Goal: Task Accomplishment & Management: Manage account settings

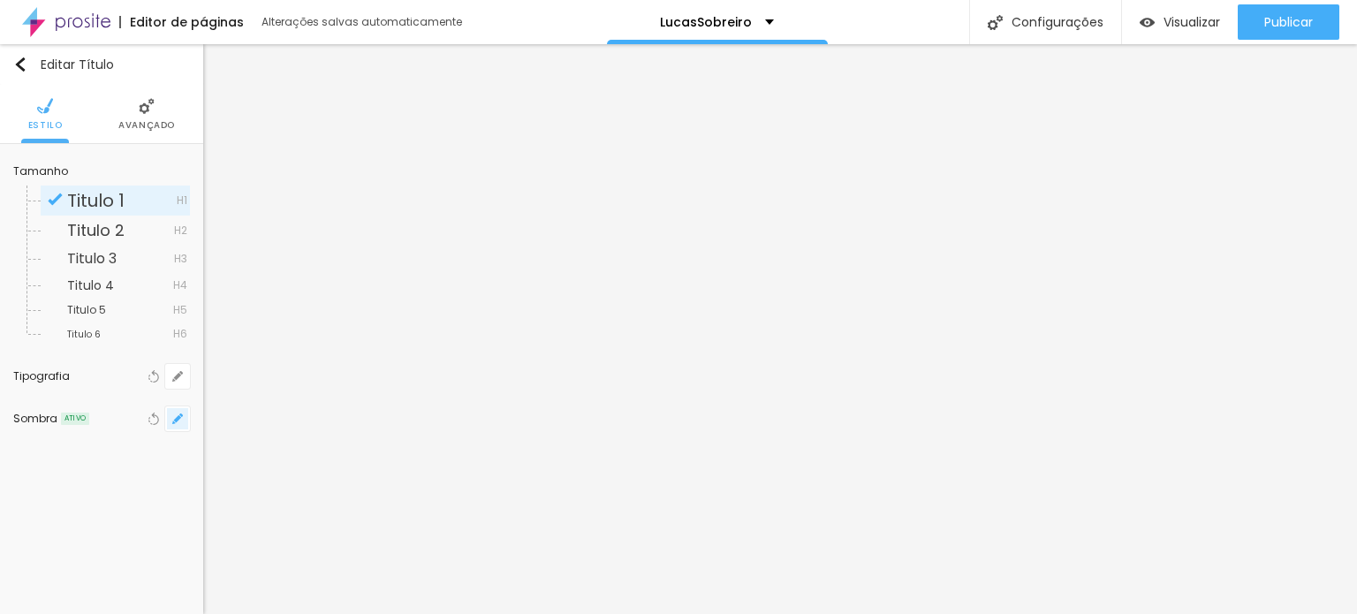
click at [172, 421] on icon "button" at bounding box center [177, 418] width 11 height 11
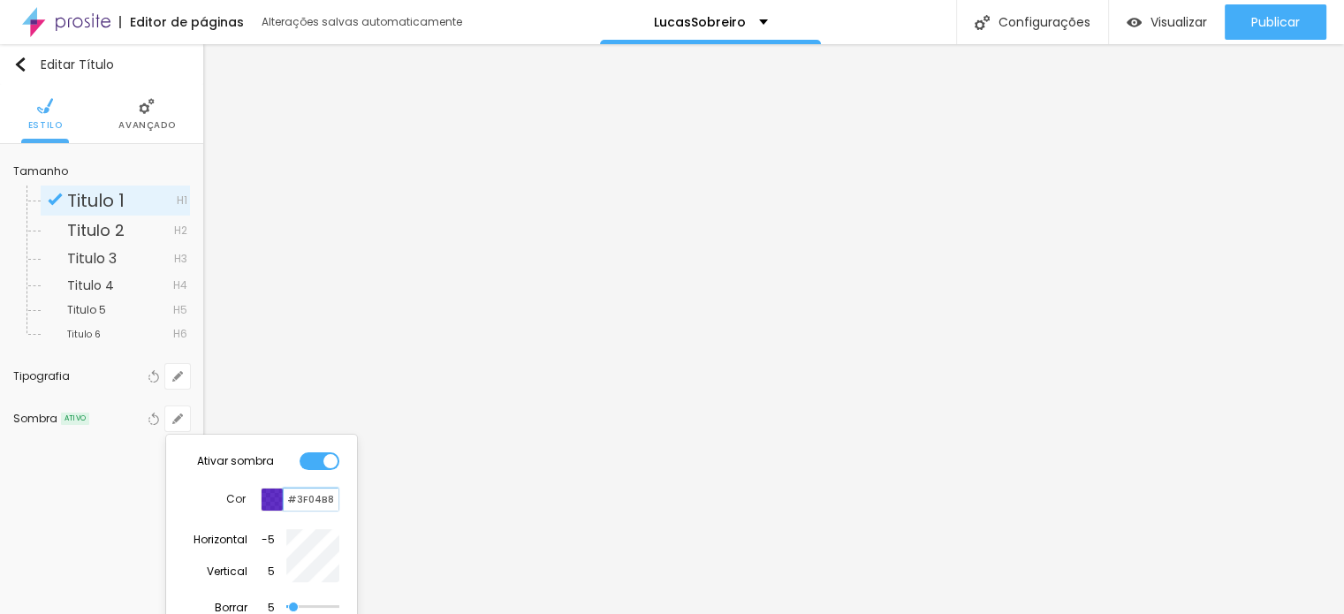
click at [307, 498] on input "#3F04B8" at bounding box center [311, 500] width 55 height 22
type input "#FFF"
click at [911, 302] on div at bounding box center [672, 307] width 1344 height 614
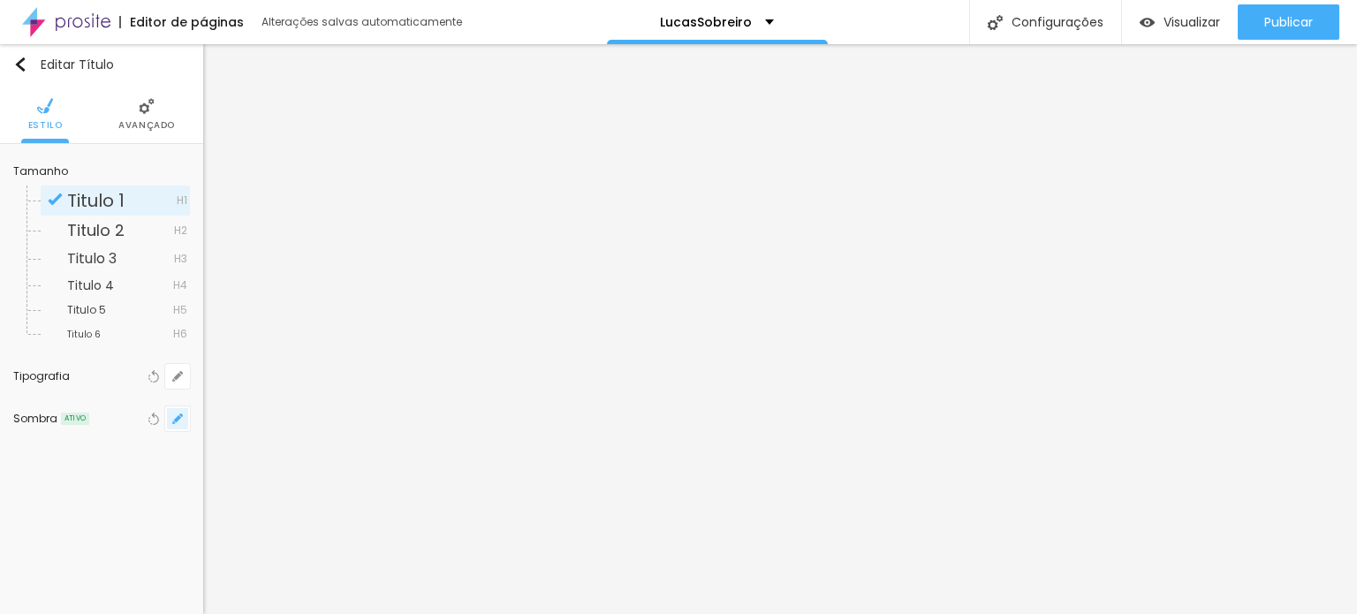
click at [173, 409] on button "button" at bounding box center [177, 418] width 25 height 25
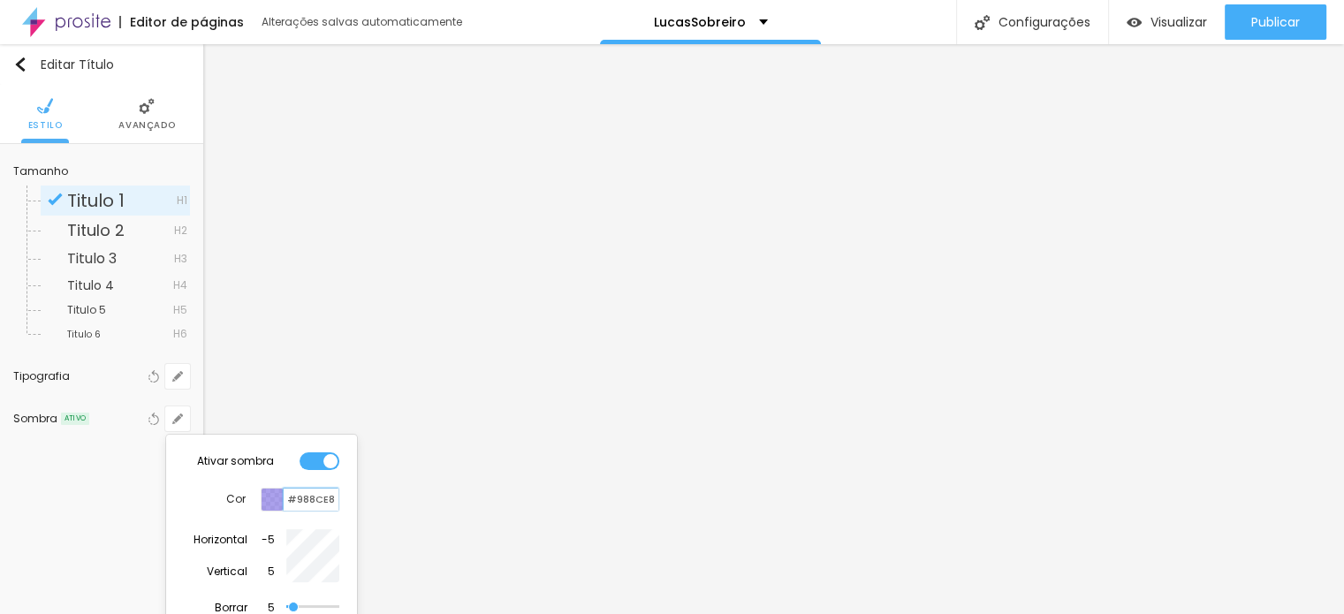
click at [304, 498] on input "#988CE8" at bounding box center [311, 500] width 55 height 22
type input "#FFF"
click at [1101, 105] on div at bounding box center [672, 307] width 1344 height 614
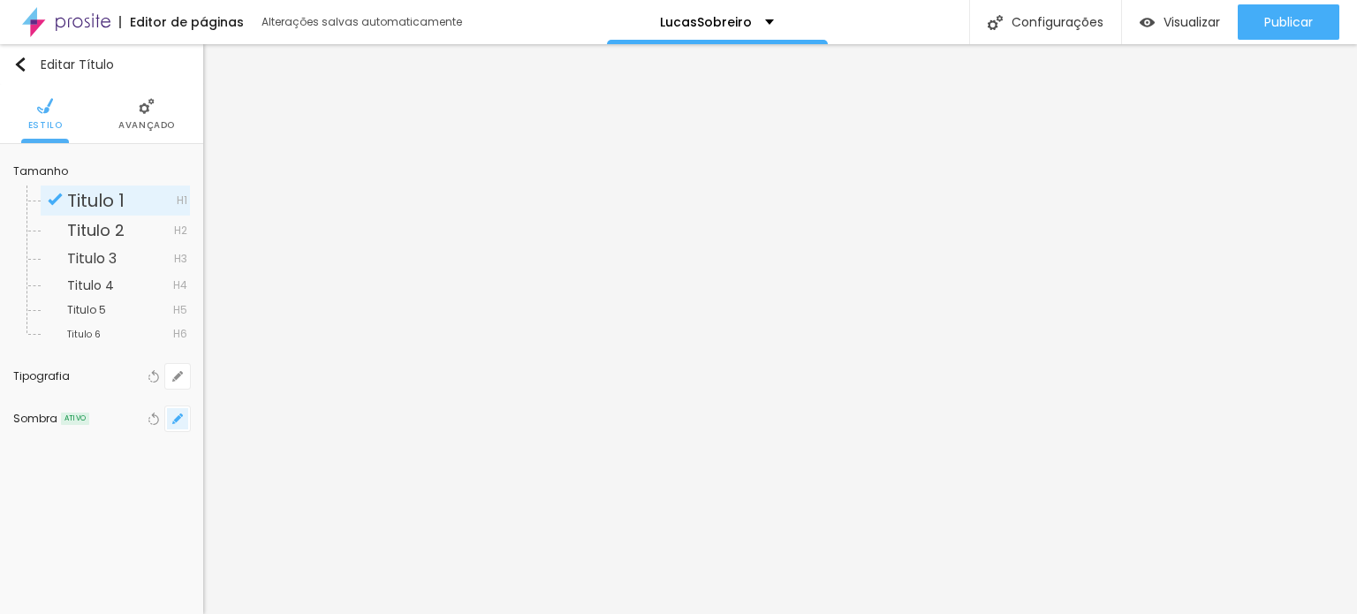
click at [177, 413] on icon "button" at bounding box center [177, 418] width 11 height 11
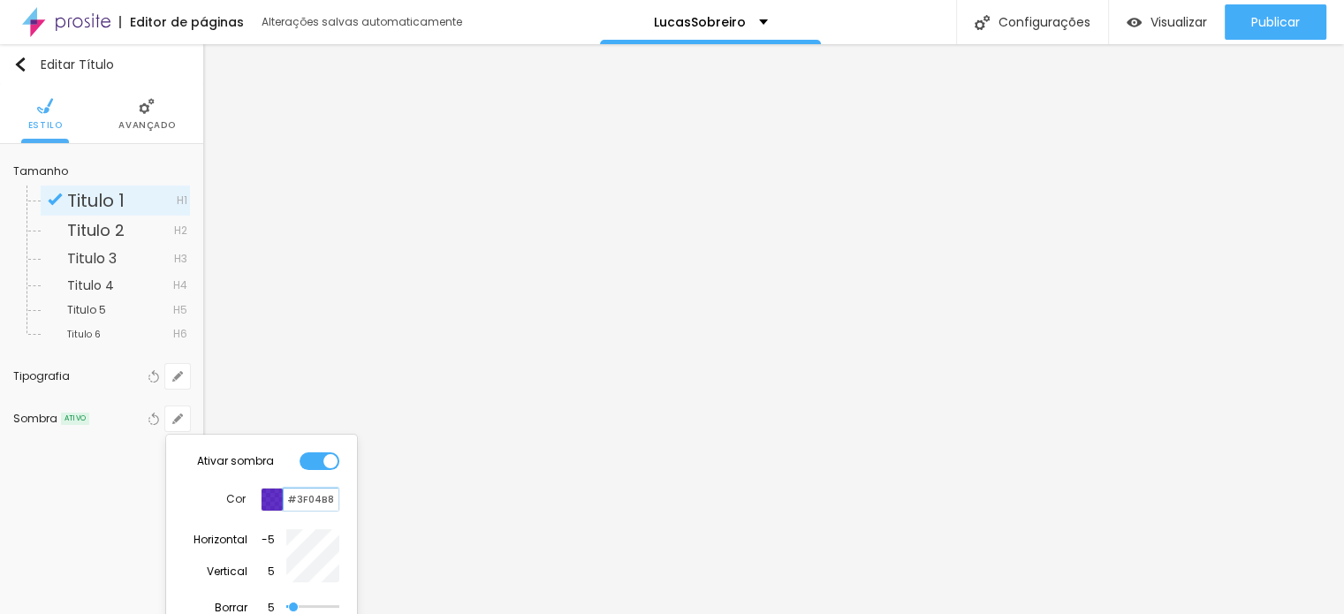
click at [306, 498] on input "#3F04B8" at bounding box center [311, 500] width 55 height 22
type input "#FFF"
click at [1166, 130] on div at bounding box center [672, 307] width 1344 height 614
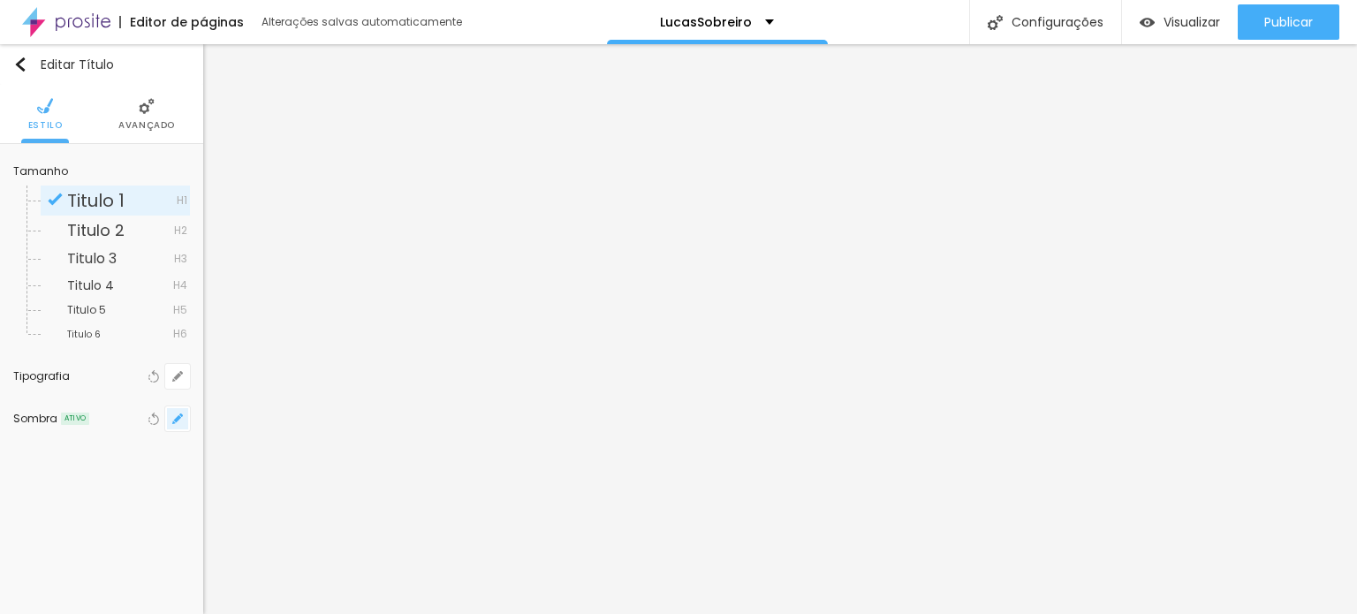
click at [184, 415] on button "button" at bounding box center [177, 418] width 25 height 25
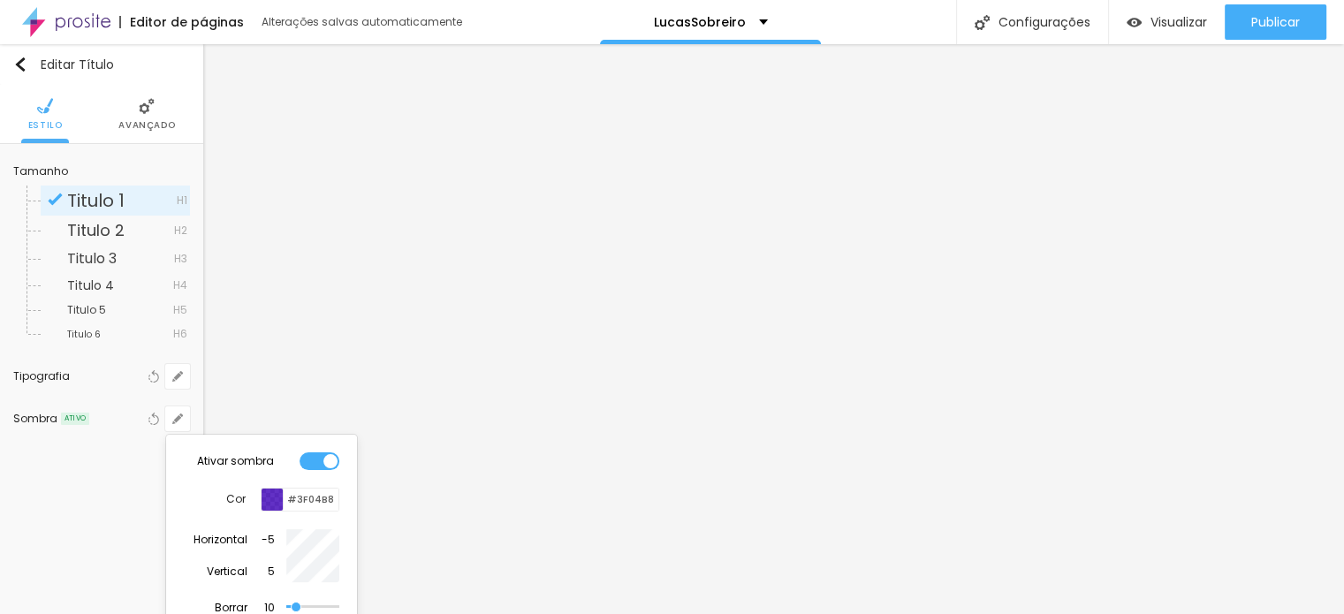
click at [317, 457] on div at bounding box center [319, 461] width 40 height 18
click at [829, 296] on div at bounding box center [672, 307] width 1344 height 614
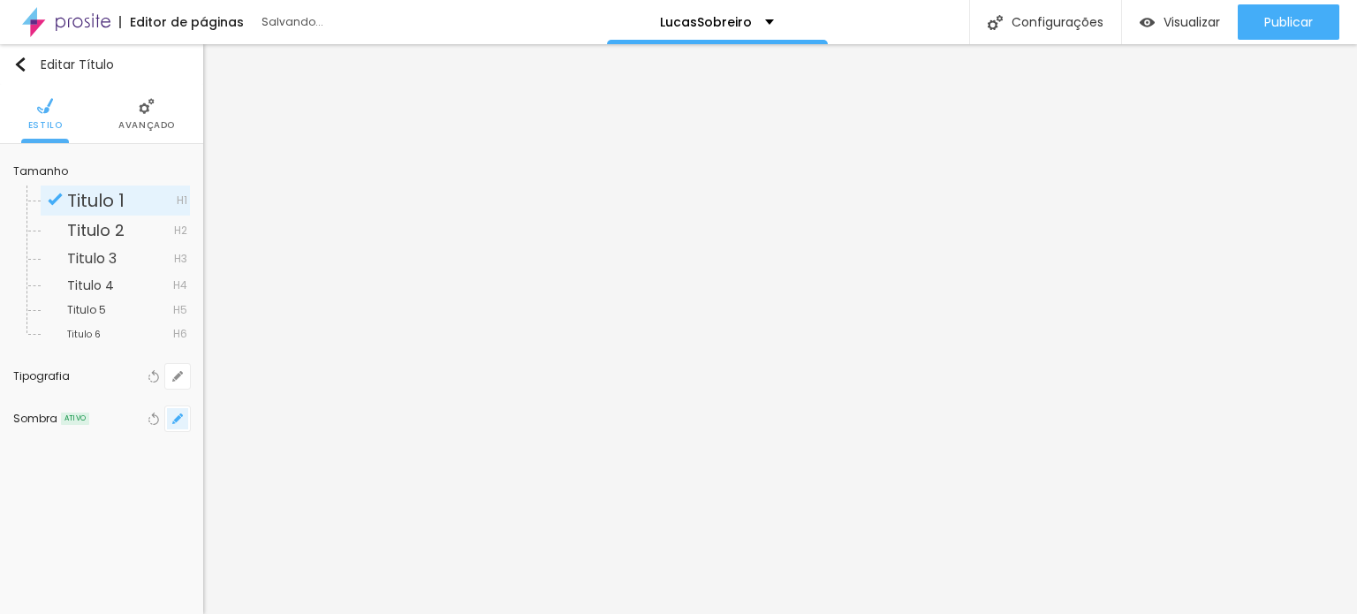
click at [171, 419] on button "button" at bounding box center [177, 418] width 25 height 25
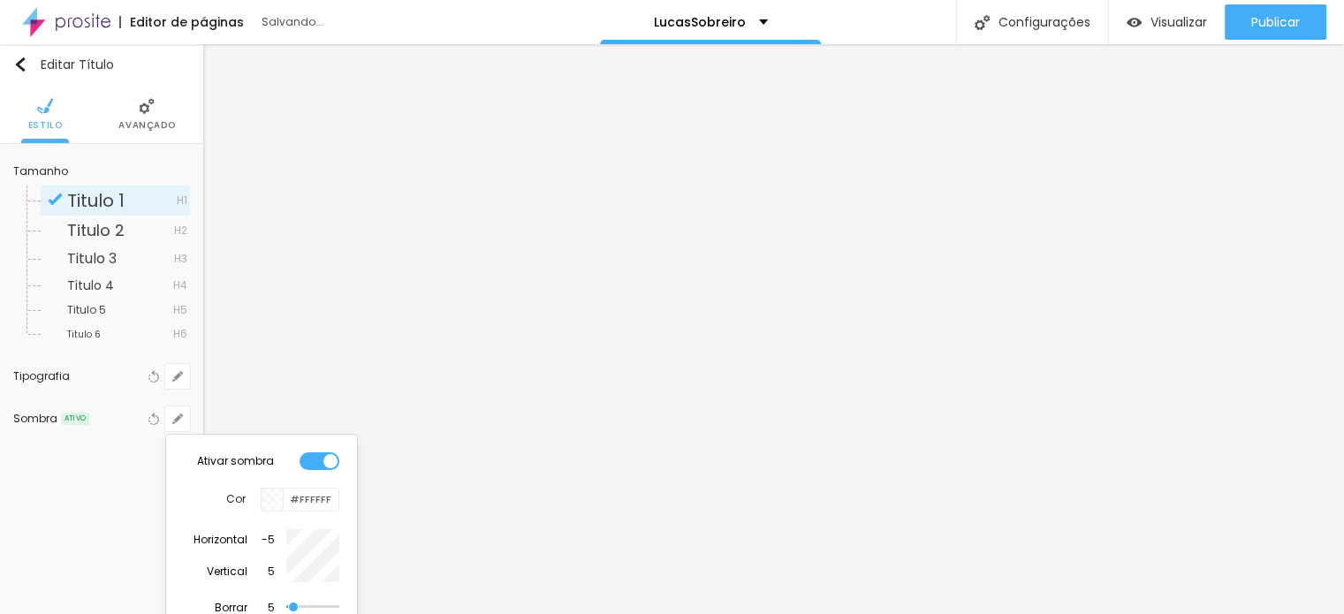
drag, startPoint x: 315, startPoint y: 459, endPoint x: 335, endPoint y: 450, distance: 22.2
click at [315, 459] on div at bounding box center [319, 461] width 40 height 18
click at [794, 274] on div at bounding box center [672, 307] width 1344 height 614
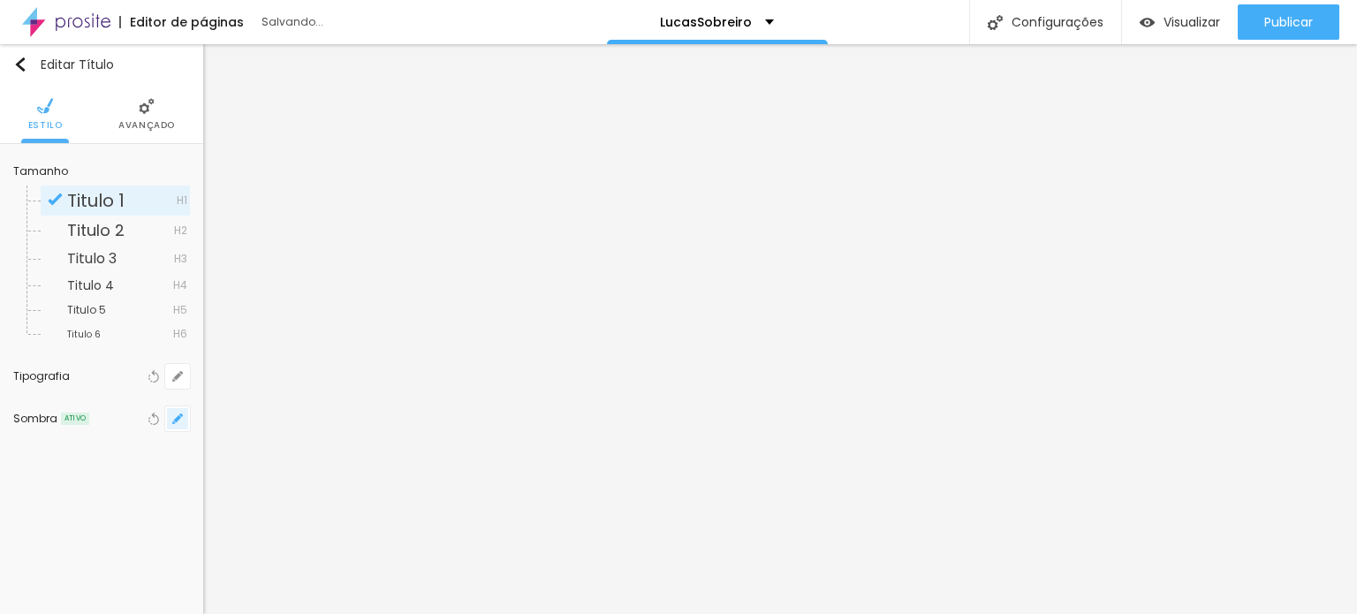
click at [184, 424] on button "button" at bounding box center [177, 418] width 25 height 25
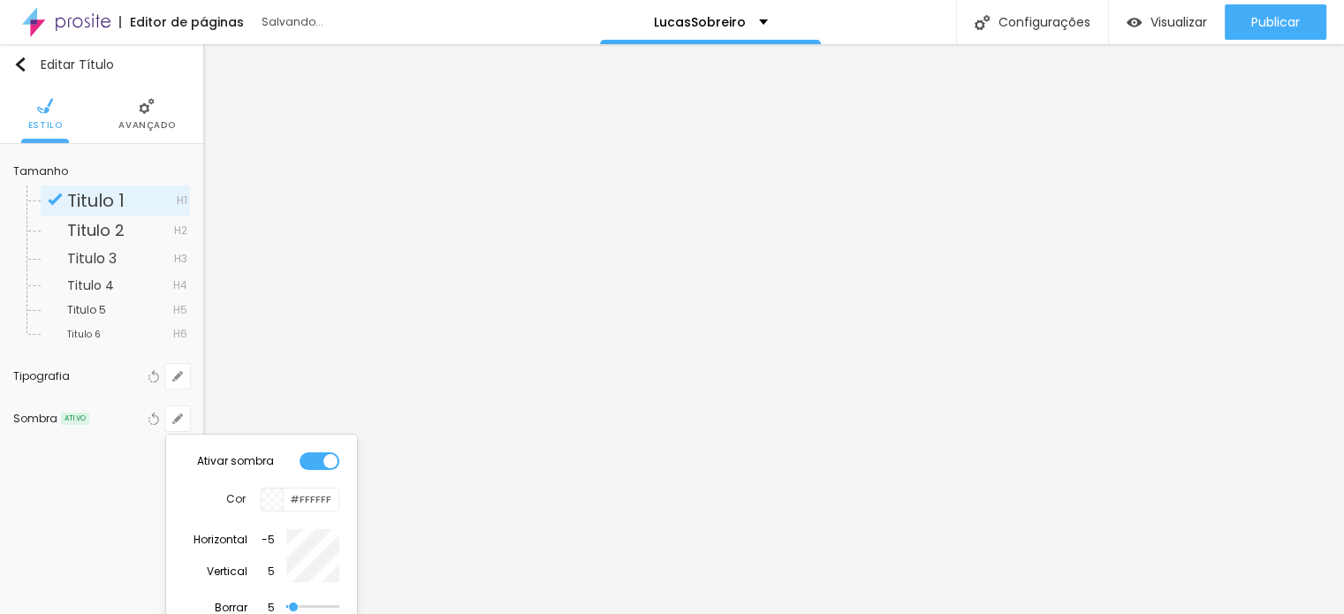
click at [314, 456] on div at bounding box center [319, 461] width 40 height 18
click at [596, 363] on div at bounding box center [672, 307] width 1344 height 614
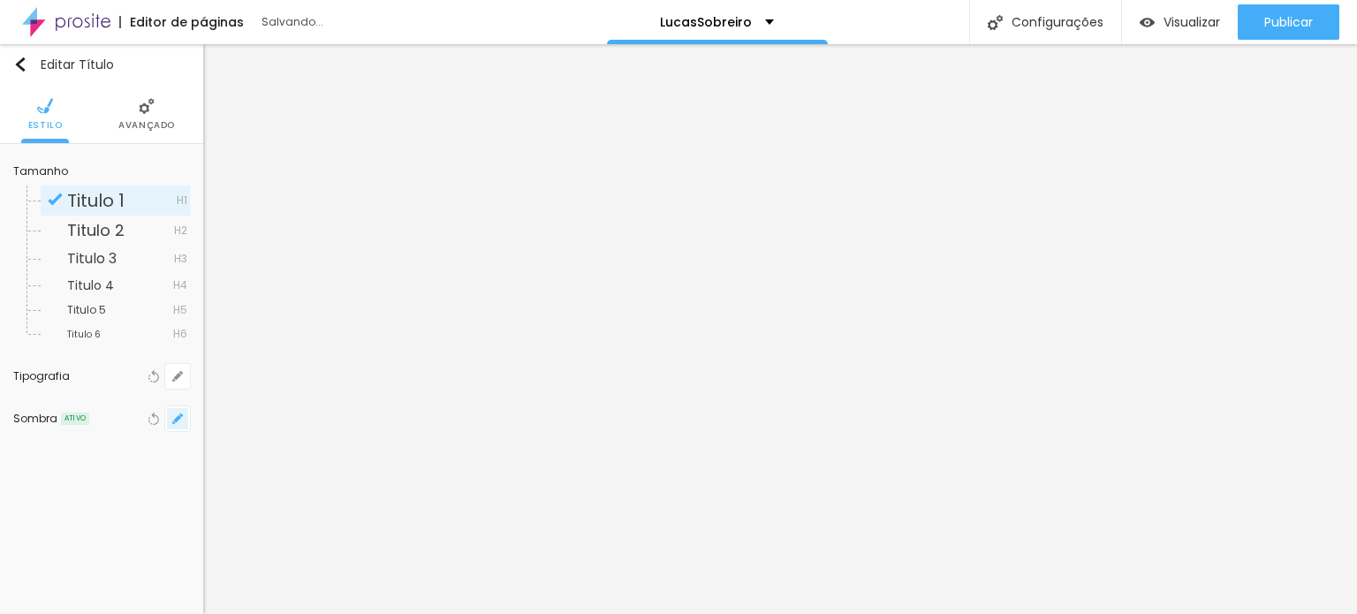
click at [179, 415] on icon "button" at bounding box center [177, 418] width 7 height 7
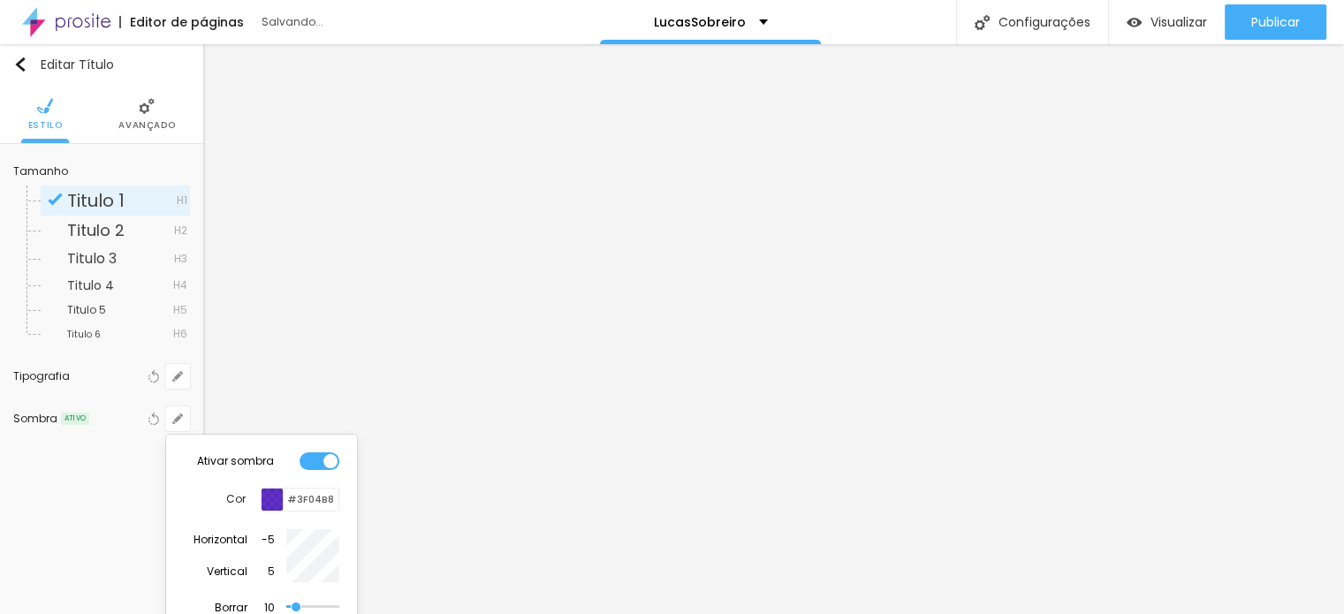
click at [304, 455] on div at bounding box center [319, 461] width 40 height 18
click at [608, 392] on div at bounding box center [672, 307] width 1344 height 614
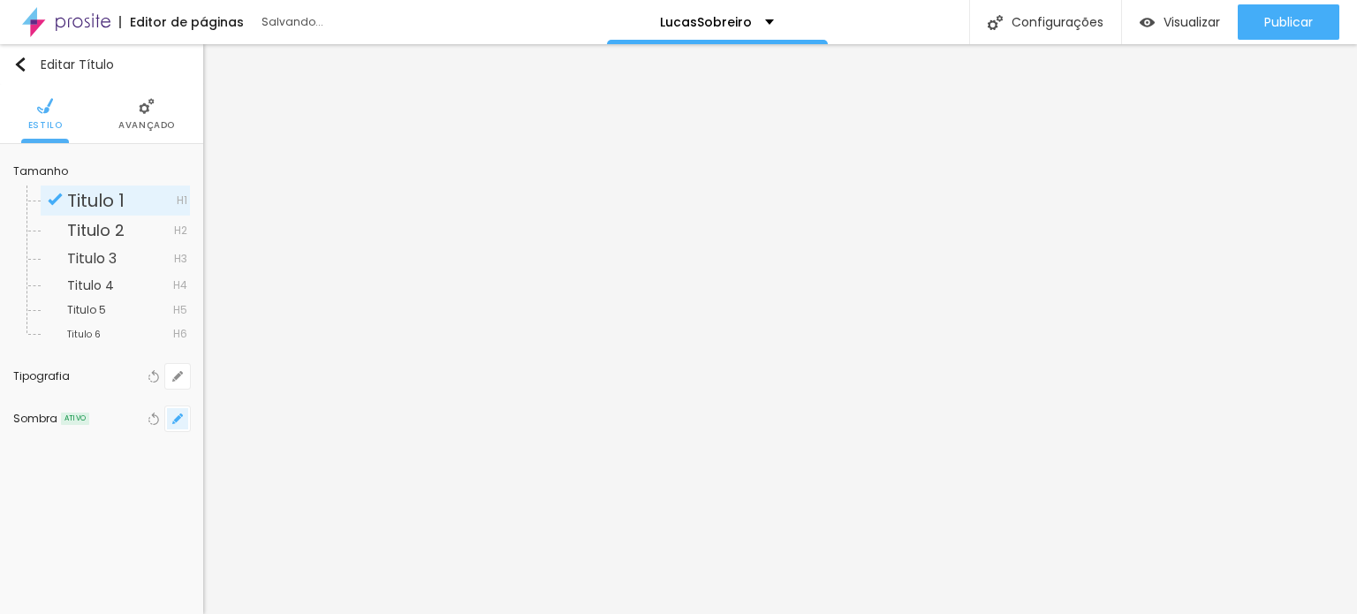
click at [178, 415] on icon "button" at bounding box center [177, 418] width 7 height 7
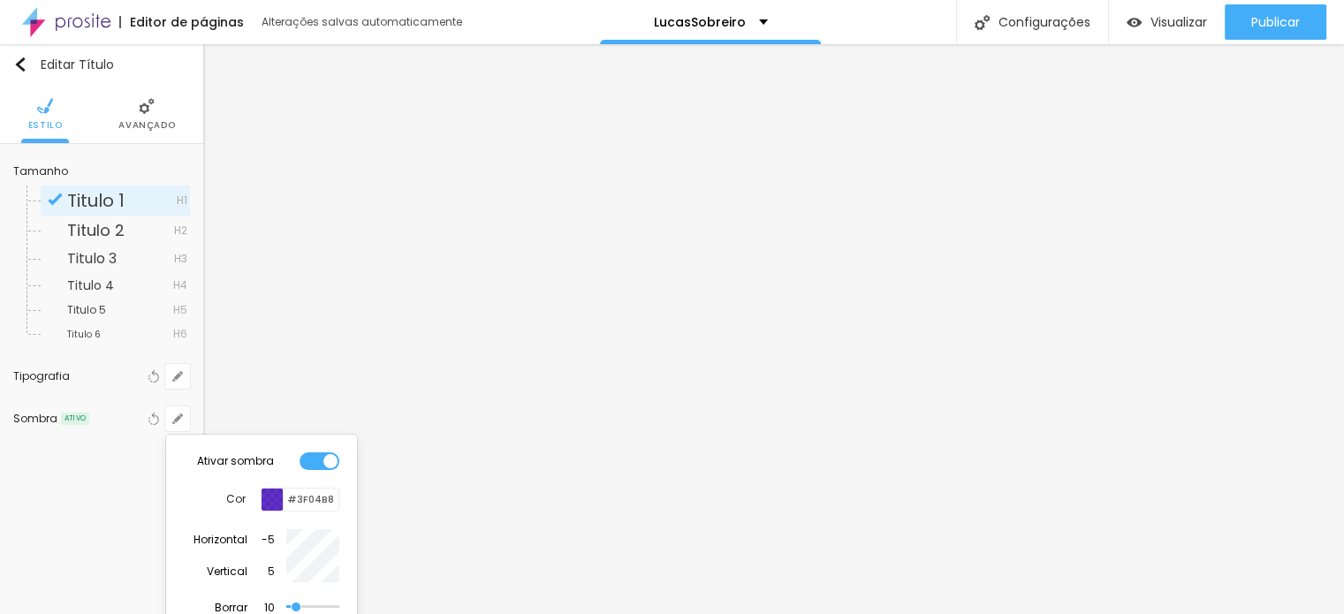
click at [320, 459] on div at bounding box center [319, 461] width 40 height 18
click at [1052, 418] on div at bounding box center [672, 307] width 1344 height 614
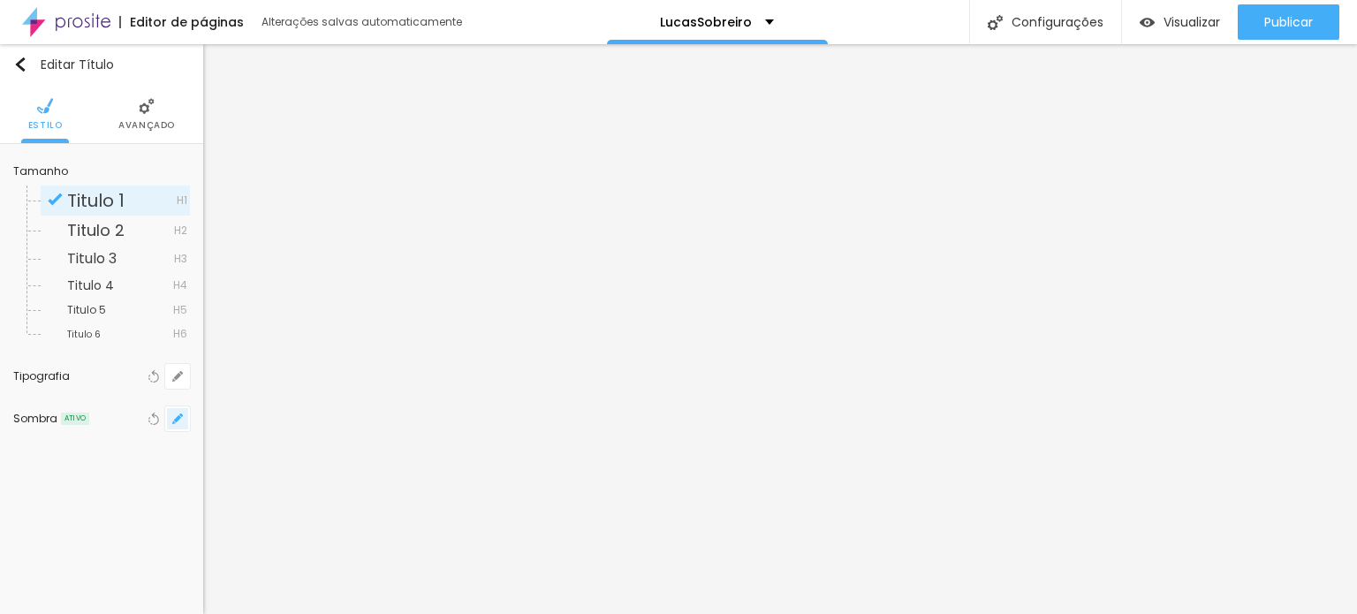
click at [177, 421] on icon "button" at bounding box center [177, 418] width 11 height 11
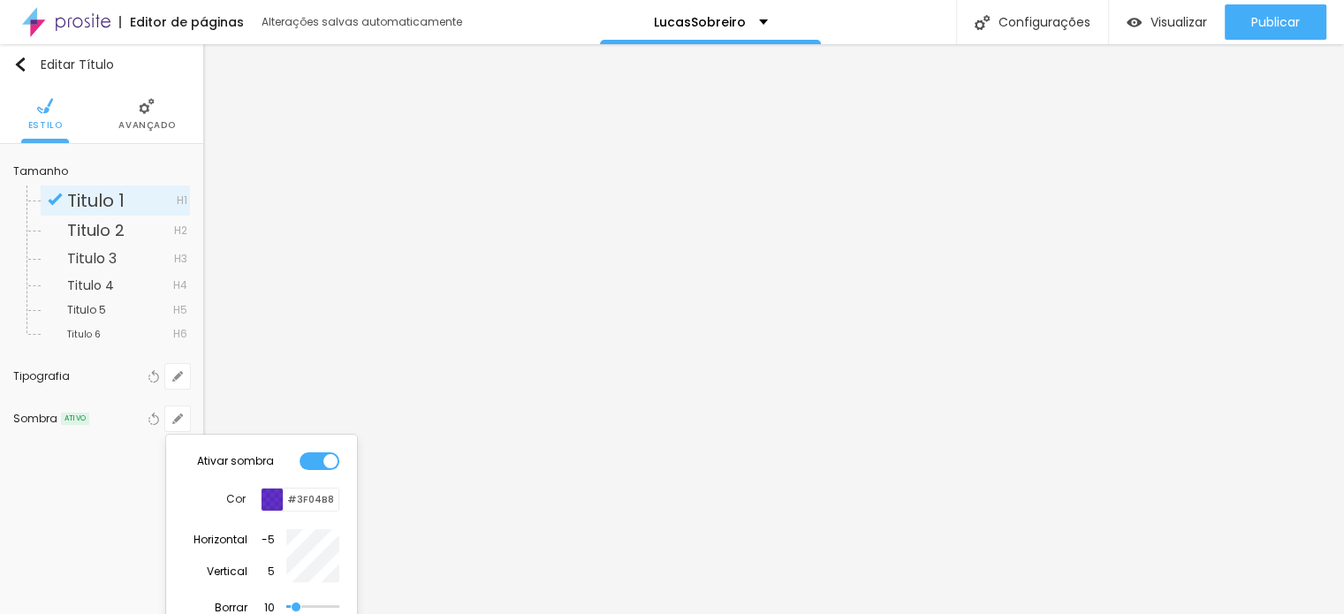
click at [311, 456] on div at bounding box center [319, 461] width 40 height 18
click at [416, 248] on div at bounding box center [672, 307] width 1344 height 614
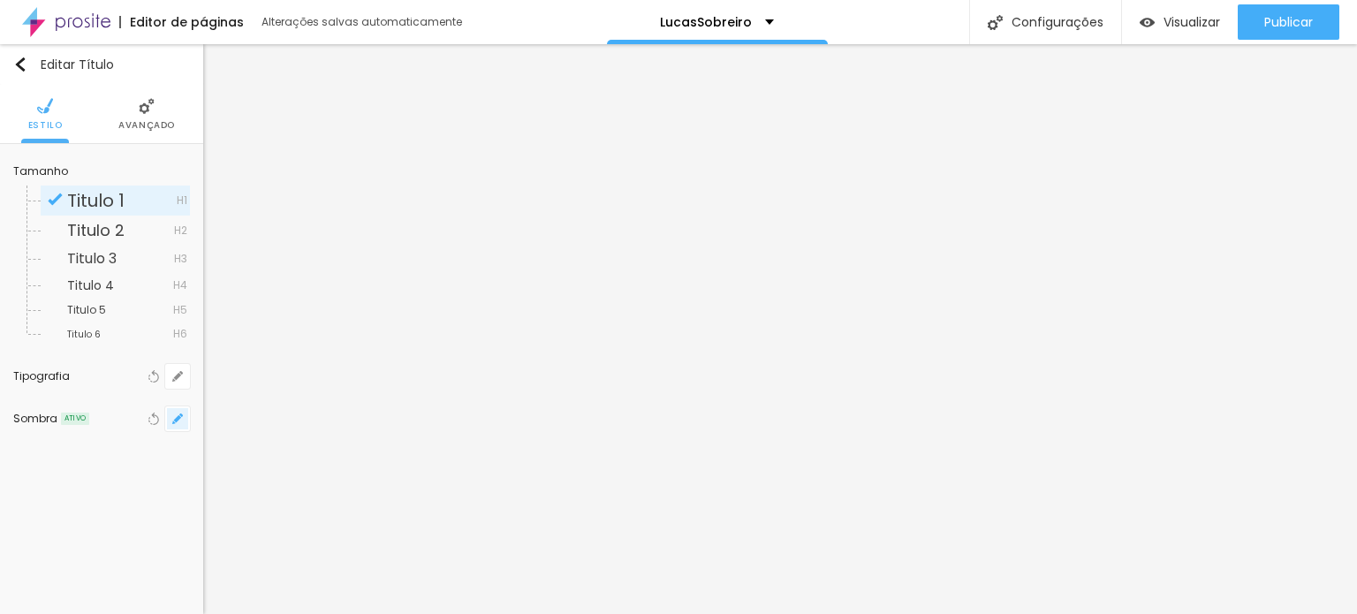
click at [179, 417] on icon "button" at bounding box center [177, 418] width 7 height 7
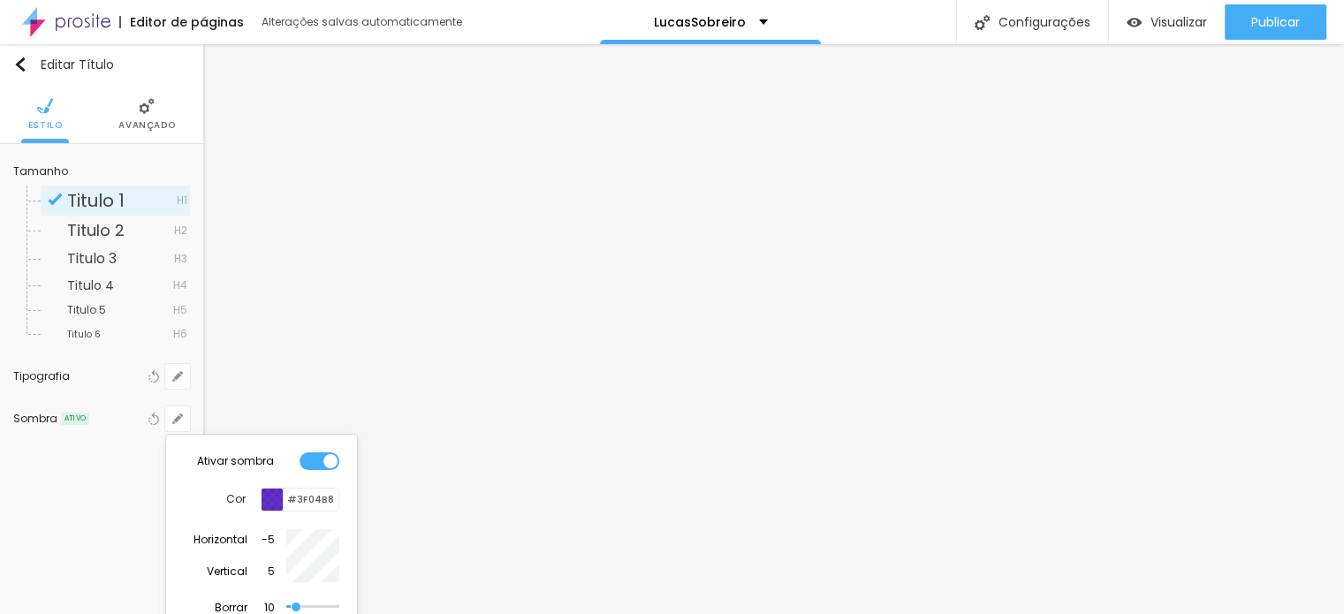
click at [336, 458] on div at bounding box center [319, 461] width 40 height 18
click at [339, 293] on div at bounding box center [672, 307] width 1344 height 614
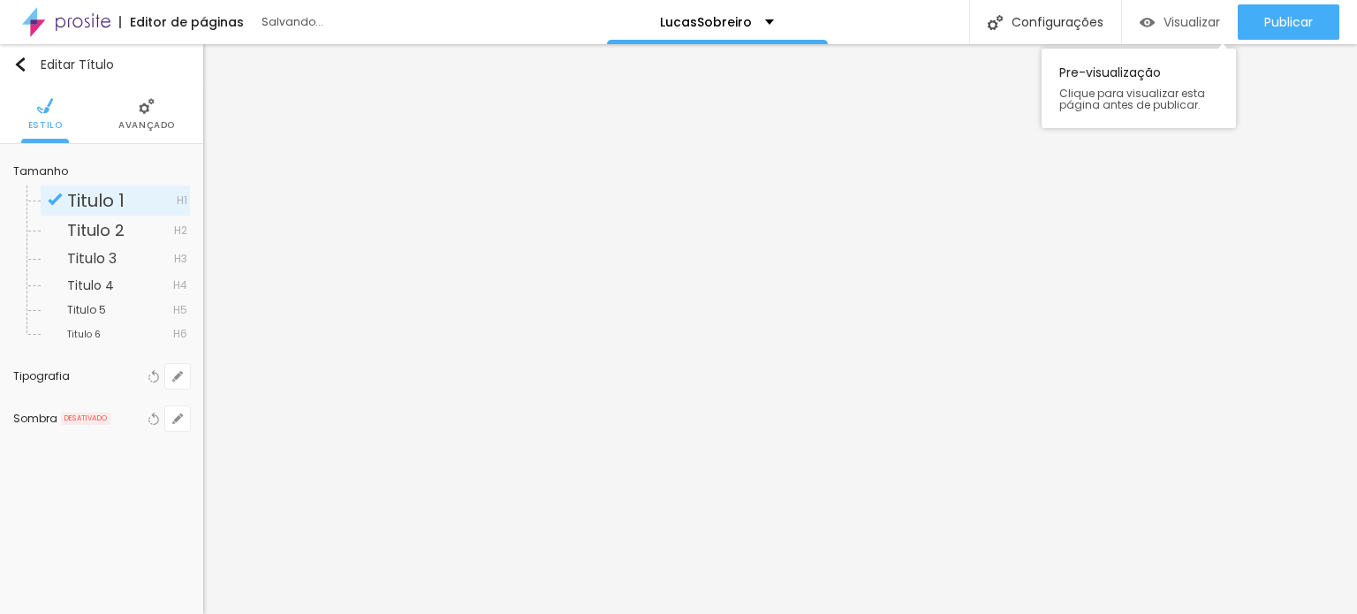
click at [1184, 19] on span "Visualizar" at bounding box center [1192, 22] width 57 height 14
click at [171, 373] on button "button" at bounding box center [177, 376] width 25 height 25
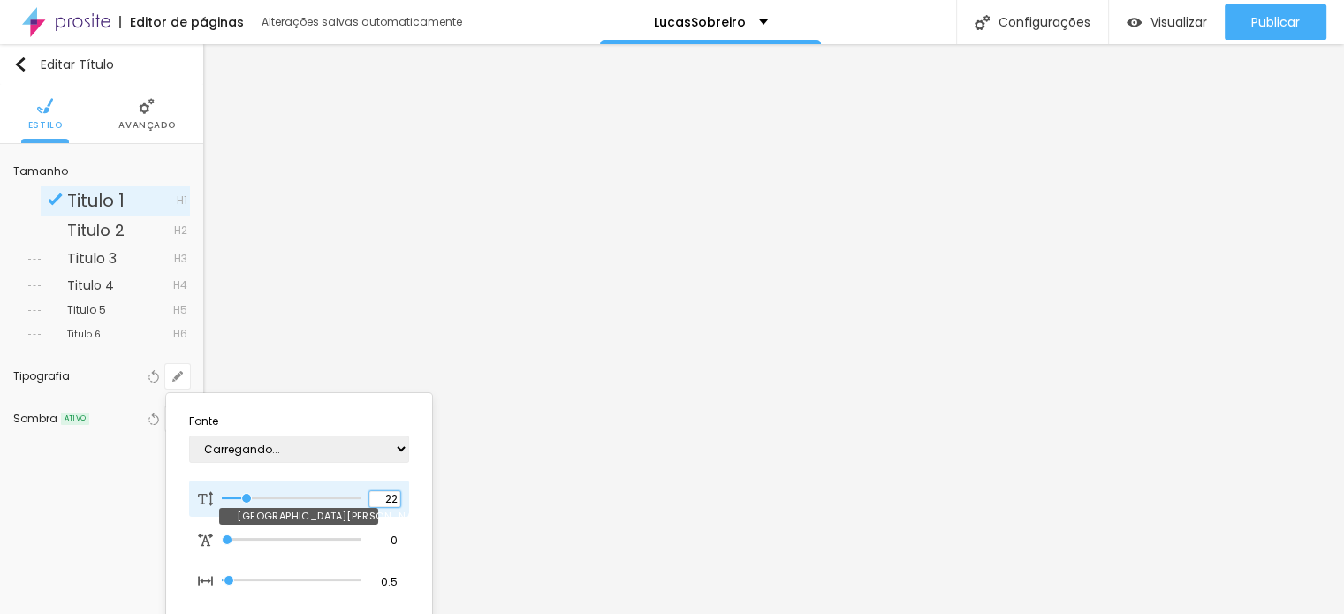
click at [383, 492] on input "22" at bounding box center [384, 499] width 31 height 16
type input "1"
type input "8"
type input "3"
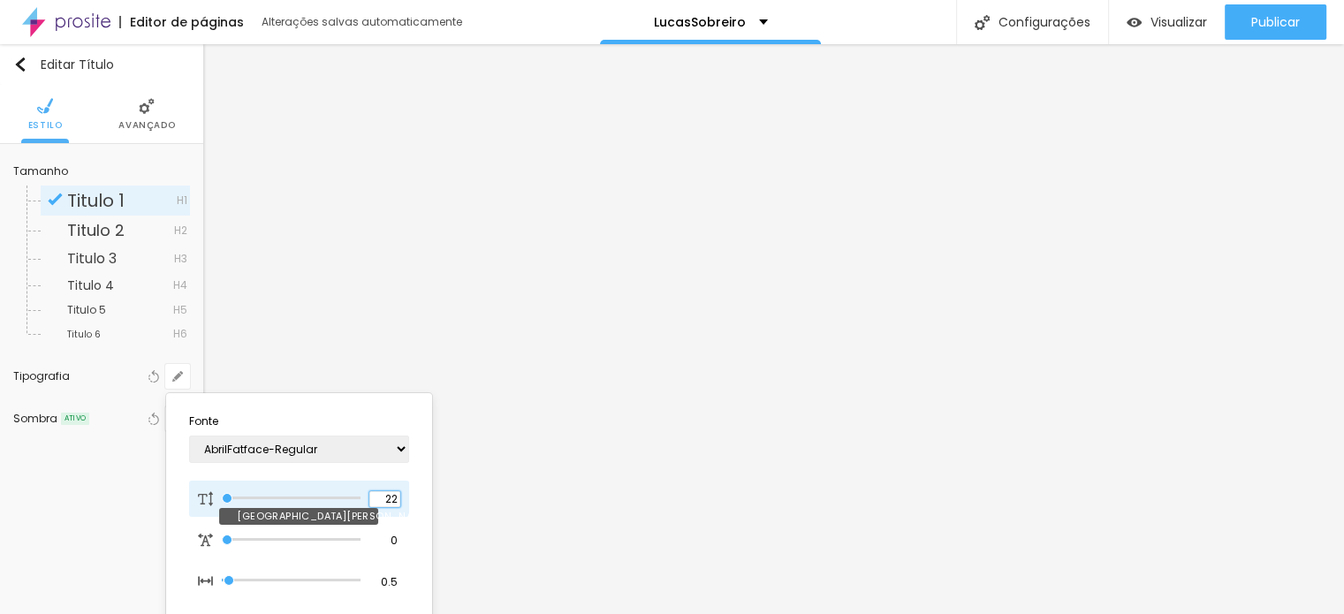
type input "1"
type input "30"
type input "1"
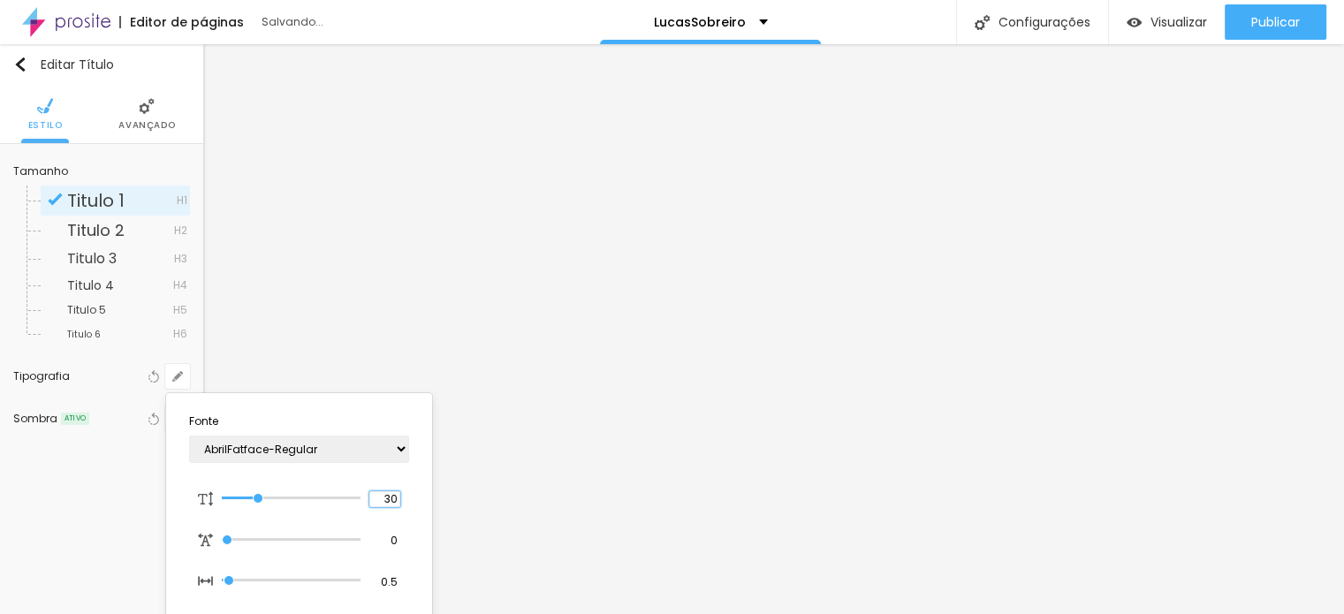
type input "30"
click at [1216, 454] on div at bounding box center [672, 307] width 1344 height 614
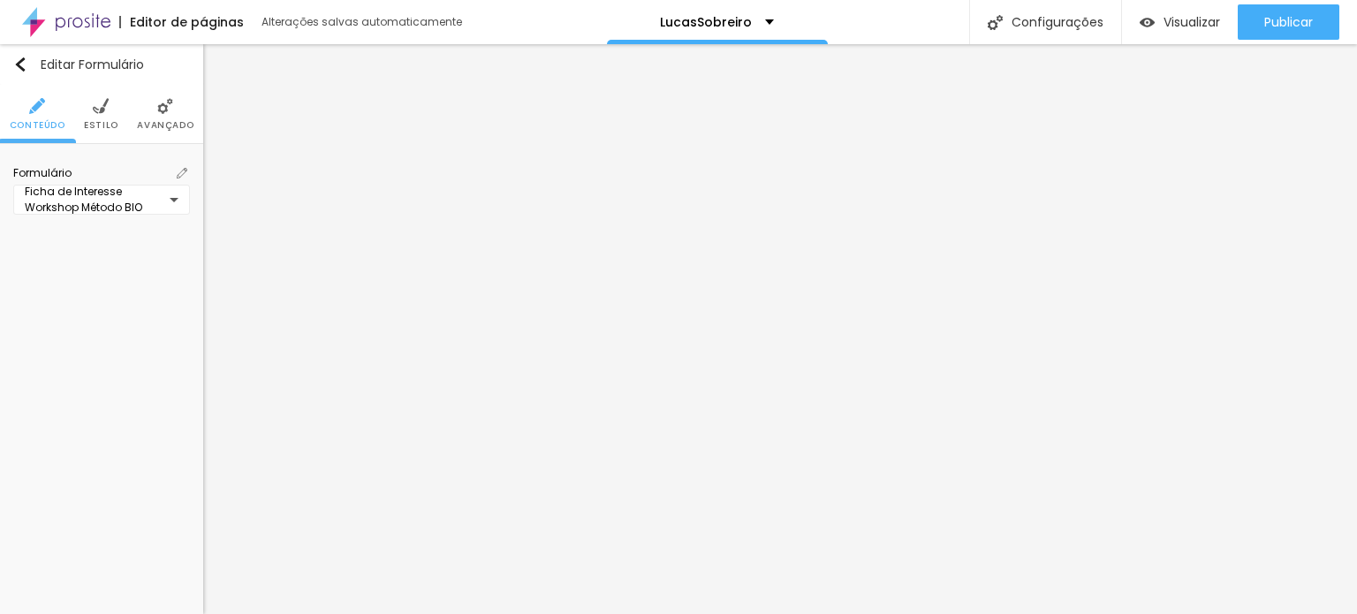
click at [185, 170] on img at bounding box center [182, 173] width 11 height 11
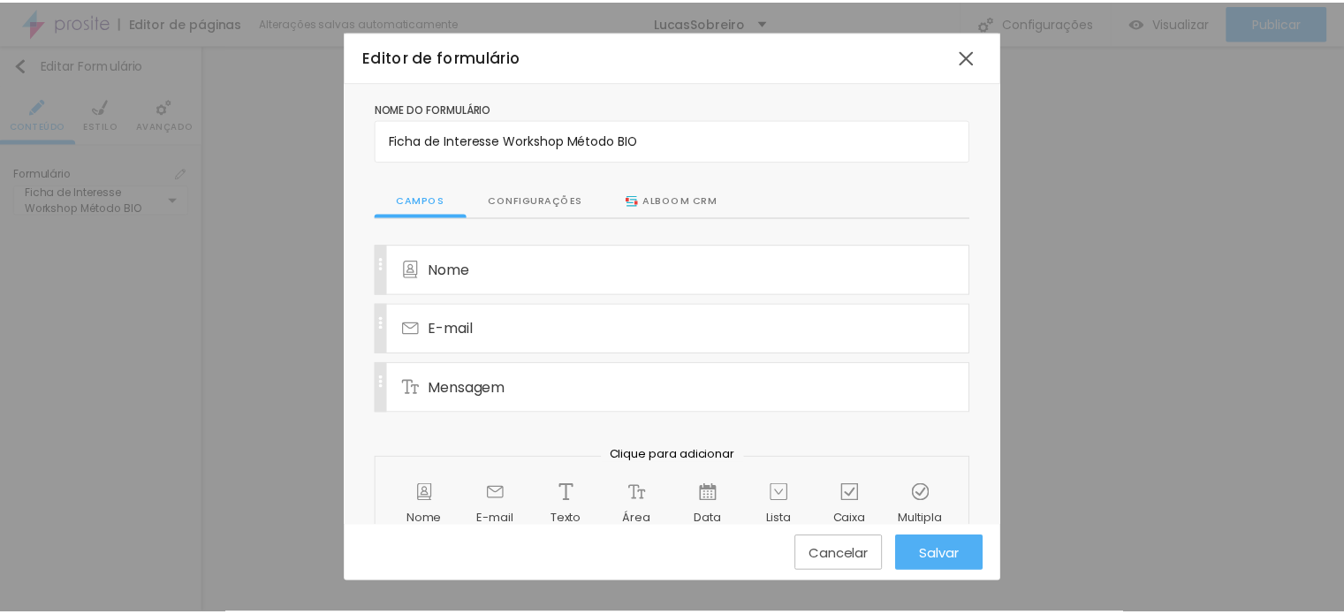
scroll to position [67, 0]
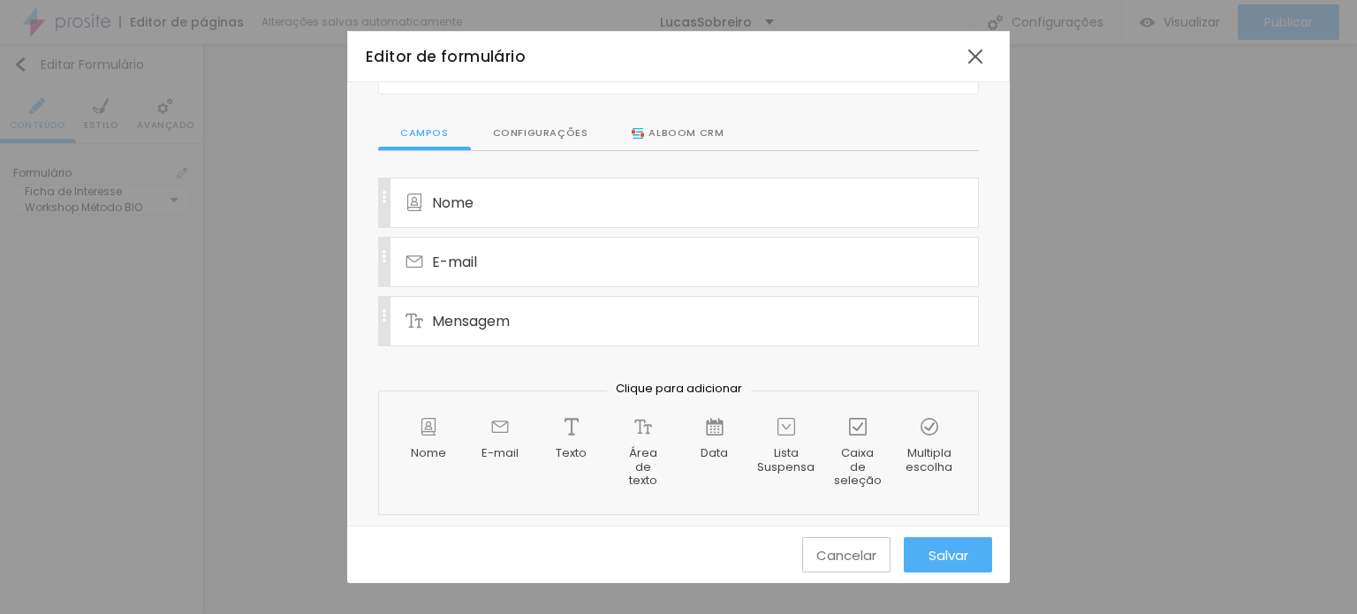
click at [865, 543] on button "Cancelar" at bounding box center [846, 554] width 88 height 35
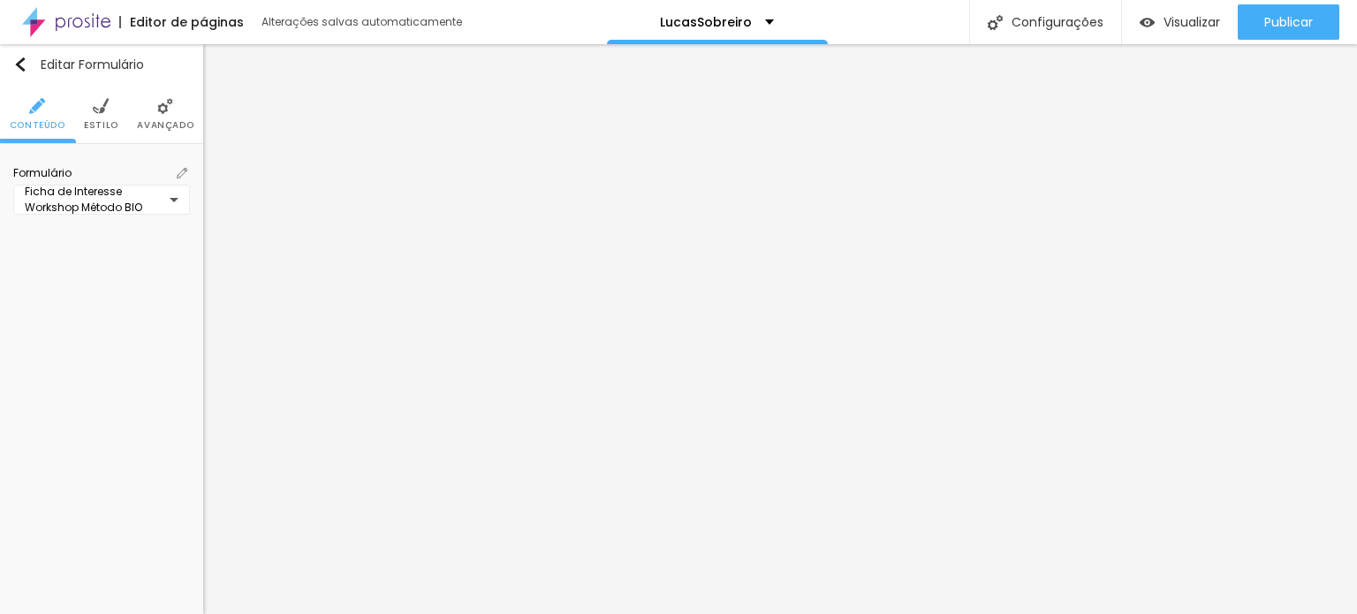
click at [95, 126] on span "Estilo" at bounding box center [101, 125] width 34 height 9
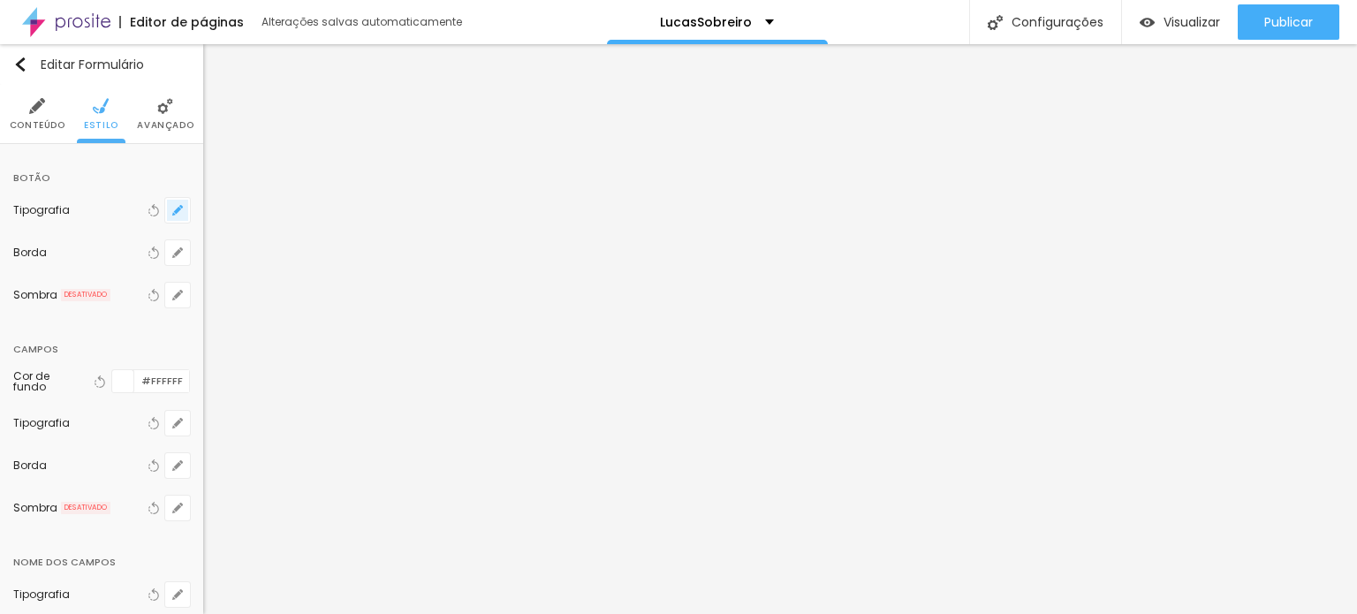
click at [172, 209] on icon "button" at bounding box center [177, 210] width 11 height 11
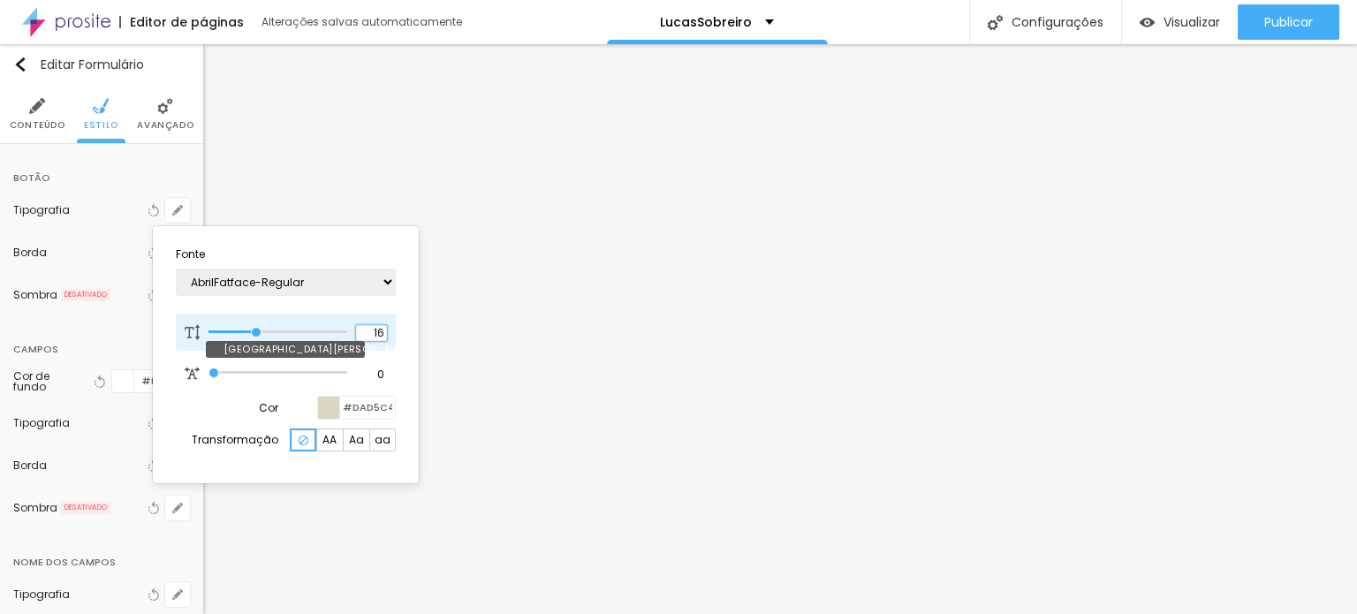
click at [375, 334] on input "16" at bounding box center [371, 333] width 31 height 16
type input "8"
type input "2"
type input "20"
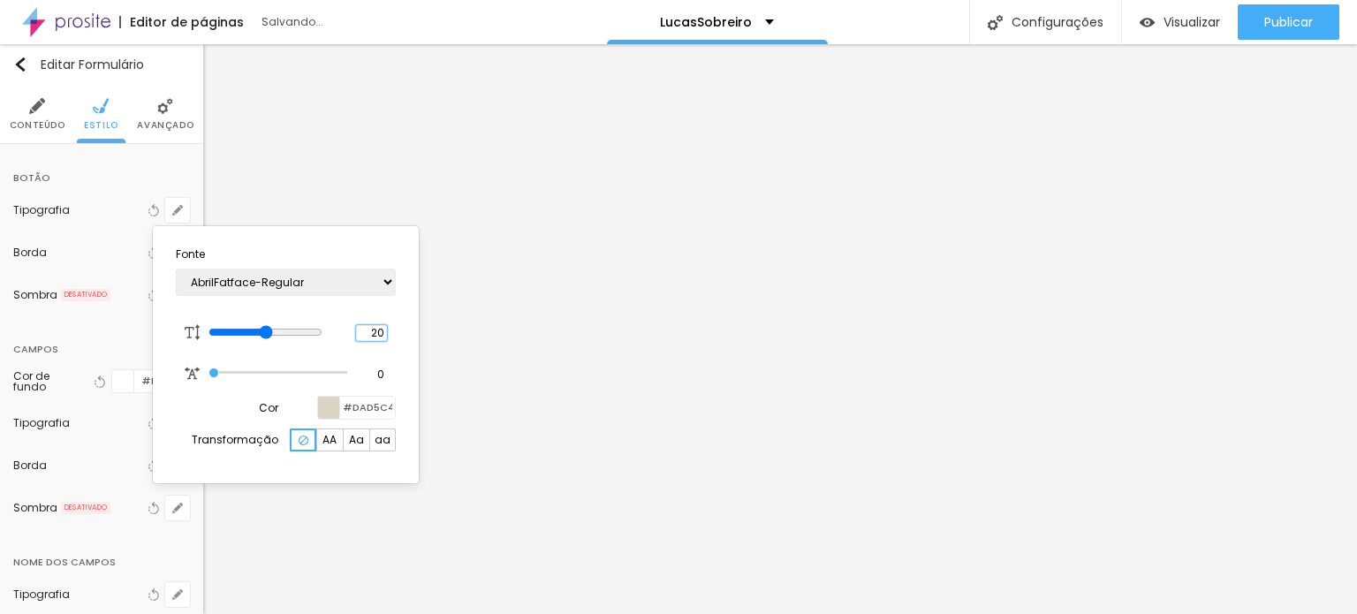
type input "20"
click at [610, 278] on div at bounding box center [678, 307] width 1357 height 614
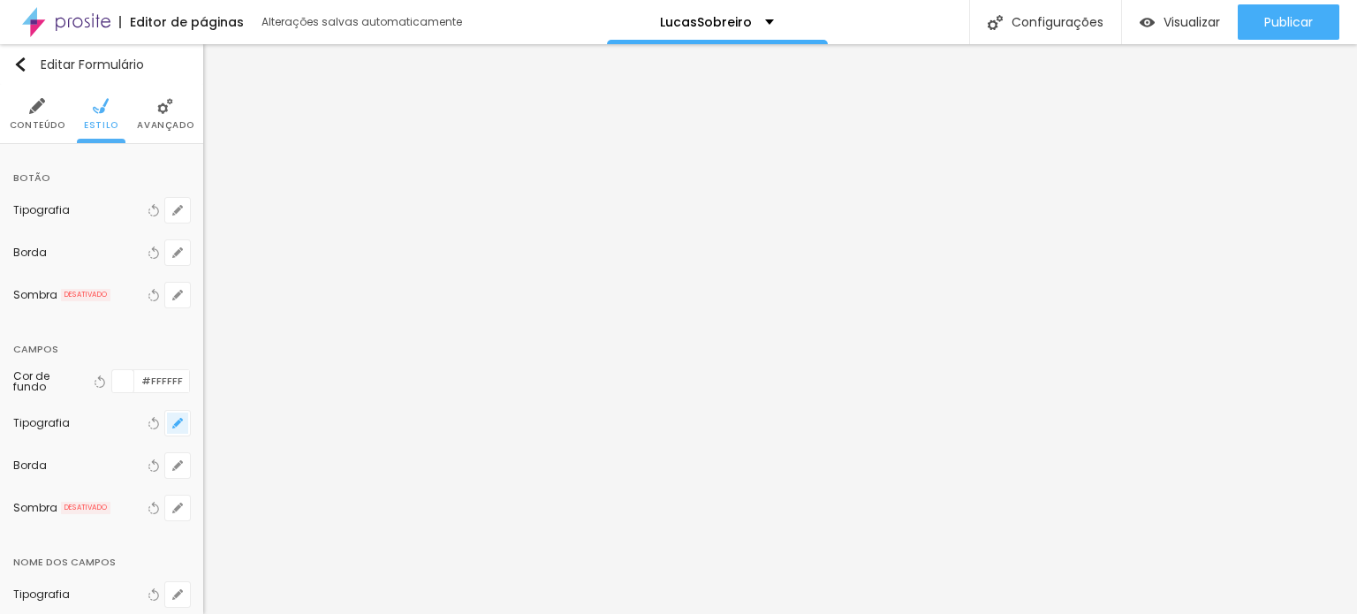
click at [170, 420] on button "button" at bounding box center [177, 423] width 25 height 25
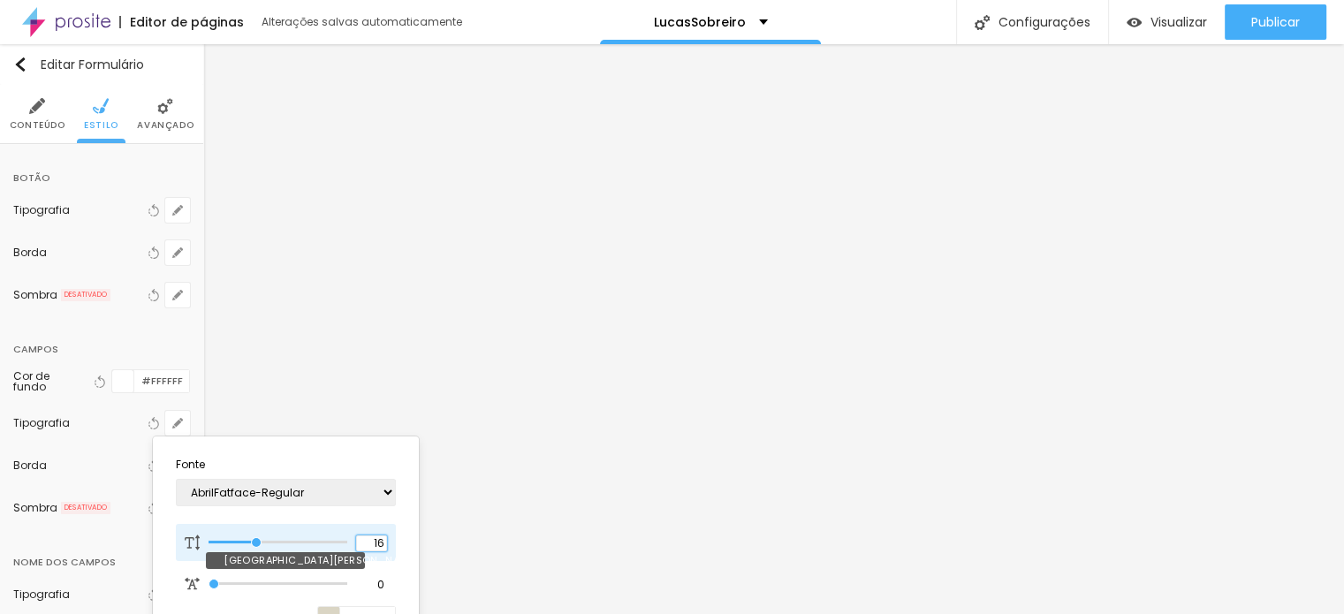
click at [371, 543] on input "16" at bounding box center [371, 543] width 31 height 16
type input "8"
type input "2"
type input "20"
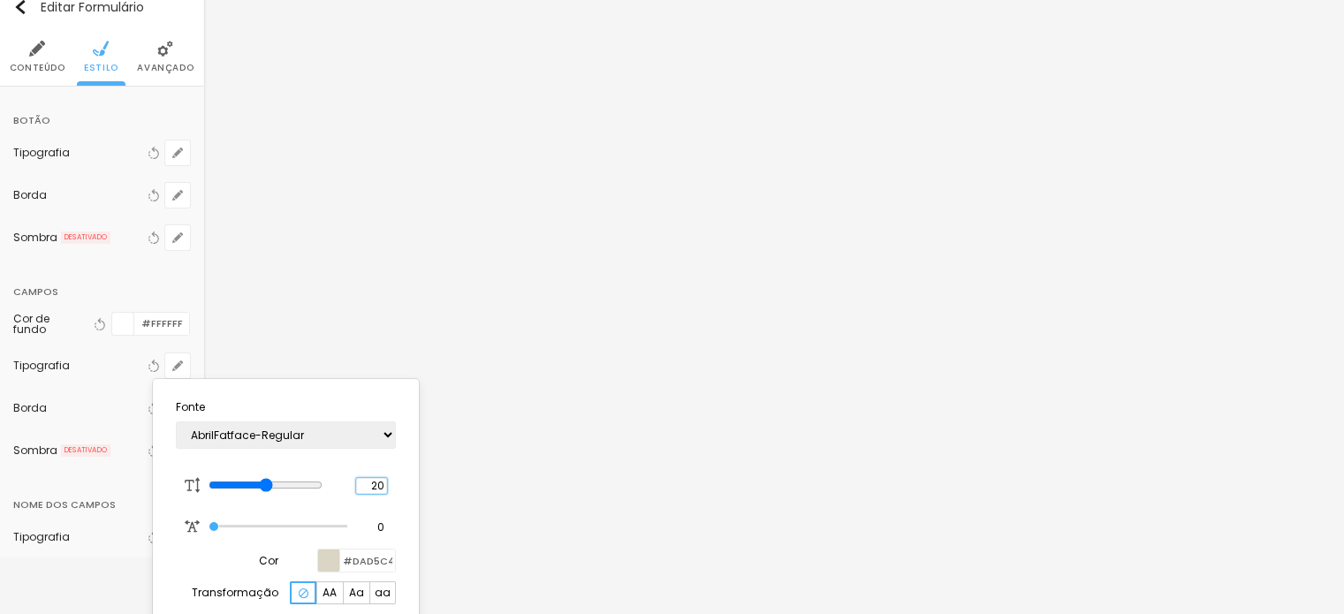
scroll to position [88, 0]
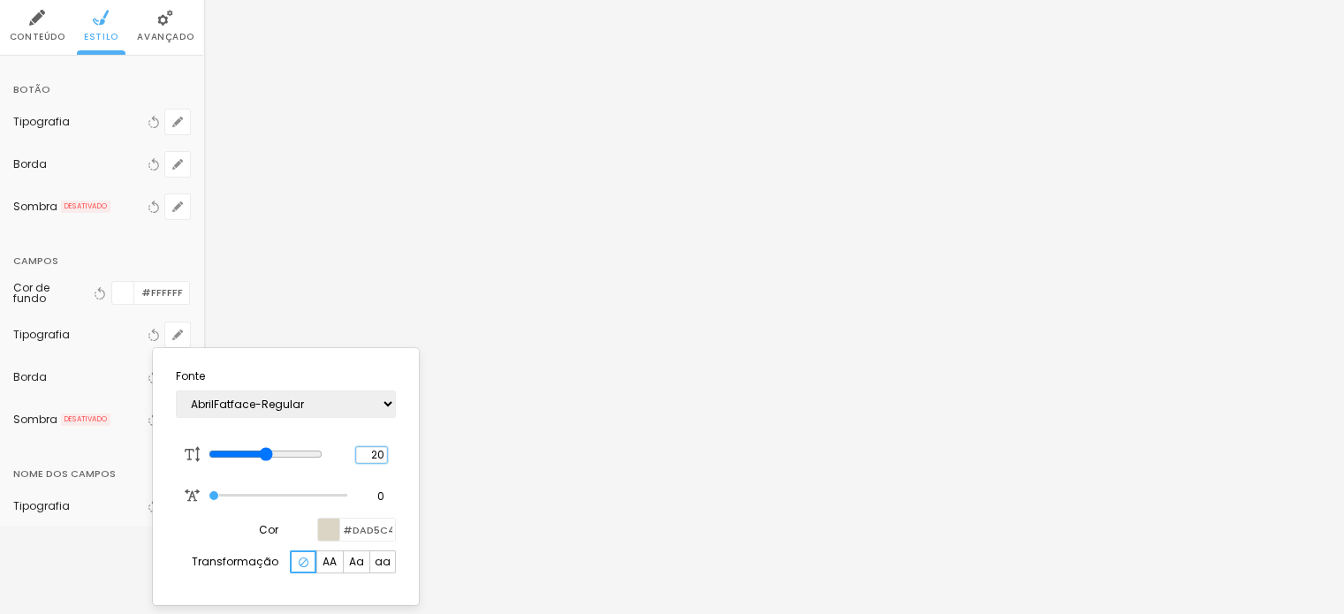
type input "20"
click at [71, 366] on div at bounding box center [672, 307] width 1344 height 614
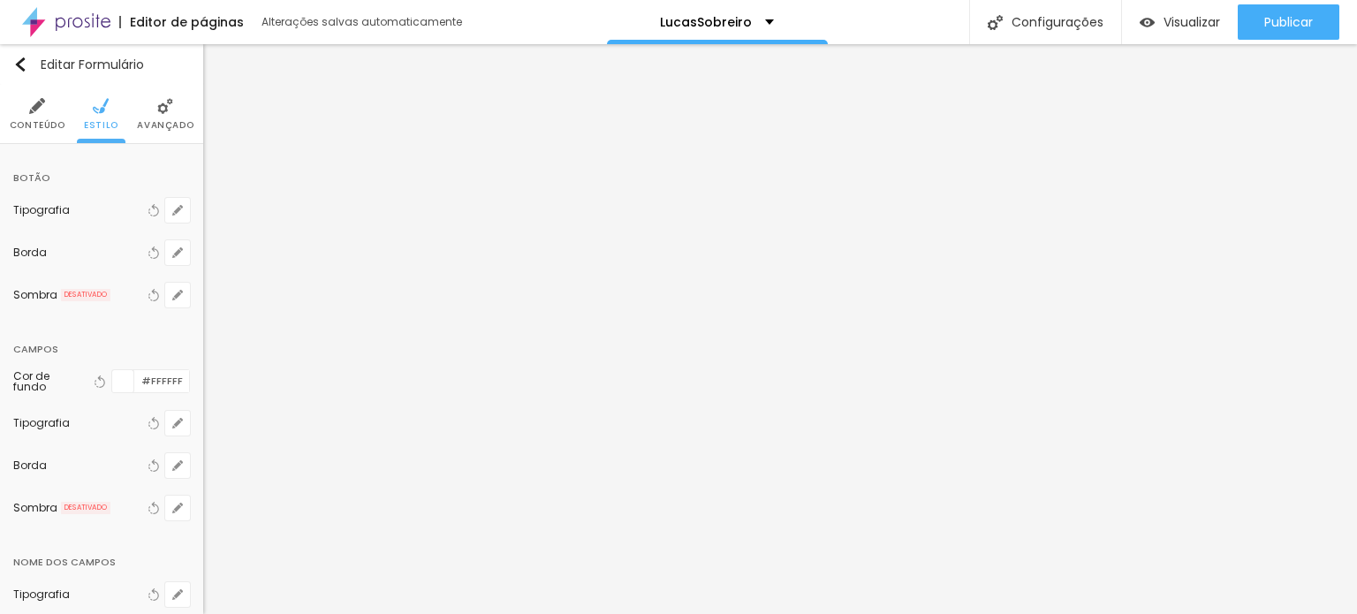
scroll to position [21, 0]
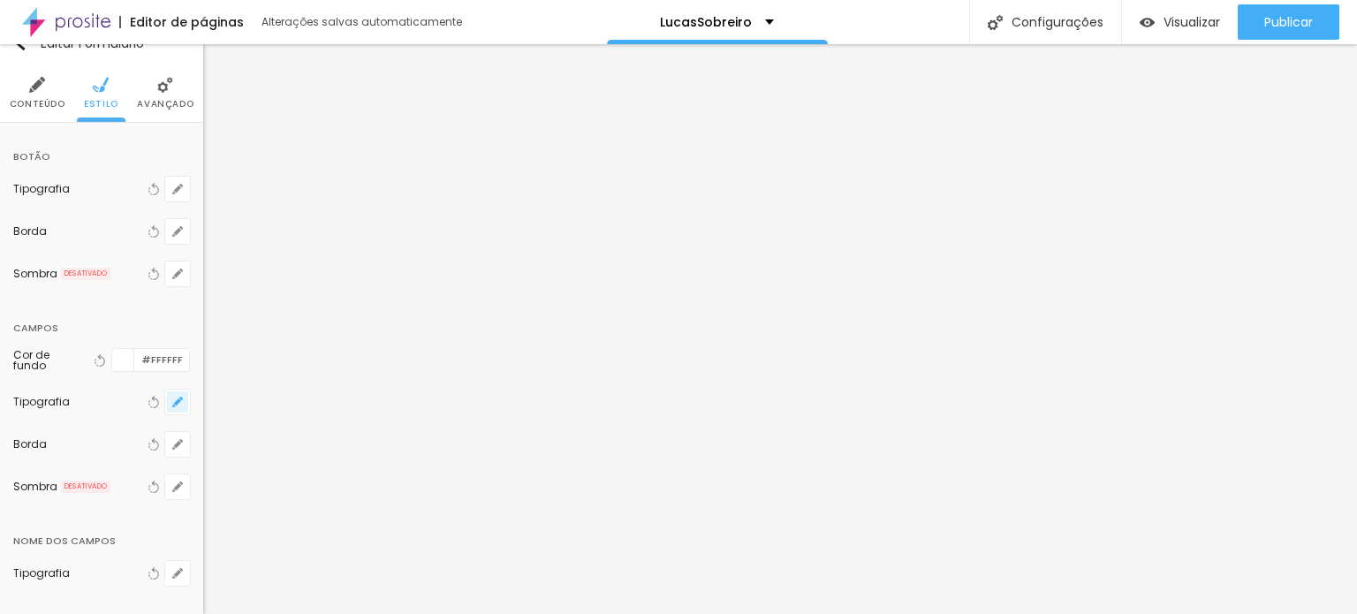
click at [174, 401] on icon "button" at bounding box center [177, 401] width 7 height 7
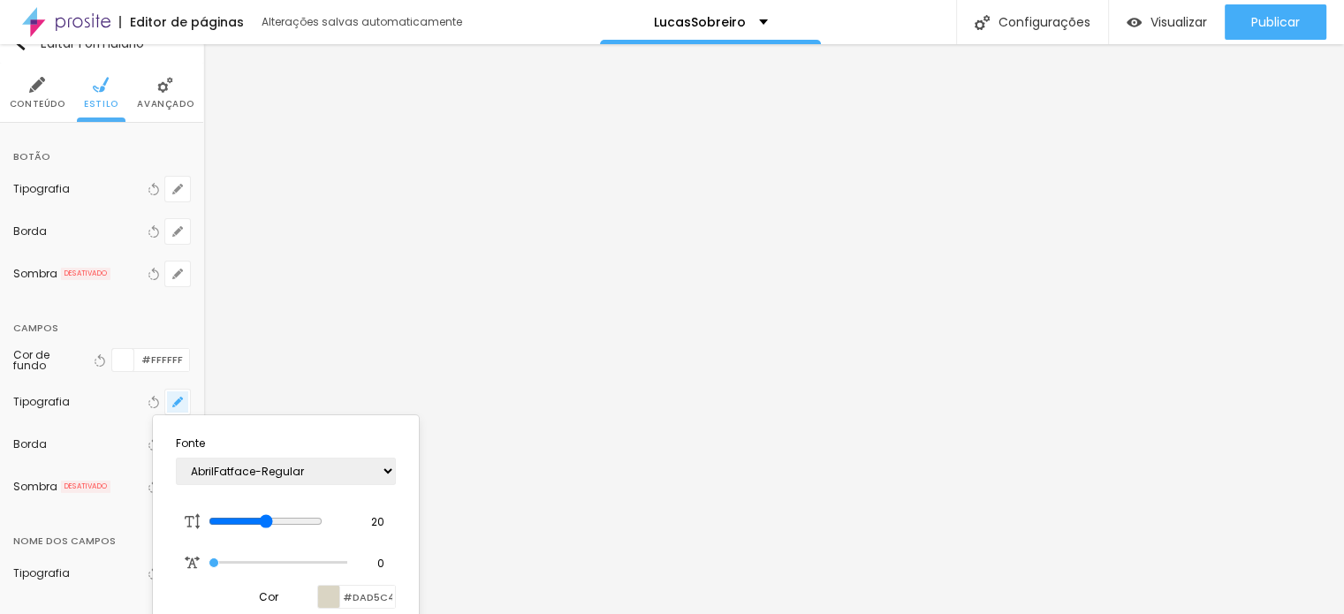
click at [163, 401] on div at bounding box center [672, 307] width 1344 height 614
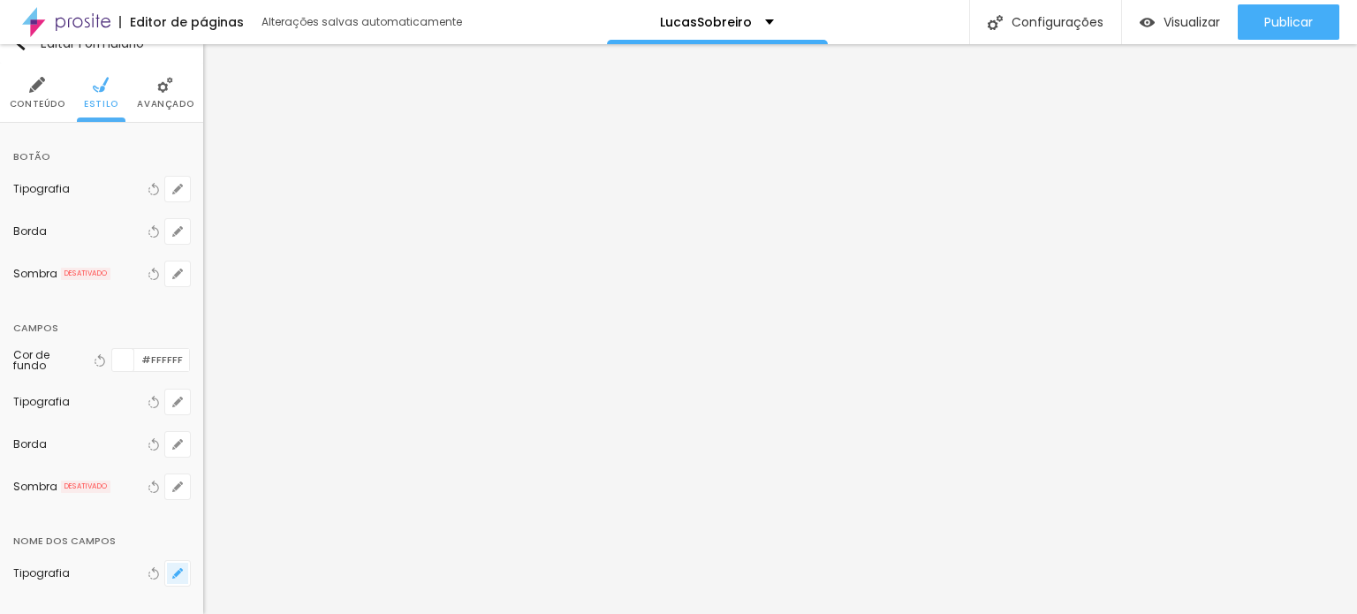
click at [172, 570] on icon "button" at bounding box center [177, 573] width 11 height 11
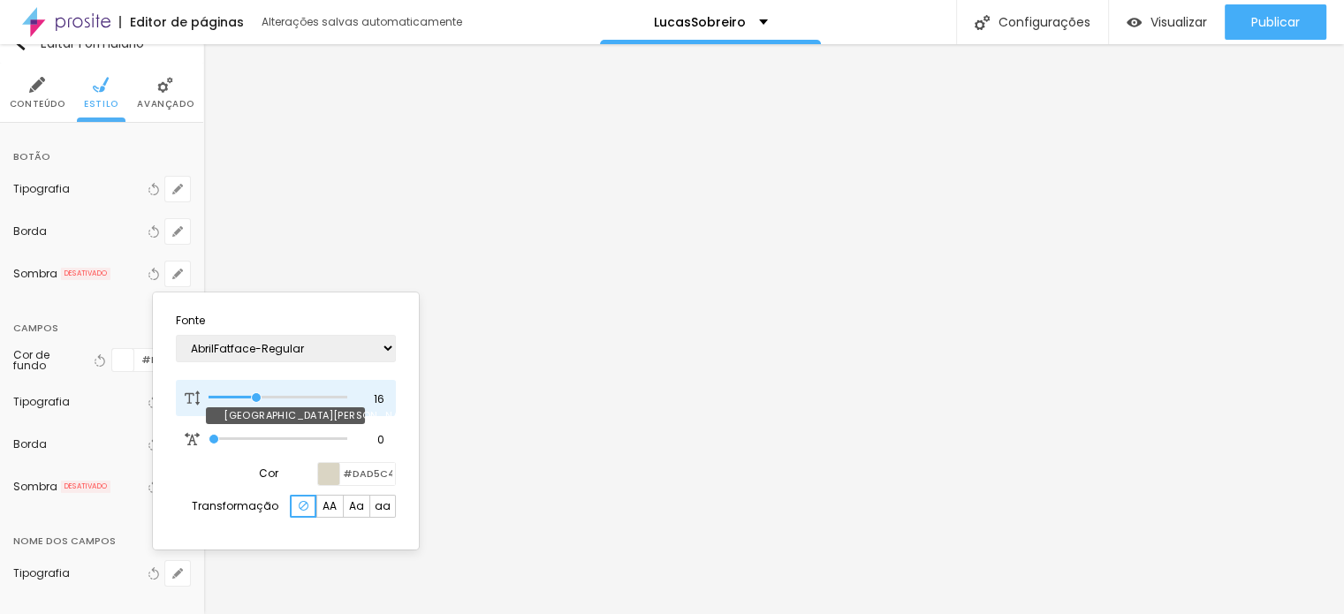
click at [382, 408] on div "[GEOGRAPHIC_DATA][PERSON_NAME]" at bounding box center [286, 398] width 220 height 37
click at [378, 403] on input "16" at bounding box center [371, 398] width 31 height 16
type input "8"
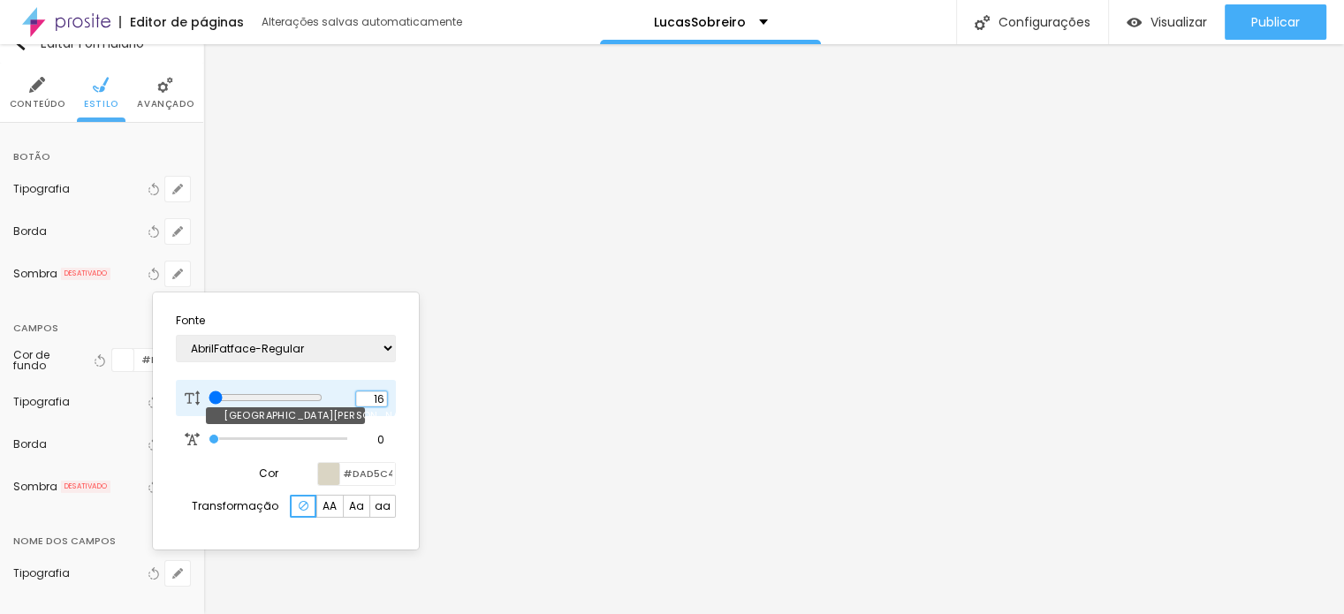
type input "2"
type input "20"
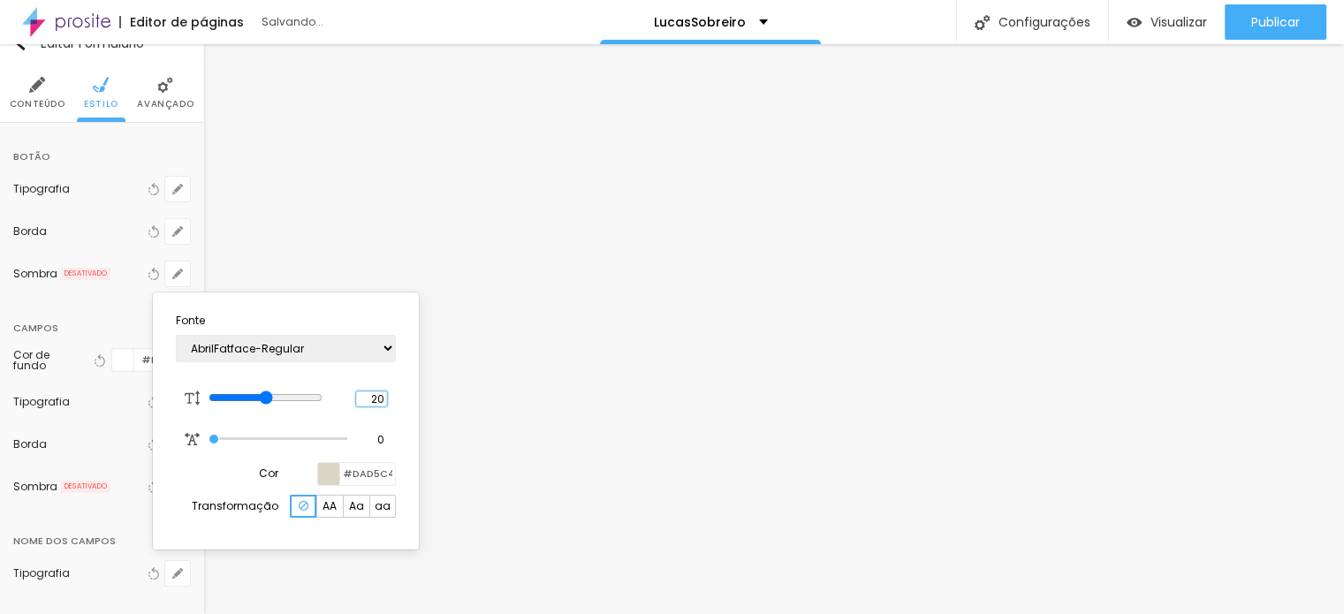
type input "20"
click at [1153, 298] on div at bounding box center [672, 307] width 1344 height 614
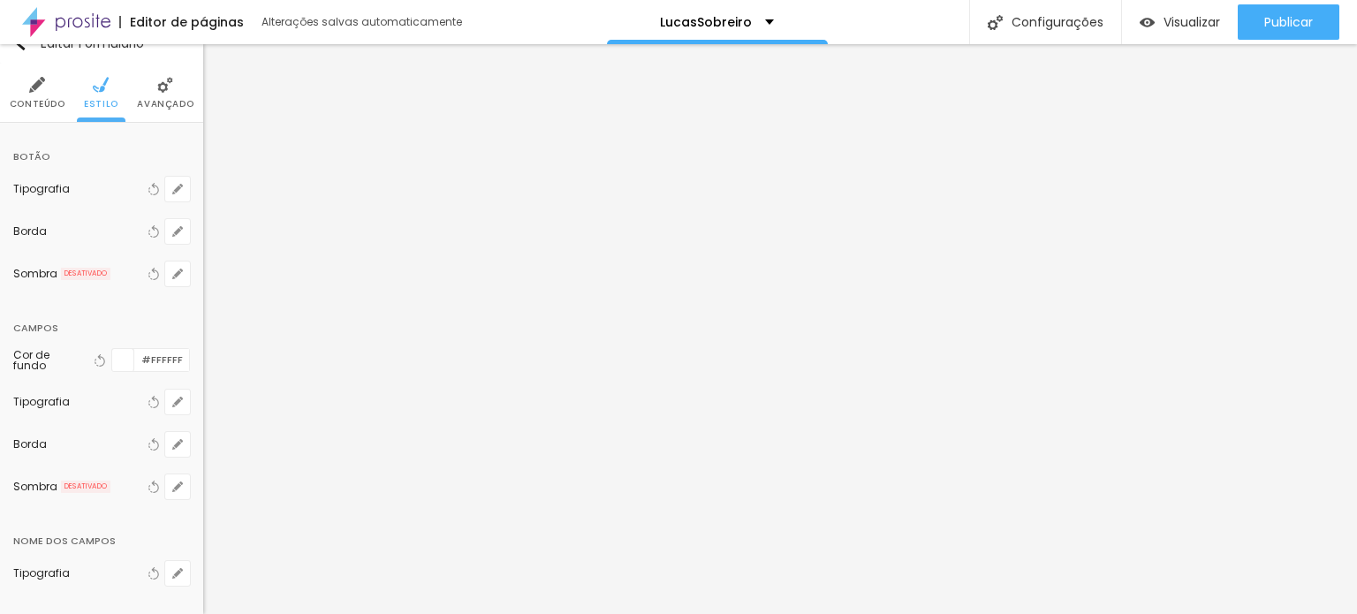
scroll to position [0, 0]
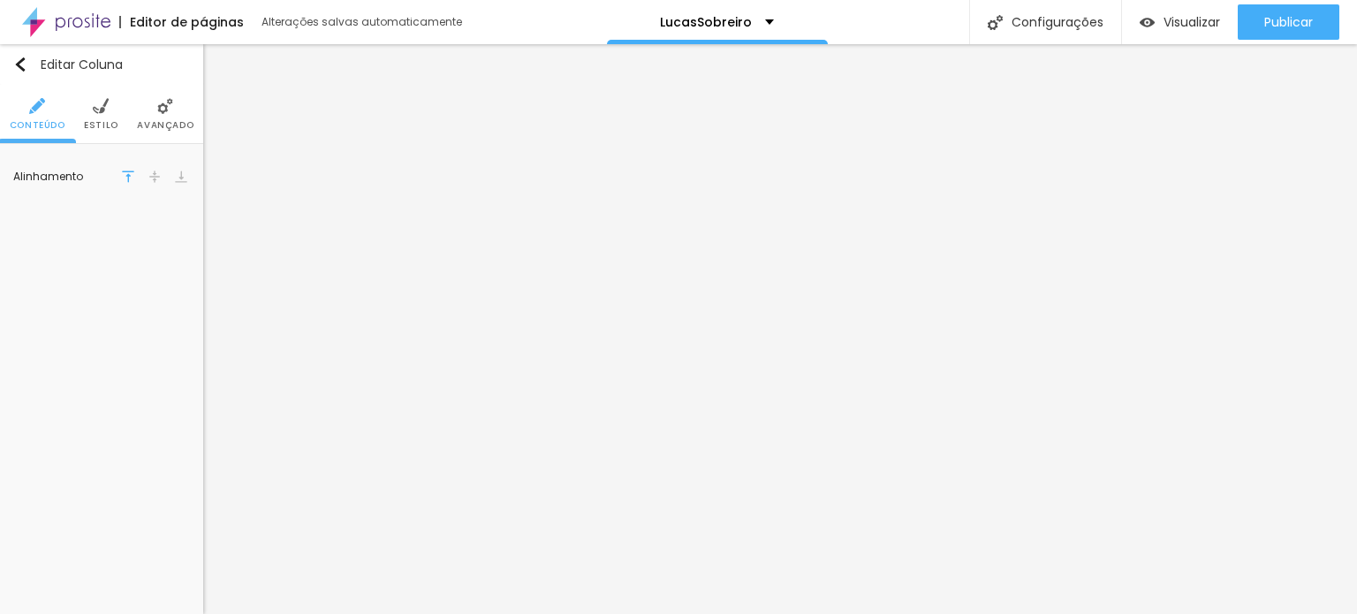
click at [202, 285] on div "Editar Coluna Conteúdo Estilo Avançado Alinhamento" at bounding box center [101, 329] width 203 height 570
click at [102, 118] on li "Estilo" at bounding box center [101, 114] width 34 height 58
click at [161, 121] on span "Avançado" at bounding box center [165, 125] width 57 height 9
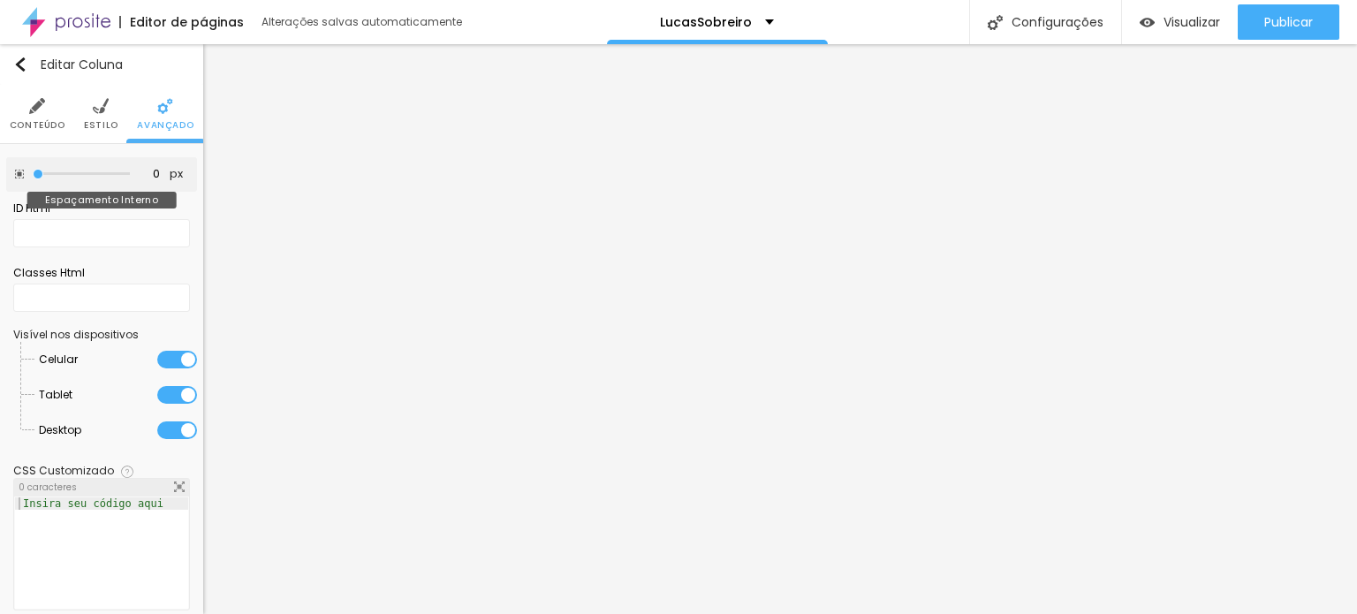
type input "5"
type input "10"
type input "15"
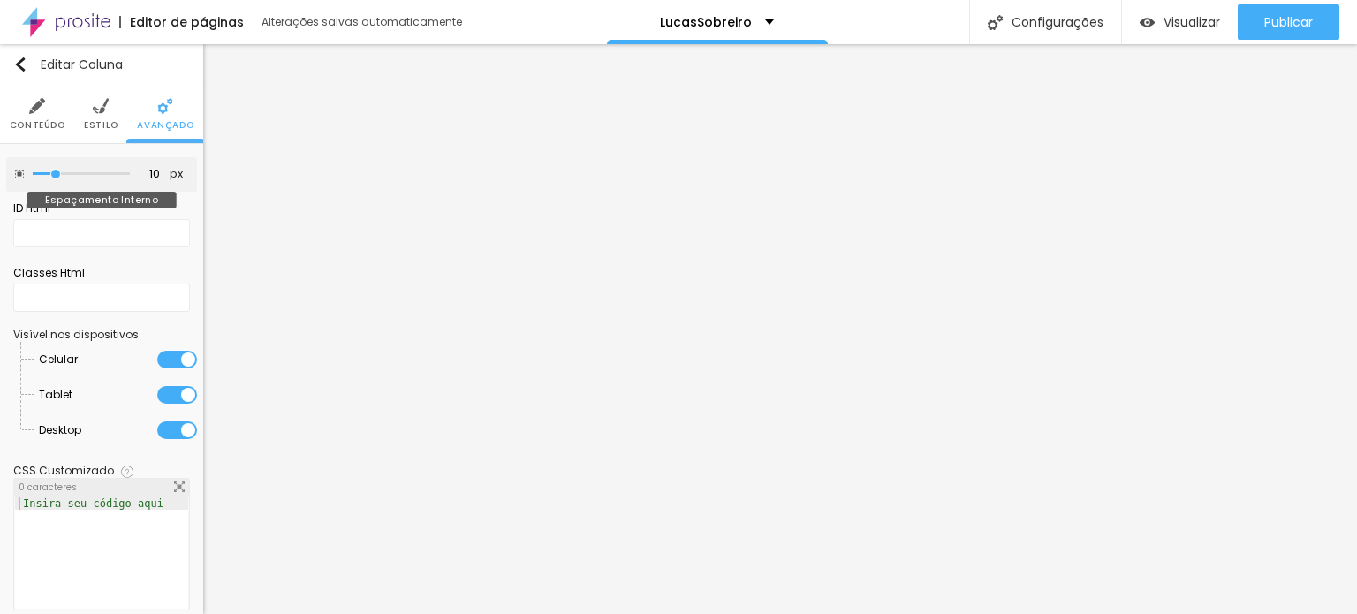
type input "15"
type input "20"
type input "25"
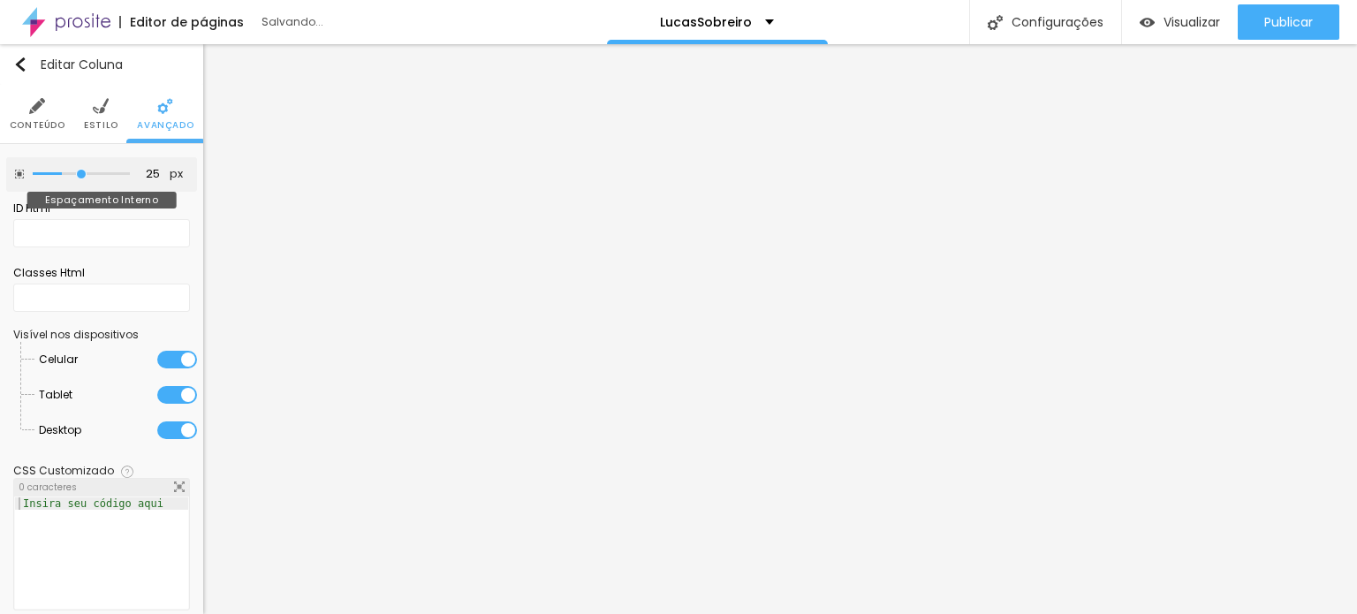
type input "30"
type input "35"
type input "40"
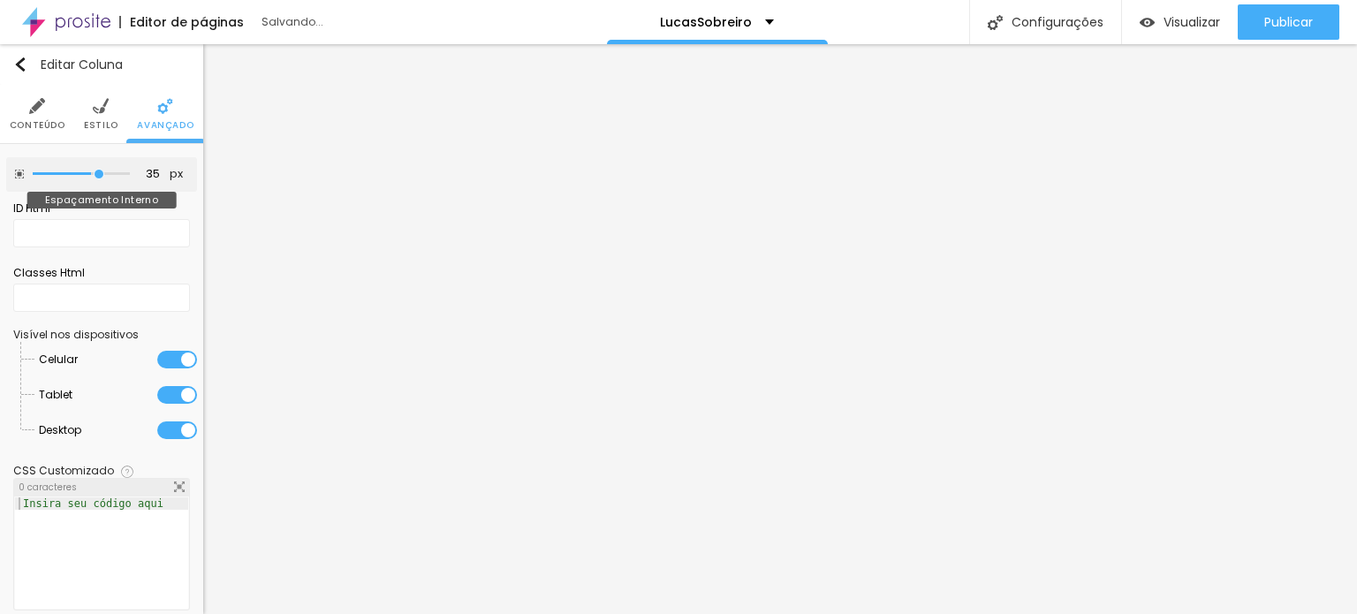
type input "40"
type input "35"
drag, startPoint x: 34, startPoint y: 171, endPoint x: 86, endPoint y: 174, distance: 52.2
type input "35"
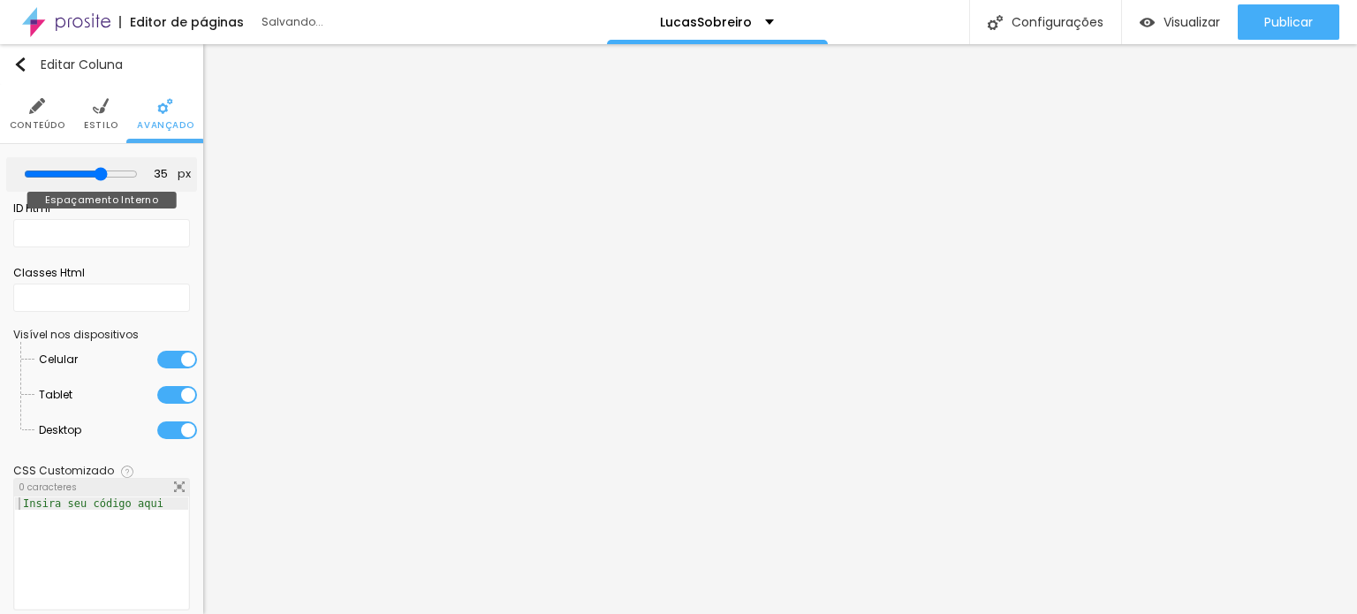
click at [86, 174] on input "range" at bounding box center [81, 174] width 114 height 14
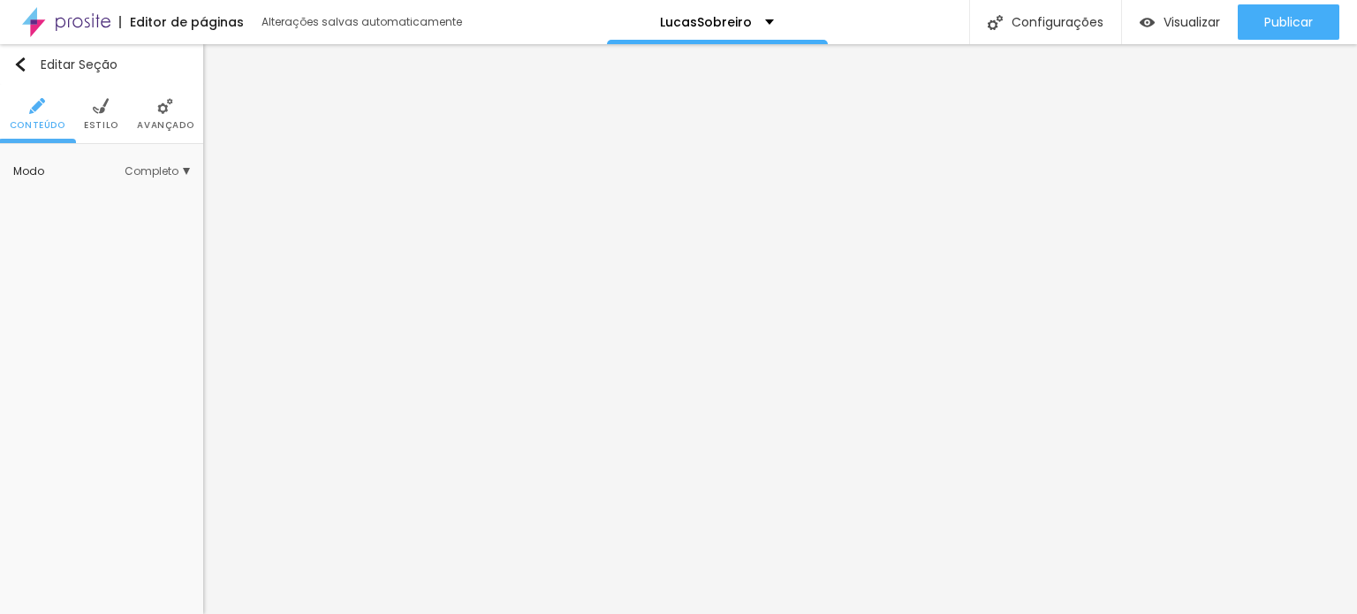
click at [99, 121] on span "Estilo" at bounding box center [101, 125] width 34 height 9
click at [81, 104] on ul "Conteúdo Estilo Avançado" at bounding box center [101, 114] width 203 height 59
click at [98, 114] on li "Estilo" at bounding box center [101, 114] width 34 height 58
click at [171, 121] on span "Avançado" at bounding box center [165, 125] width 57 height 9
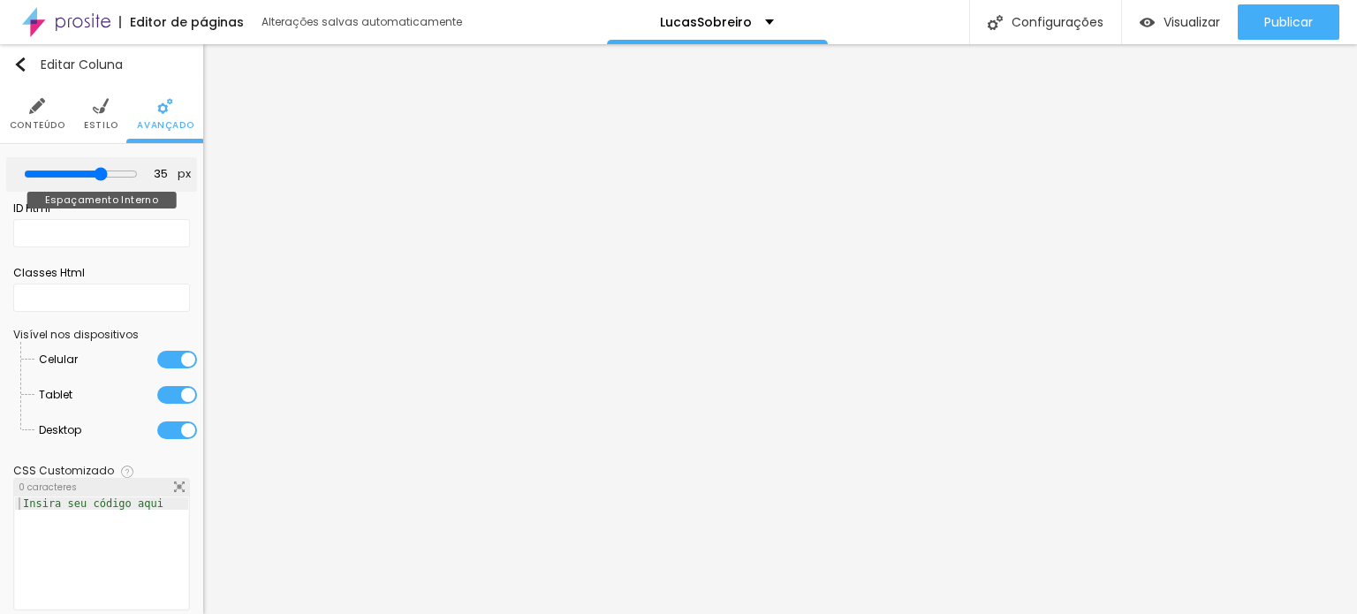
type input "30"
type input "10"
type input "0"
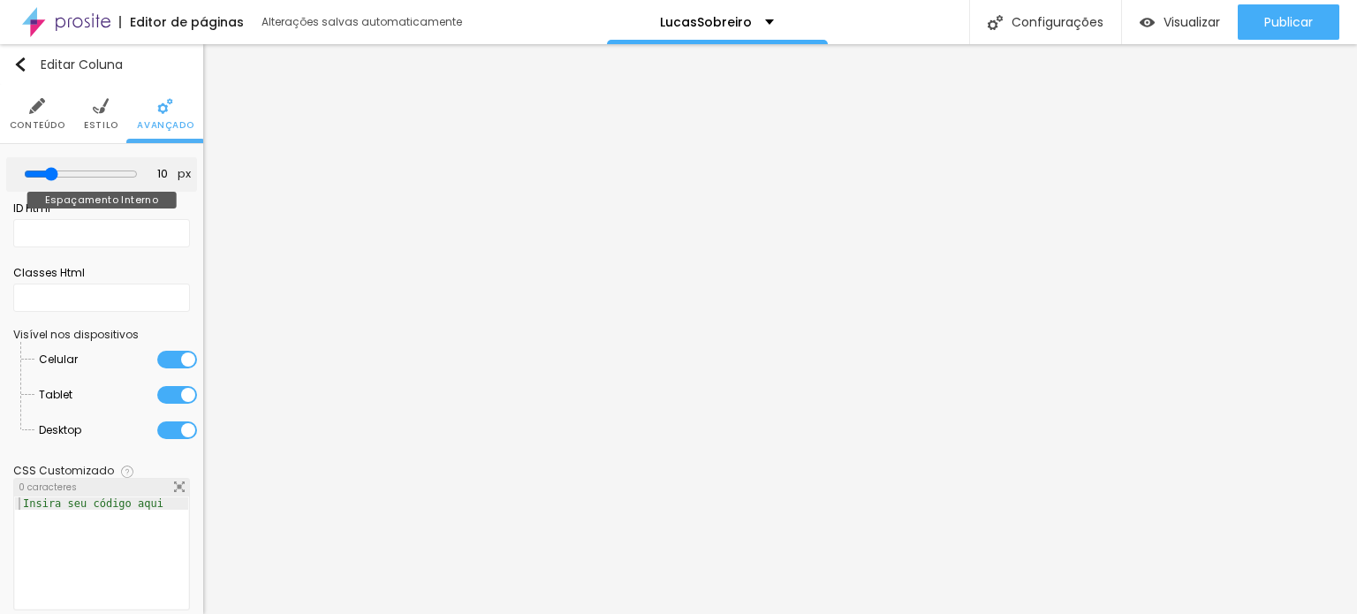
type input "0"
type input "20"
type input "25"
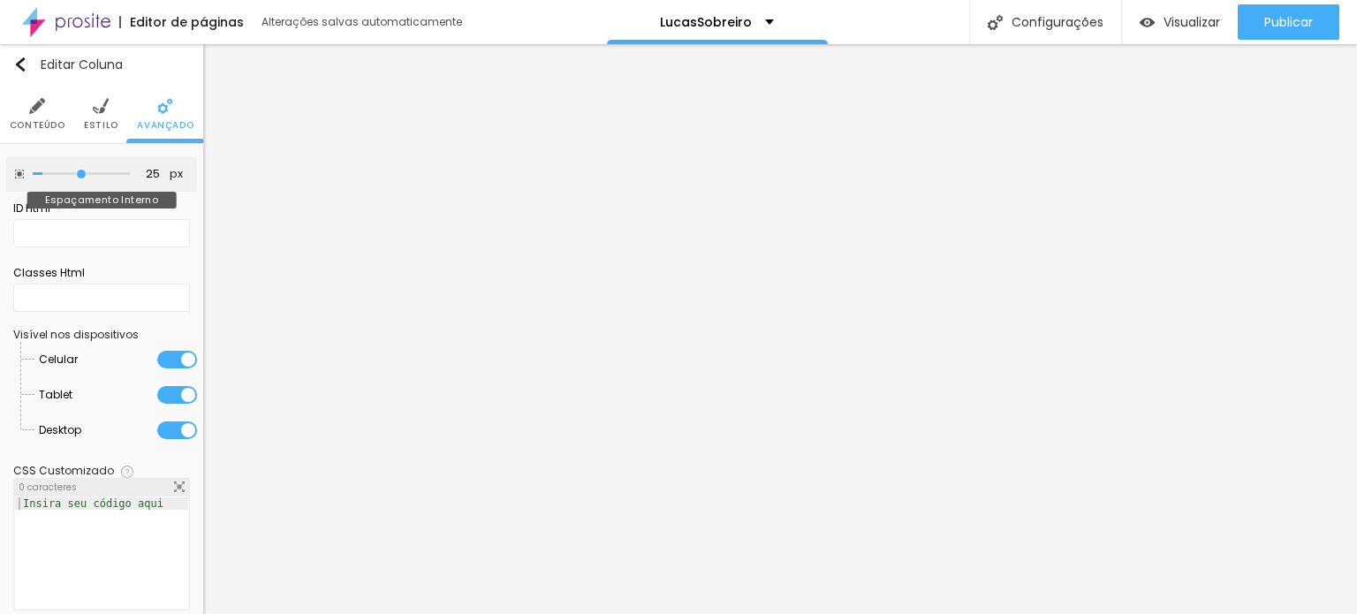
type input "30"
type input "35"
type input "40"
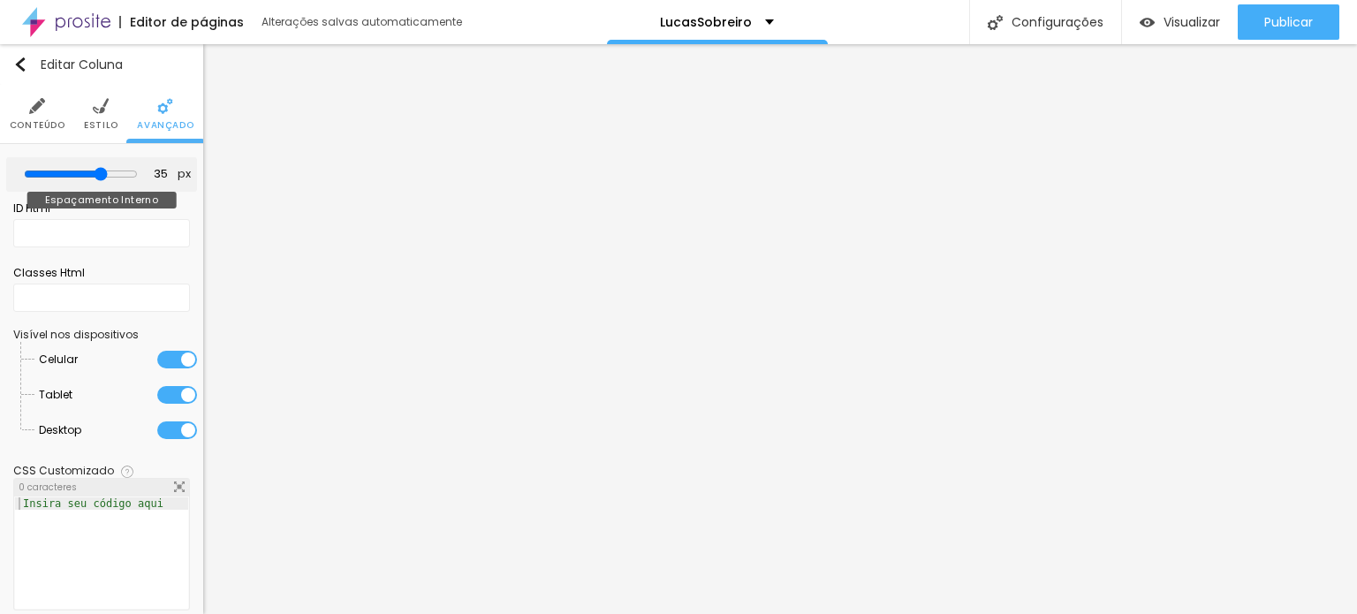
type input "40"
type input "35"
type input "30"
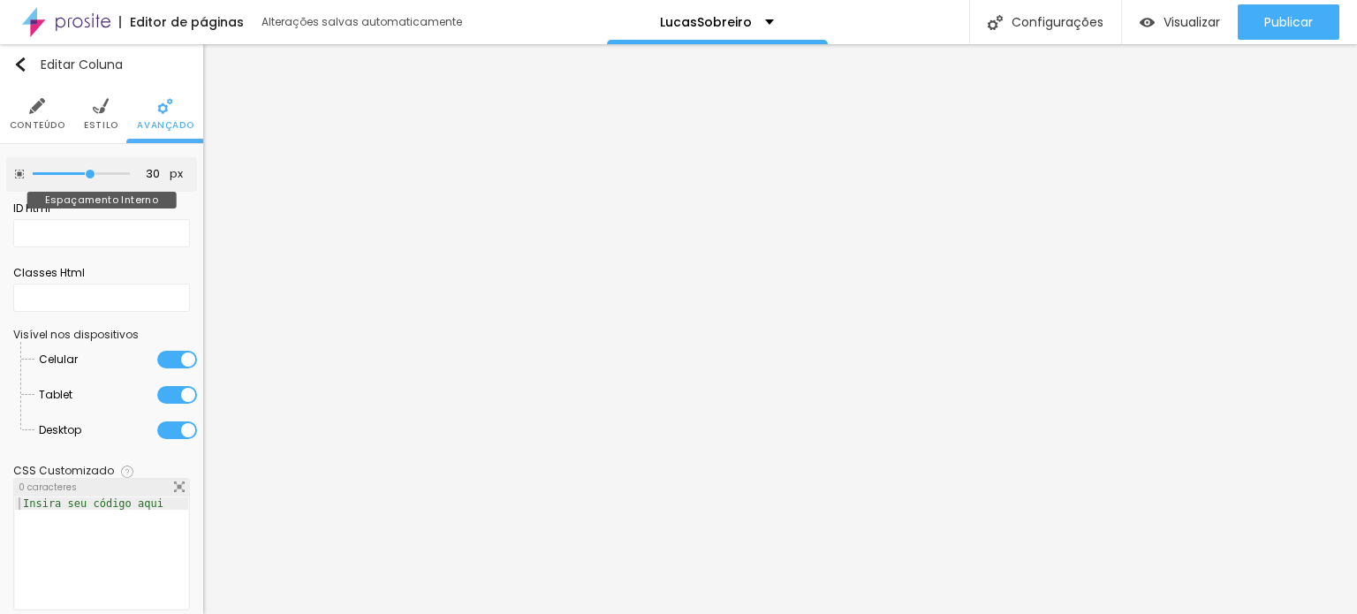
type input "30"
click at [81, 177] on input "range" at bounding box center [81, 174] width 97 height 9
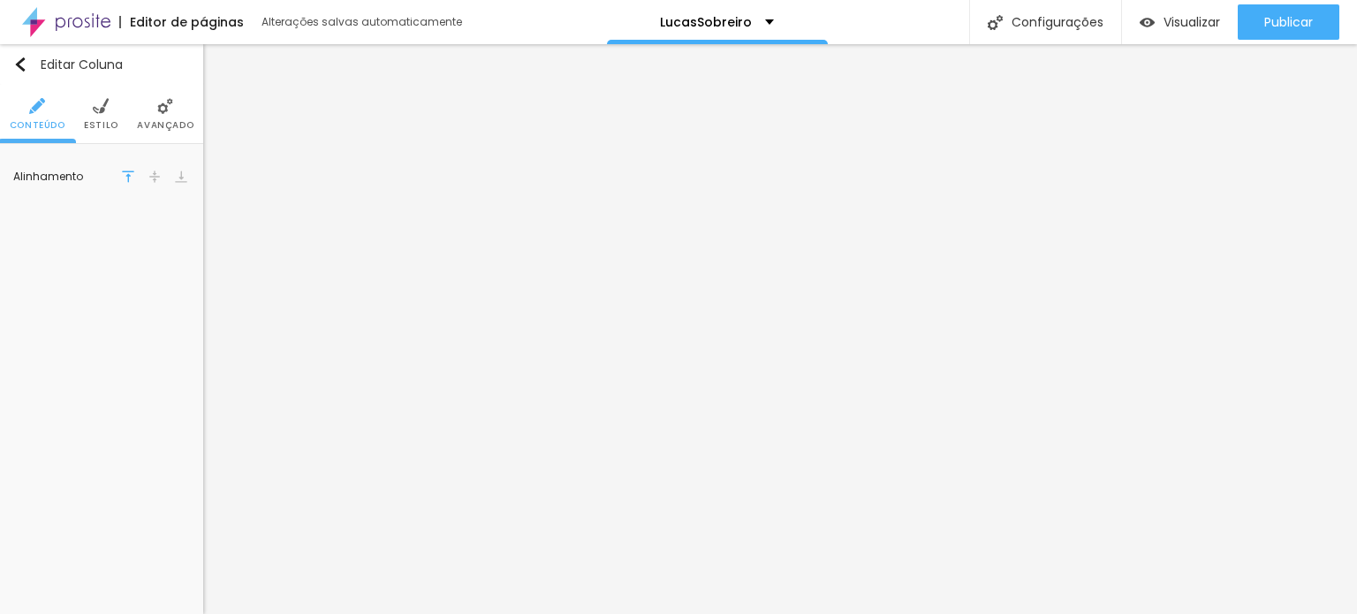
click at [104, 107] on img at bounding box center [101, 106] width 16 height 16
click at [149, 98] on li "Avançado" at bounding box center [165, 114] width 57 height 58
click at [107, 111] on img at bounding box center [101, 106] width 16 height 16
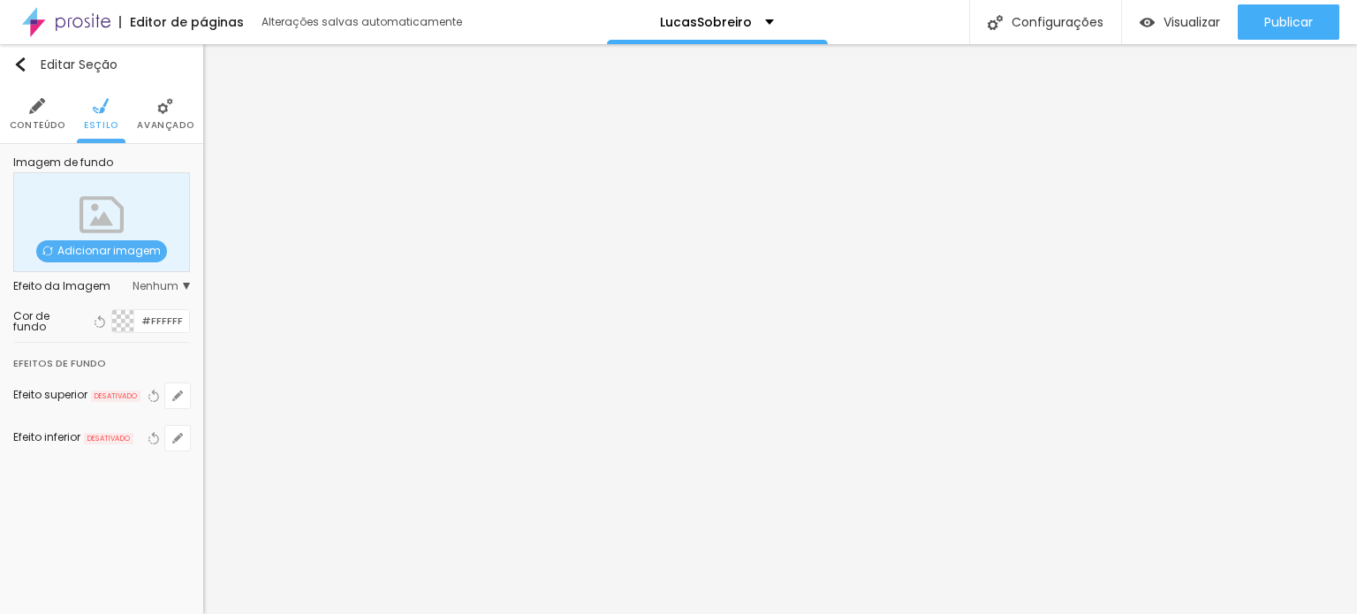
click at [163, 118] on li "Avançado" at bounding box center [165, 114] width 57 height 58
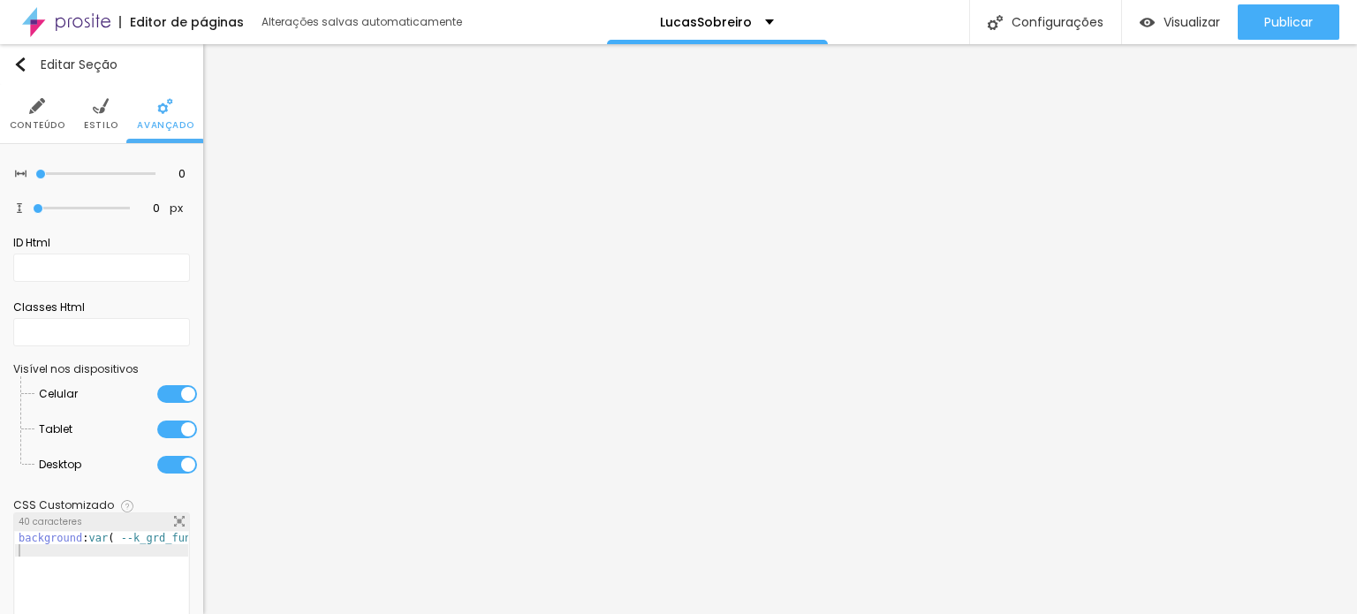
click at [101, 114] on li "Estilo" at bounding box center [101, 114] width 34 height 58
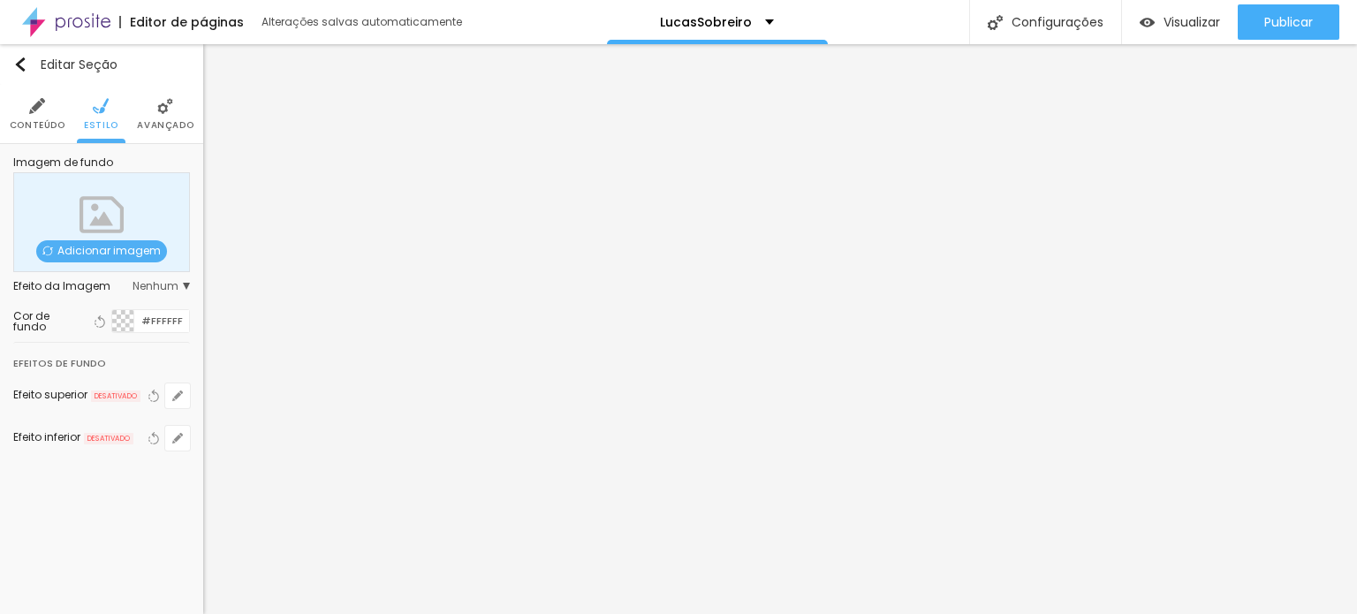
click at [106, 255] on span "Adicionar imagem" at bounding box center [101, 251] width 131 height 22
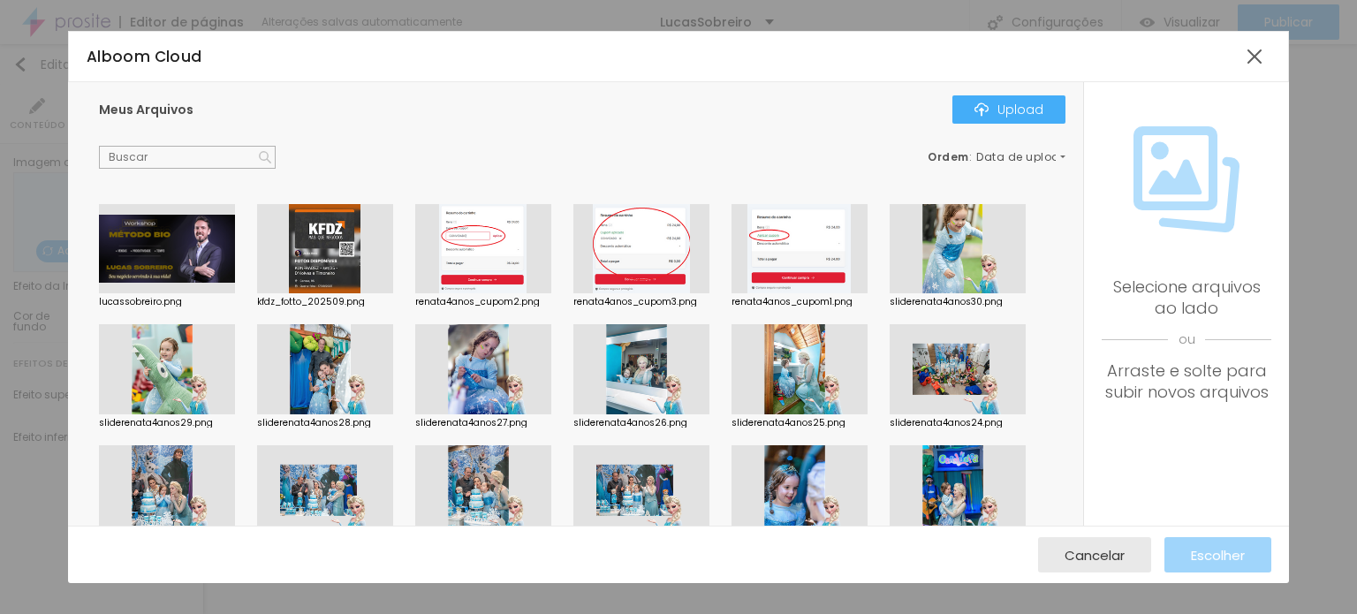
click at [187, 262] on div at bounding box center [167, 249] width 136 height 90
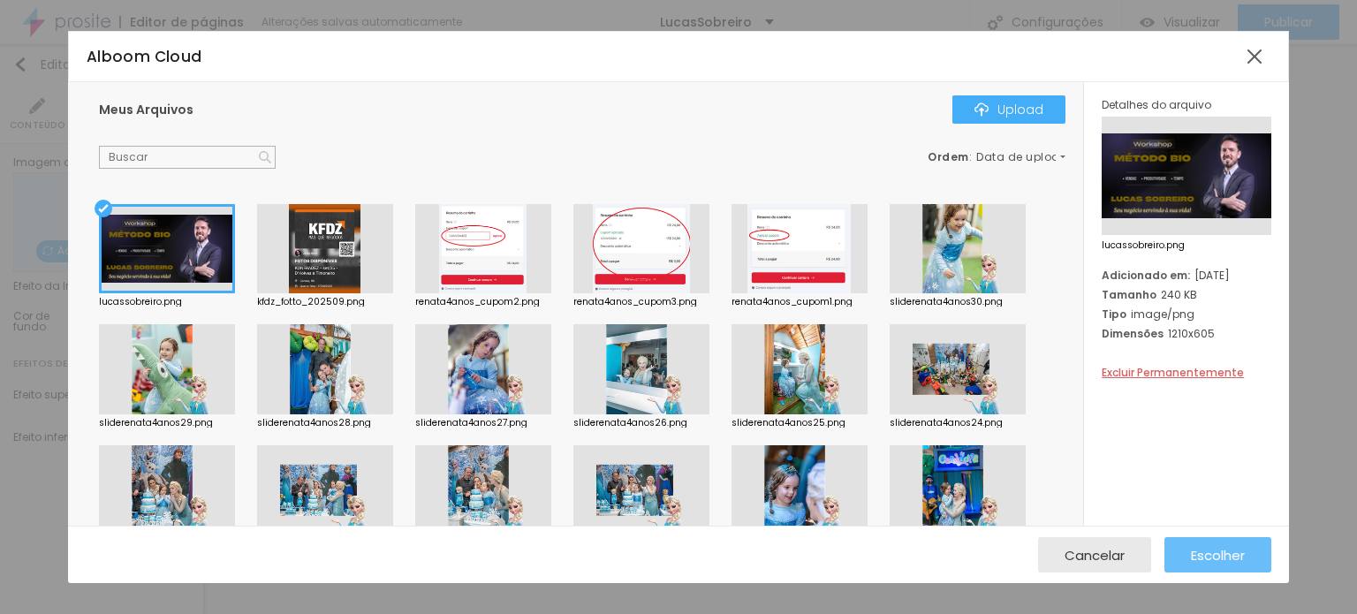
click at [1187, 550] on button "Escolher" at bounding box center [1217, 554] width 107 height 35
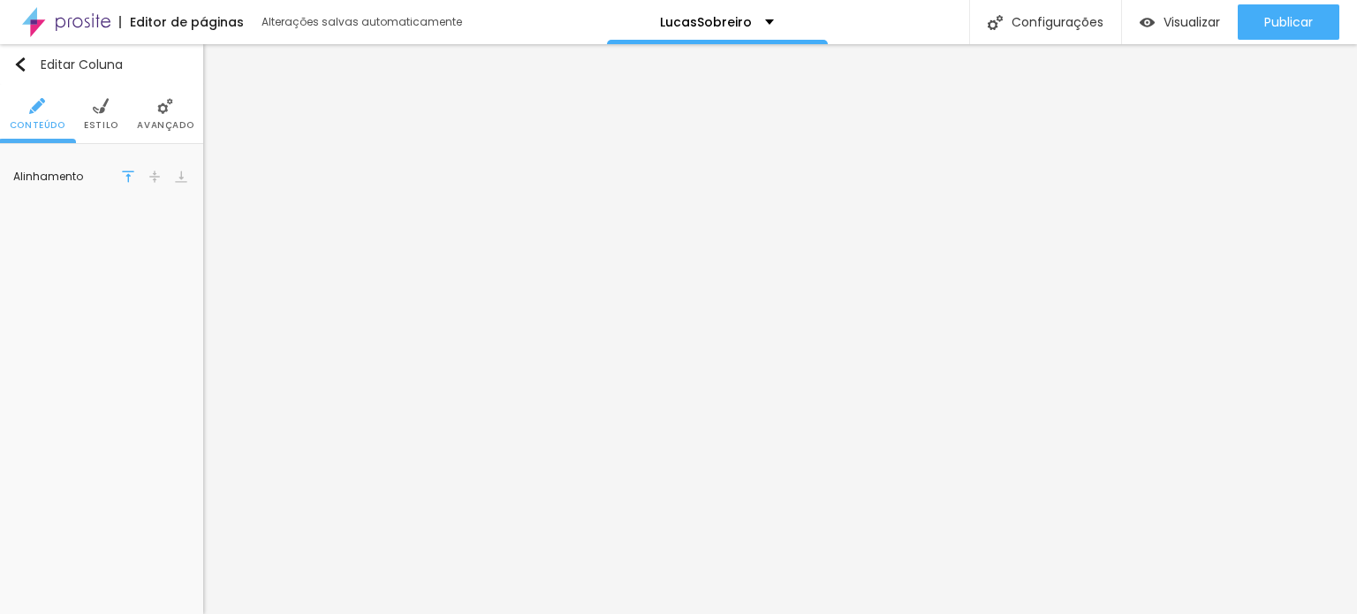
click at [109, 121] on span "Estilo" at bounding box center [101, 125] width 34 height 9
click at [177, 110] on li "Avançado" at bounding box center [165, 114] width 57 height 58
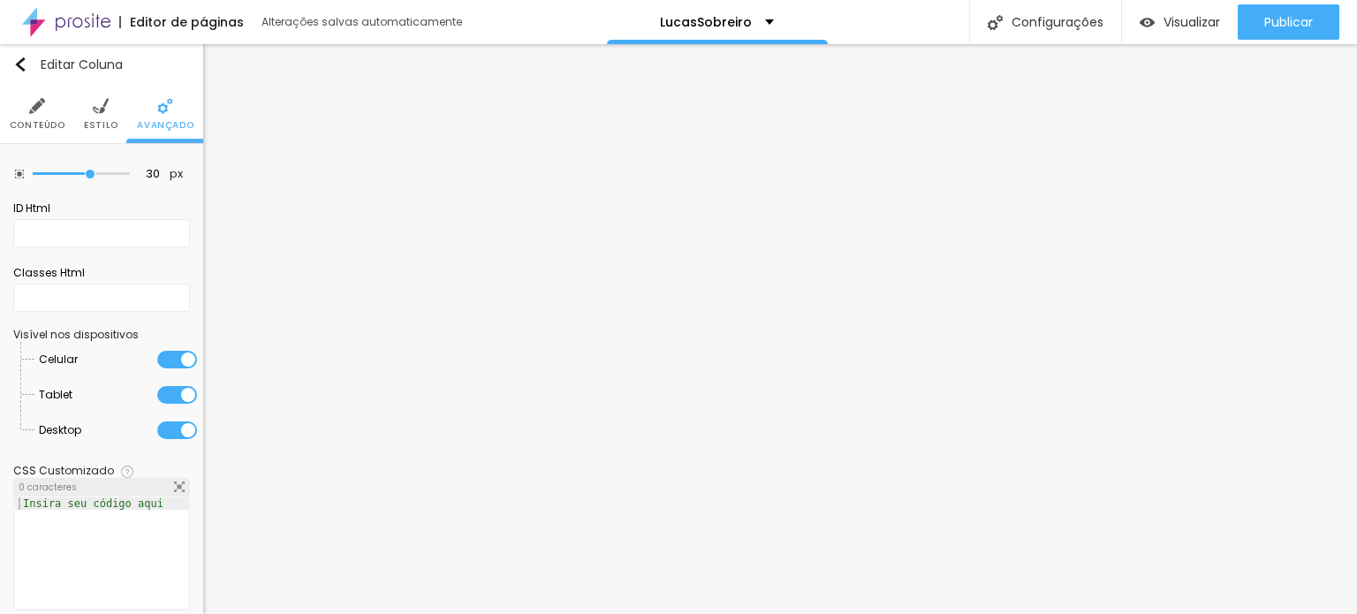
click at [329, 41] on div "Editor de páginas Alterações salvas automaticamente" at bounding box center [232, 22] width 465 height 44
click at [40, 121] on span "Conteúdo" at bounding box center [38, 125] width 56 height 9
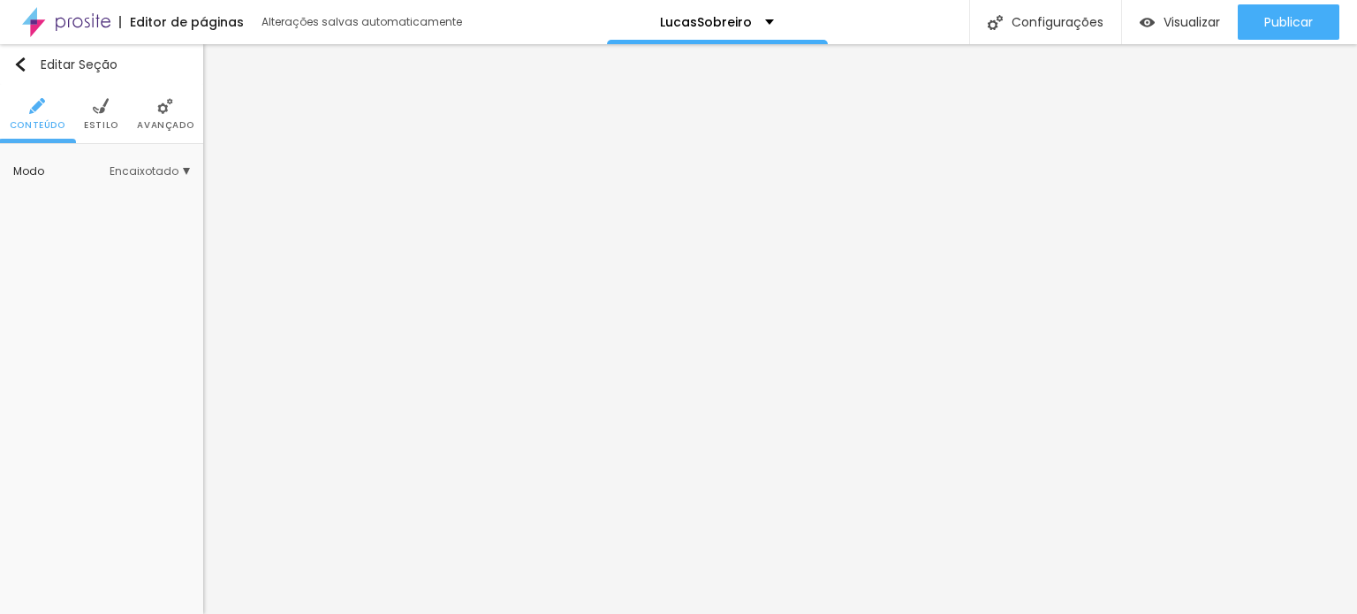
click at [155, 116] on li "Avançado" at bounding box center [165, 114] width 57 height 58
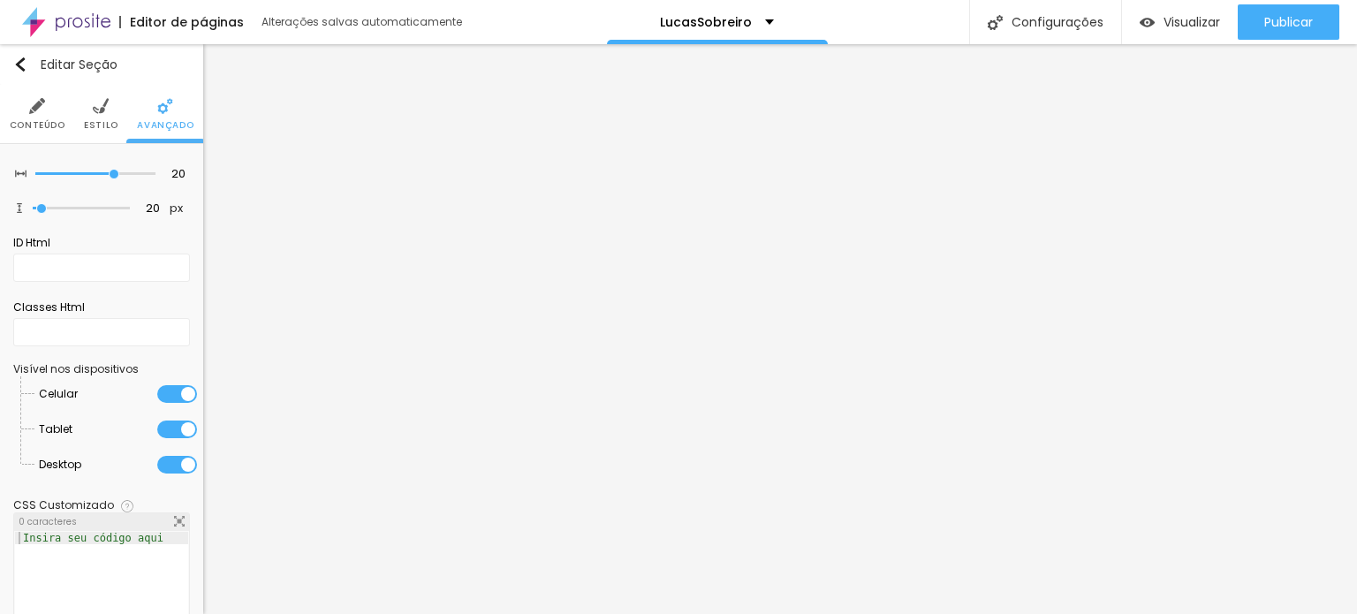
click at [108, 121] on span "Estilo" at bounding box center [101, 125] width 34 height 9
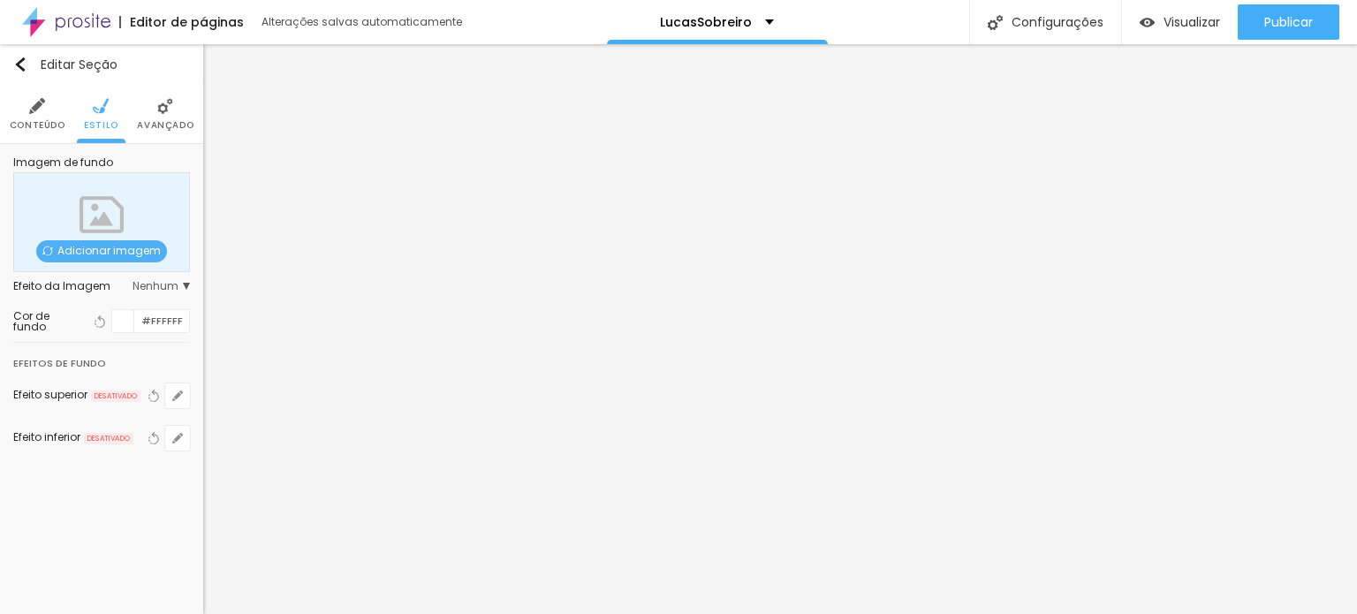
click at [133, 260] on span "Adicionar imagem" at bounding box center [101, 251] width 131 height 22
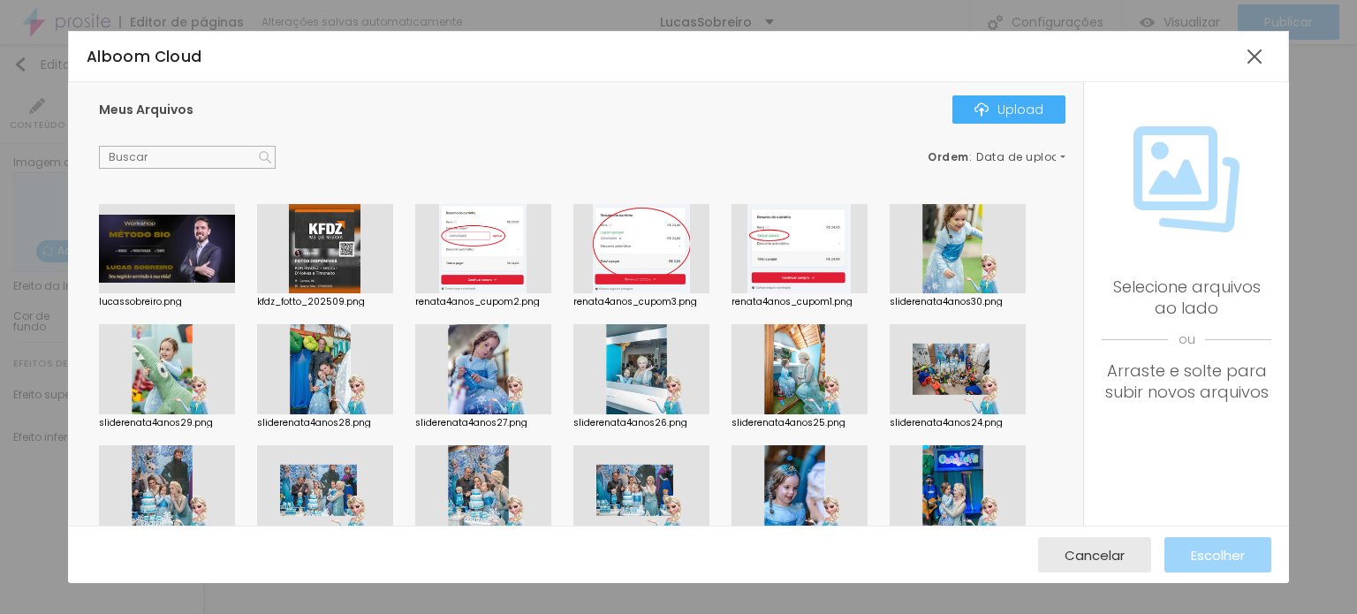
click at [189, 246] on div at bounding box center [167, 249] width 136 height 90
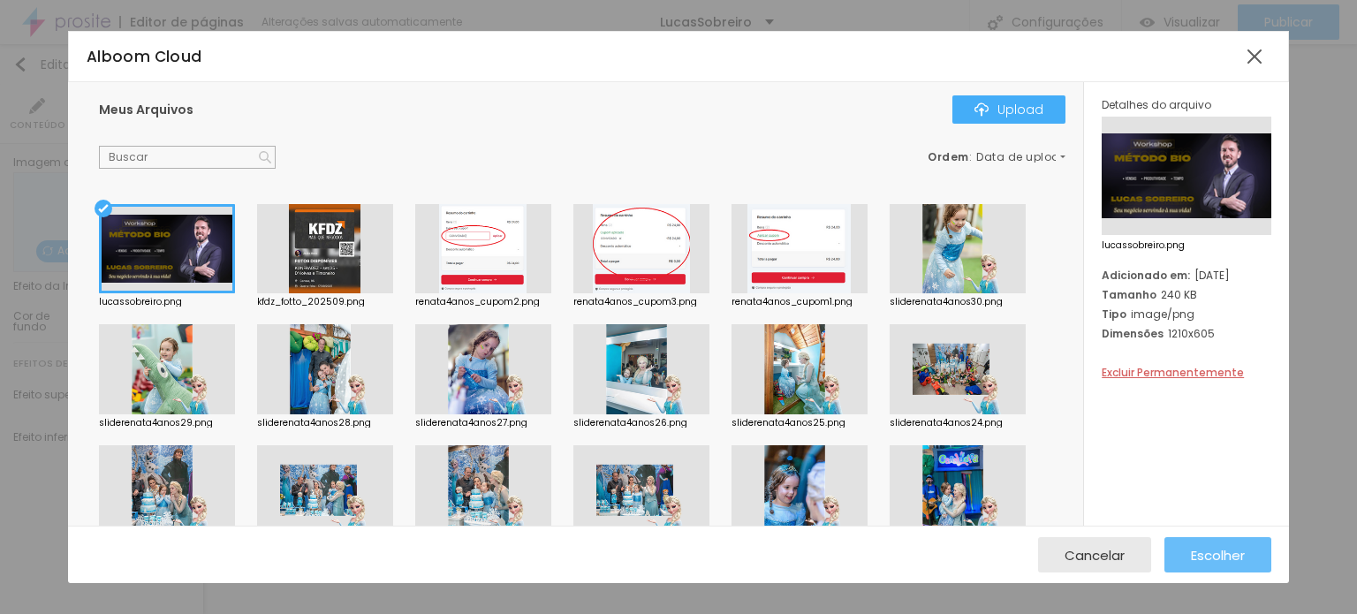
click at [1202, 560] on span "Escolher" at bounding box center [1218, 555] width 54 height 15
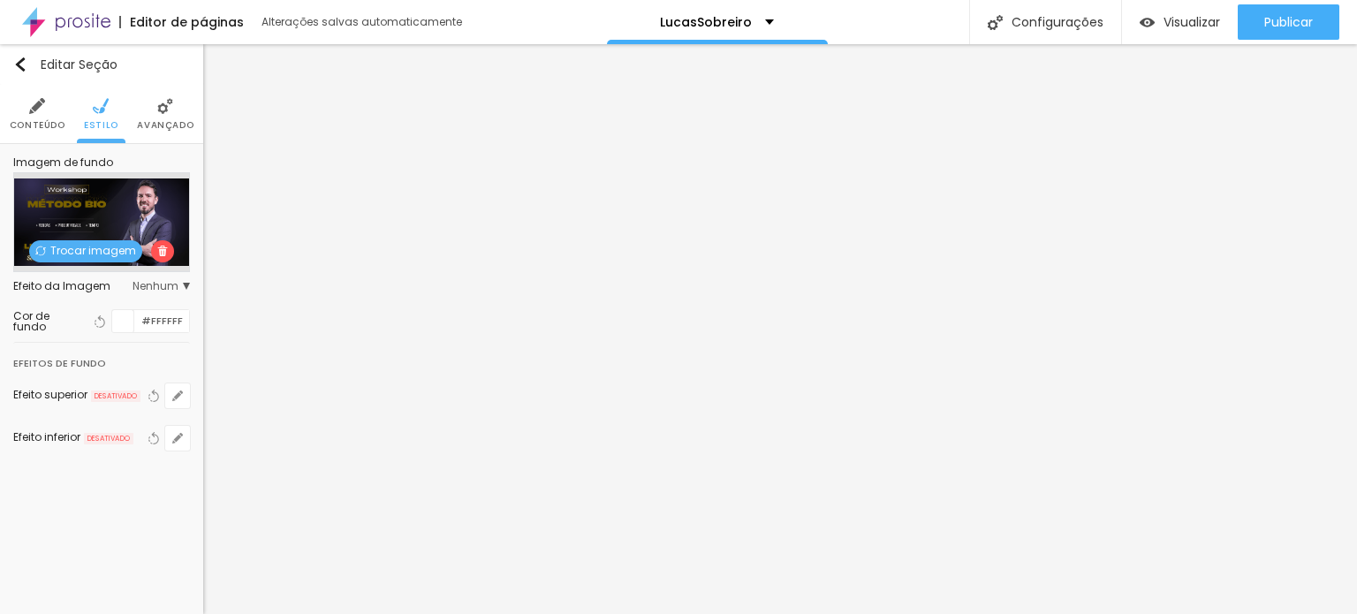
click at [155, 123] on span "Avançado" at bounding box center [165, 125] width 57 height 9
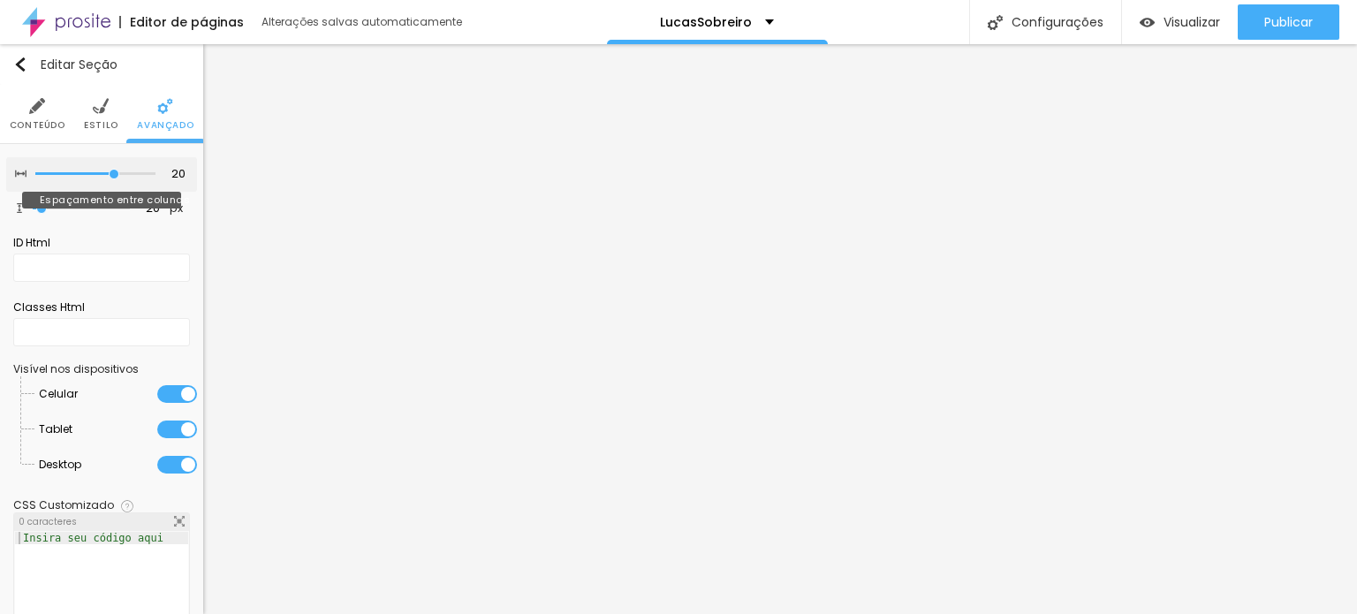
type input "0"
type input "30"
type input "25"
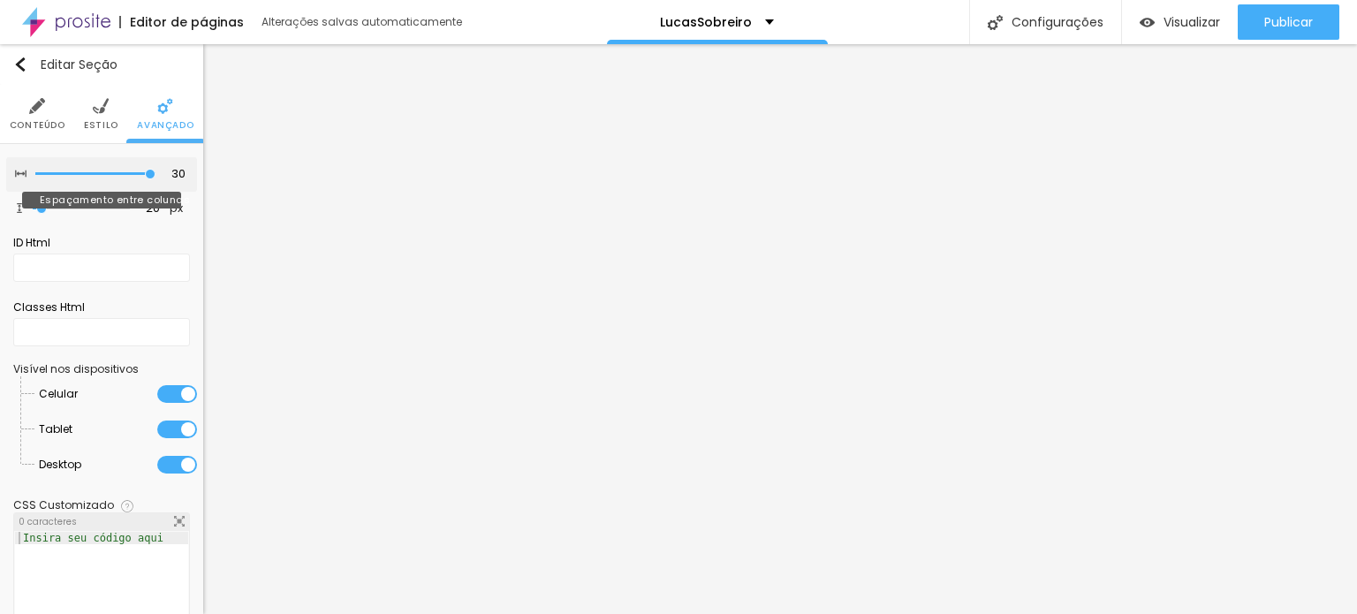
type input "25"
drag, startPoint x: 104, startPoint y: 169, endPoint x: 118, endPoint y: 172, distance: 13.7
type input "25"
click at [118, 171] on input "range" at bounding box center [95, 174] width 120 height 9
click at [89, 126] on span "Estilo" at bounding box center [101, 125] width 34 height 9
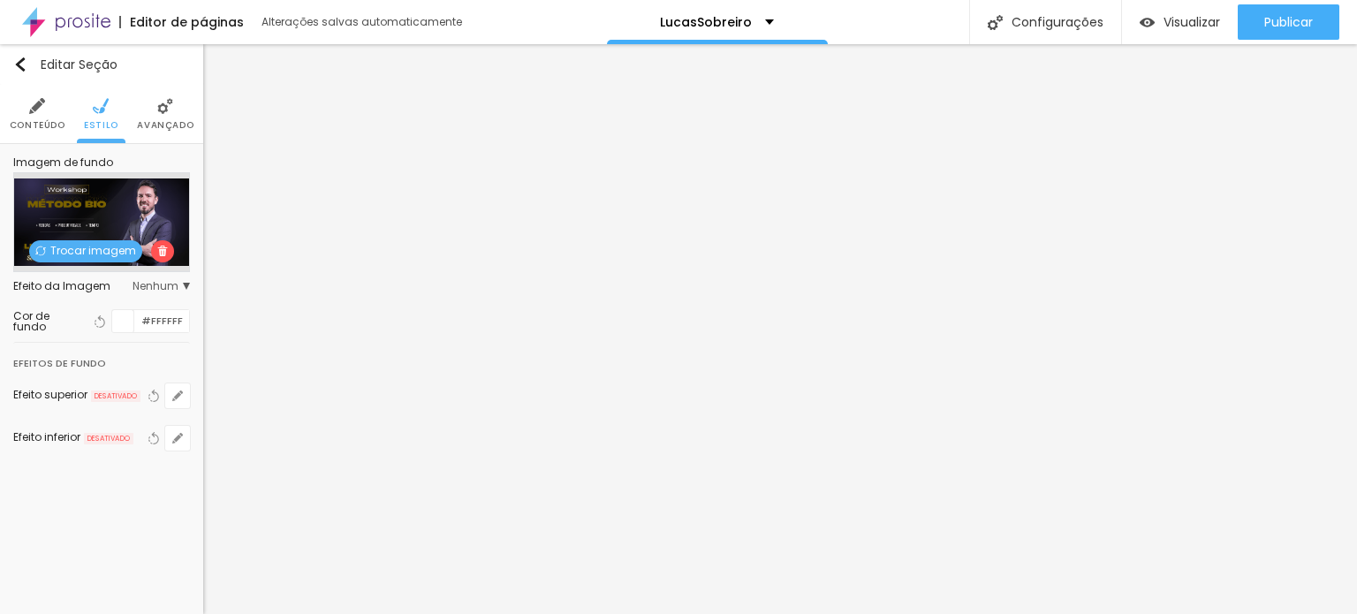
click at [173, 289] on span "Nenhum" at bounding box center [161, 286] width 57 height 11
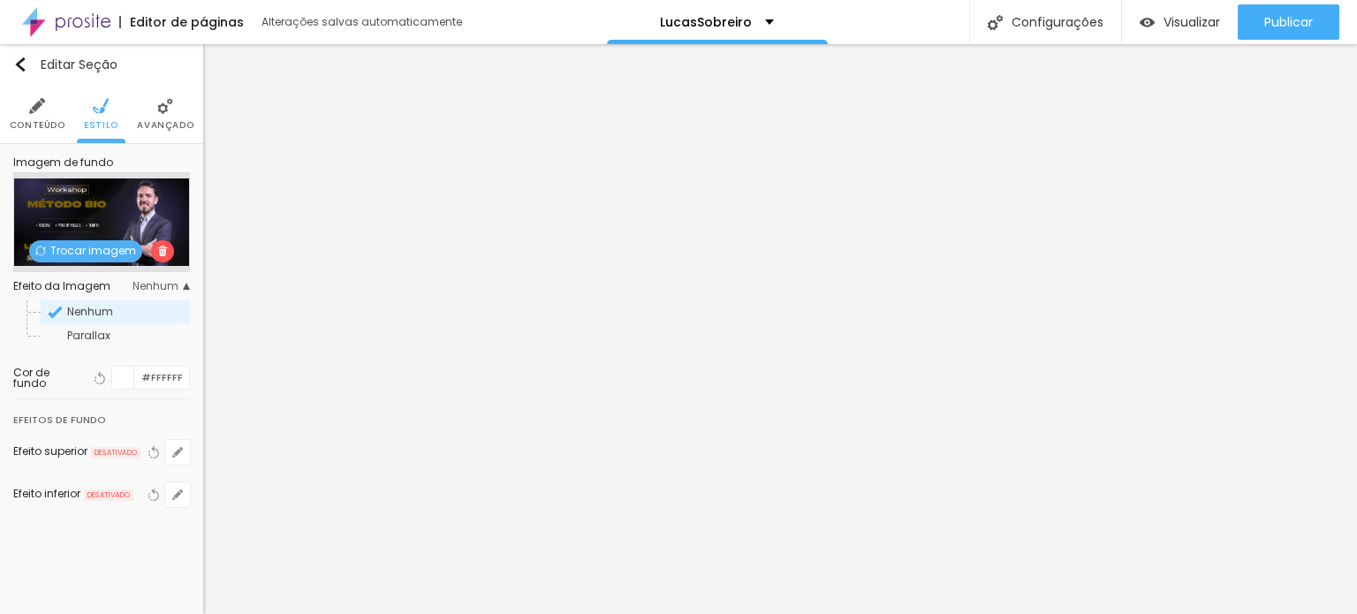
click at [173, 289] on span "Nenhum" at bounding box center [161, 286] width 57 height 11
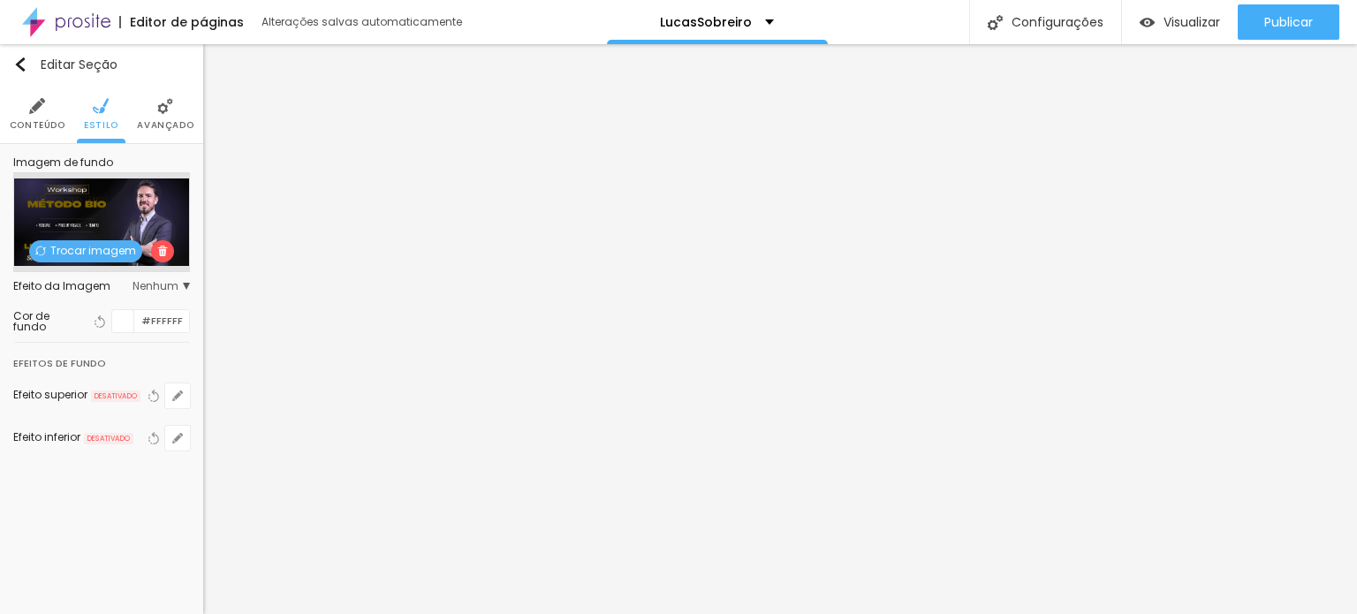
click at [39, 111] on img at bounding box center [37, 106] width 16 height 16
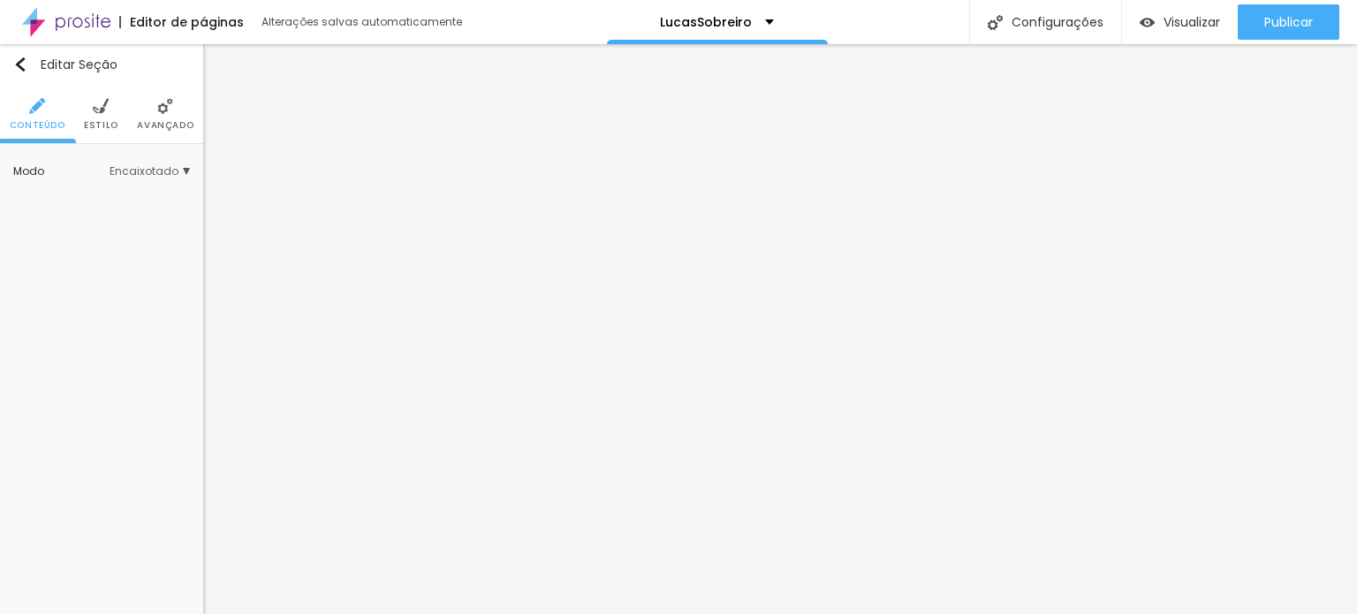
click at [162, 169] on span "Encaixotado" at bounding box center [150, 171] width 80 height 11
click at [135, 218] on span "Completo" at bounding box center [127, 221] width 120 height 11
click at [150, 122] on span "Avançado" at bounding box center [165, 125] width 57 height 9
click at [146, 121] on span "Avançado" at bounding box center [165, 125] width 57 height 9
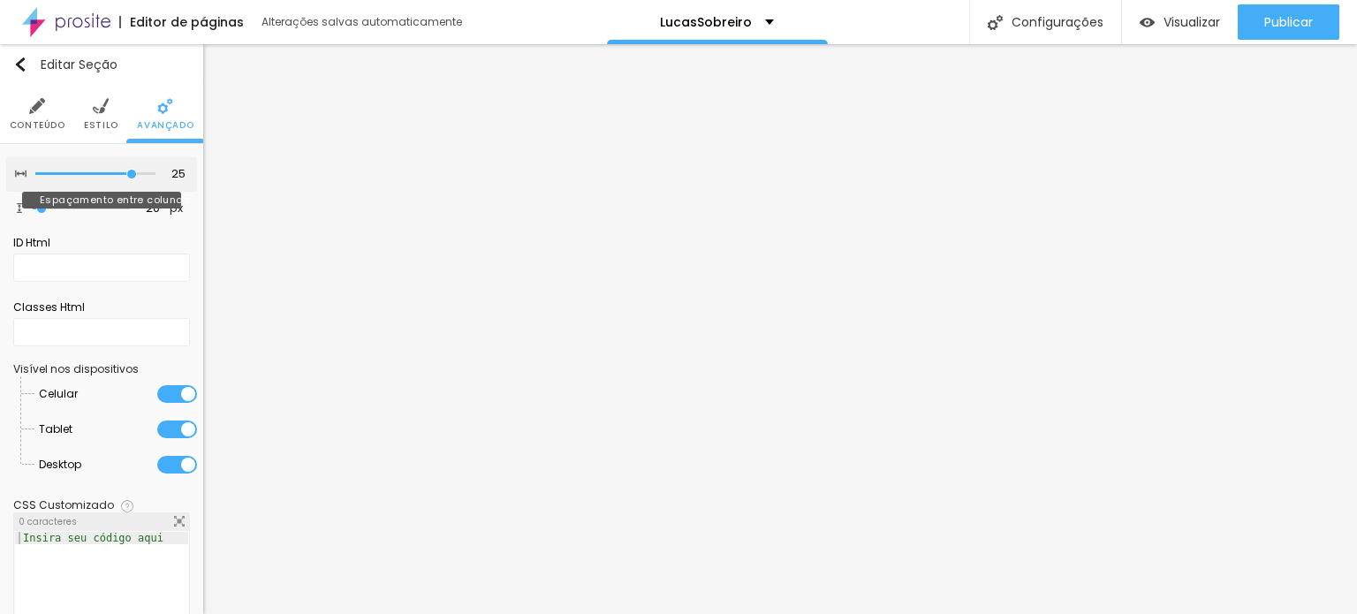
type input "0"
type input "15"
type input "20"
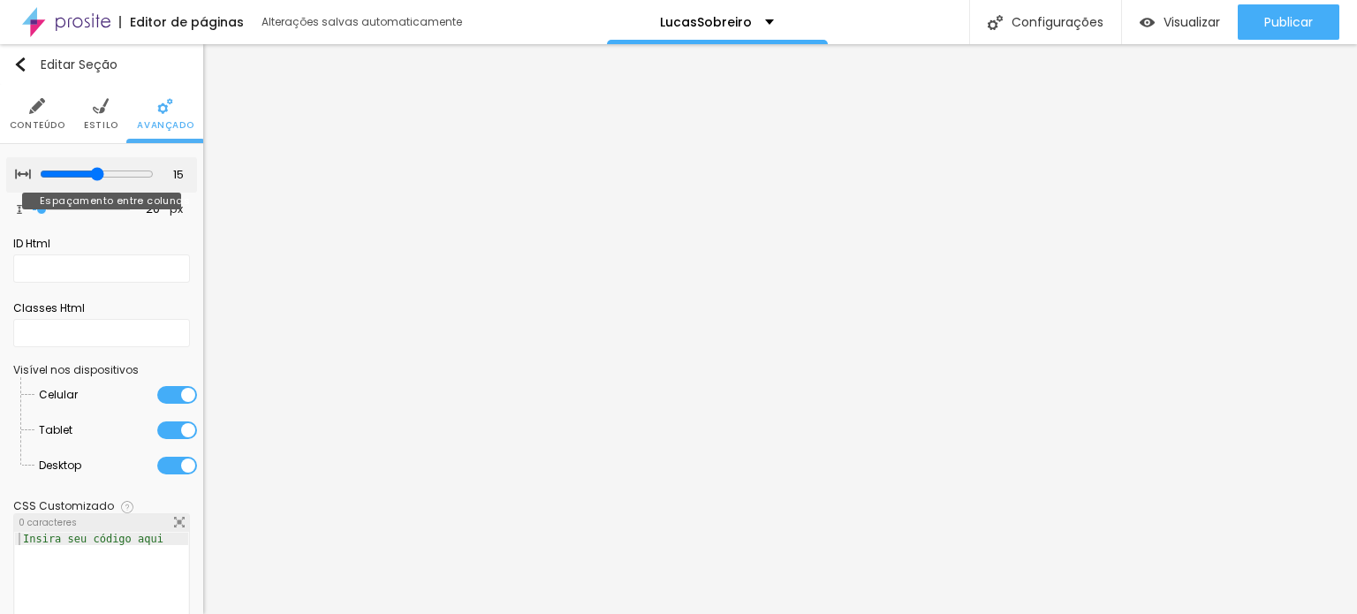
type input "20"
type input "30"
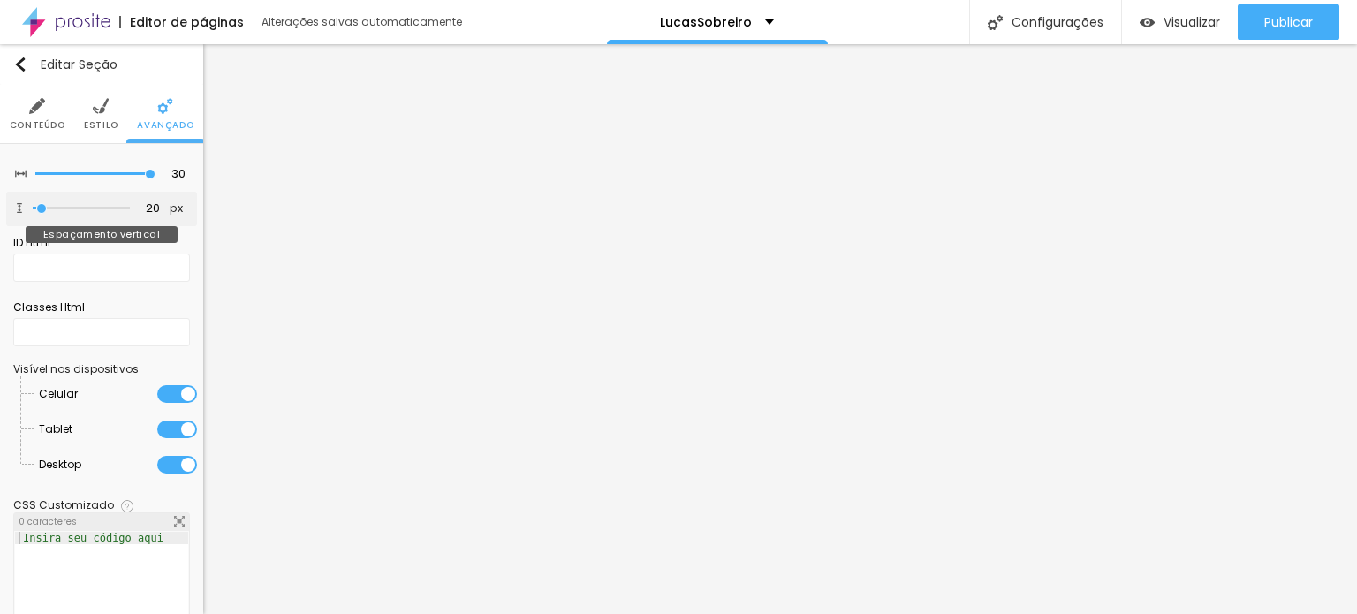
drag, startPoint x: 117, startPoint y: 169, endPoint x: 63, endPoint y: 199, distance: 61.7
type input "30"
click at [133, 170] on input "range" at bounding box center [95, 174] width 120 height 9
drag, startPoint x: 42, startPoint y: 200, endPoint x: 69, endPoint y: 209, distance: 27.9
click at [69, 209] on div at bounding box center [81, 209] width 97 height 18
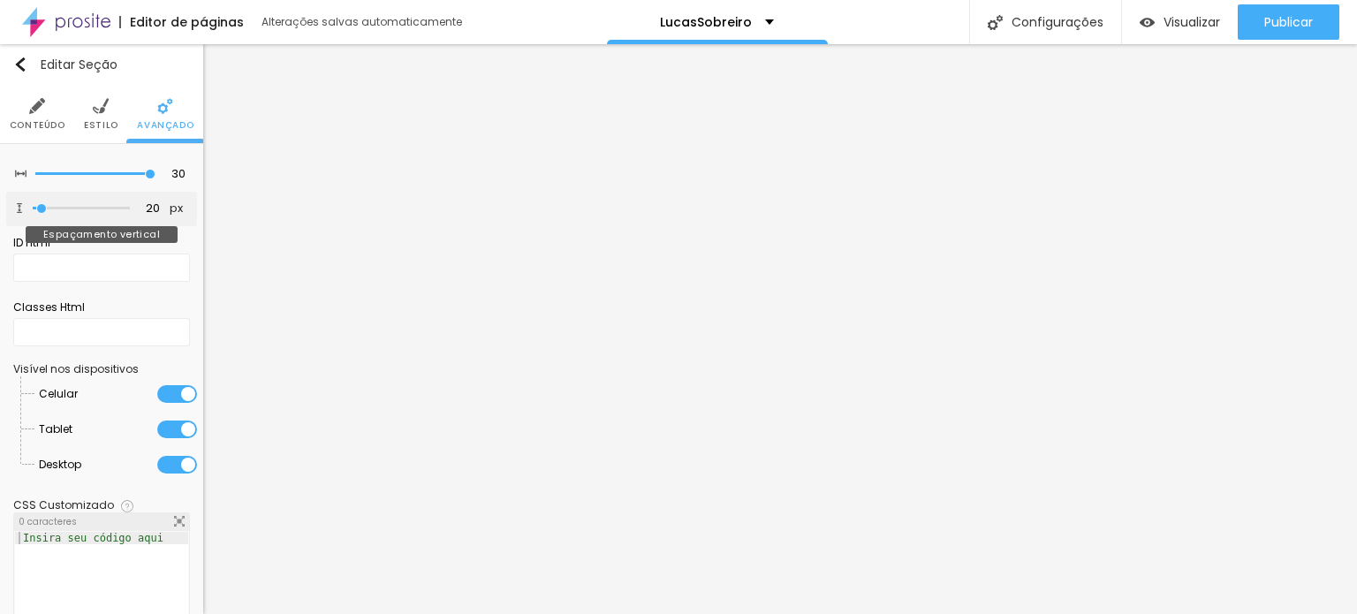
type input "439"
type input "448"
type input "443"
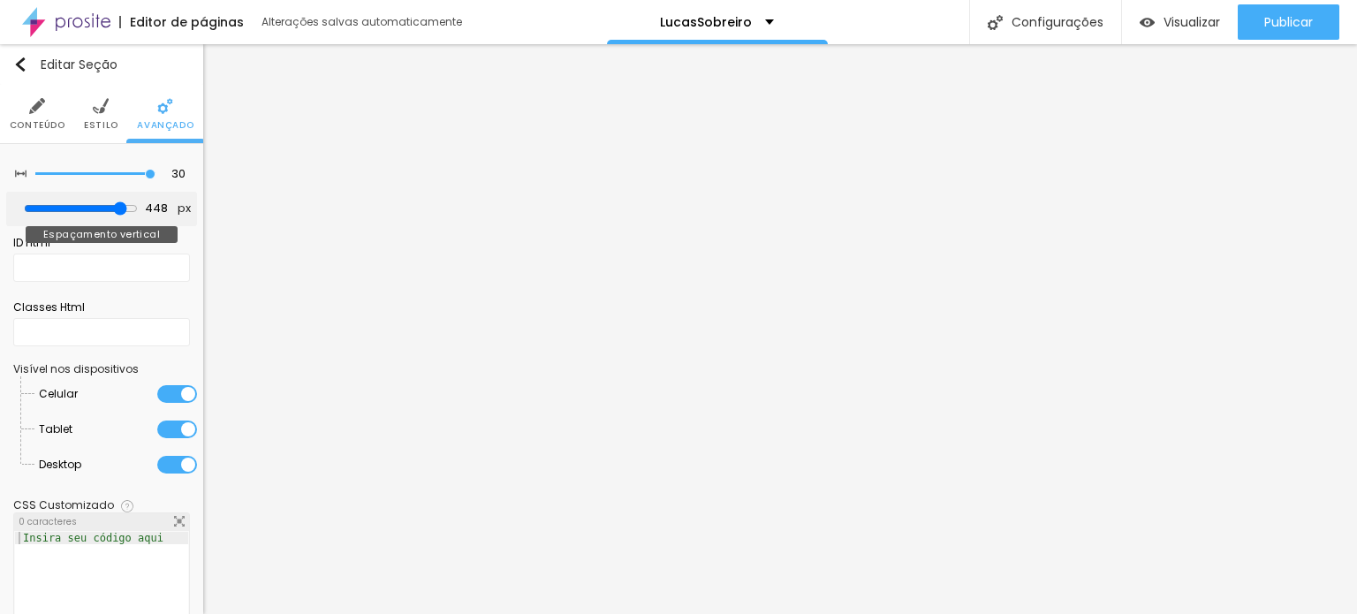
type input "443"
type input "284"
type input "269"
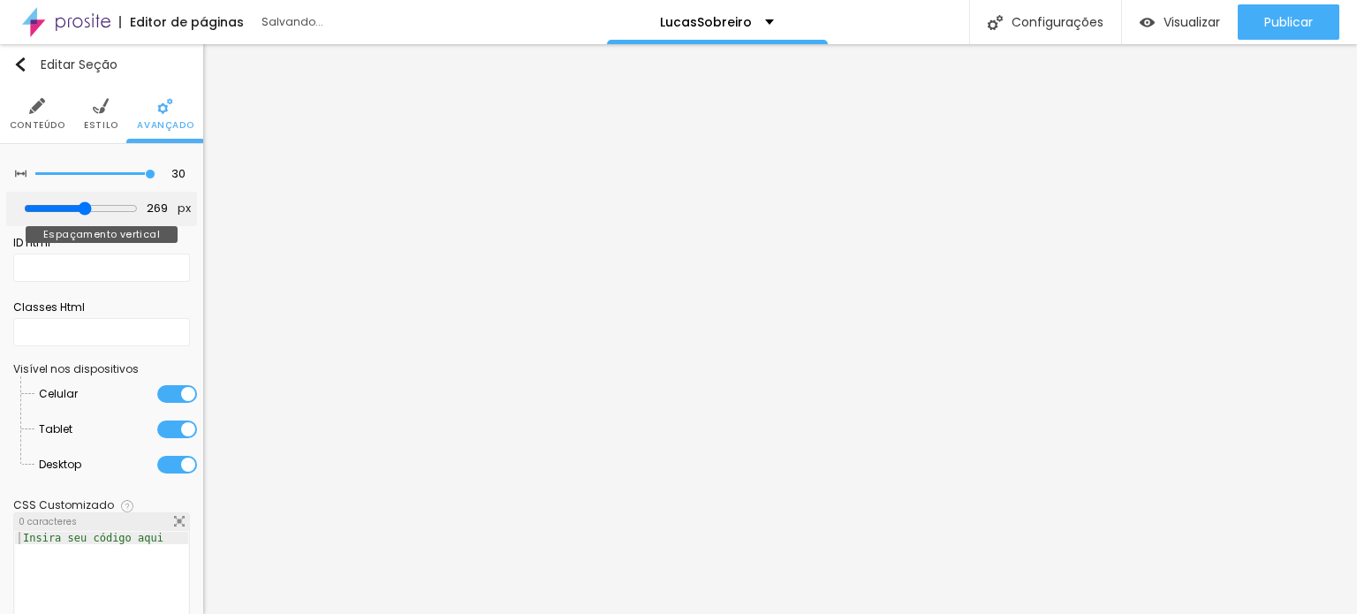
type input "299"
type input "289"
type input "219"
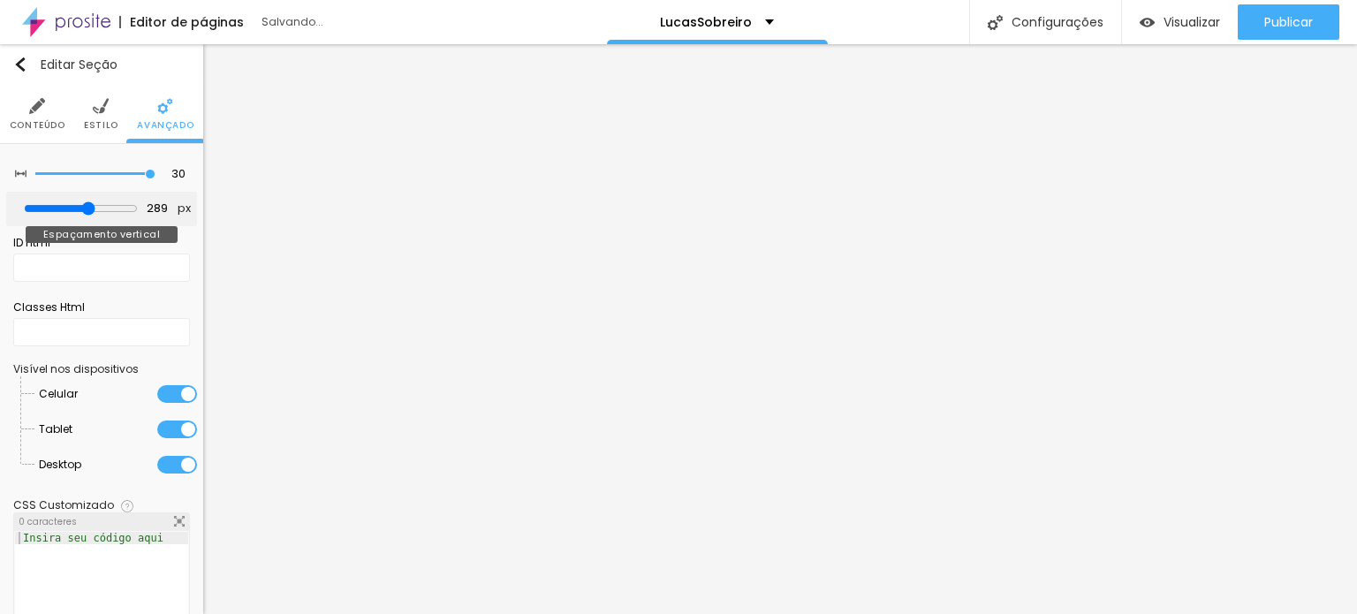
type input "219"
type input "194"
type input "189"
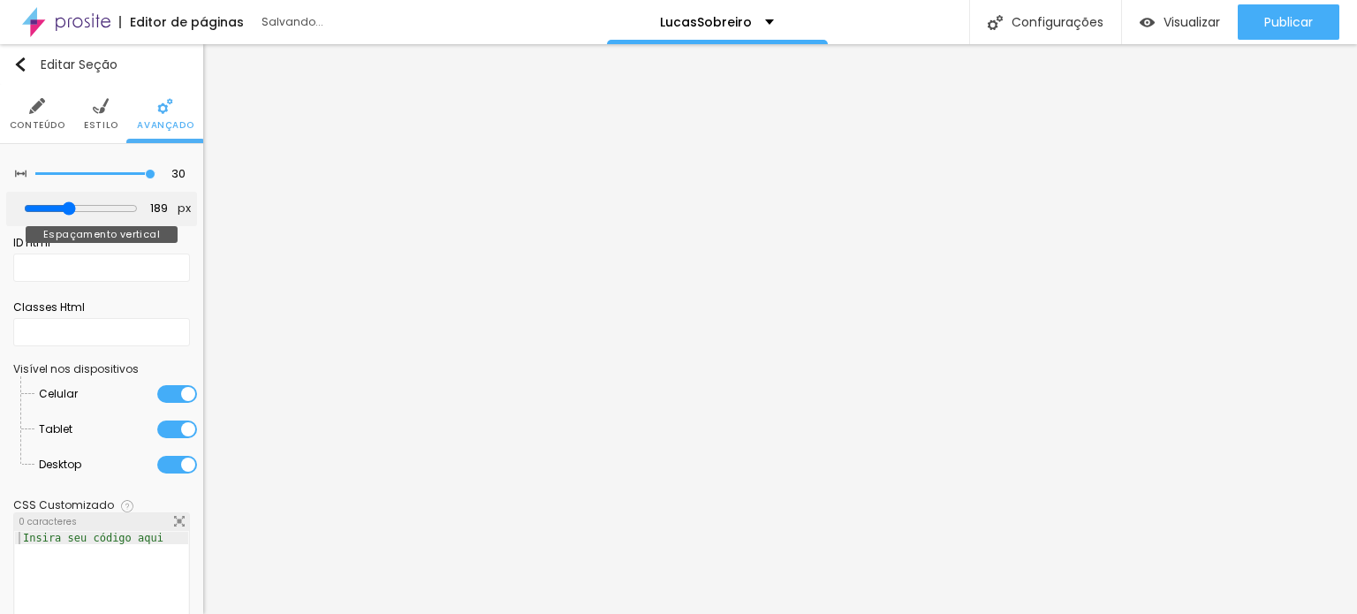
type input "184"
type input "189"
type input "194"
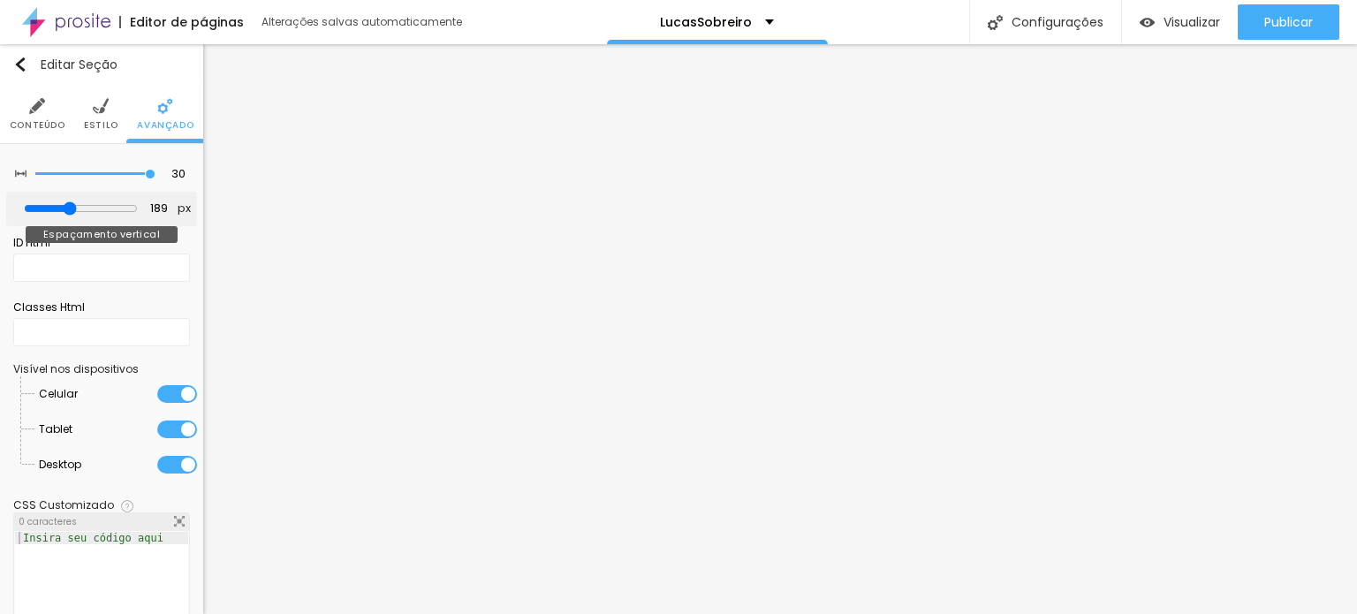
type input "194"
type input "199"
type input "189"
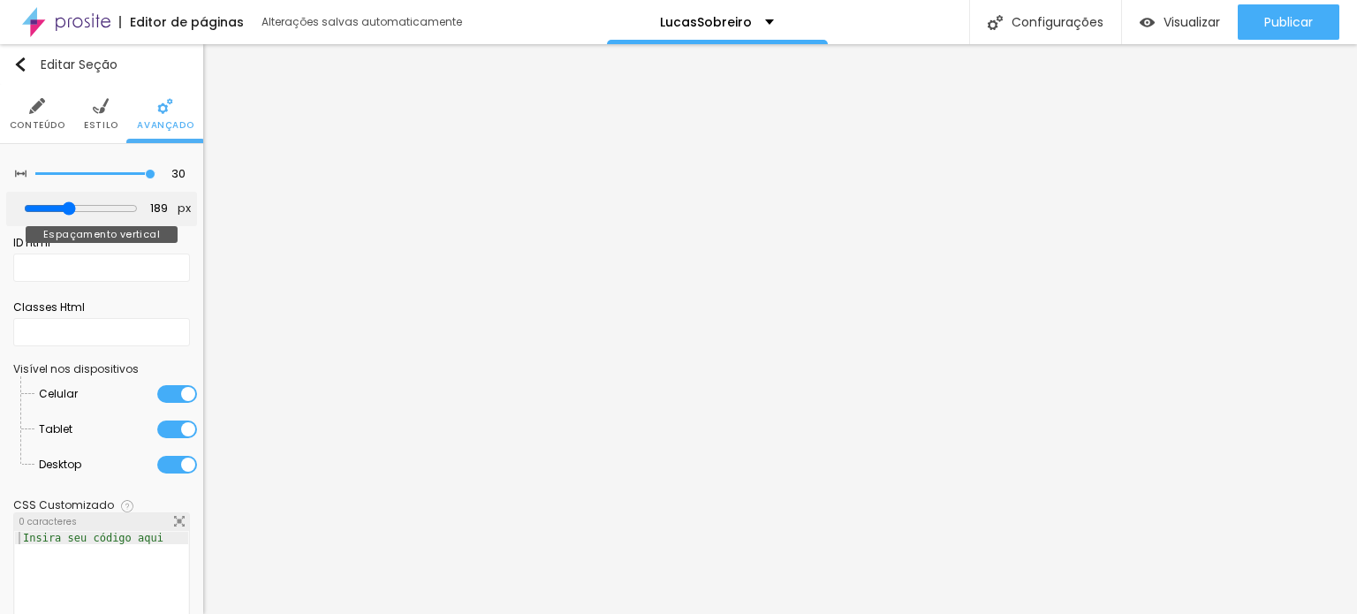
type input "164"
type input "160"
type input "189"
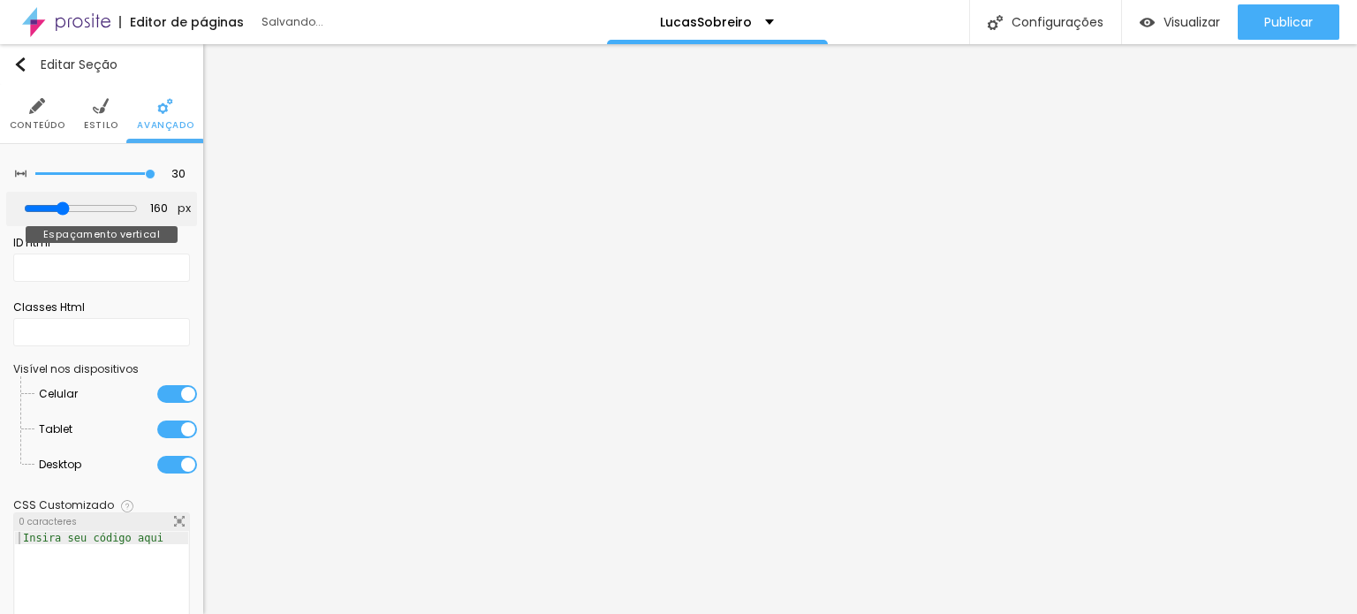
type input "189"
type input "194"
type input "209"
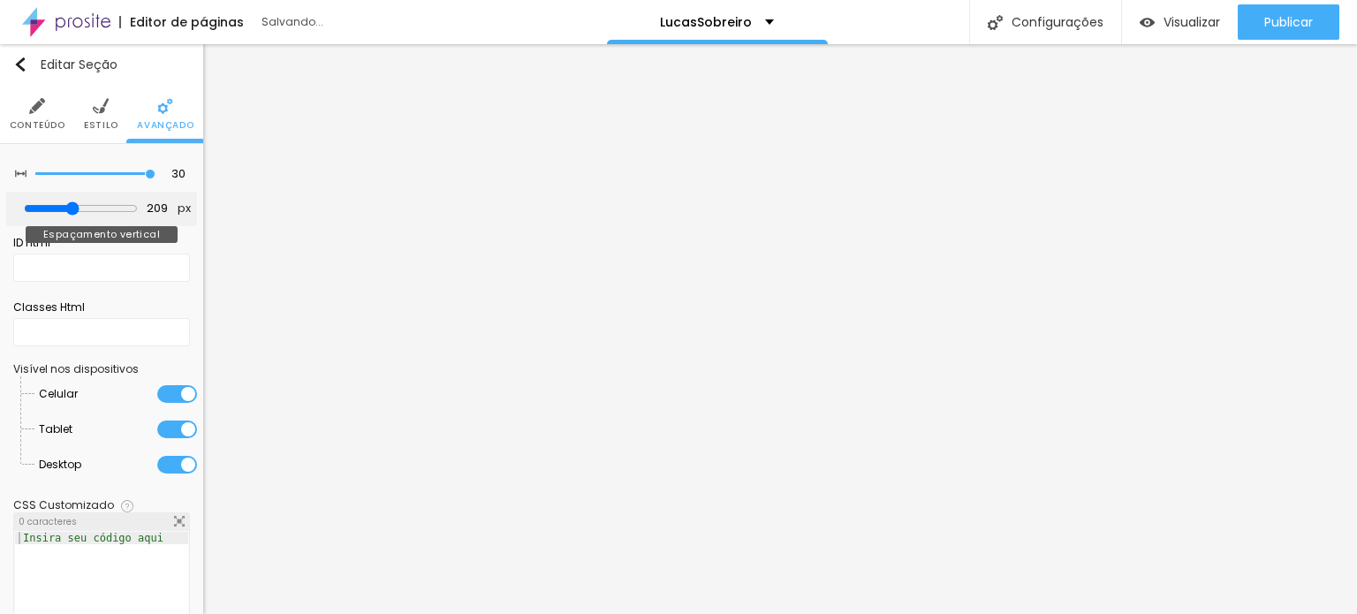
type input "244"
type input "229"
type input "224"
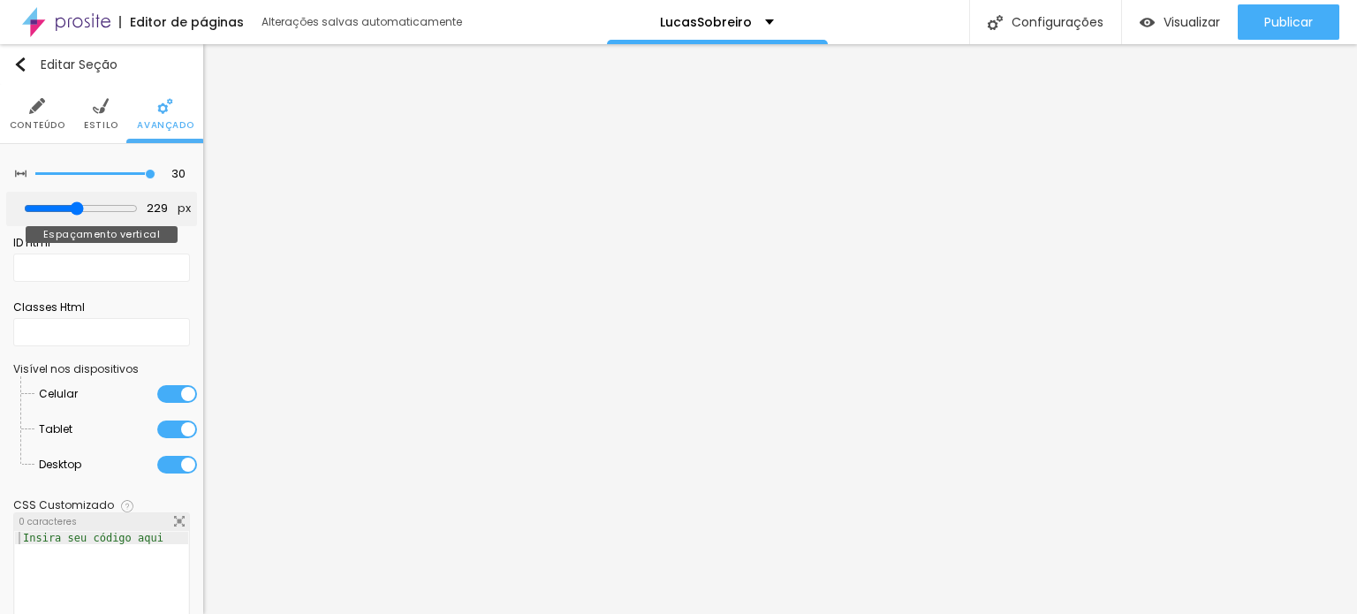
type input "224"
type input "219"
type input "209"
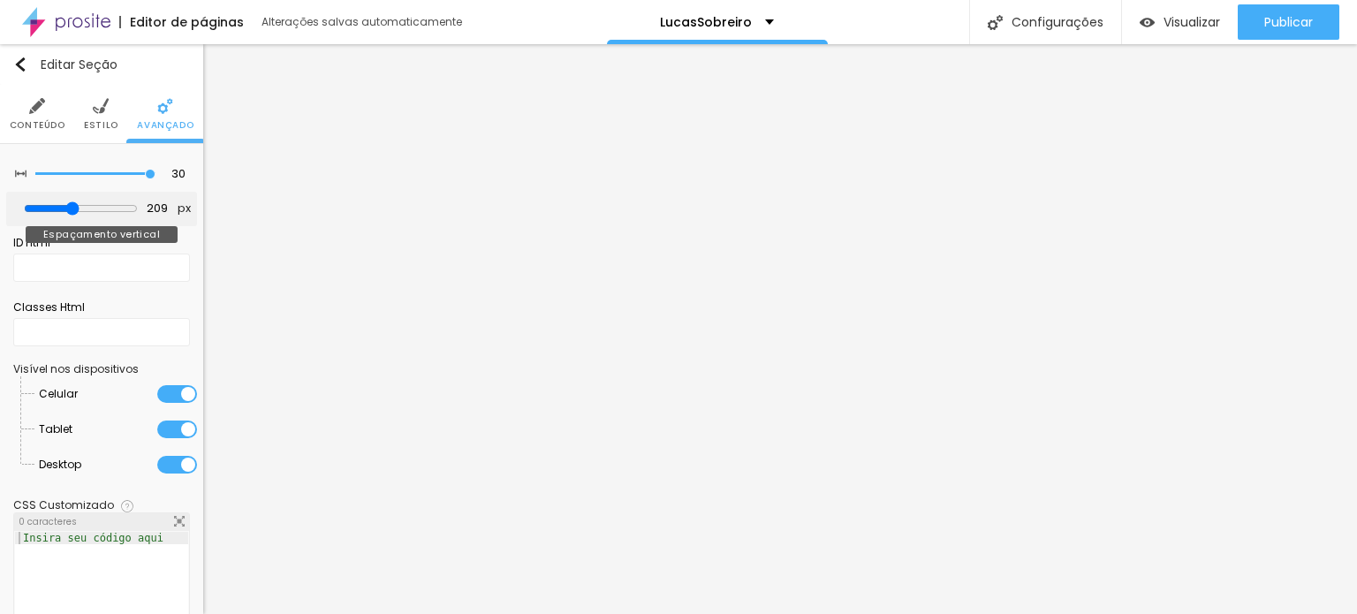
type input "204"
type input "199"
type input "194"
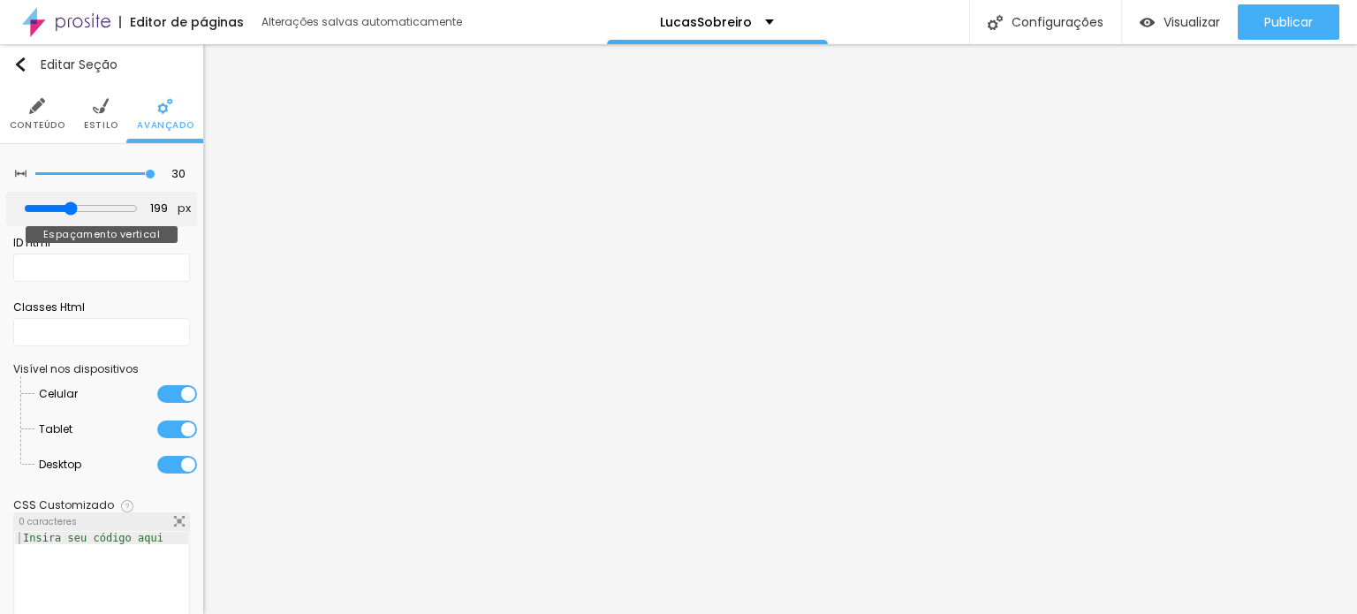
type input "194"
type input "189"
type input "179"
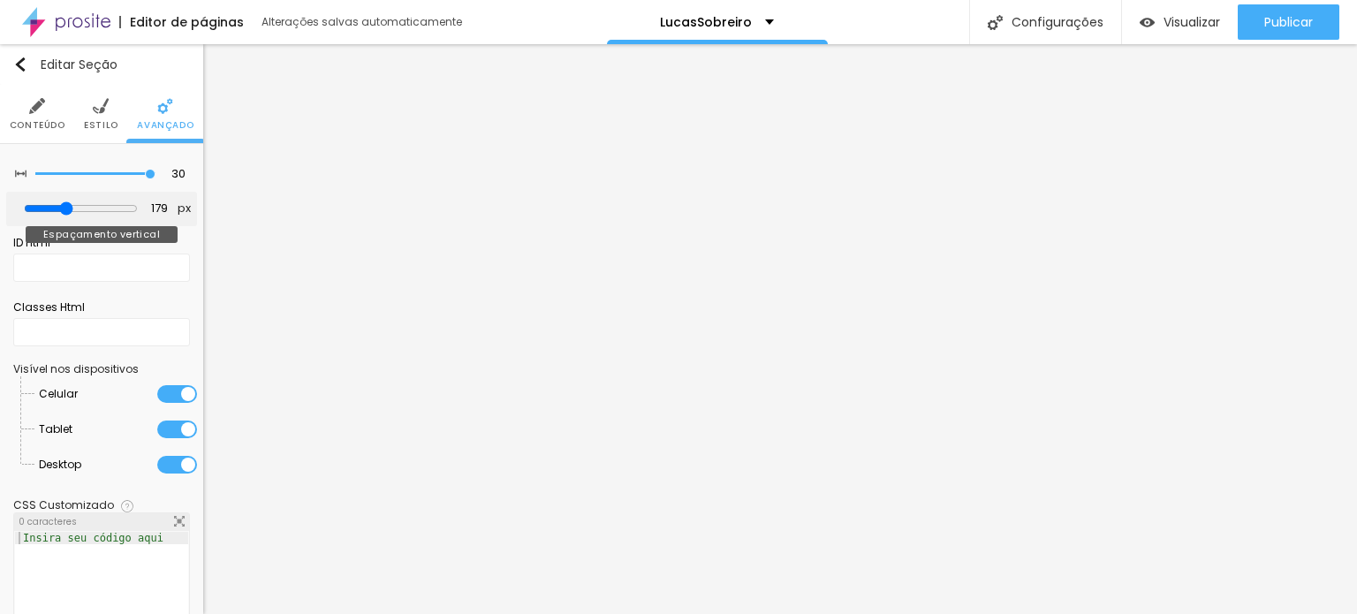
type input "199"
type input "204"
type input "209"
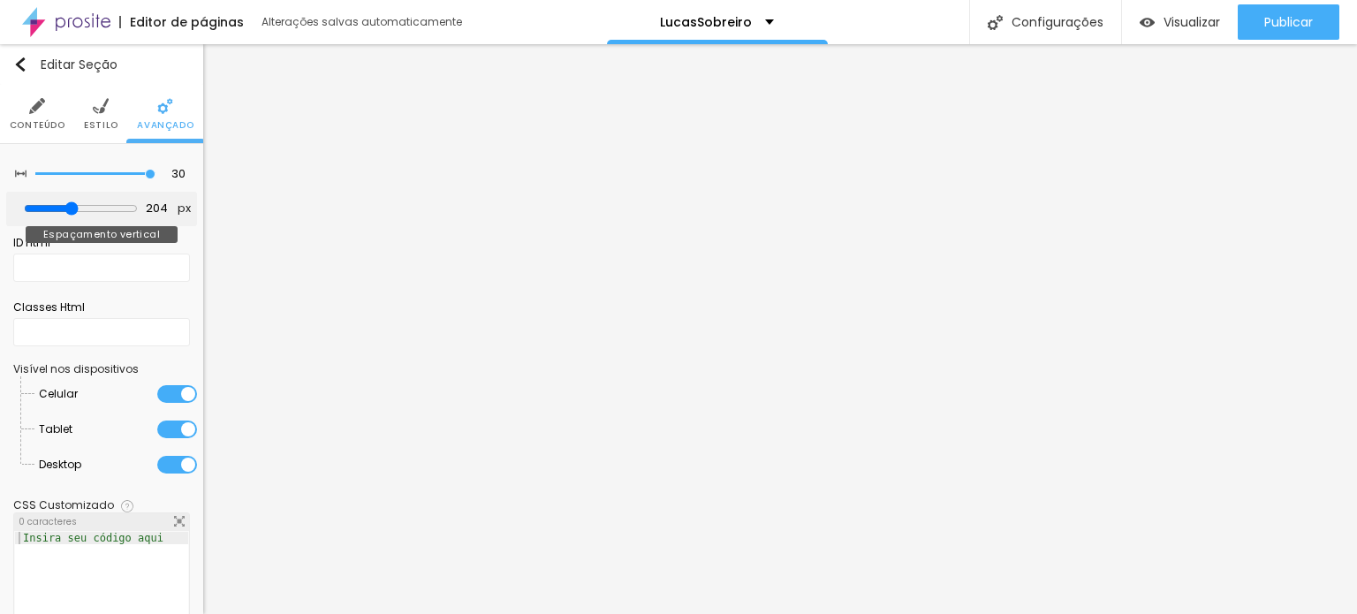
type input "209"
type input "219"
type input "239"
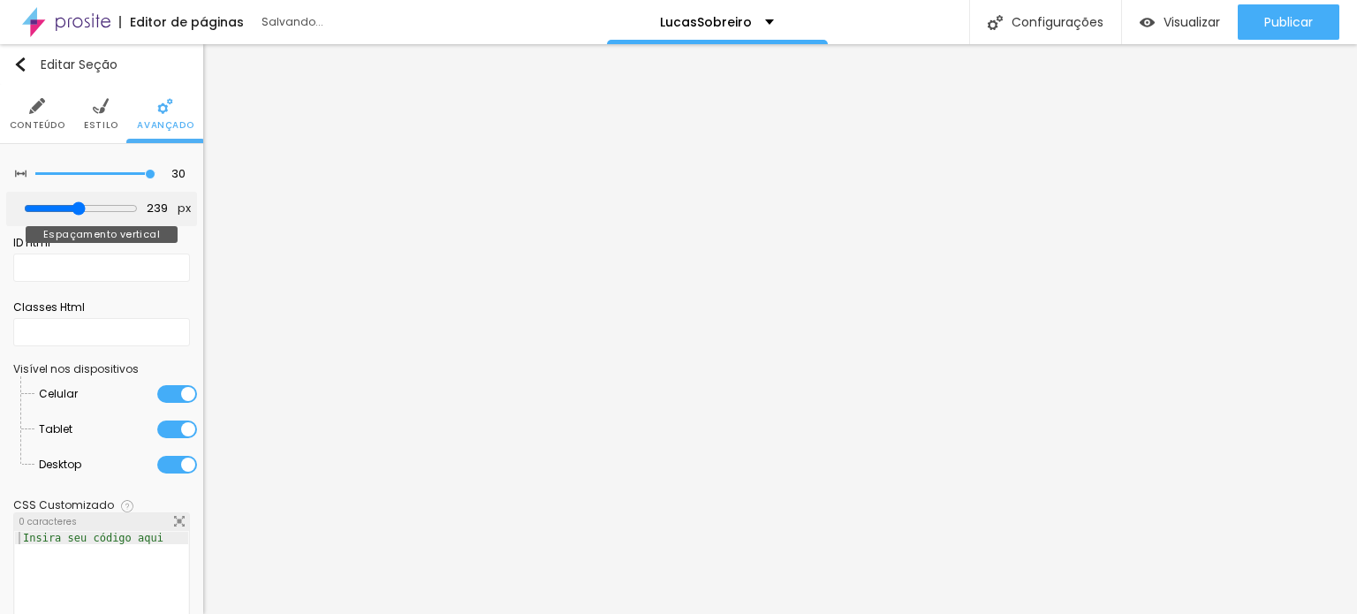
type input "234"
type input "229"
type input "224"
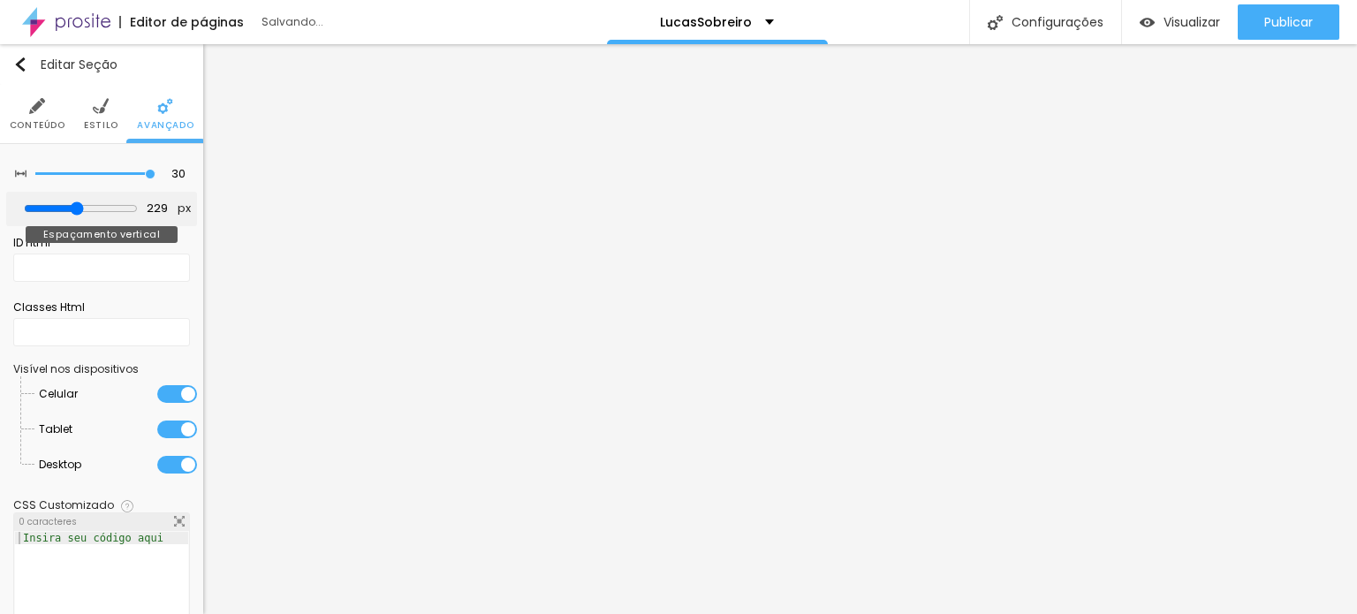
type input "224"
type input "209"
type input "204"
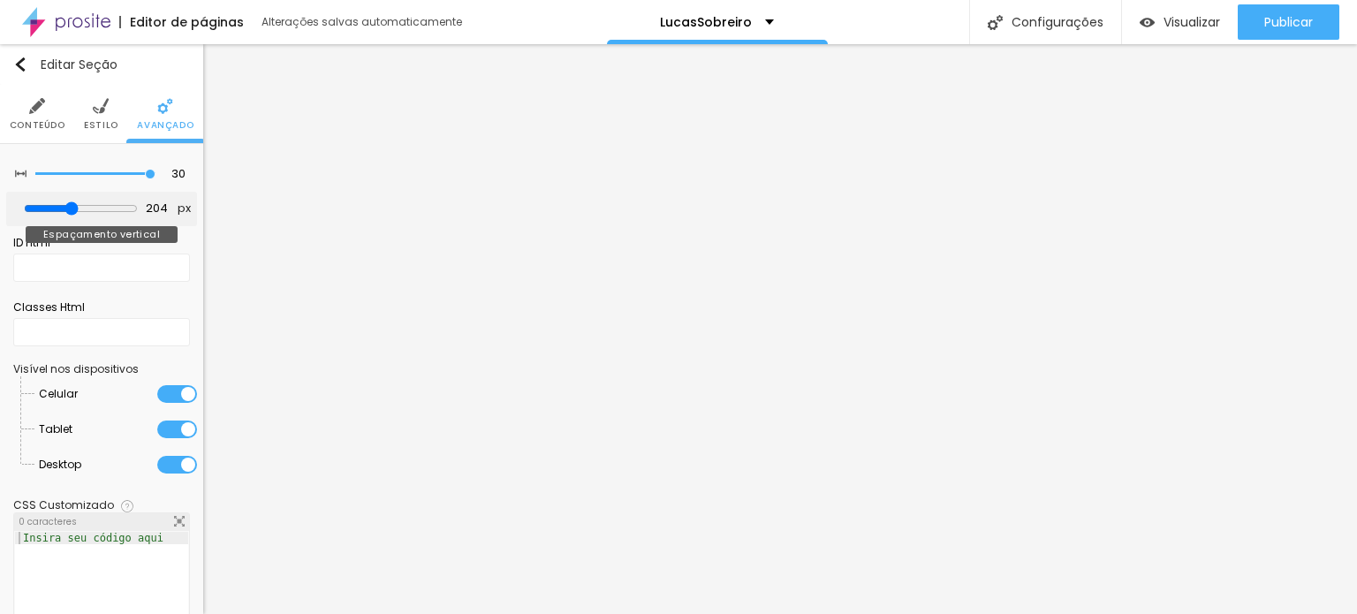
drag, startPoint x: 41, startPoint y: 205, endPoint x: 67, endPoint y: 216, distance: 28.9
type input "204"
click at [67, 216] on input "range" at bounding box center [81, 208] width 114 height 14
type input "25"
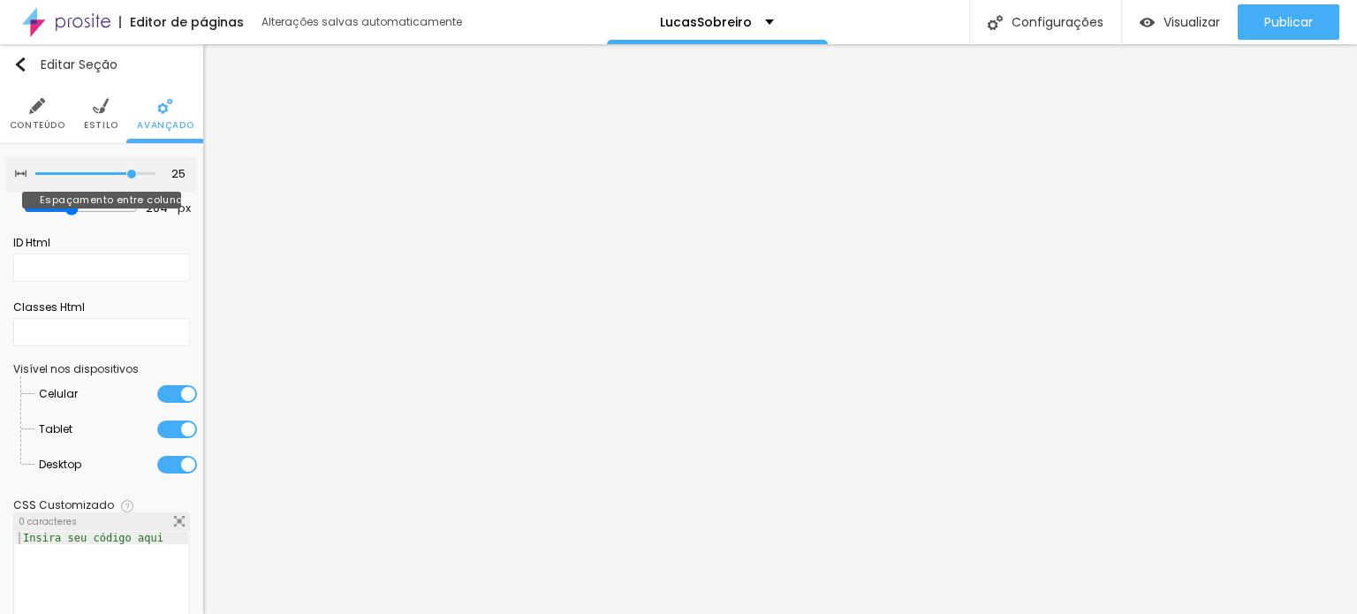
type input "20"
type input "15"
type input "10"
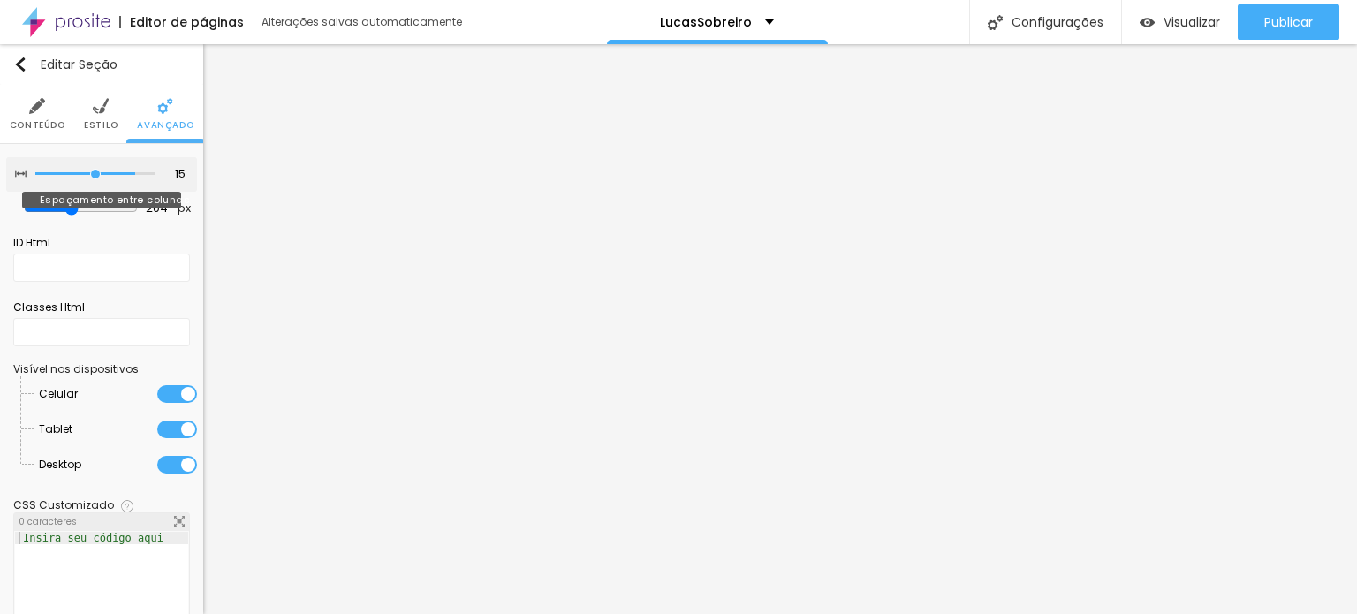
type input "10"
type input "5"
type input "0"
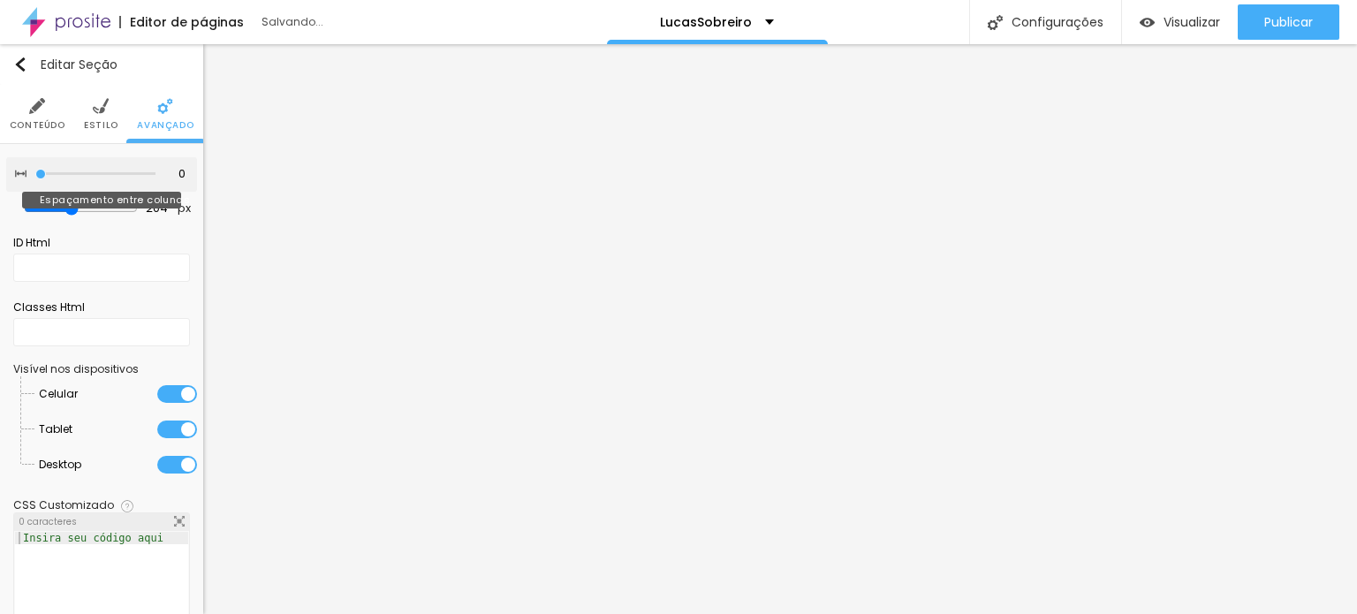
type input "10"
type input "30"
drag, startPoint x: 134, startPoint y: 169, endPoint x: 356, endPoint y: 180, distance: 222.1
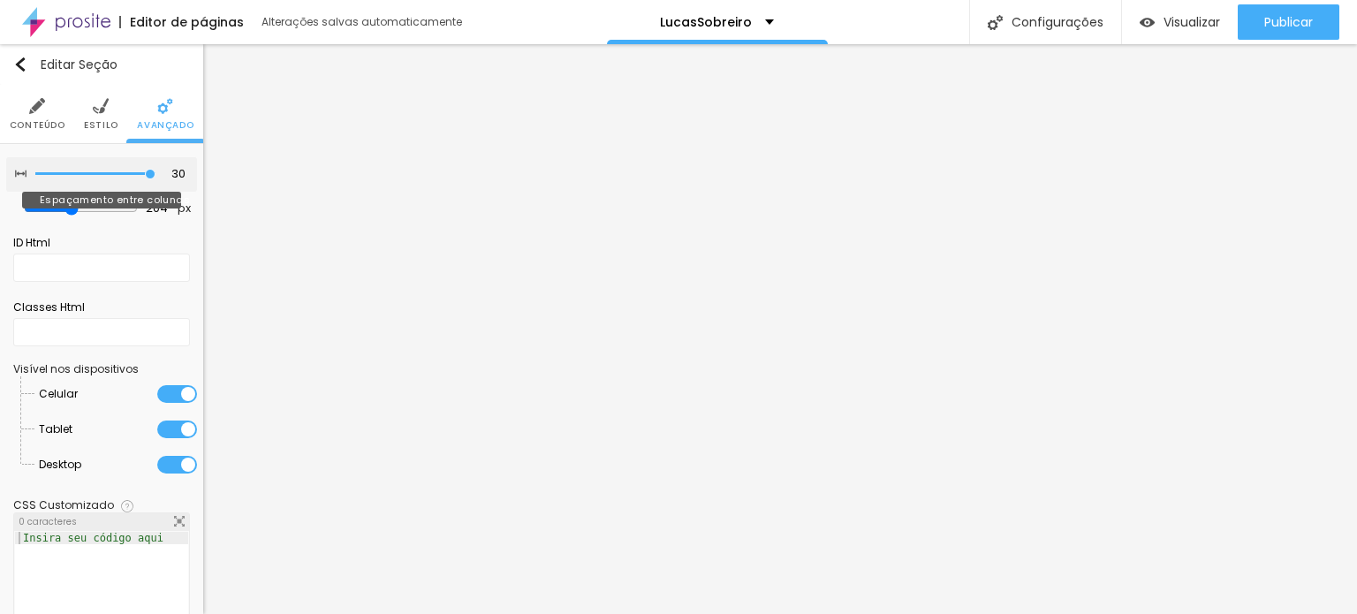
click at [155, 178] on input "range" at bounding box center [95, 174] width 120 height 9
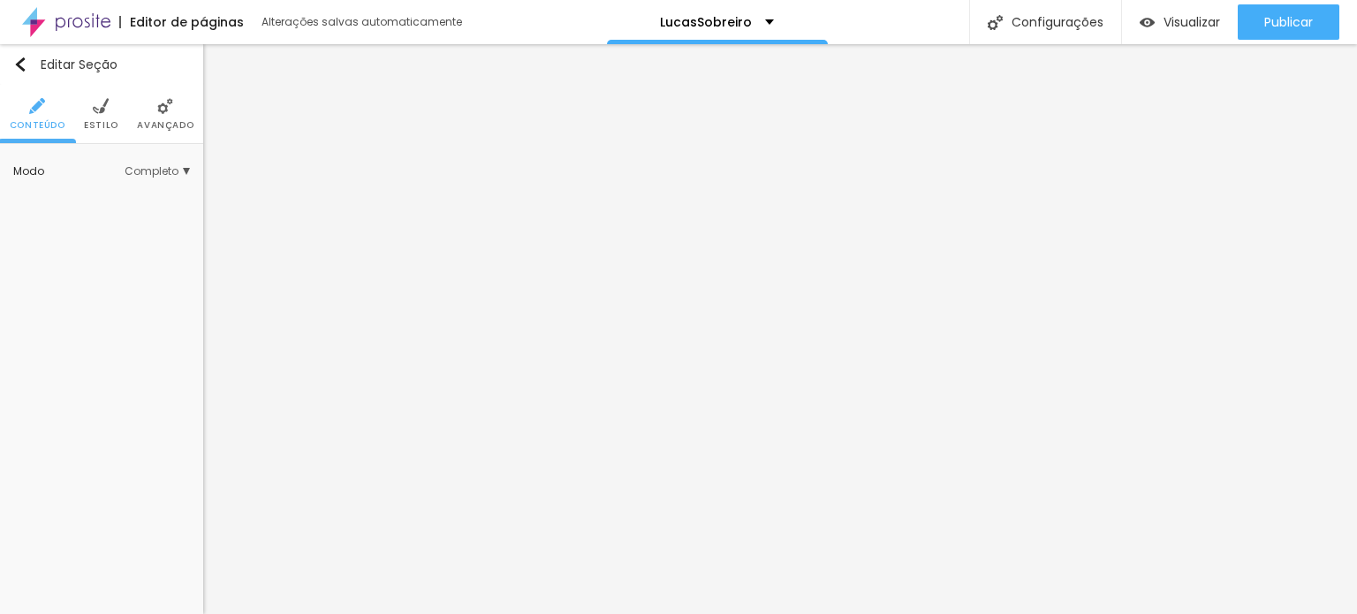
click at [186, 169] on span "Completo" at bounding box center [157, 171] width 65 height 11
click at [165, 193] on span "Encaixotado" at bounding box center [127, 197] width 120 height 11
click at [105, 121] on span "Estilo" at bounding box center [101, 125] width 34 height 9
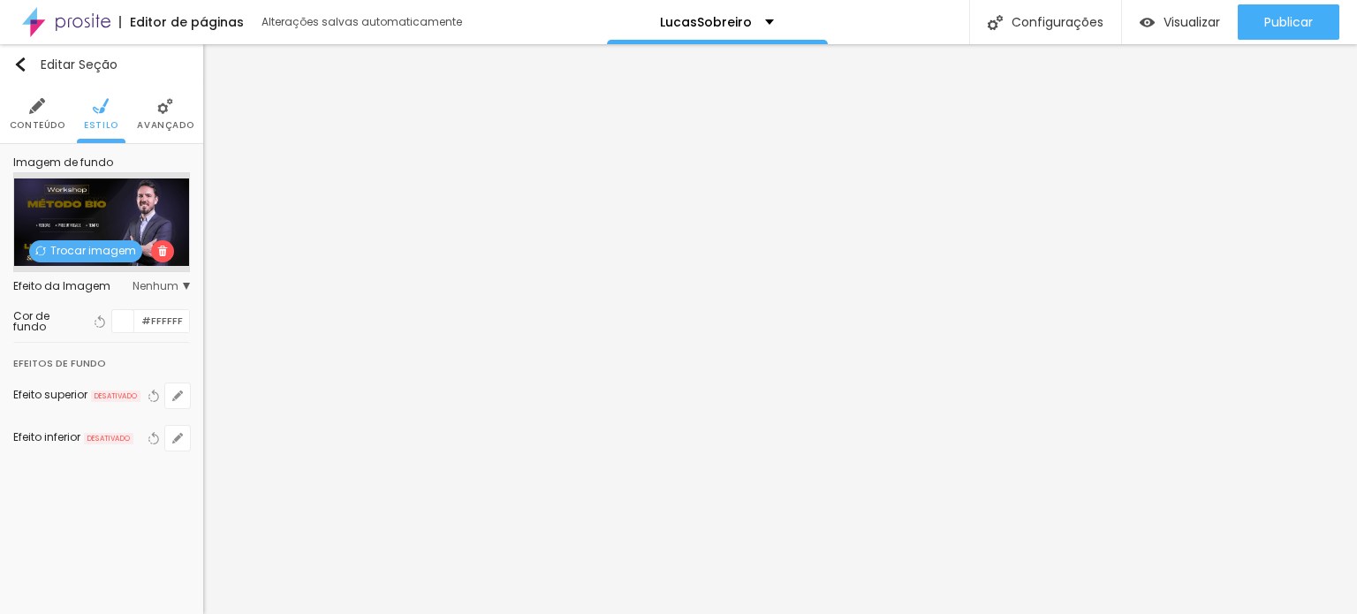
click at [165, 113] on img at bounding box center [165, 106] width 16 height 16
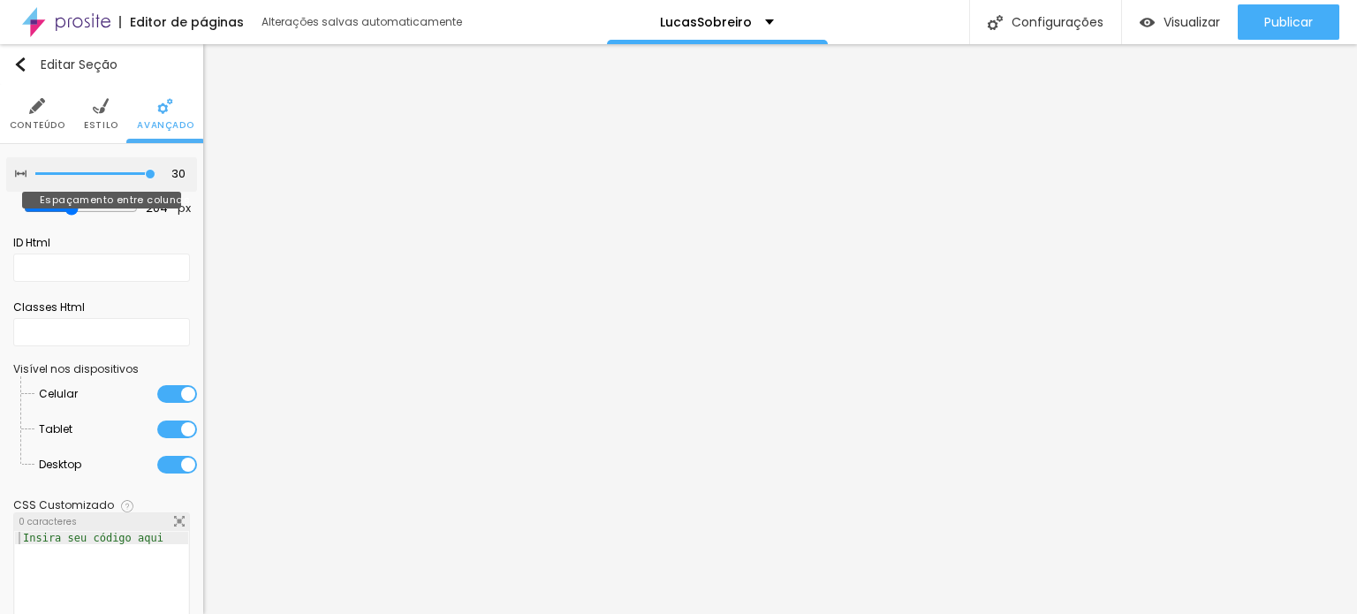
type input "20"
type input "10"
type input "5"
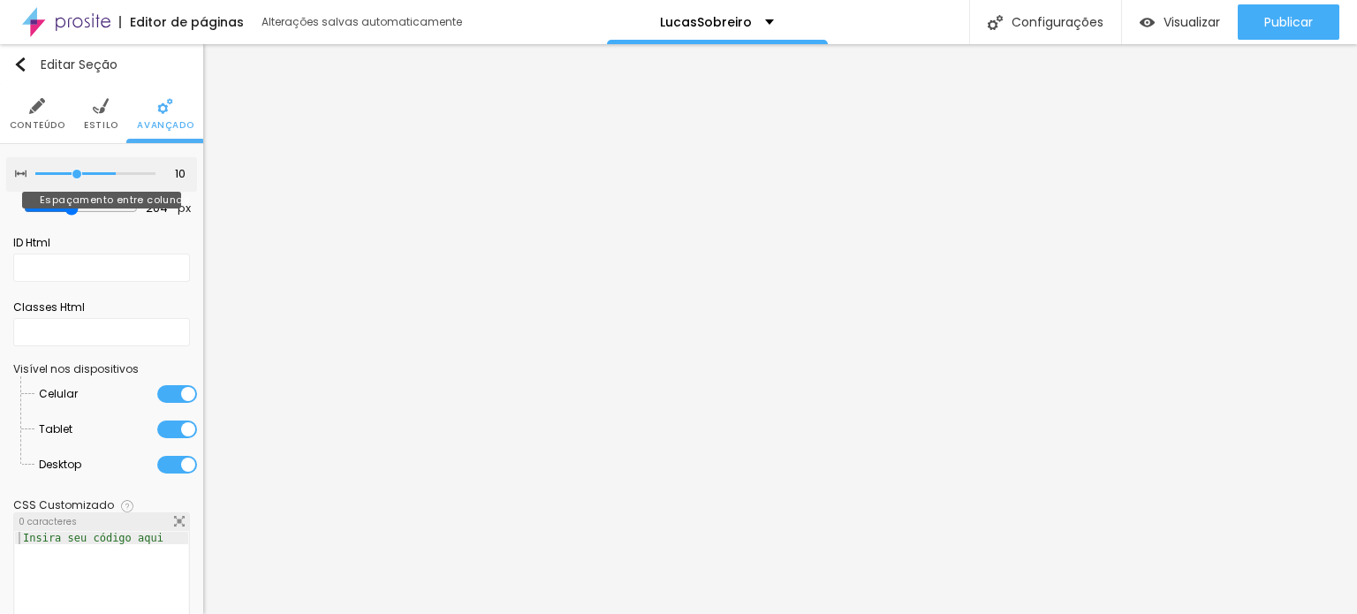
type input "5"
type input "0"
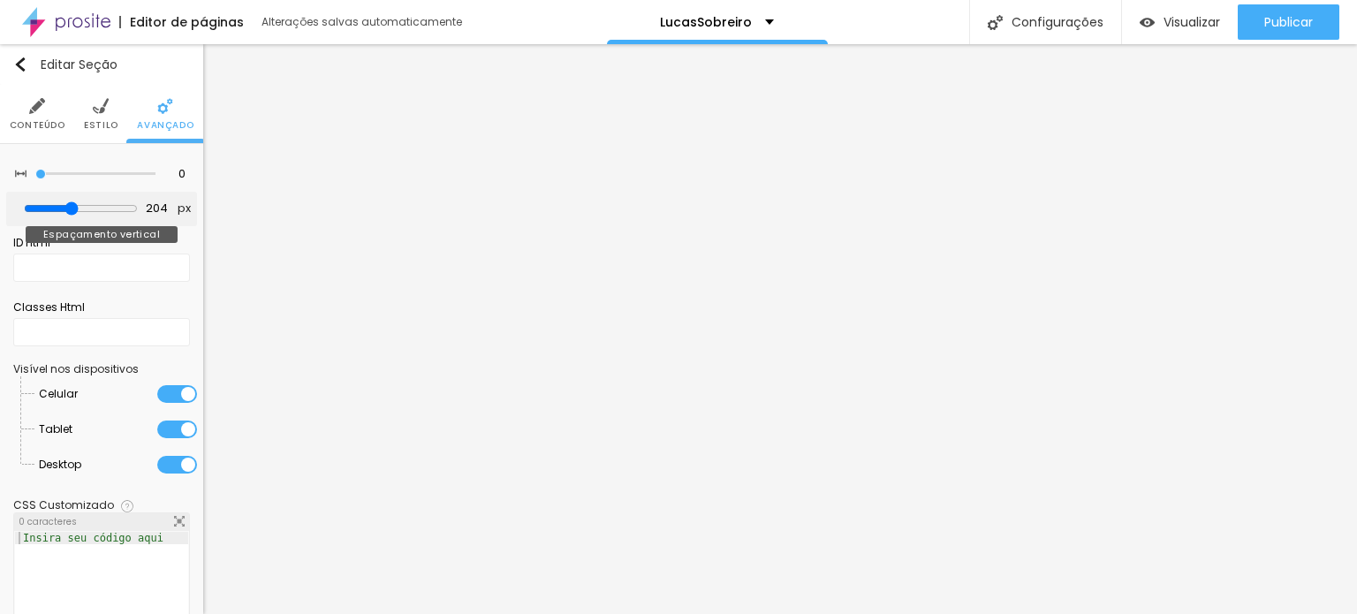
drag, startPoint x: 132, startPoint y: 170, endPoint x: 115, endPoint y: 207, distance: 40.7
type input "0"
click at [35, 178] on input "range" at bounding box center [95, 174] width 120 height 9
type input "214"
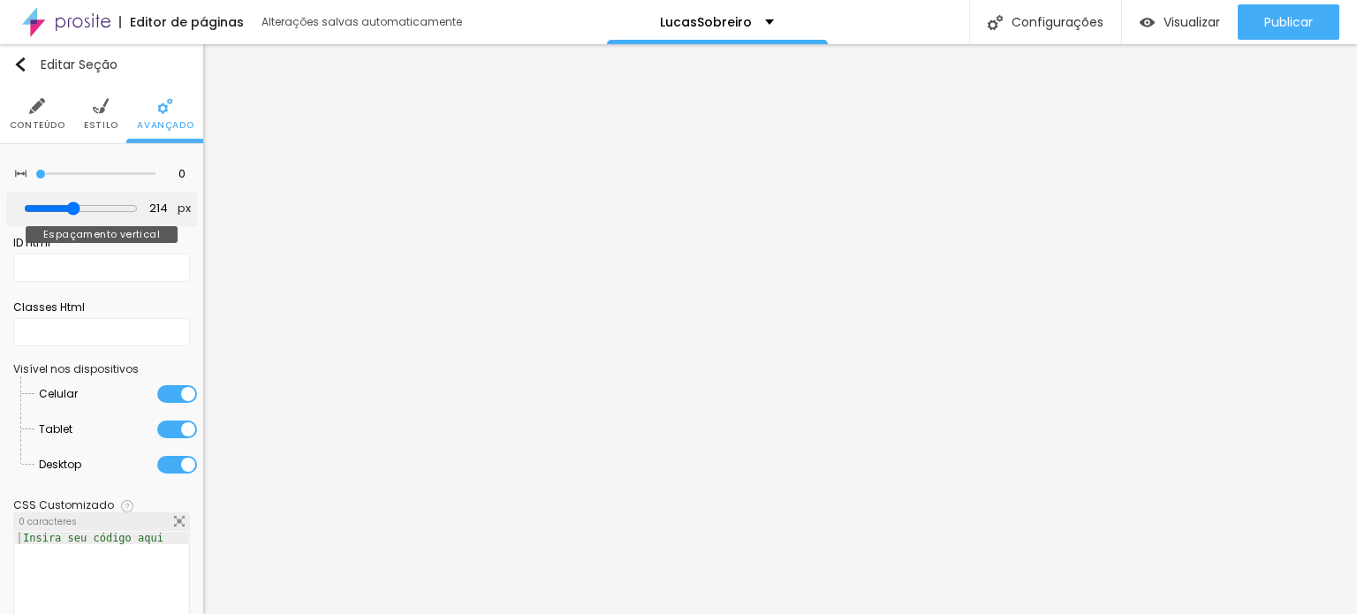
type input "254"
type input "259"
type input "244"
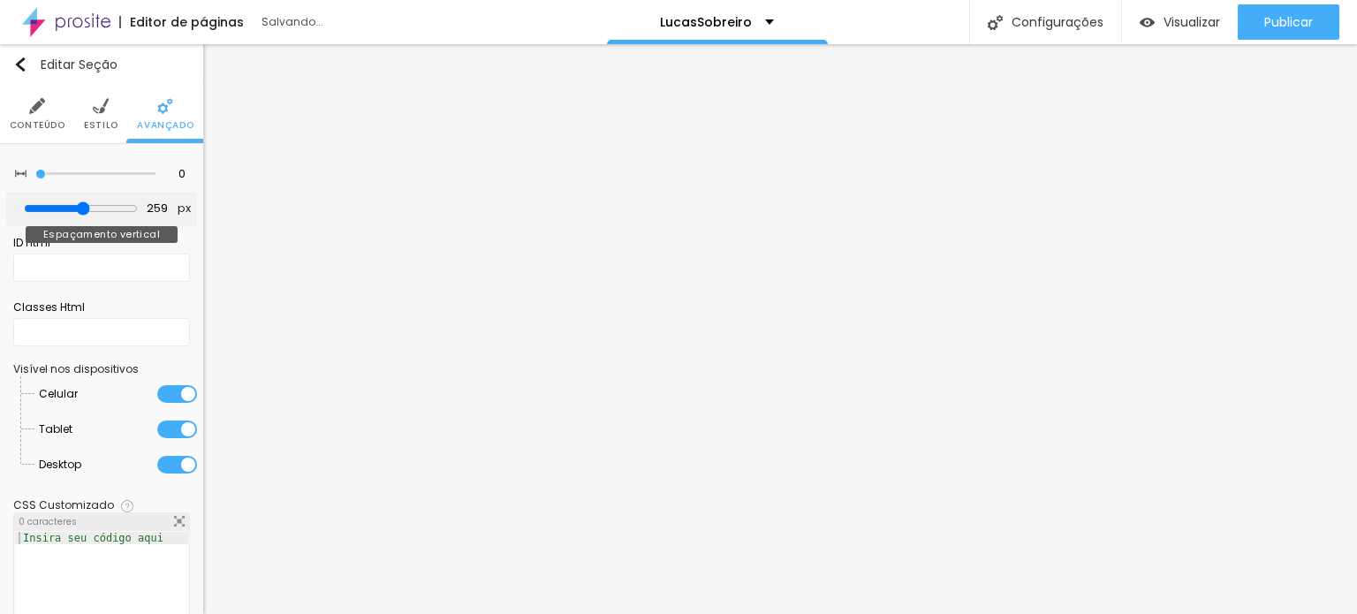
type input "244"
type input "234"
type input "229"
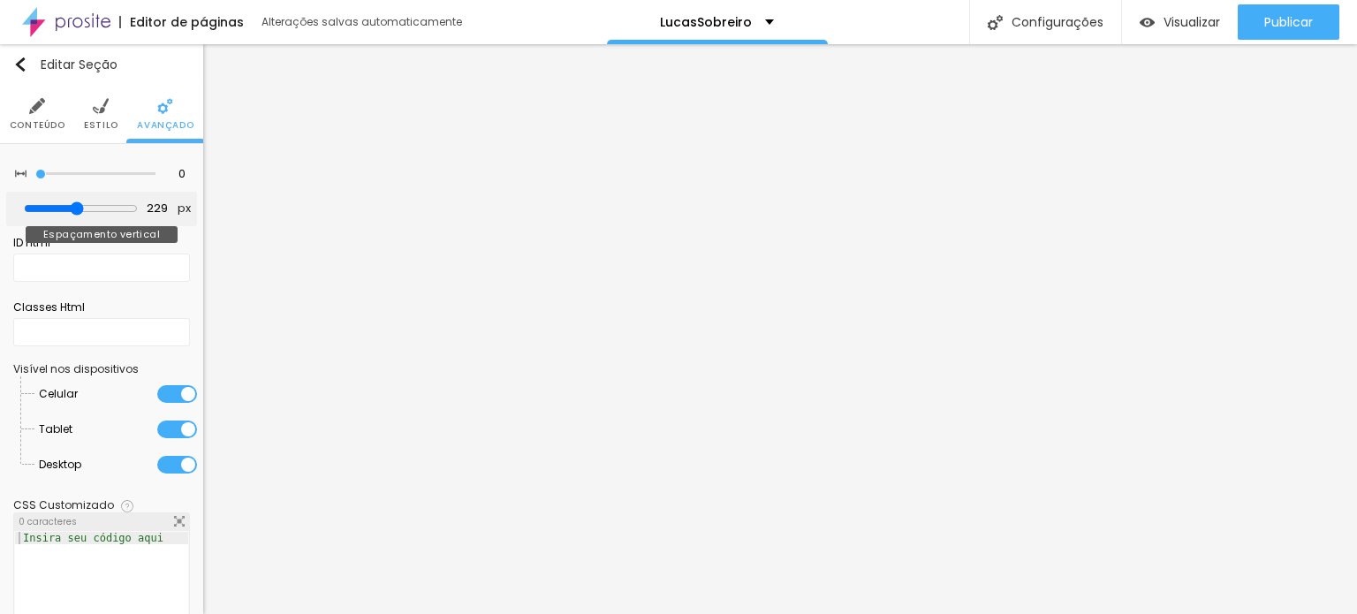
type input "234"
type input "244"
click at [72, 209] on input "range" at bounding box center [81, 208] width 114 height 14
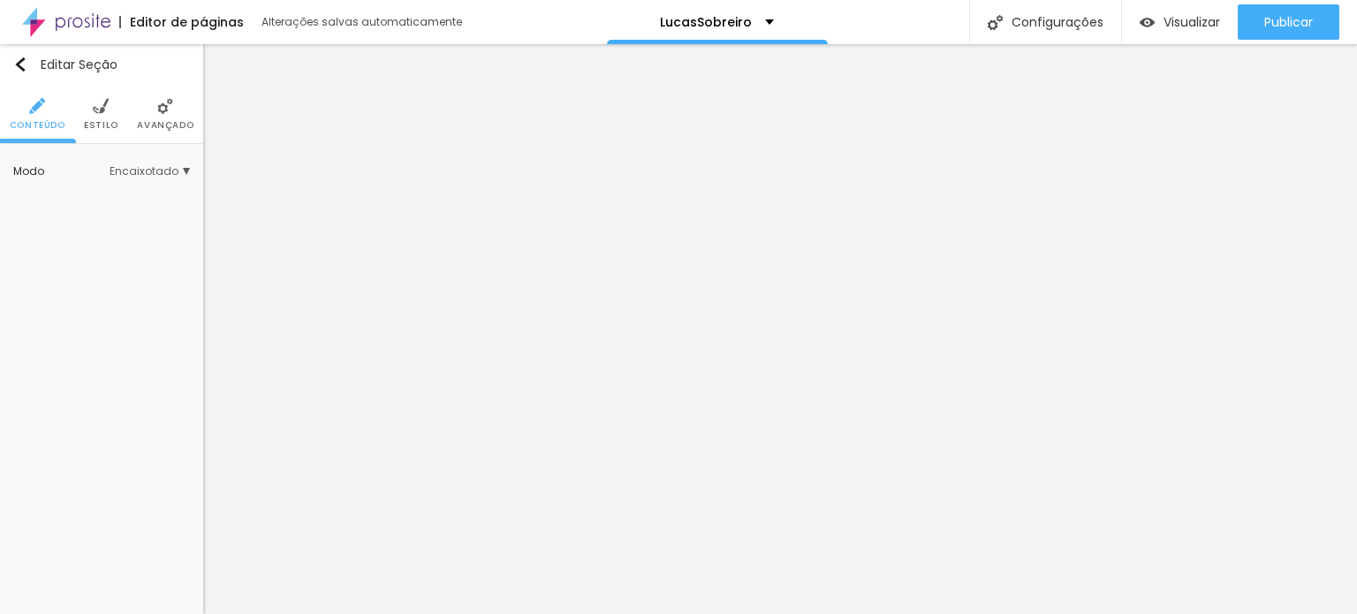
click at [107, 118] on li "Estilo" at bounding box center [101, 114] width 34 height 58
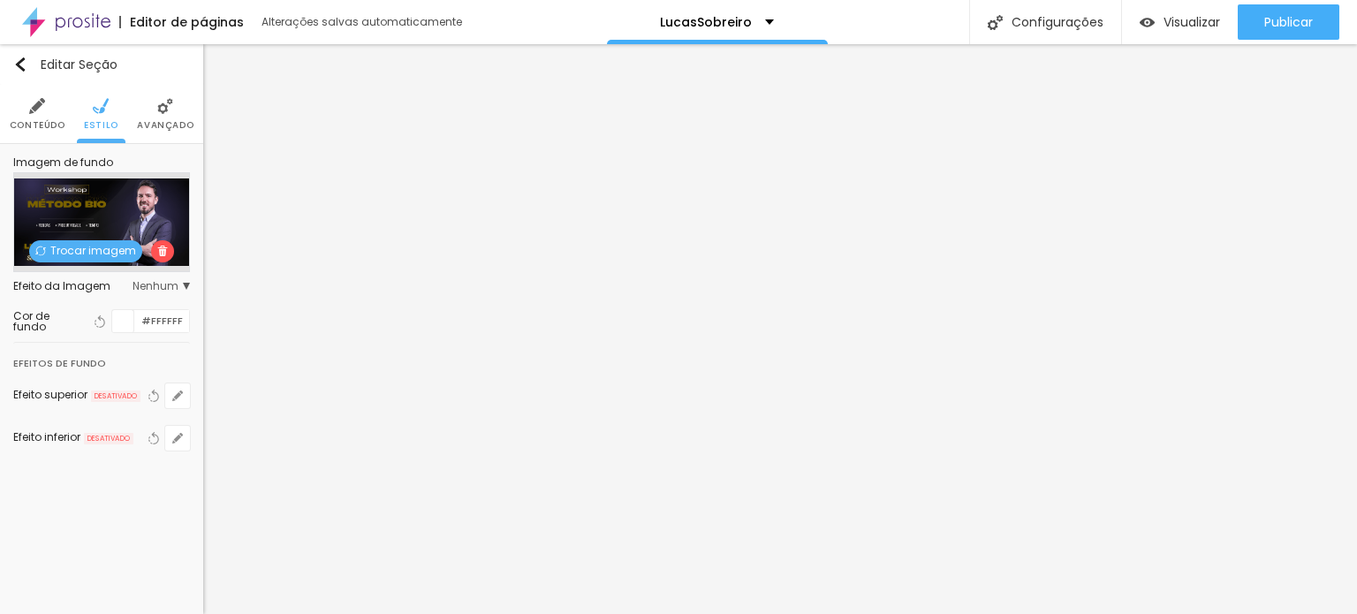
click at [166, 123] on span "Avançado" at bounding box center [165, 125] width 57 height 9
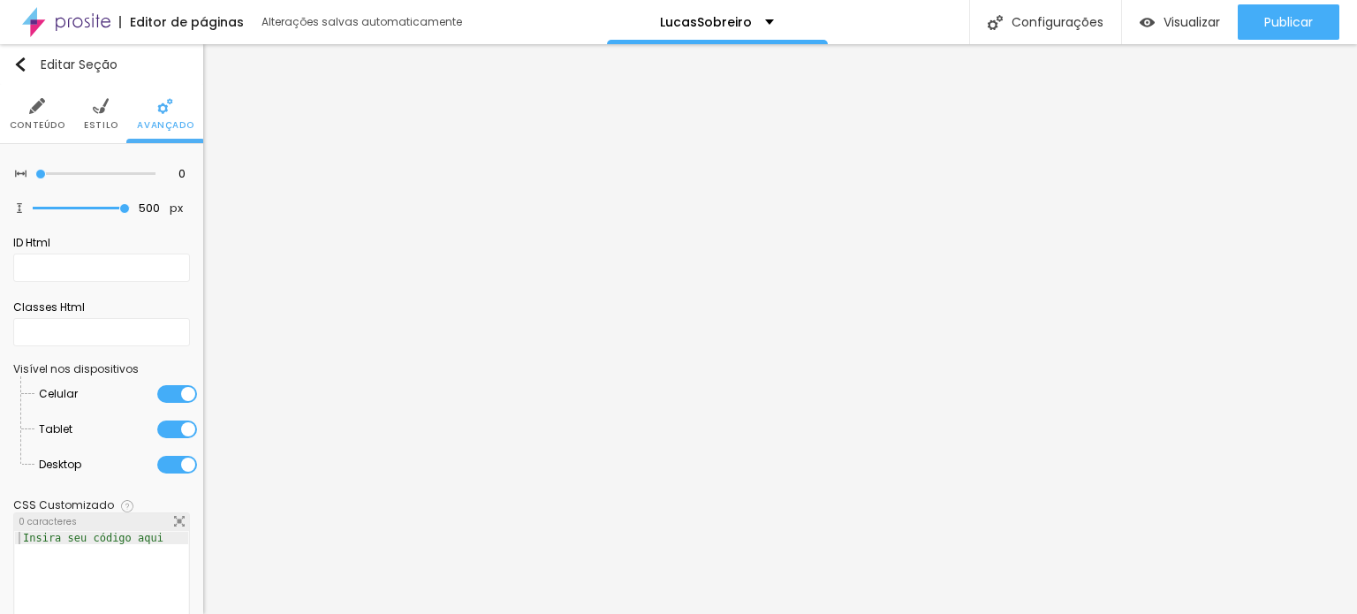
drag, startPoint x: 71, startPoint y: 205, endPoint x: 177, endPoint y: 228, distance: 108.5
click at [130, 213] on input "range" at bounding box center [81, 208] width 97 height 9
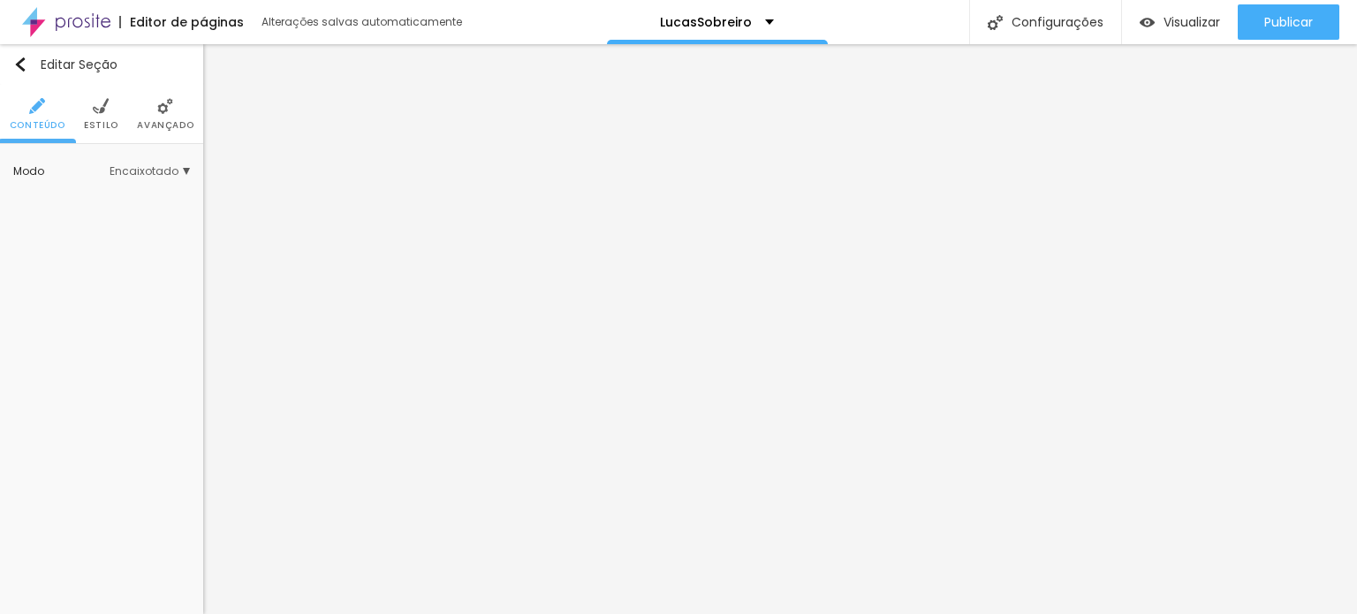
click at [106, 121] on span "Estilo" at bounding box center [101, 125] width 34 height 9
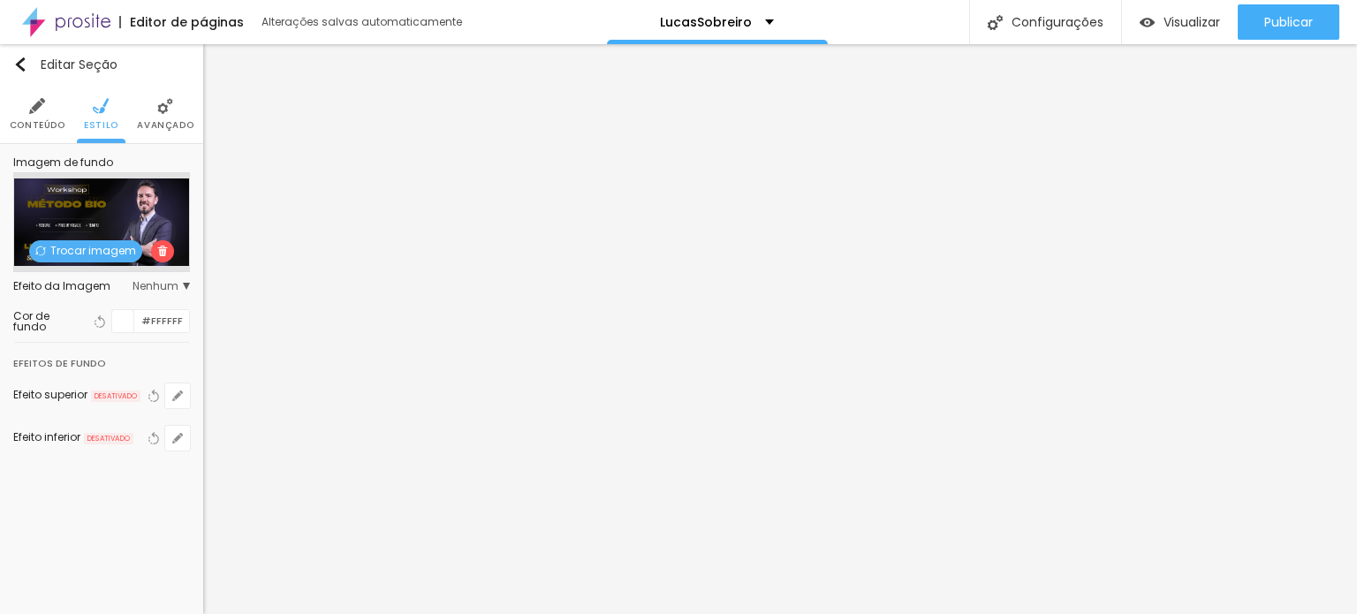
click at [158, 252] on img at bounding box center [162, 251] width 11 height 11
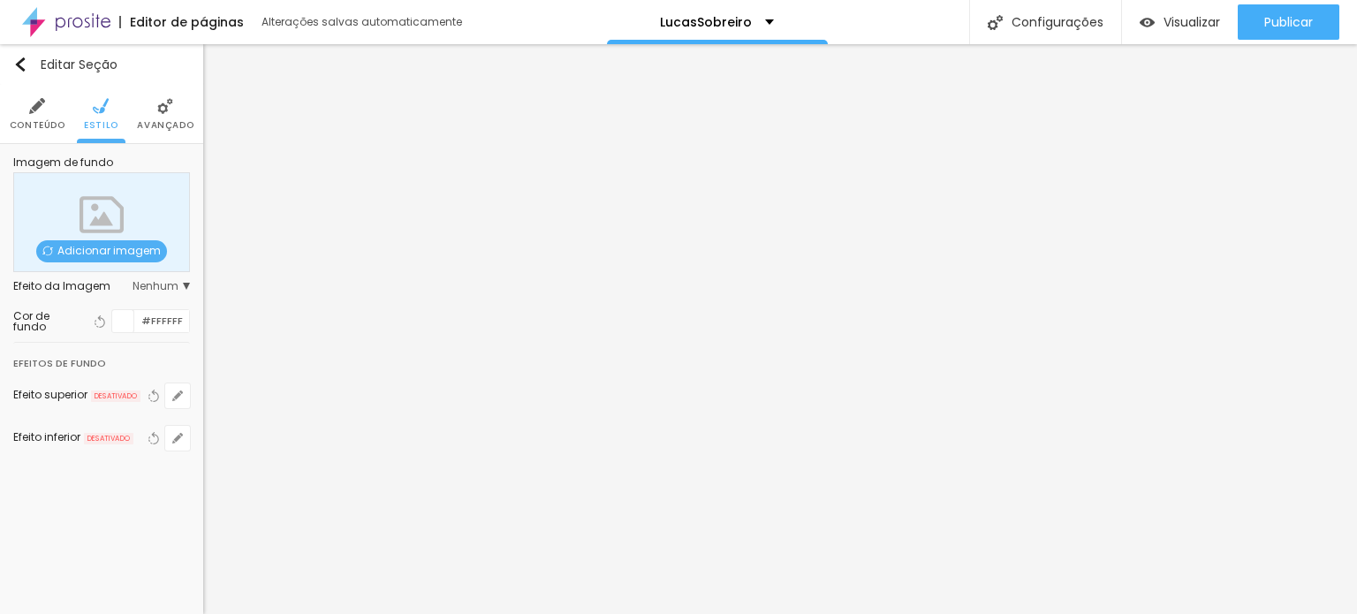
click at [163, 103] on img at bounding box center [165, 106] width 16 height 16
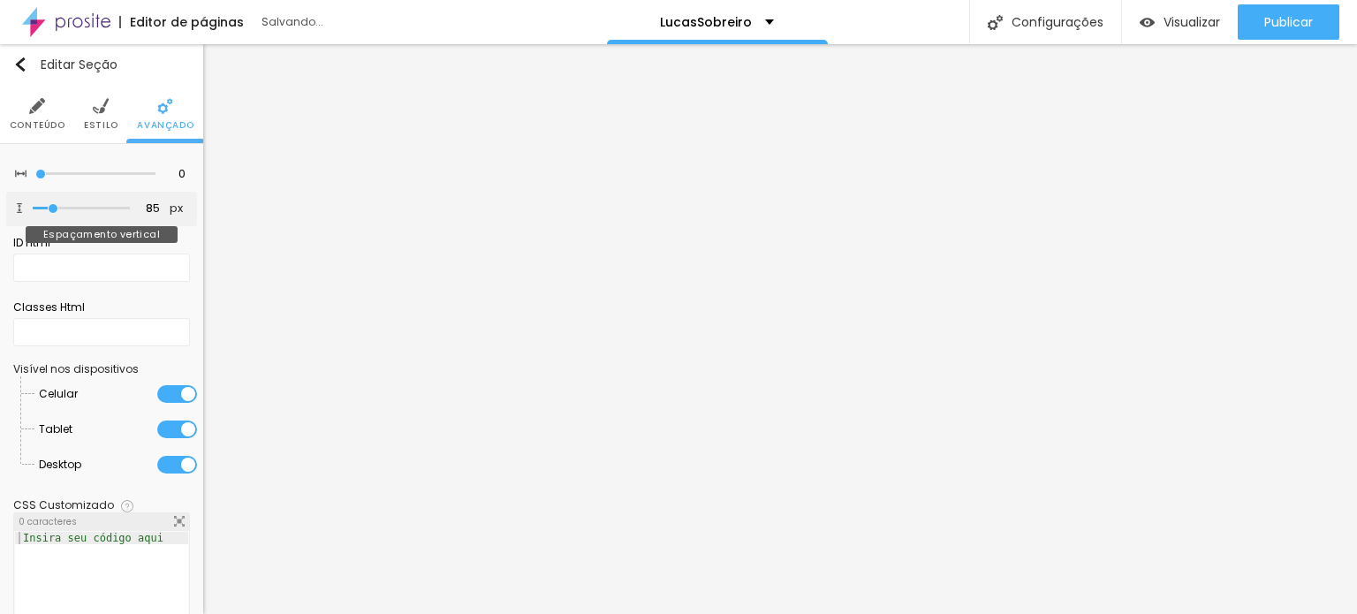
drag, startPoint x: 110, startPoint y: 206, endPoint x: 50, endPoint y: 211, distance: 59.4
click at [50, 211] on input "range" at bounding box center [81, 208] width 97 height 9
click at [25, 60] on img "button" at bounding box center [20, 64] width 14 height 14
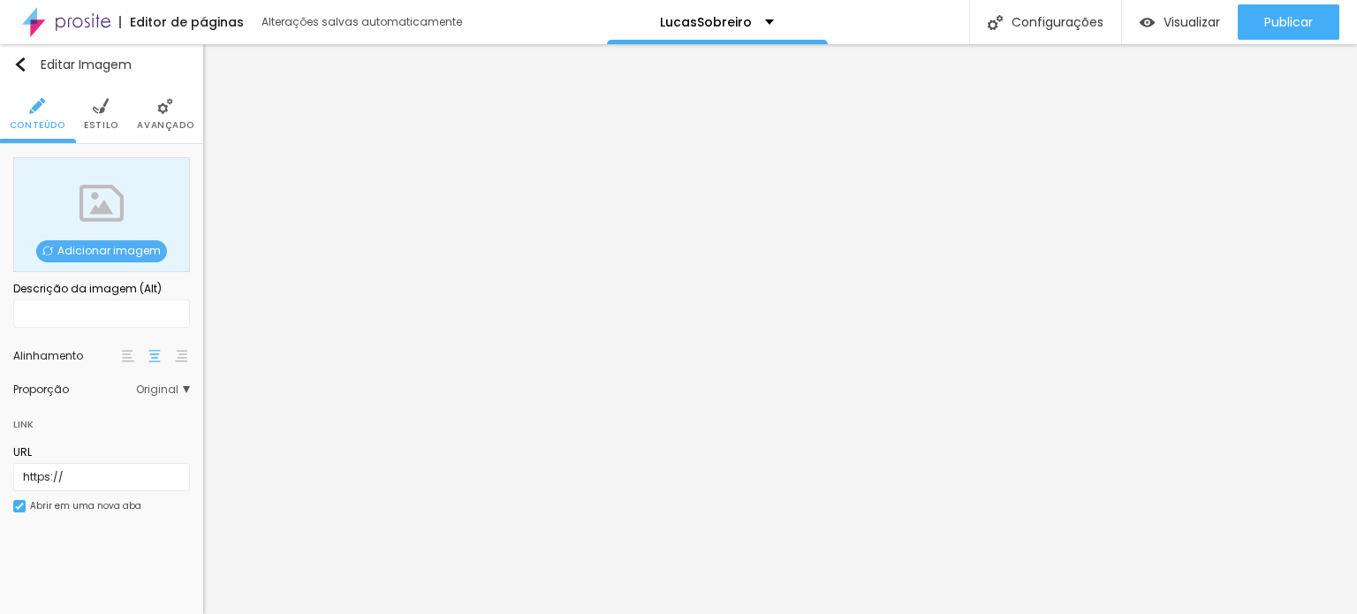
click at [149, 246] on span "Adicionar imagem" at bounding box center [101, 251] width 131 height 22
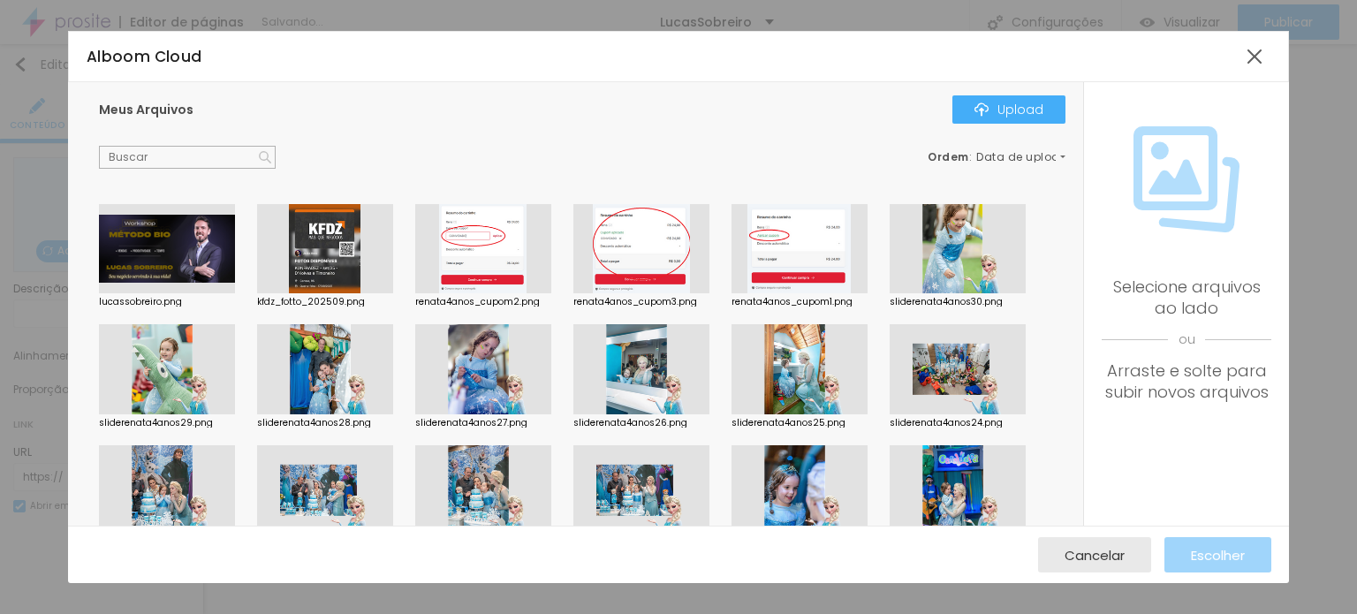
click at [180, 254] on div at bounding box center [167, 249] width 136 height 90
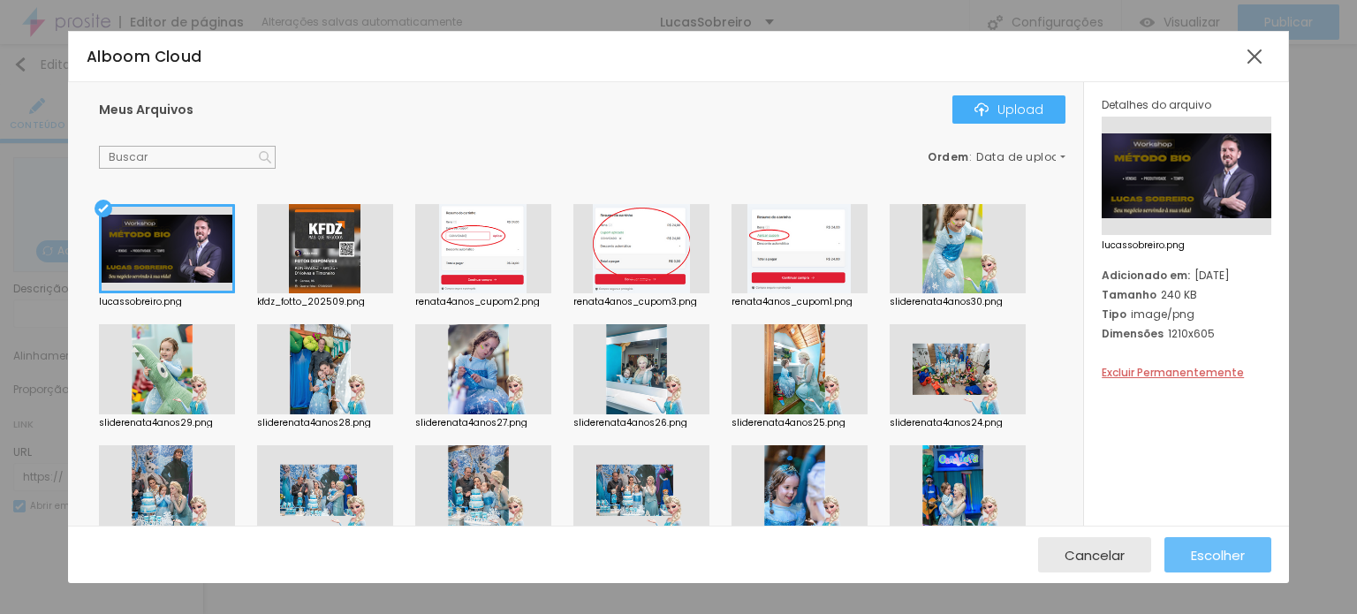
click at [1186, 550] on button "Escolher" at bounding box center [1217, 554] width 107 height 35
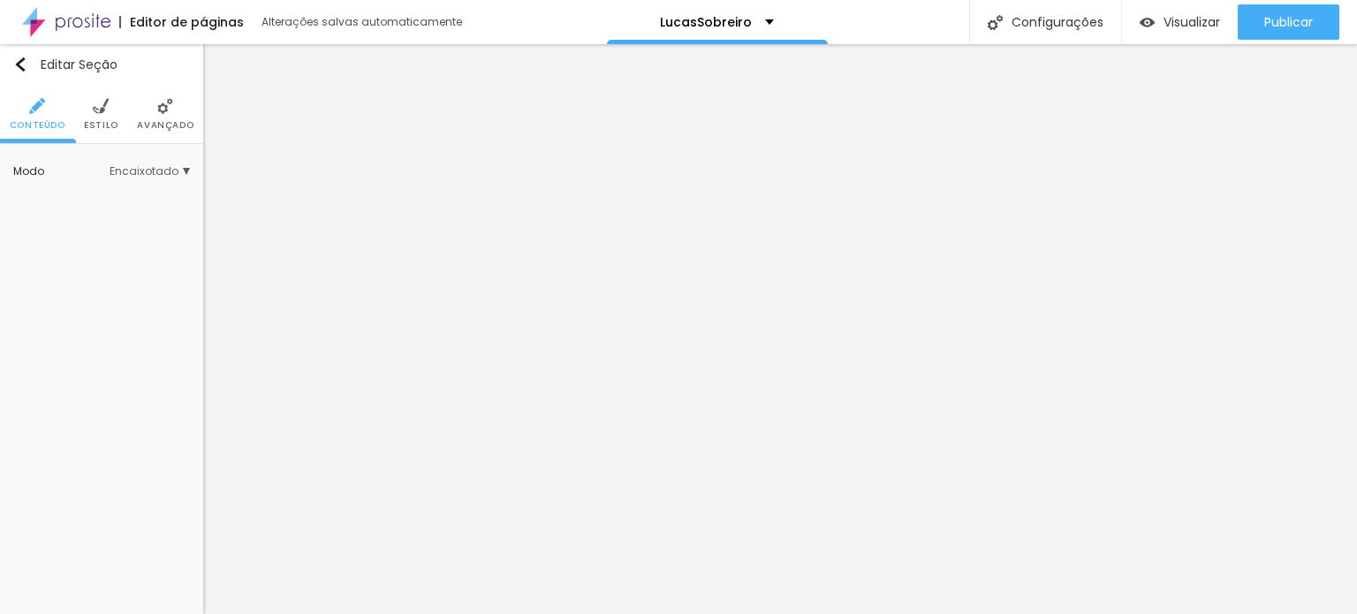
click at [152, 110] on li "Avançado" at bounding box center [165, 114] width 57 height 58
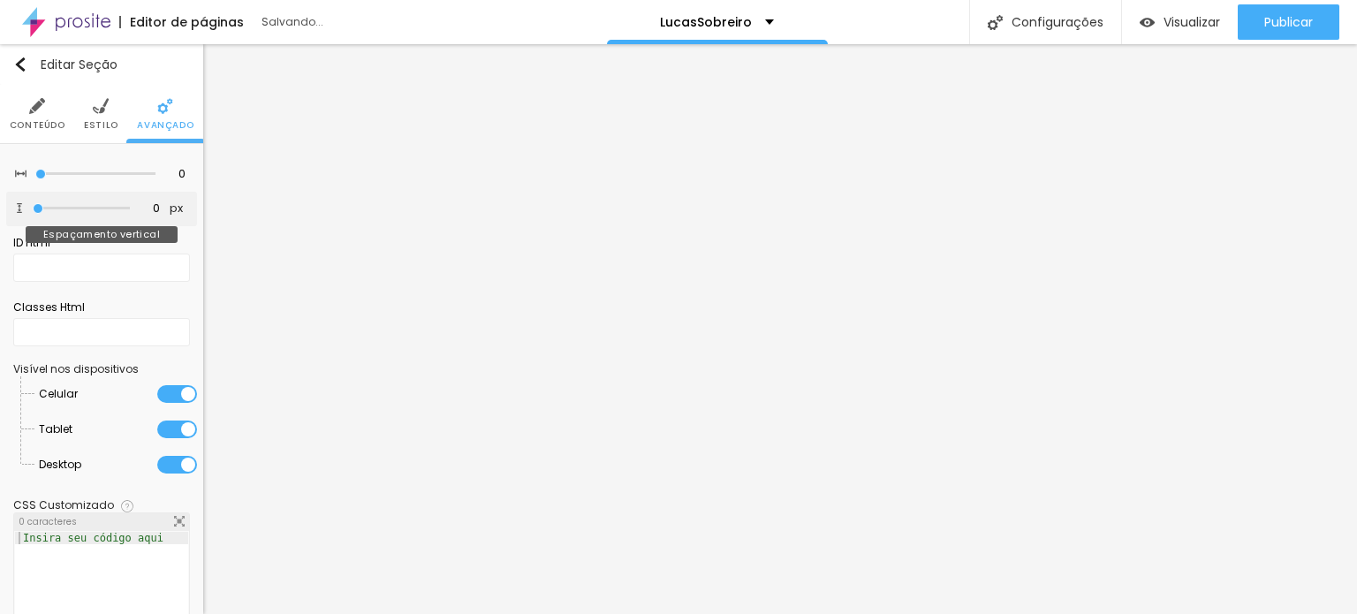
drag, startPoint x: 50, startPoint y: 208, endPoint x: 0, endPoint y: 211, distance: 50.5
click at [33, 211] on input "range" at bounding box center [81, 208] width 97 height 9
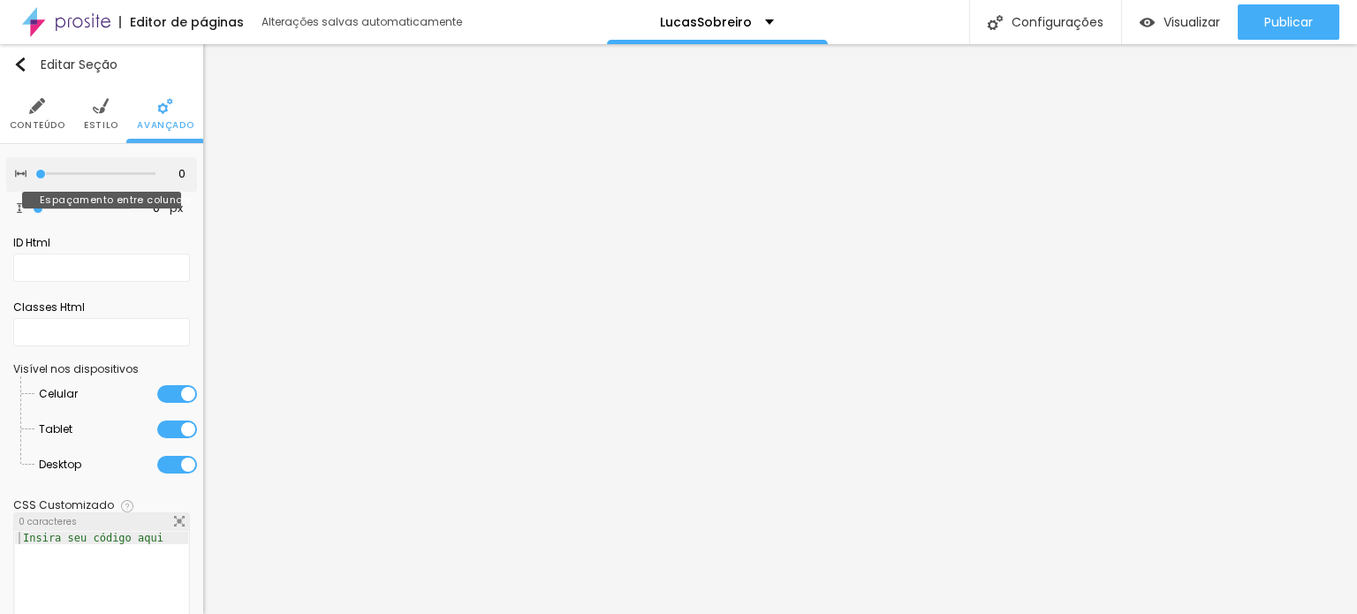
drag, startPoint x: 40, startPoint y: 177, endPoint x: 14, endPoint y: 178, distance: 25.7
click at [35, 178] on input "range" at bounding box center [95, 174] width 120 height 9
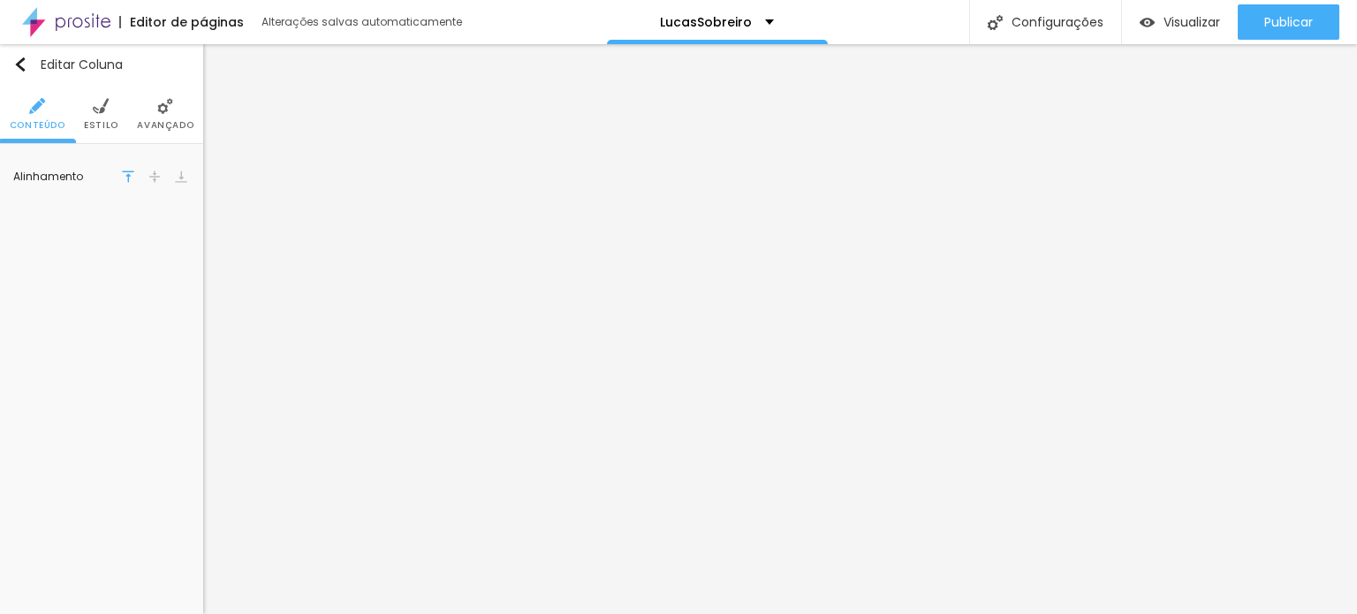
click at [163, 116] on li "Avançado" at bounding box center [165, 114] width 57 height 58
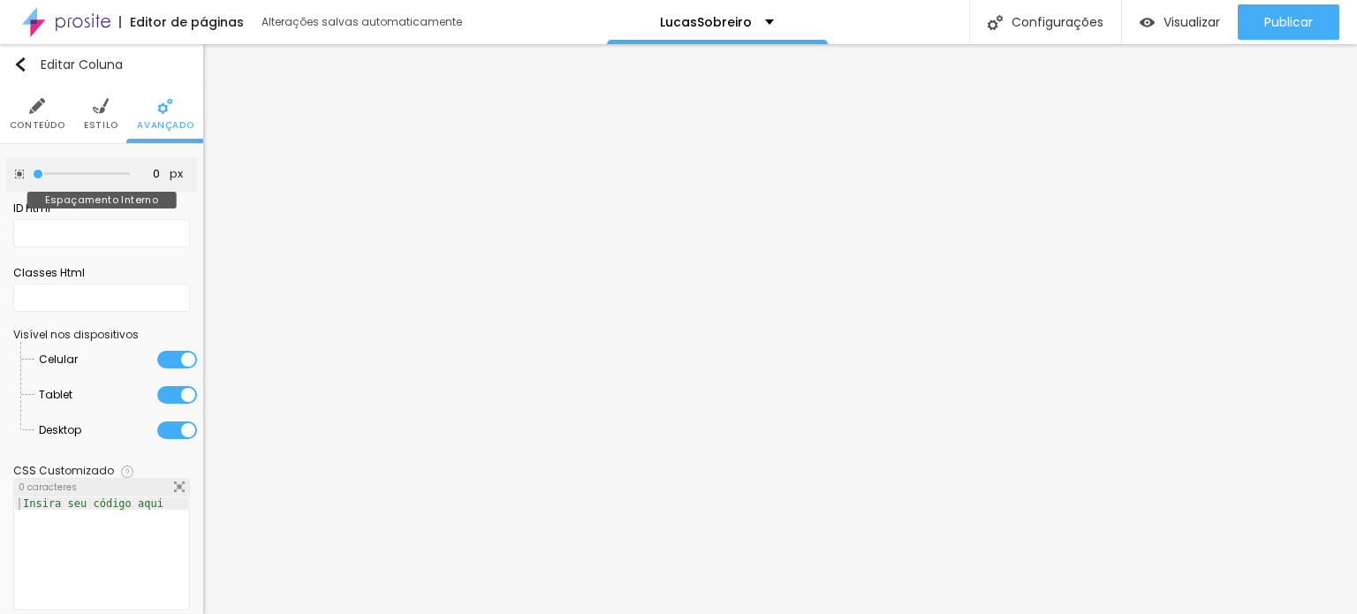
drag, startPoint x: 64, startPoint y: 169, endPoint x: 0, endPoint y: 179, distance: 64.5
click at [33, 178] on input "range" at bounding box center [81, 174] width 97 height 9
click at [93, 111] on img at bounding box center [101, 106] width 16 height 16
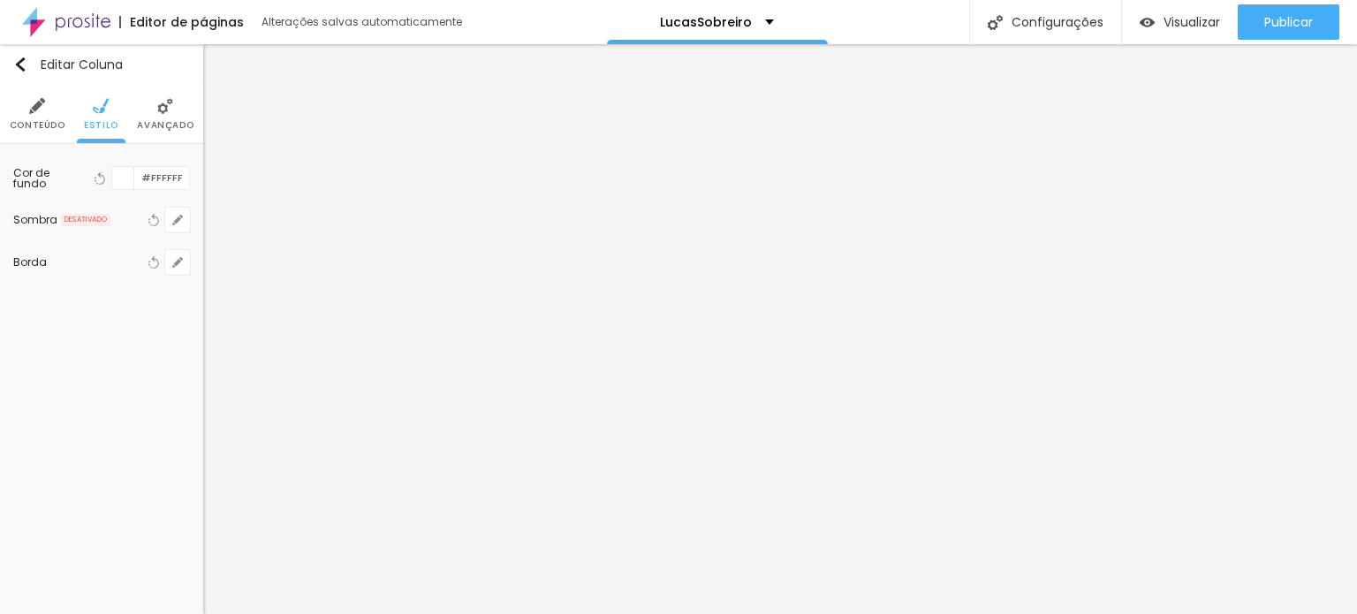
click at [39, 105] on img at bounding box center [37, 106] width 16 height 16
click at [151, 176] on img at bounding box center [154, 177] width 12 height 12
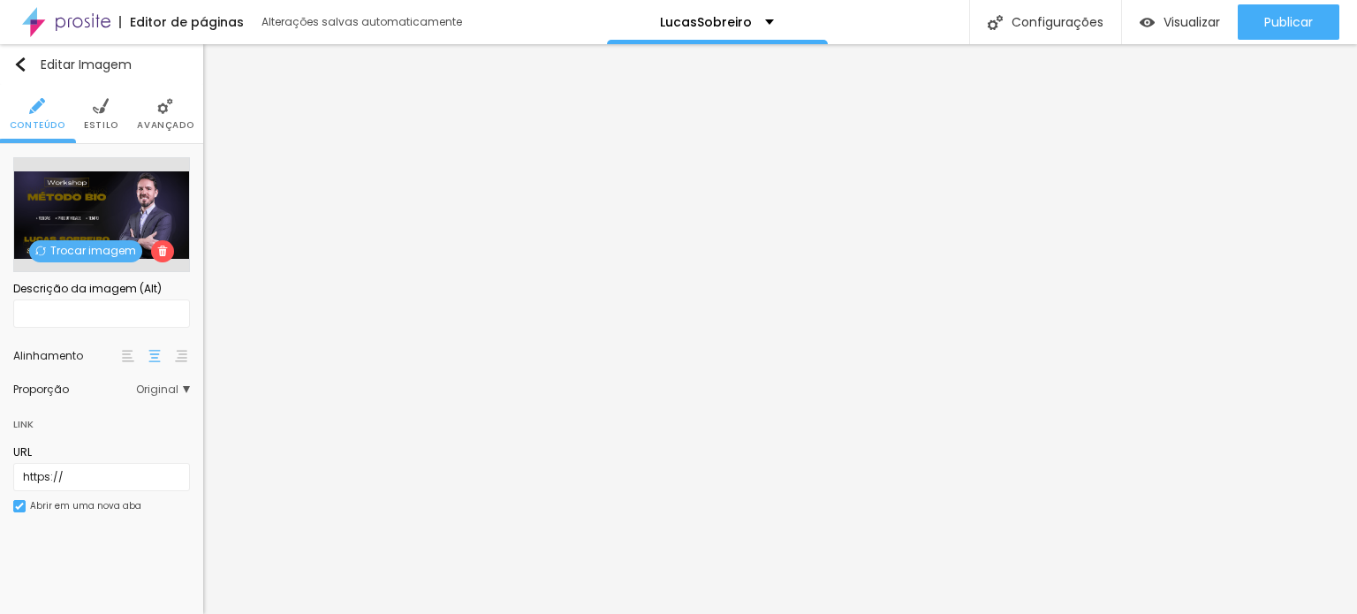
click at [170, 109] on img at bounding box center [165, 106] width 16 height 16
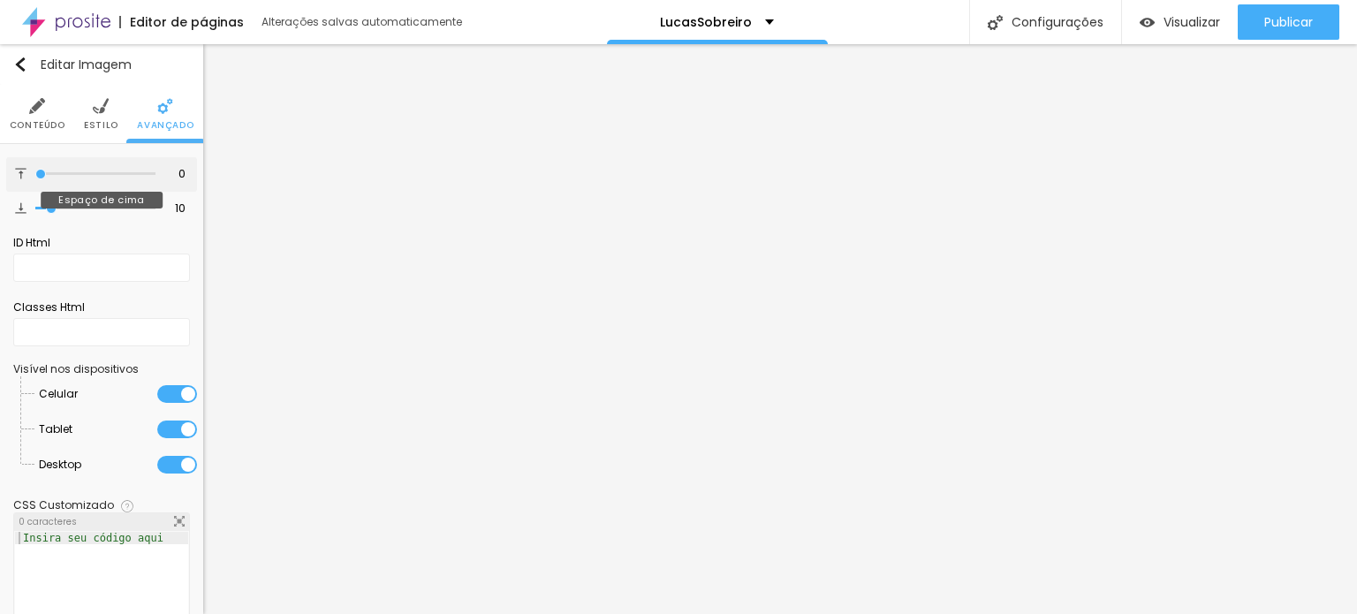
drag, startPoint x: 50, startPoint y: 171, endPoint x: 0, endPoint y: 179, distance: 51.1
click at [35, 178] on input "range" at bounding box center [95, 174] width 120 height 9
drag, startPoint x: 47, startPoint y: 203, endPoint x: 0, endPoint y: 208, distance: 47.0
click at [35, 208] on input "range" at bounding box center [95, 208] width 120 height 9
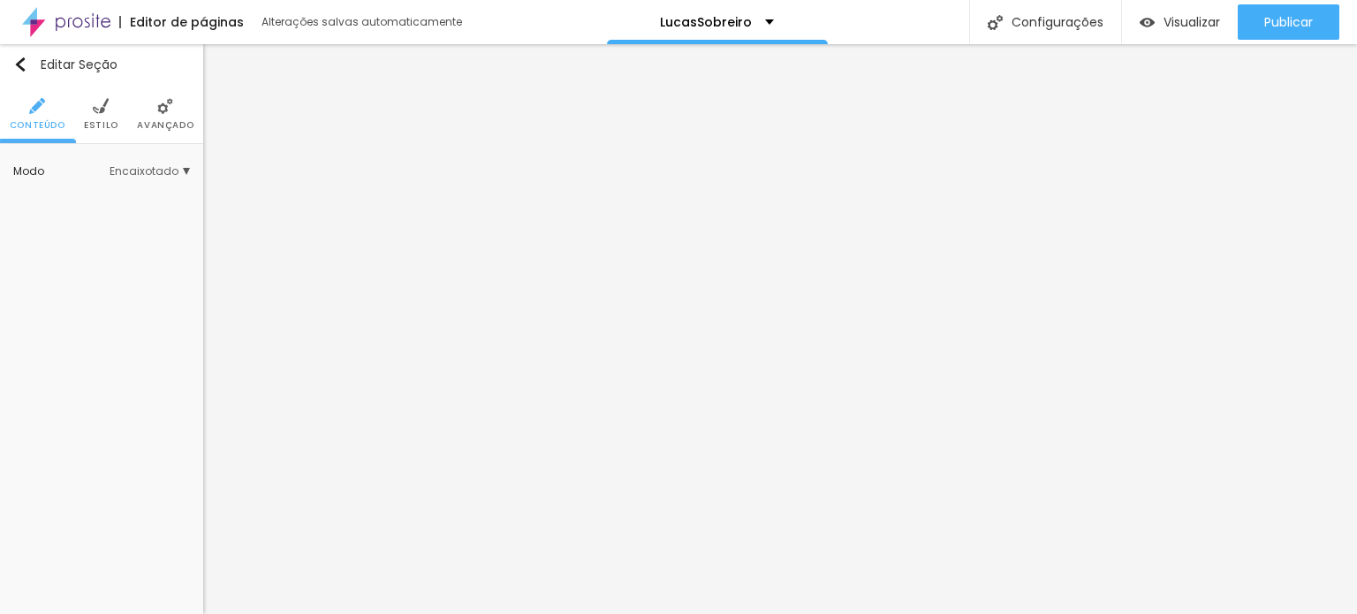
click at [185, 170] on span "Encaixotado" at bounding box center [150, 171] width 80 height 11
click at [146, 218] on span "Completo" at bounding box center [127, 221] width 120 height 11
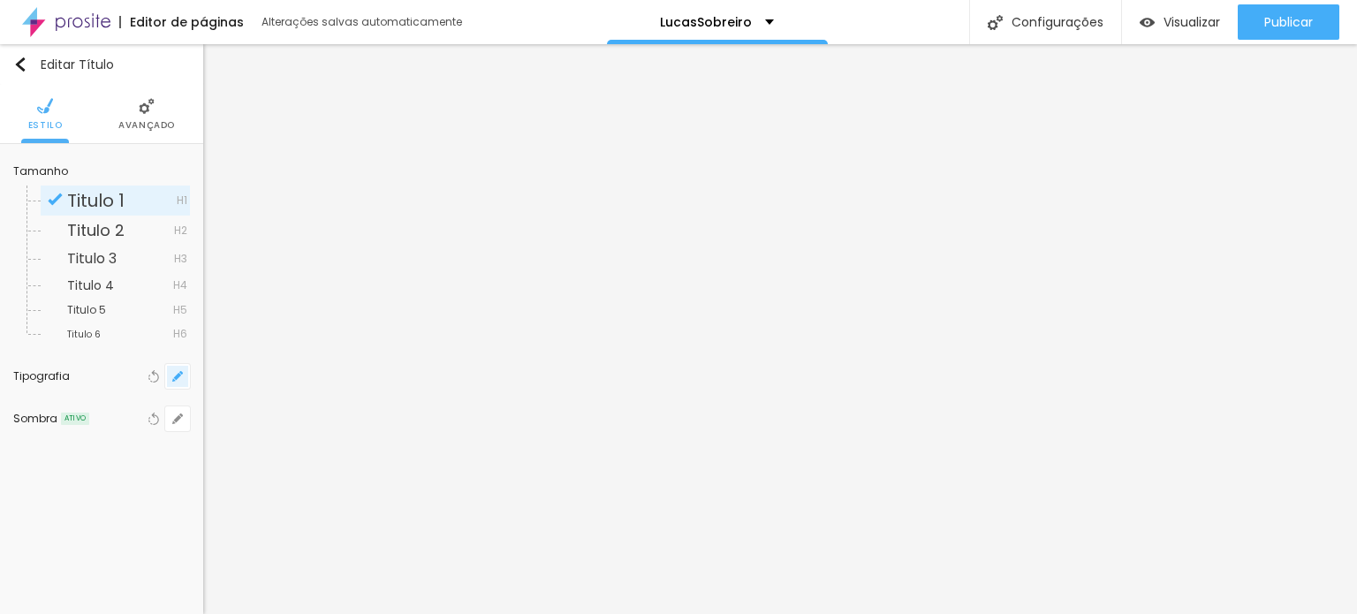
click at [182, 368] on button "button" at bounding box center [177, 376] width 25 height 25
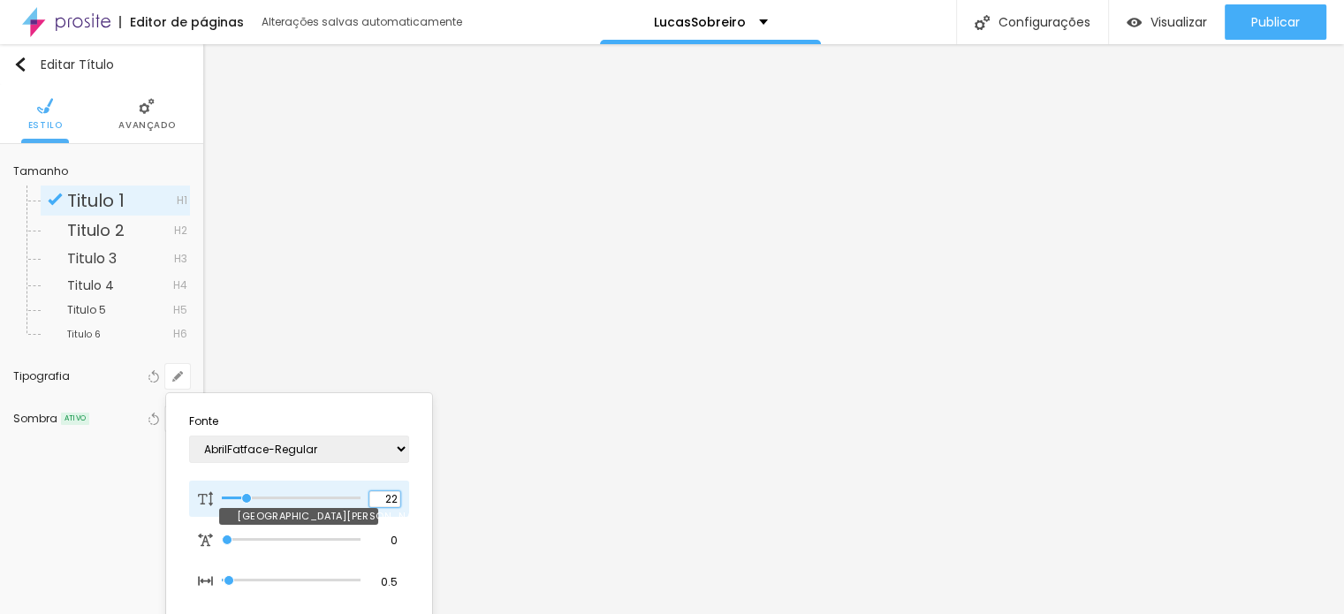
click at [389, 501] on input "22" at bounding box center [384, 499] width 31 height 16
click at [518, 398] on div at bounding box center [672, 307] width 1344 height 614
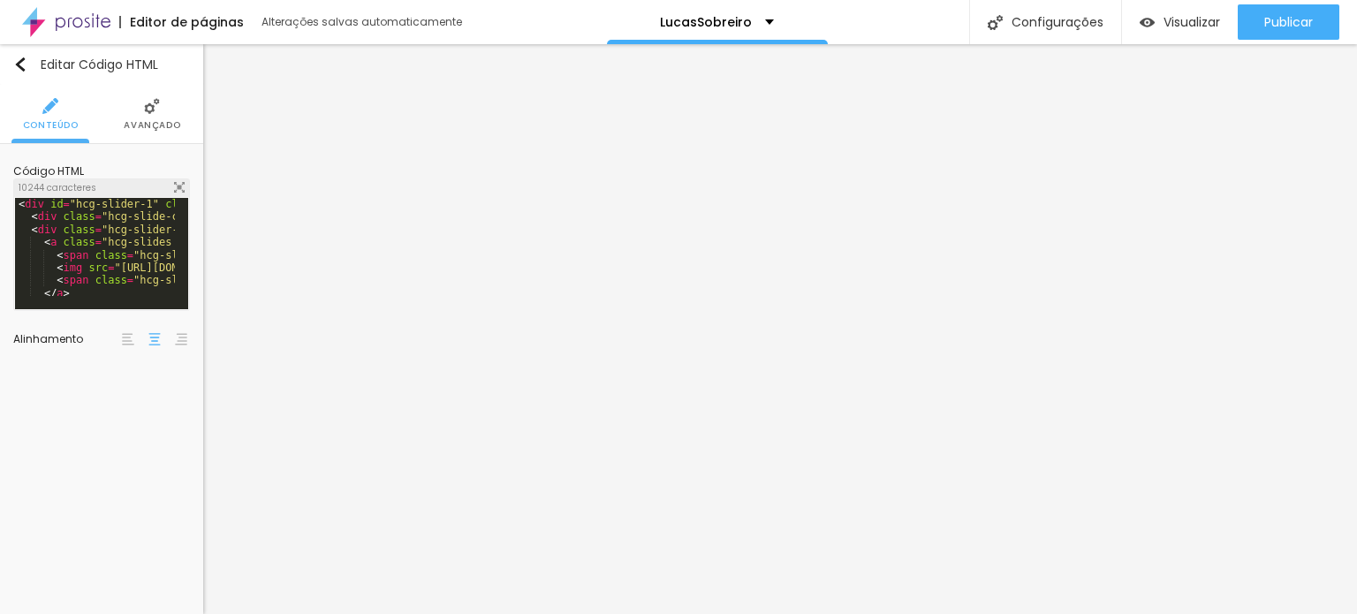
click at [134, 229] on div "< div id = "hcg-slider-1" class = "hcg-slider" > < div class = "hcg-slide-conta…" at bounding box center [418, 260] width 806 height 124
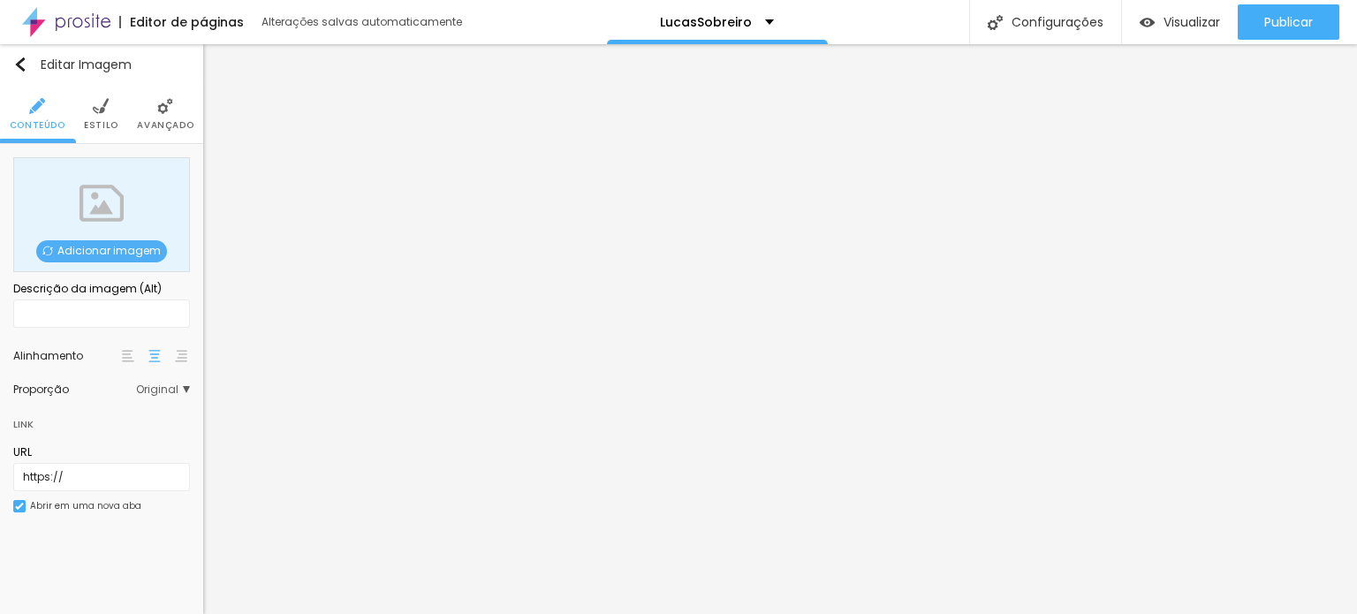
click at [86, 252] on span "Adicionar imagem" at bounding box center [101, 251] width 131 height 22
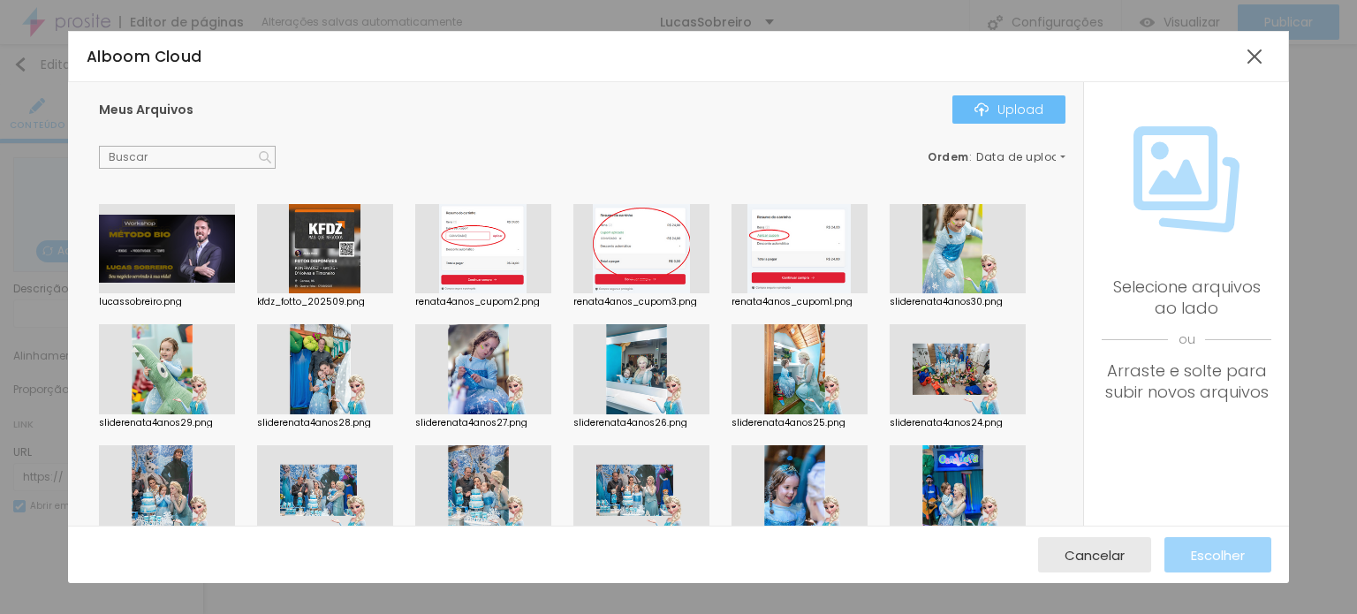
click at [1026, 102] on div "Upload" at bounding box center [1008, 109] width 69 height 14
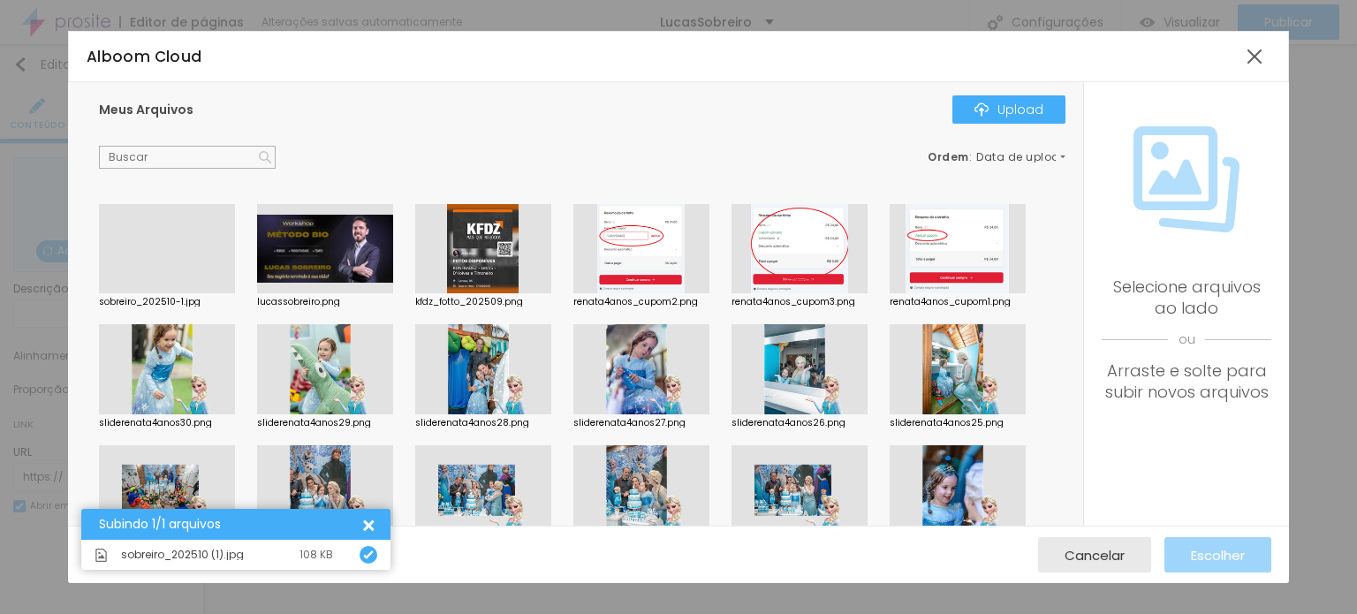
click at [177, 293] on div at bounding box center [167, 293] width 136 height 0
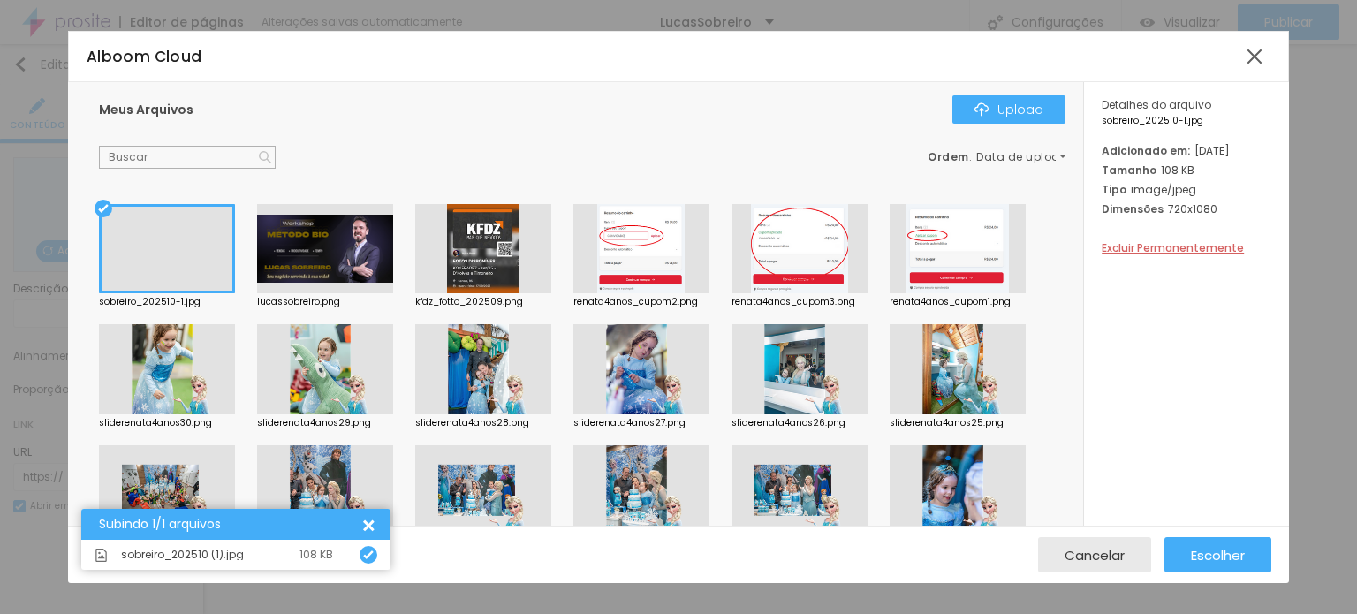
click at [1185, 117] on div at bounding box center [1187, 117] width 170 height 0
click at [1196, 117] on div at bounding box center [1187, 117] width 170 height 0
click at [368, 523] on div at bounding box center [366, 524] width 19 height 19
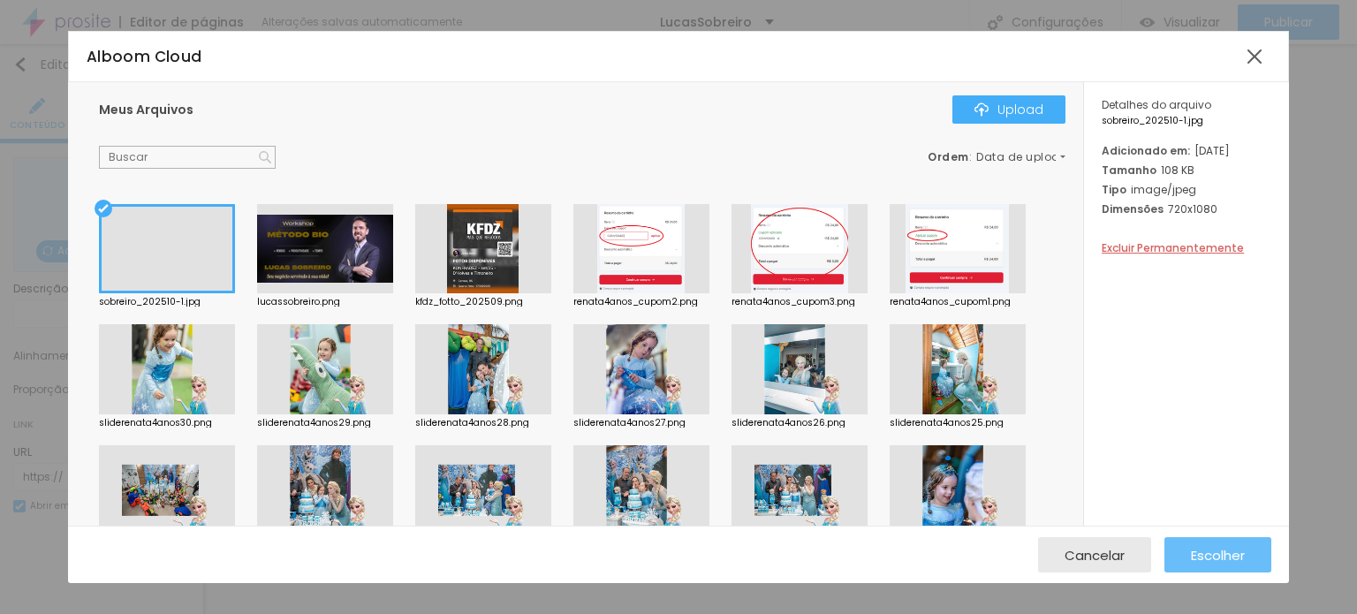
click at [1226, 552] on span "Escolher" at bounding box center [1218, 555] width 54 height 15
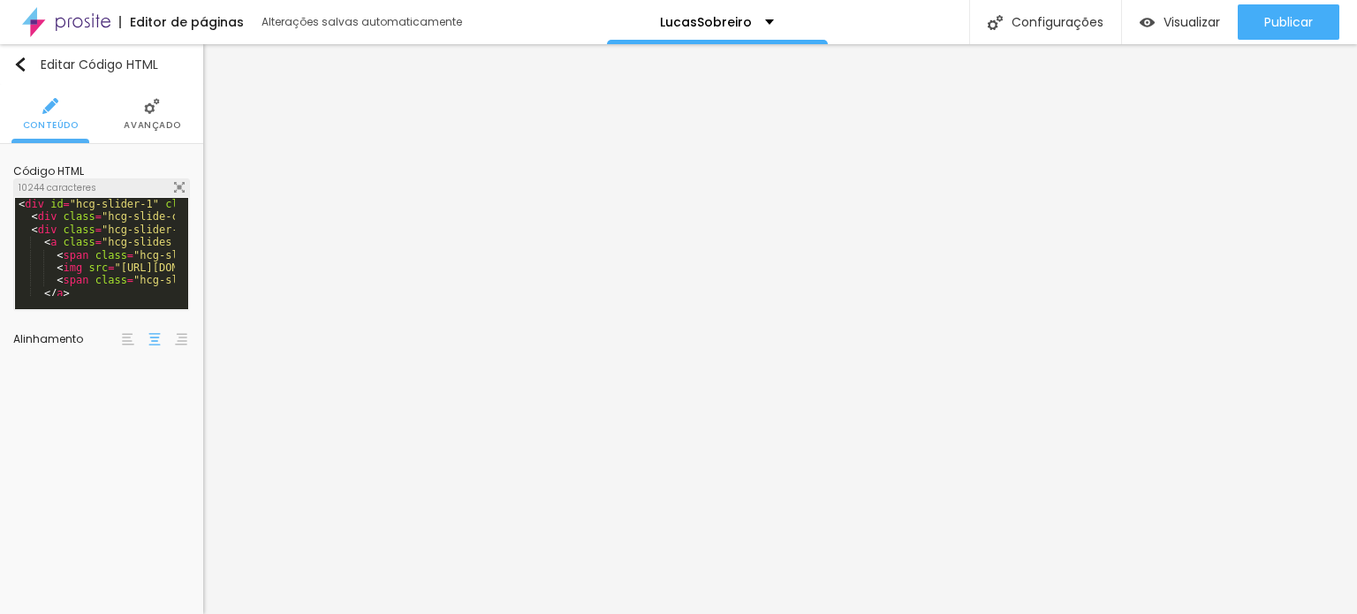
click at [131, 262] on div "< div id = "hcg-slider-1" class = "hcg-slider" > < div class = "hcg-slide-conta…" at bounding box center [418, 260] width 806 height 124
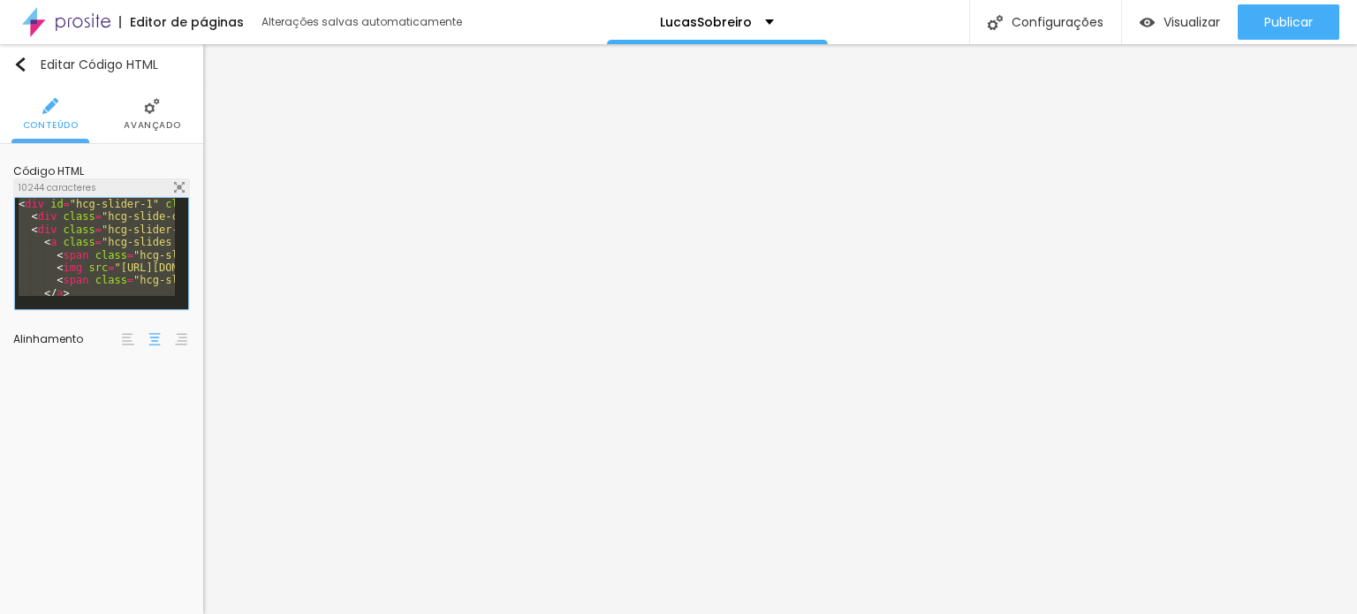
scroll to position [4735, 0]
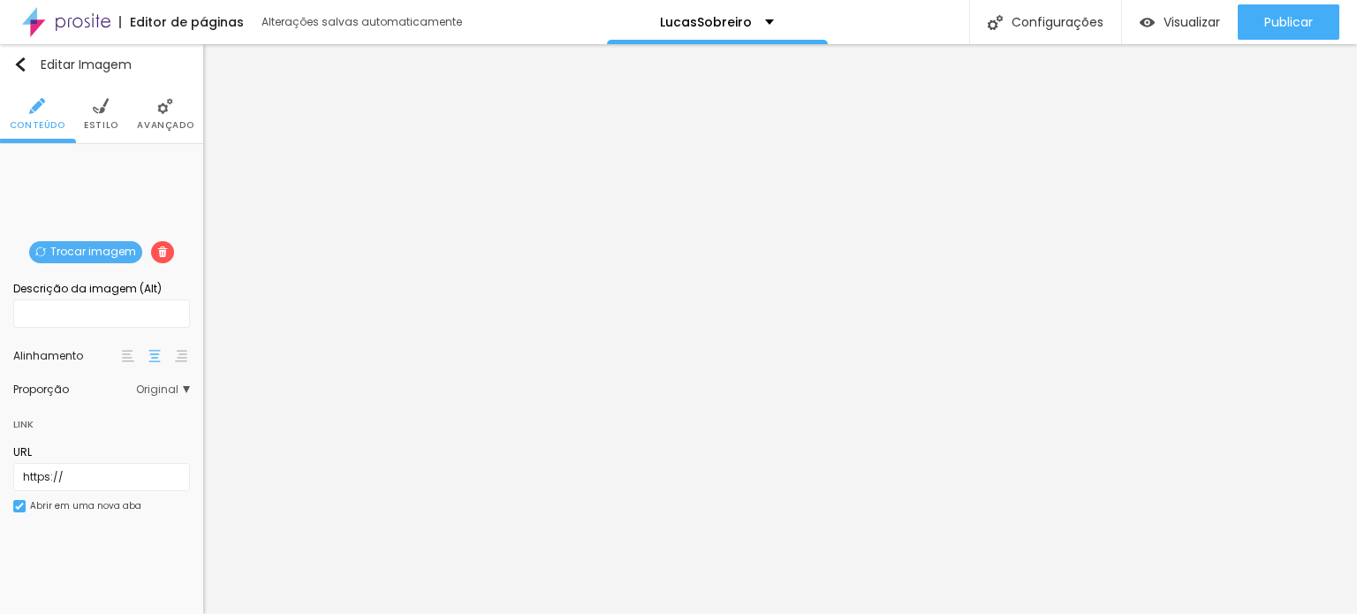
click at [105, 246] on span "Trocar imagem" at bounding box center [85, 252] width 113 height 22
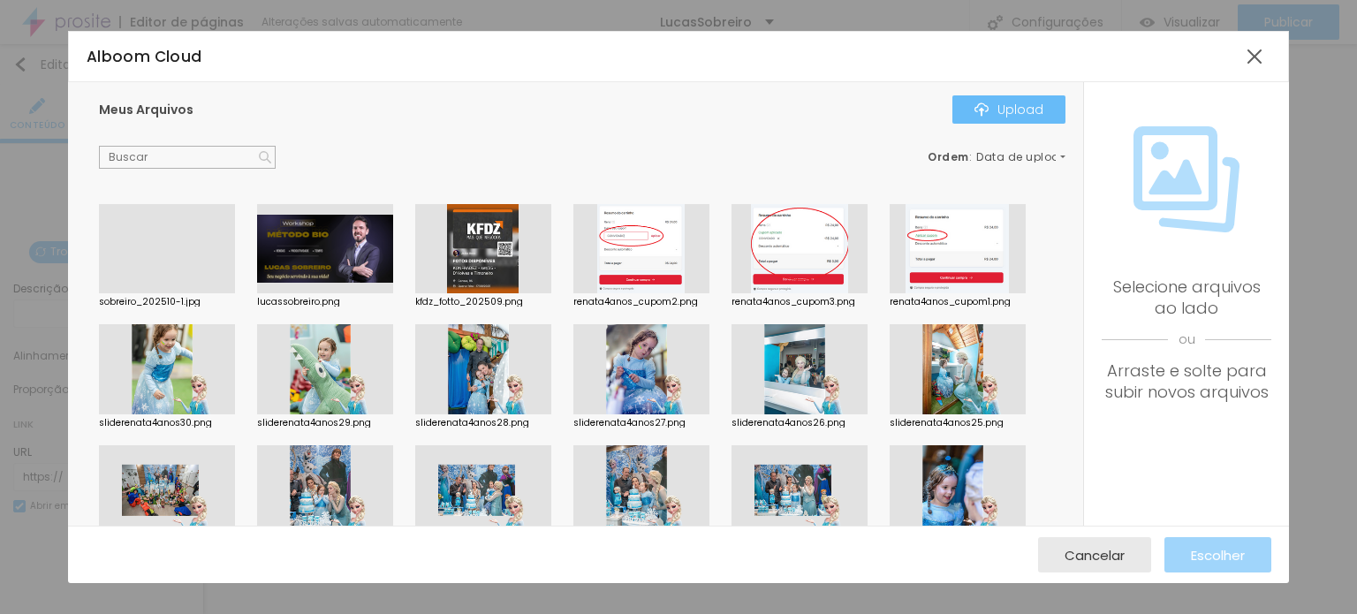
click at [1046, 102] on button "Upload" at bounding box center [1008, 109] width 113 height 28
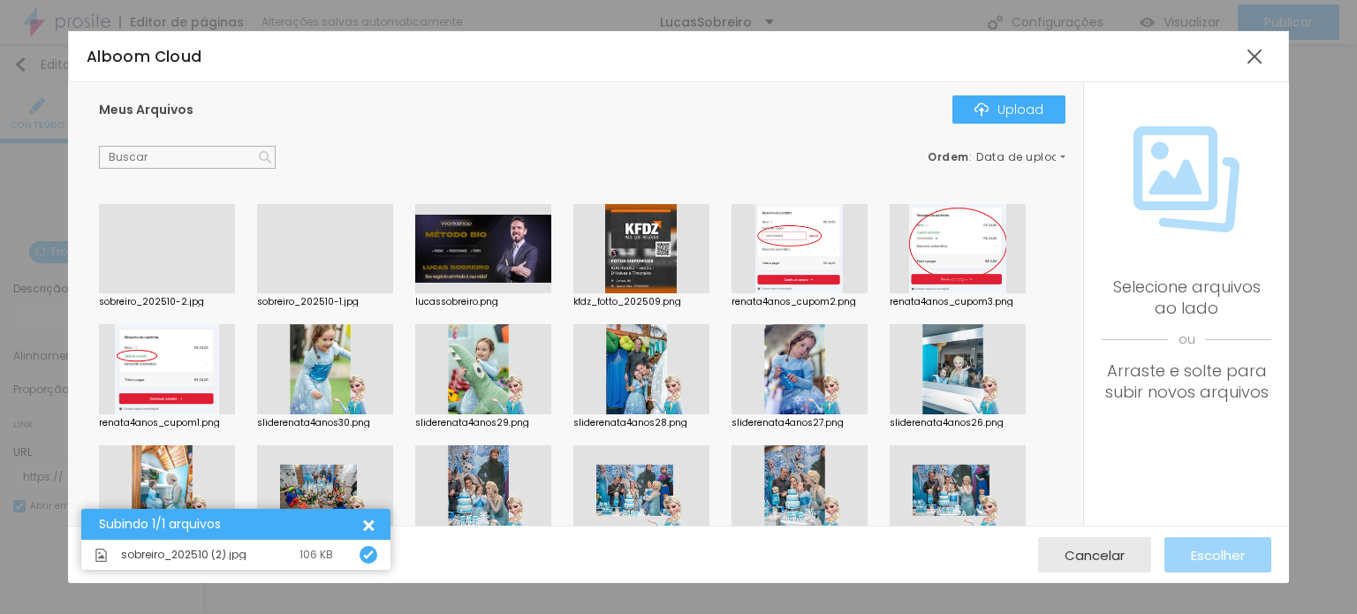
click at [163, 293] on div at bounding box center [167, 293] width 136 height 0
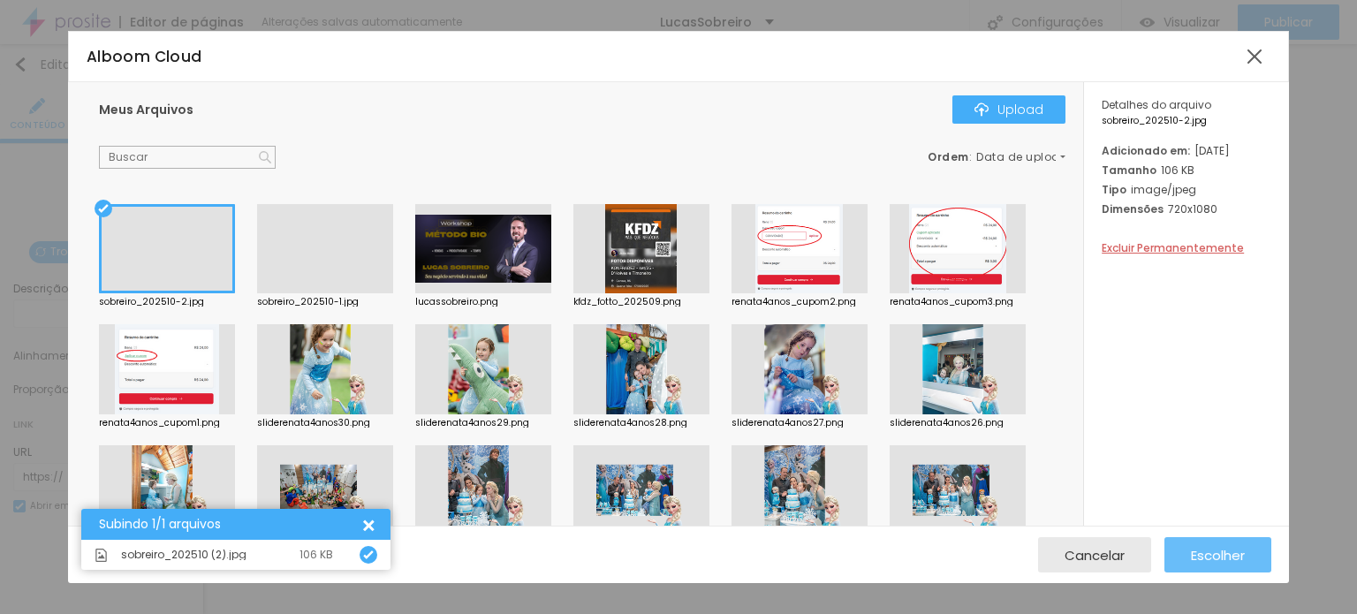
click at [1195, 543] on div "Escolher" at bounding box center [1218, 554] width 54 height 35
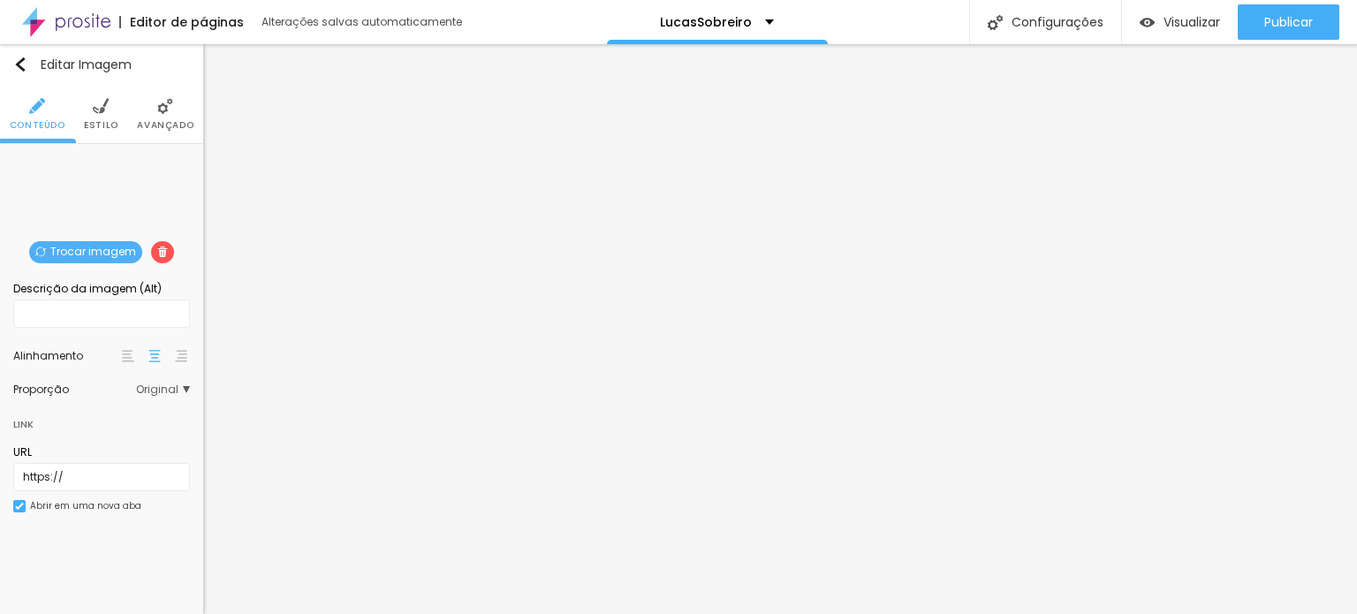
click at [95, 248] on span "Trocar imagem" at bounding box center [85, 252] width 113 height 22
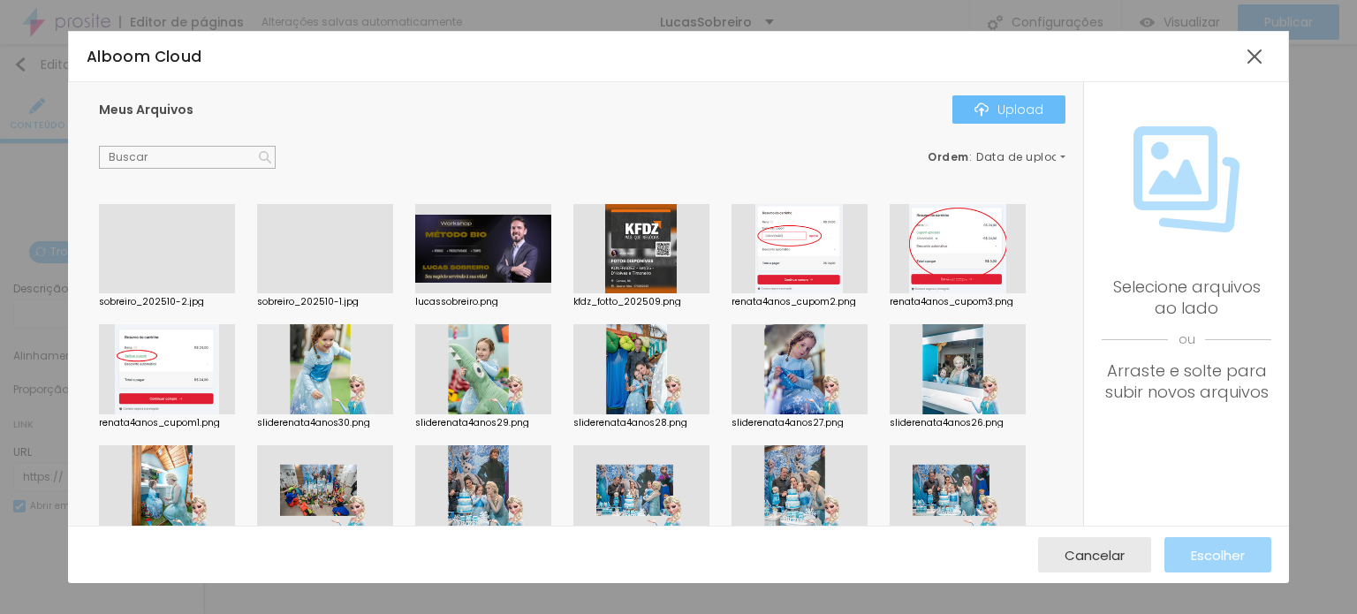
click at [1017, 107] on div "Upload" at bounding box center [1008, 109] width 69 height 14
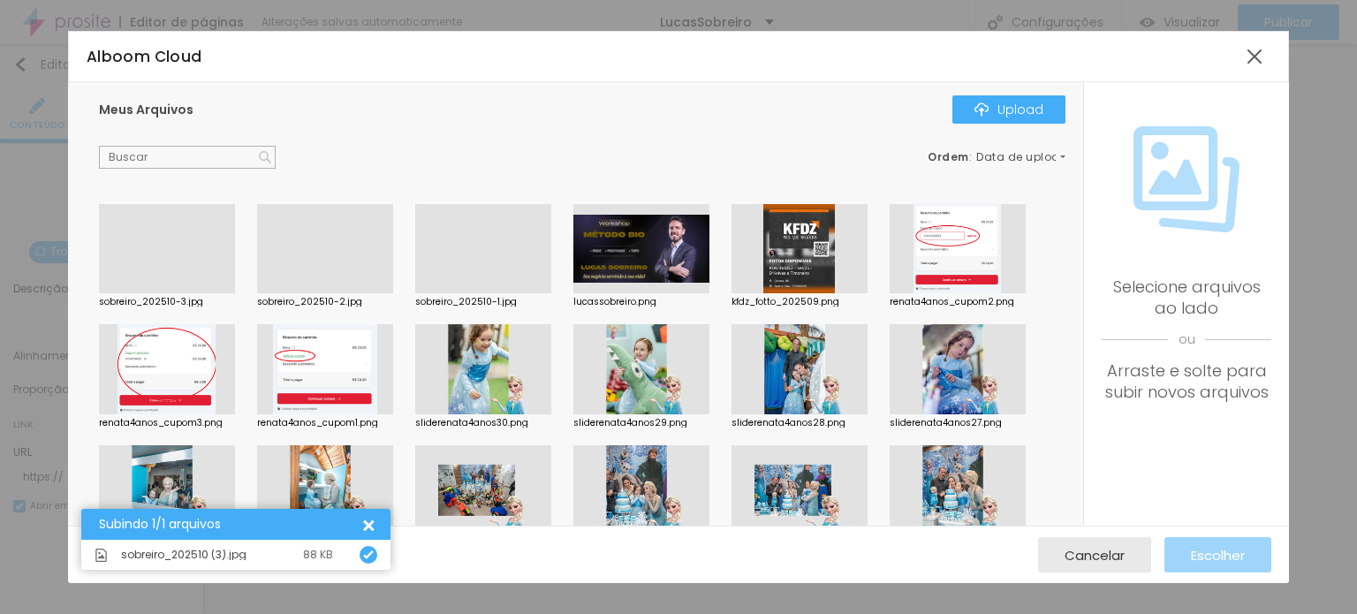
click at [221, 293] on div at bounding box center [167, 293] width 136 height 0
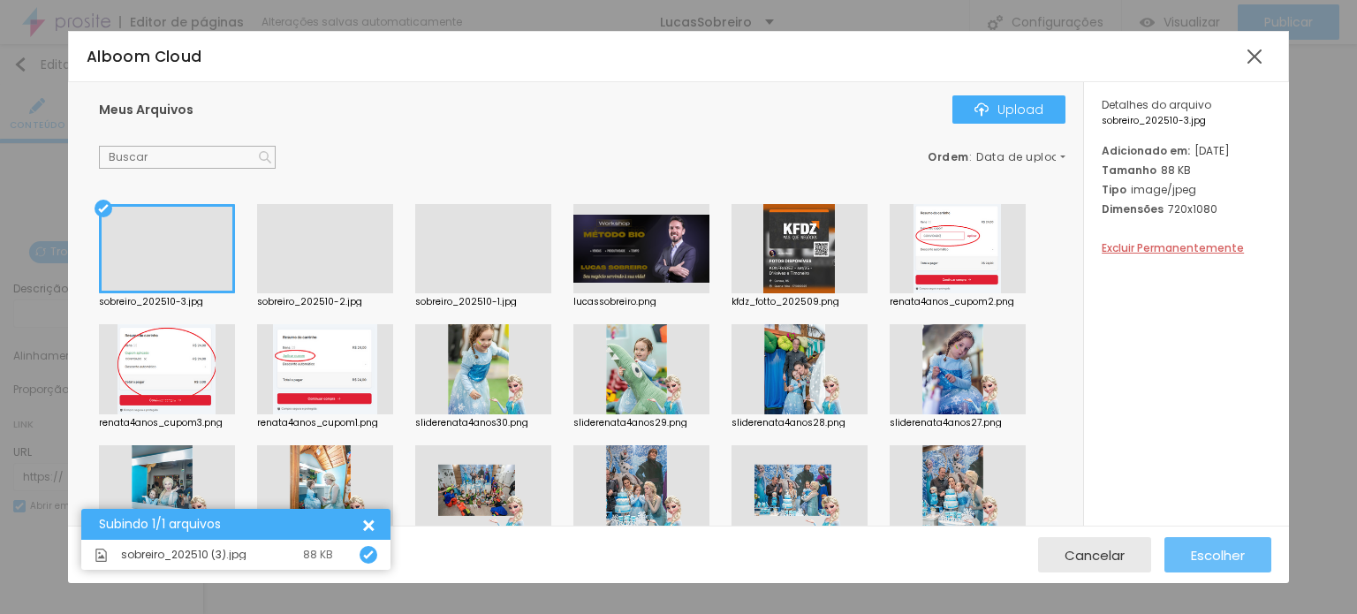
click at [1233, 550] on span "Escolher" at bounding box center [1218, 555] width 54 height 15
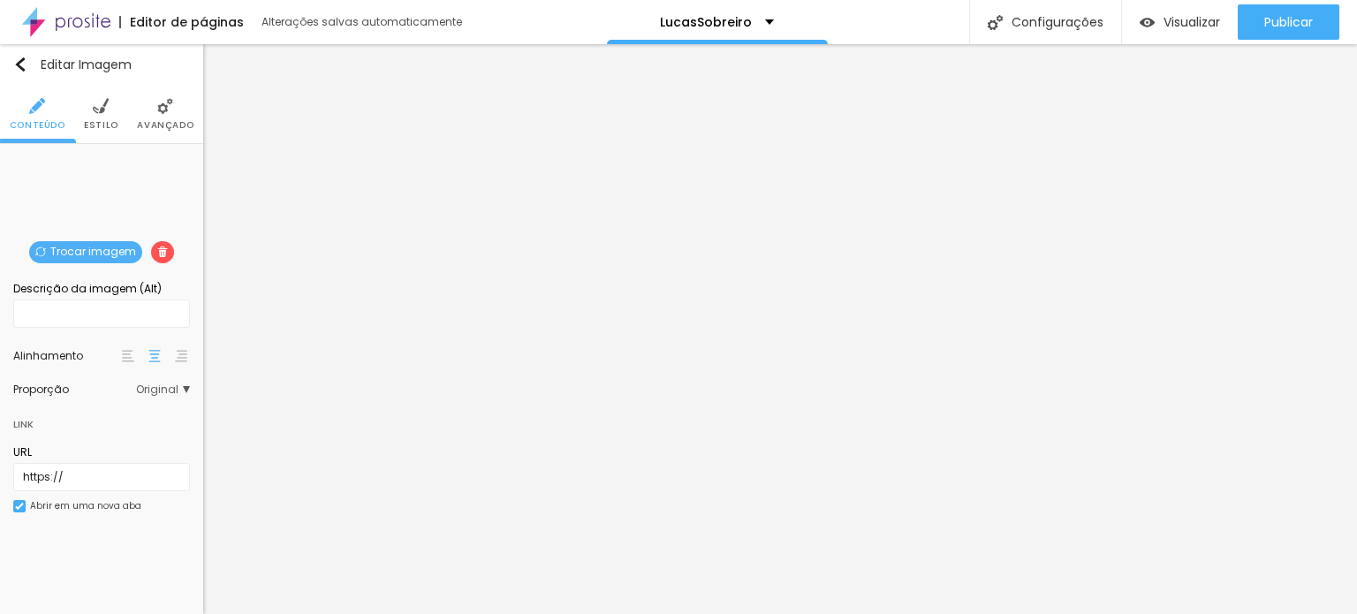
click at [110, 254] on span "Trocar imagem" at bounding box center [85, 252] width 113 height 22
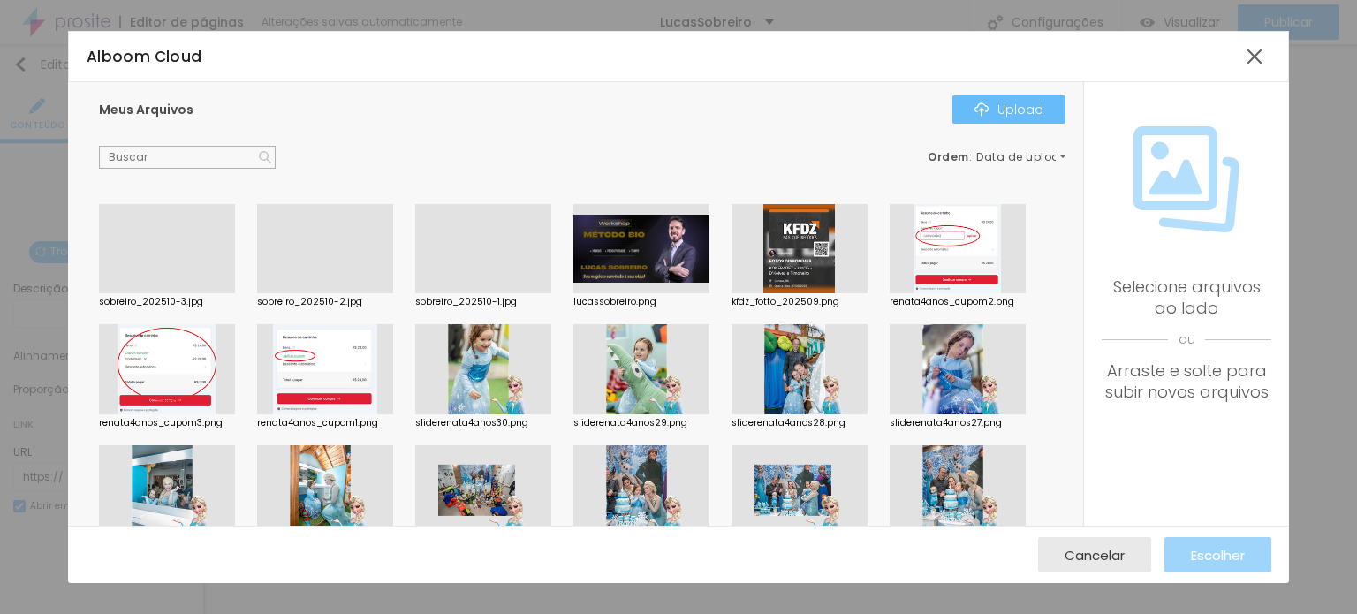
click at [990, 117] on button "Upload" at bounding box center [1008, 109] width 113 height 28
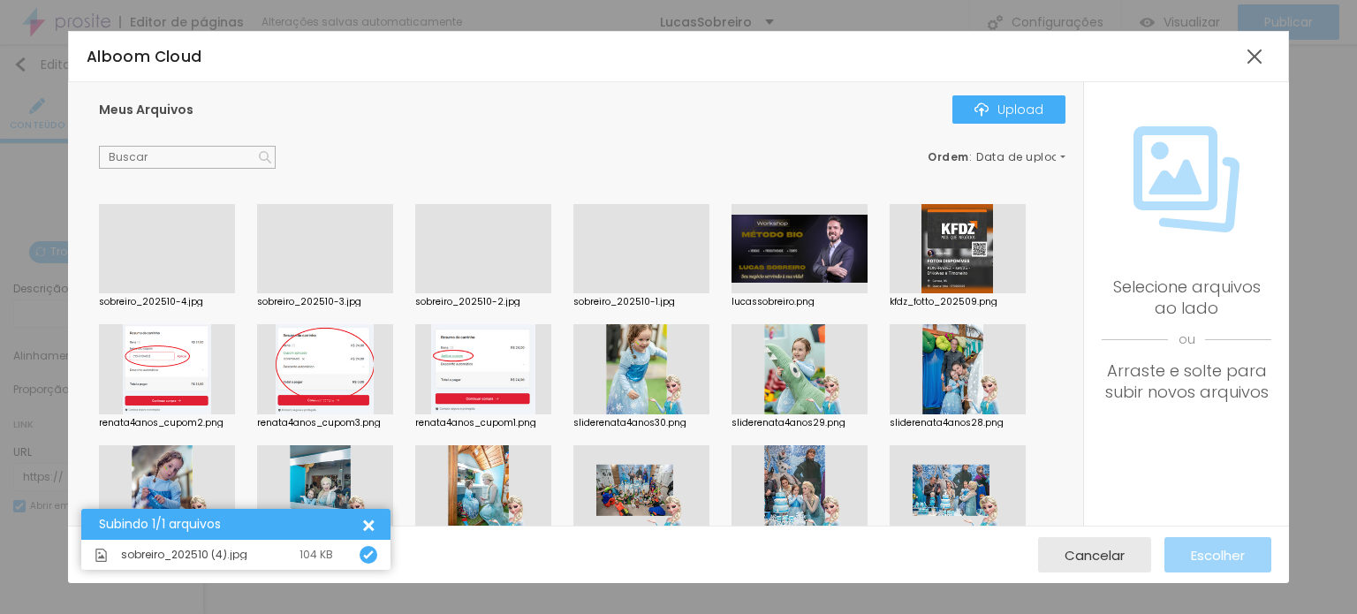
click at [191, 293] on div at bounding box center [167, 293] width 136 height 0
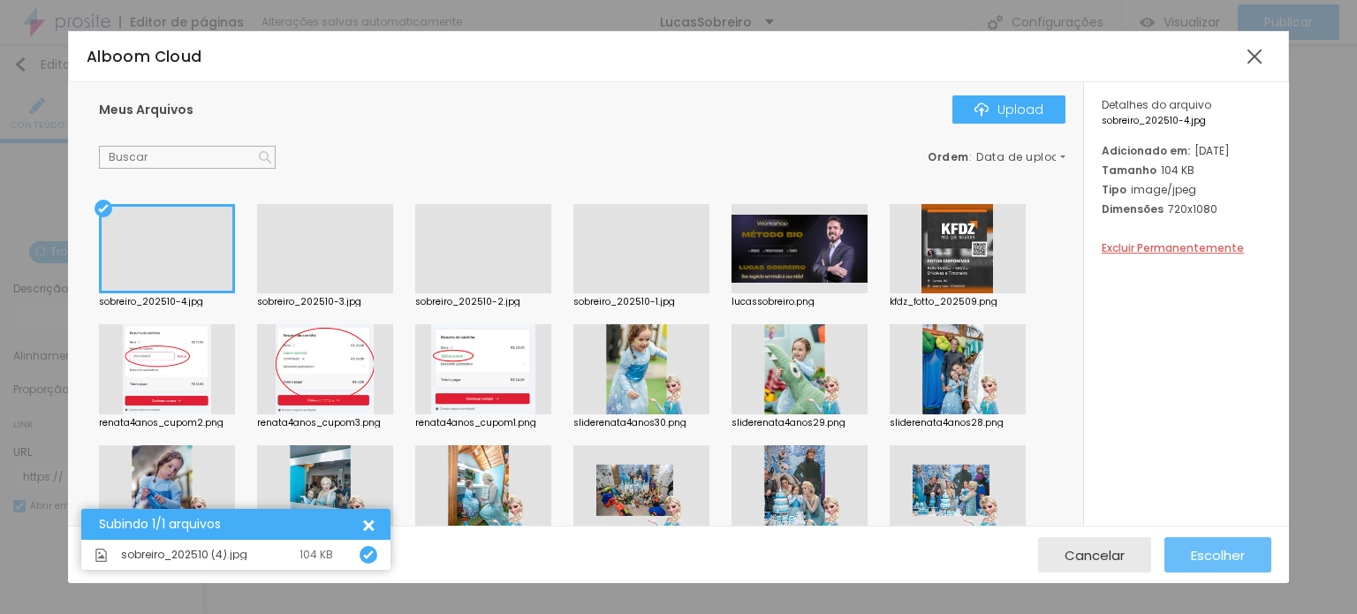
click at [1219, 555] on span "Escolher" at bounding box center [1218, 555] width 54 height 15
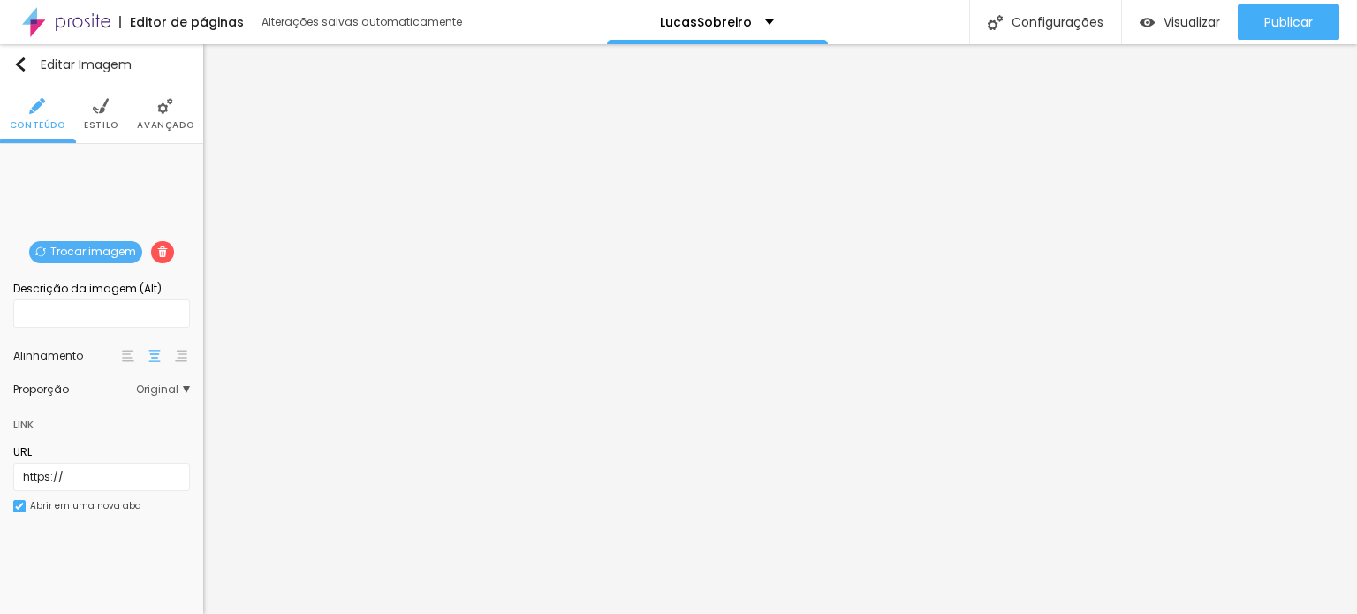
click at [106, 246] on span "Trocar imagem" at bounding box center [85, 252] width 113 height 22
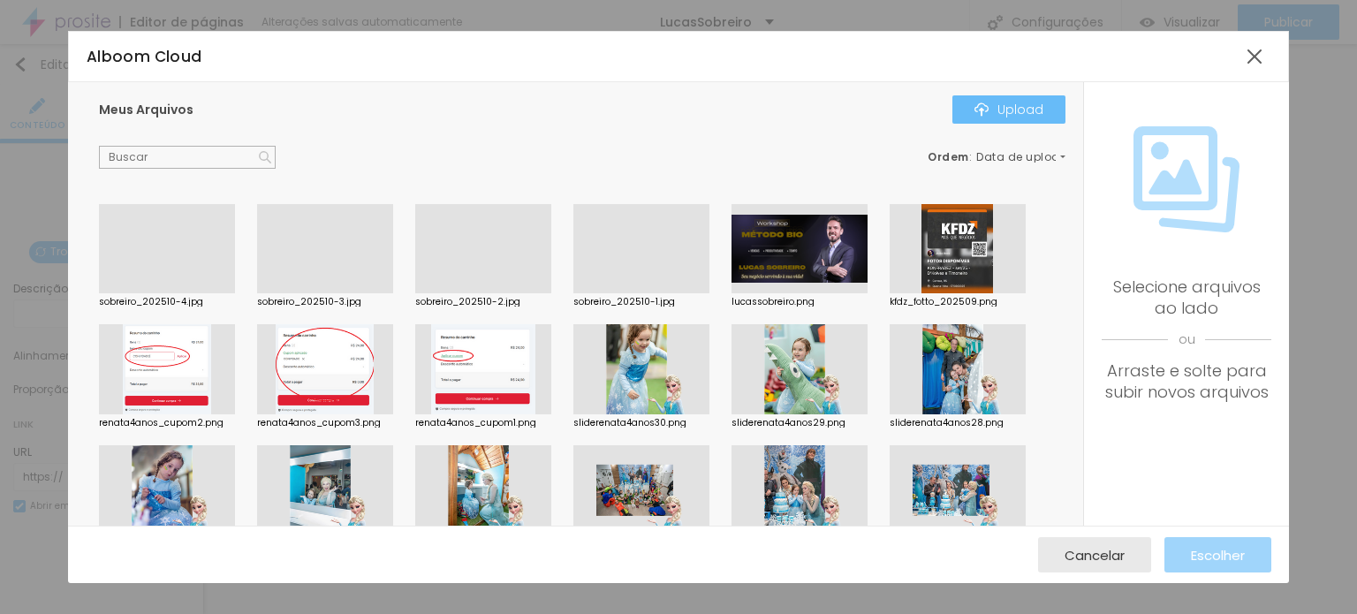
click at [1032, 102] on div "Upload" at bounding box center [1008, 109] width 69 height 14
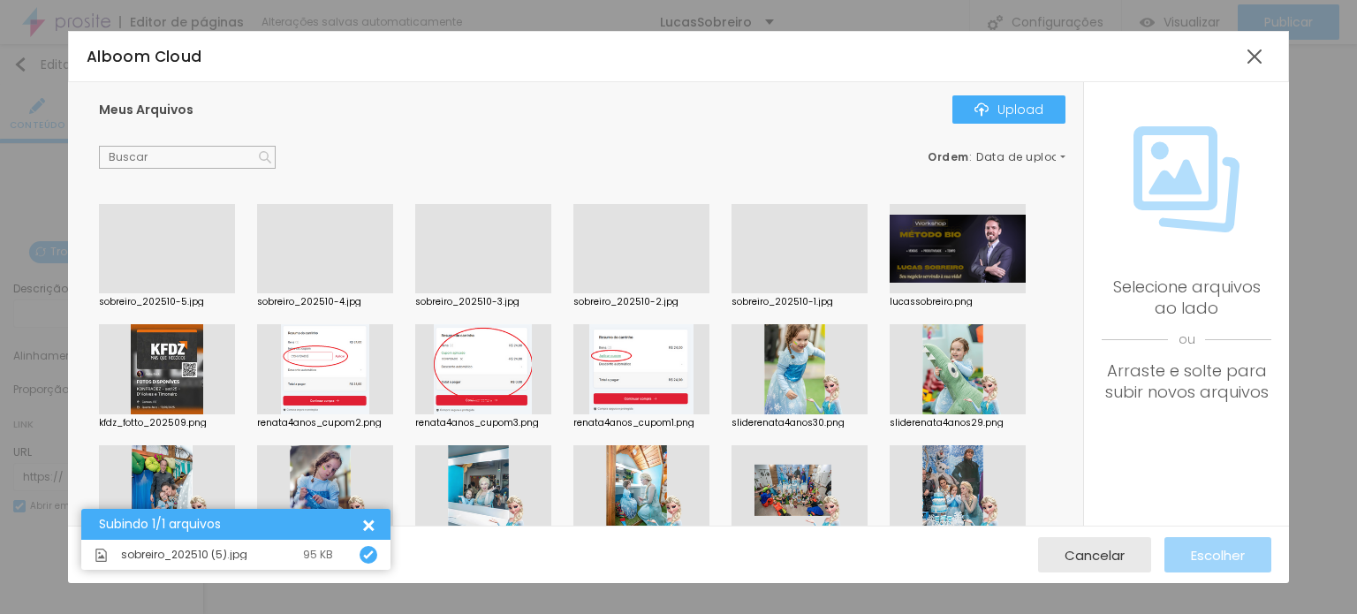
click at [155, 293] on div at bounding box center [167, 293] width 136 height 0
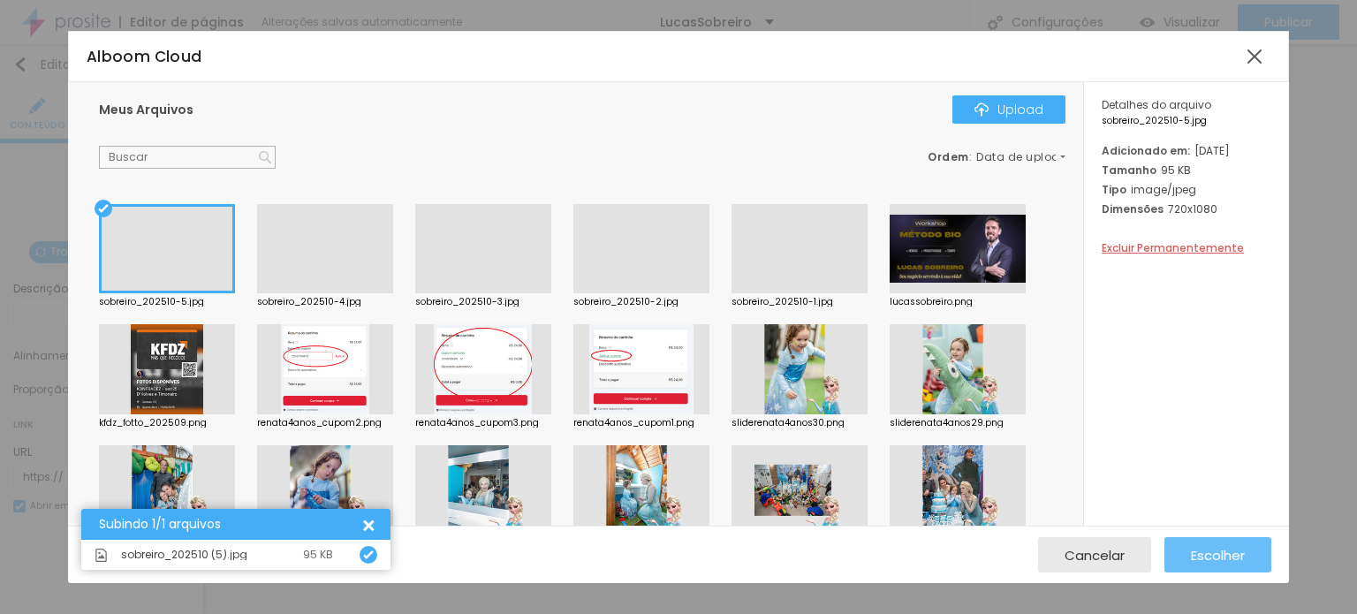
click at [1219, 557] on span "Escolher" at bounding box center [1218, 555] width 54 height 15
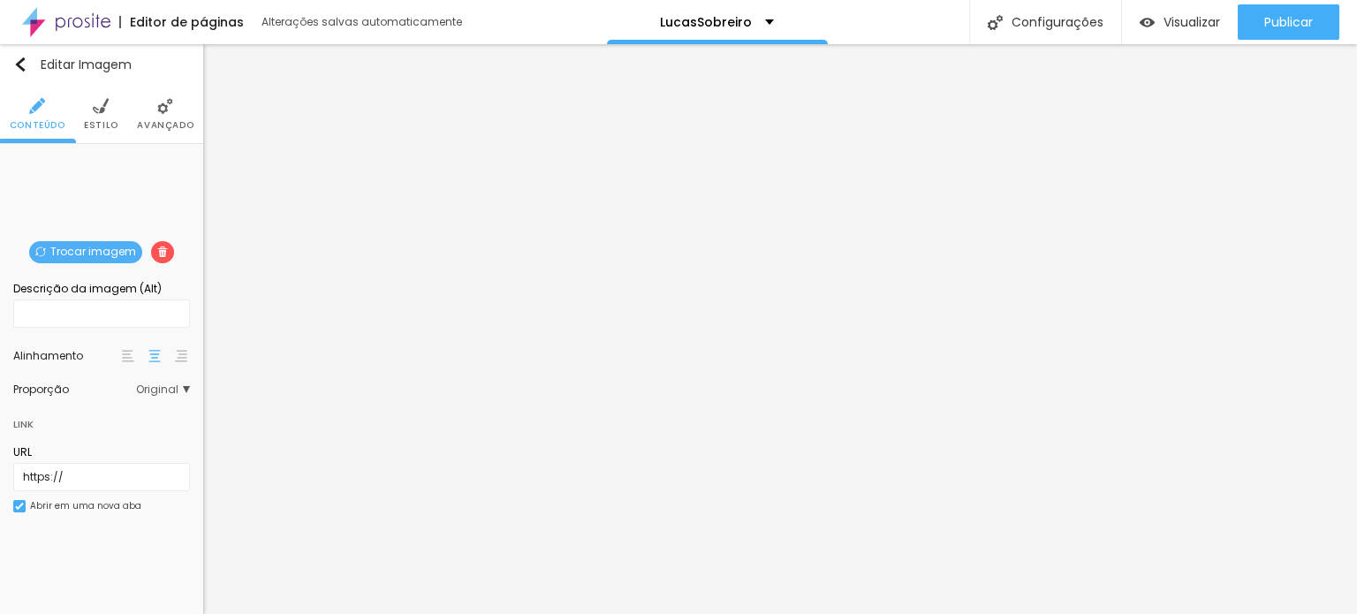
click at [118, 254] on span "Trocar imagem" at bounding box center [85, 252] width 113 height 22
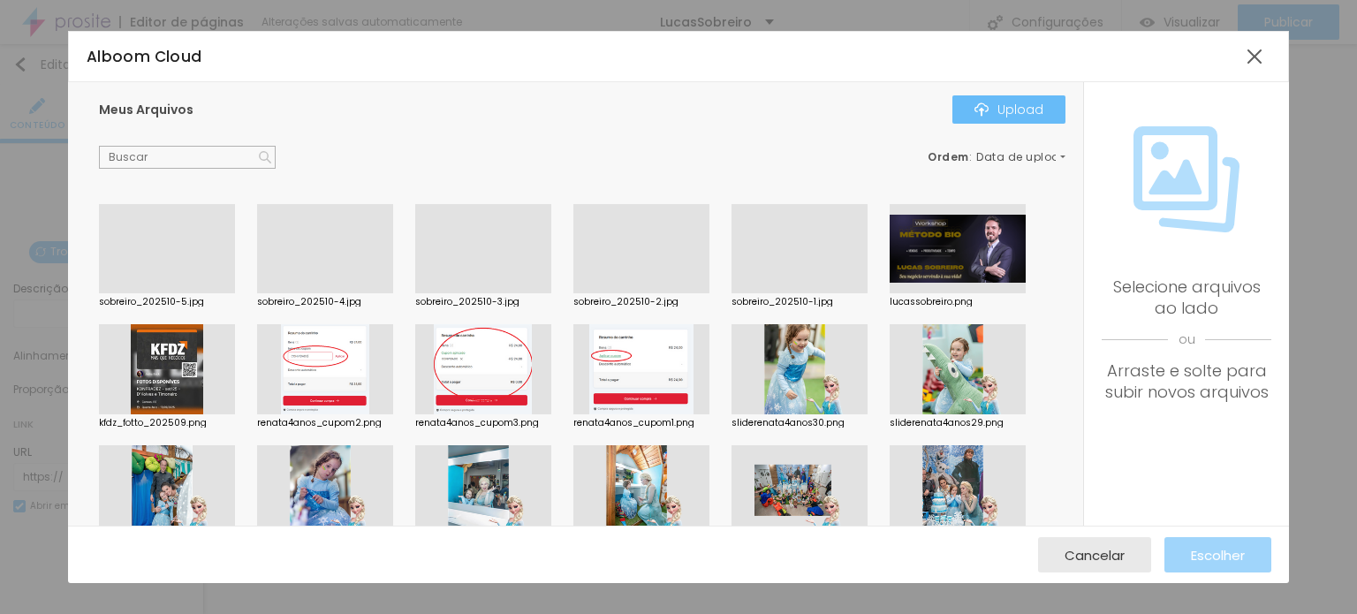
click at [997, 109] on div "Upload" at bounding box center [1008, 109] width 69 height 14
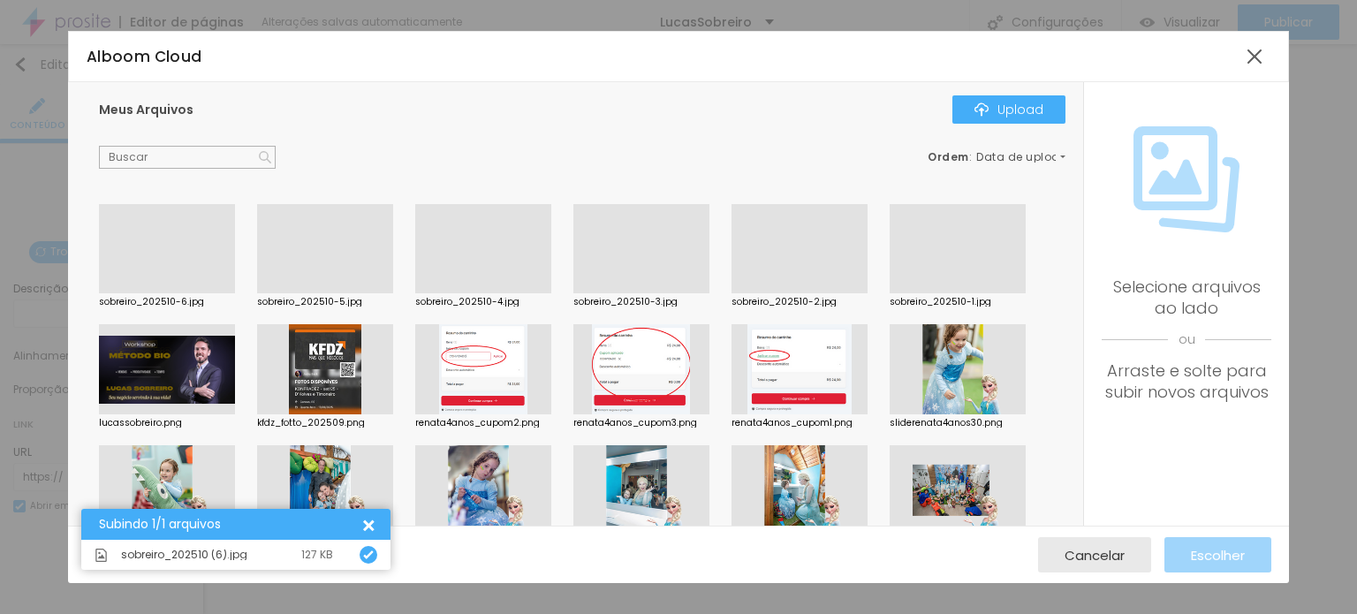
click at [184, 293] on div at bounding box center [167, 293] width 136 height 0
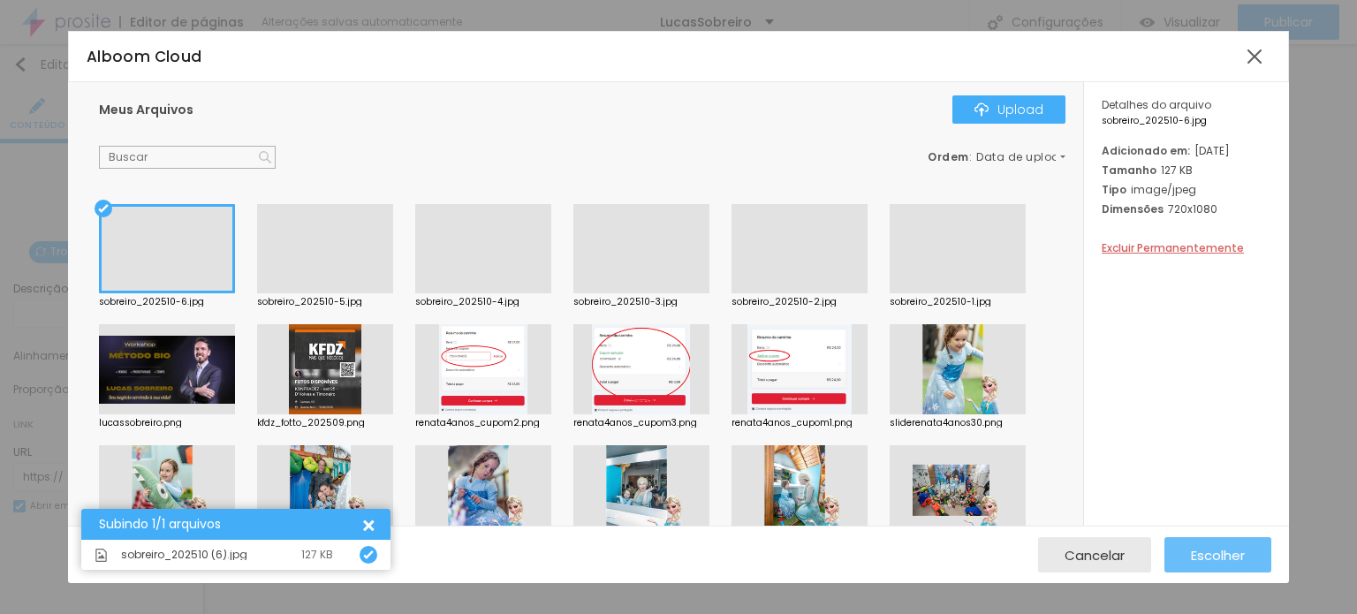
click at [1221, 548] on span "Escolher" at bounding box center [1218, 555] width 54 height 15
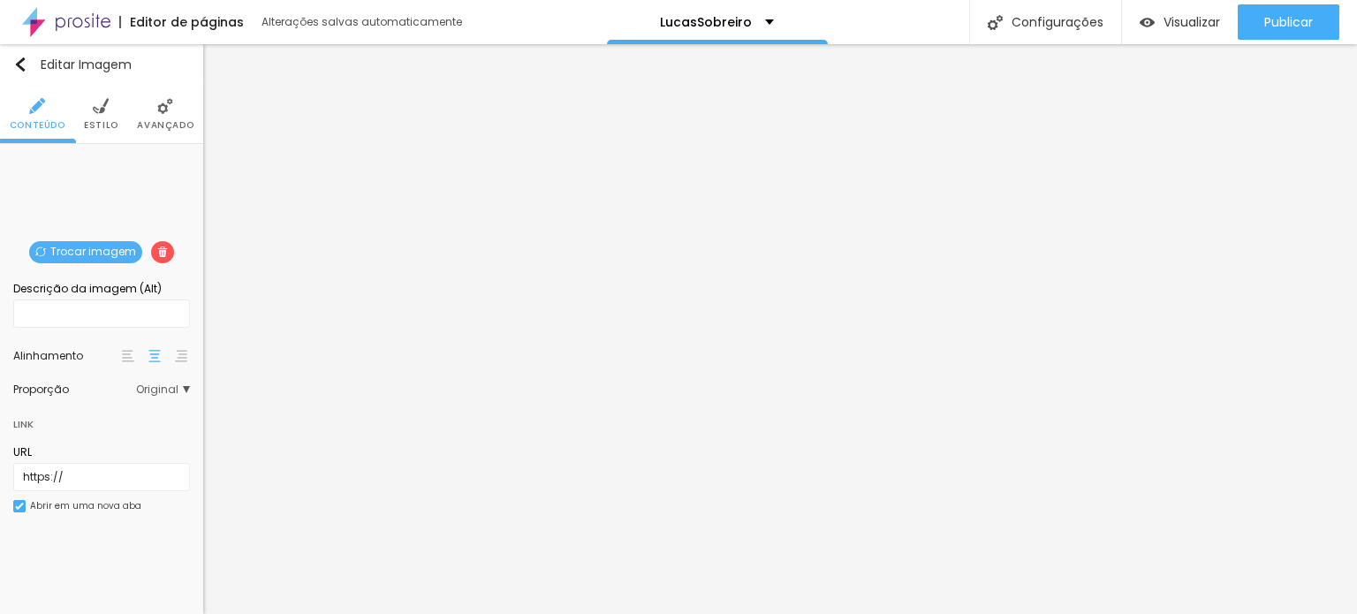
click at [123, 251] on span "Trocar imagem" at bounding box center [85, 252] width 113 height 22
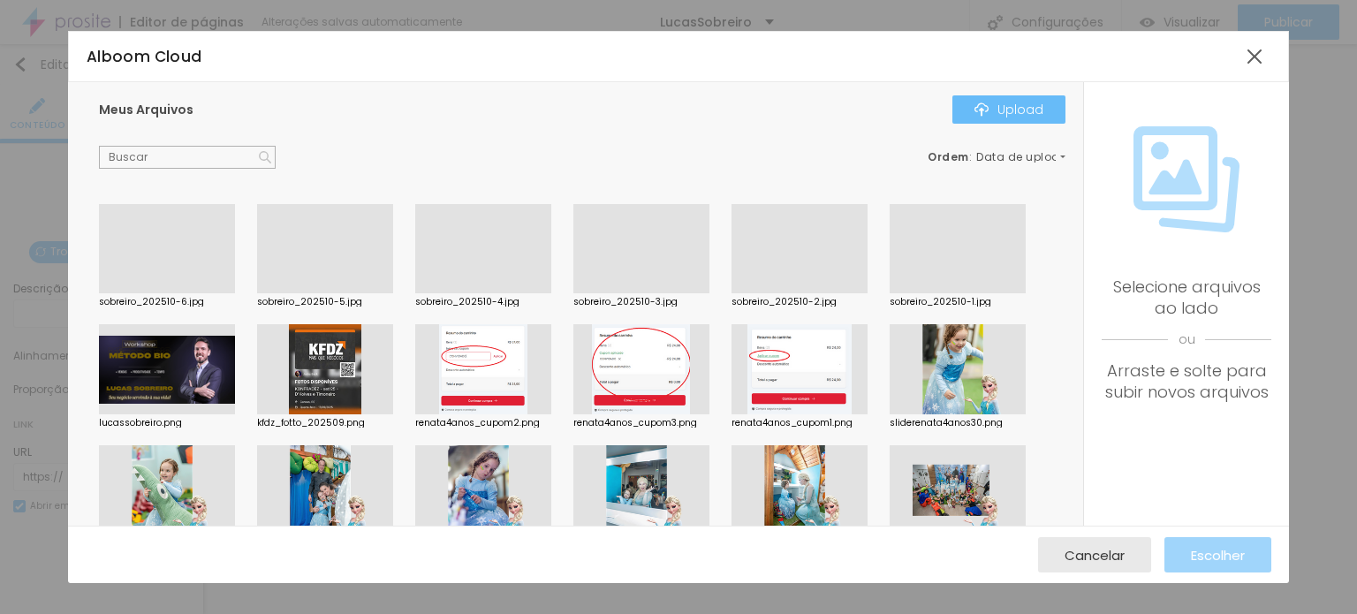
click at [997, 112] on div "Upload" at bounding box center [1008, 109] width 69 height 14
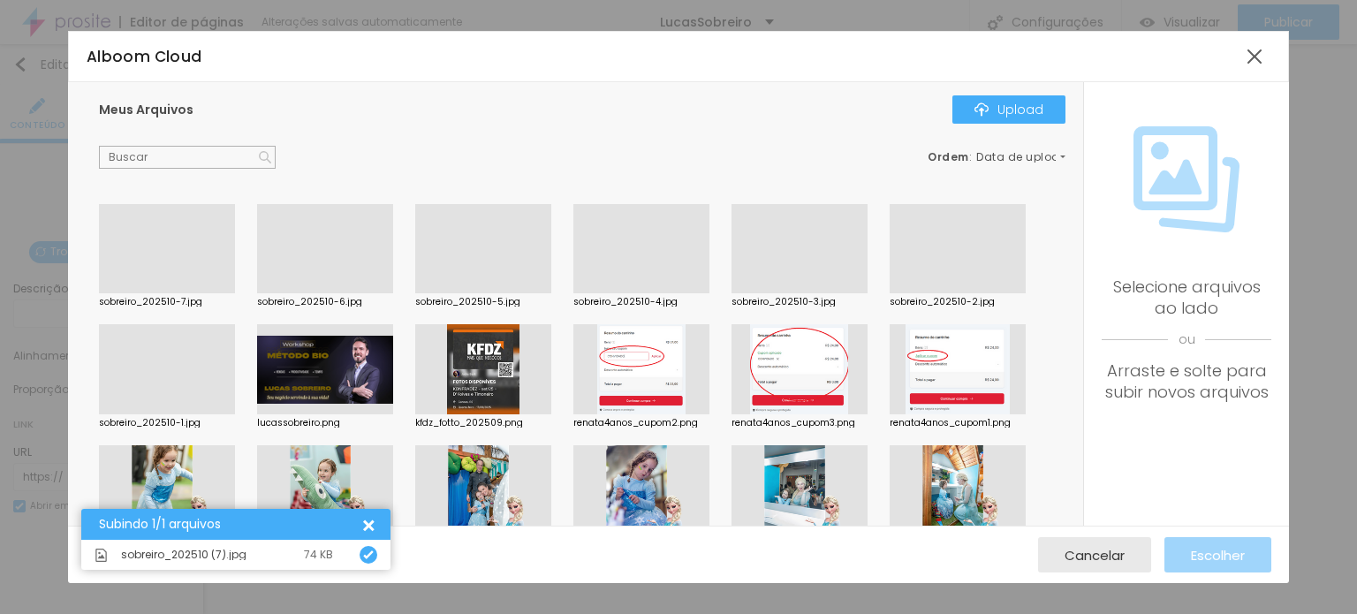
click at [185, 293] on div at bounding box center [167, 293] width 136 height 0
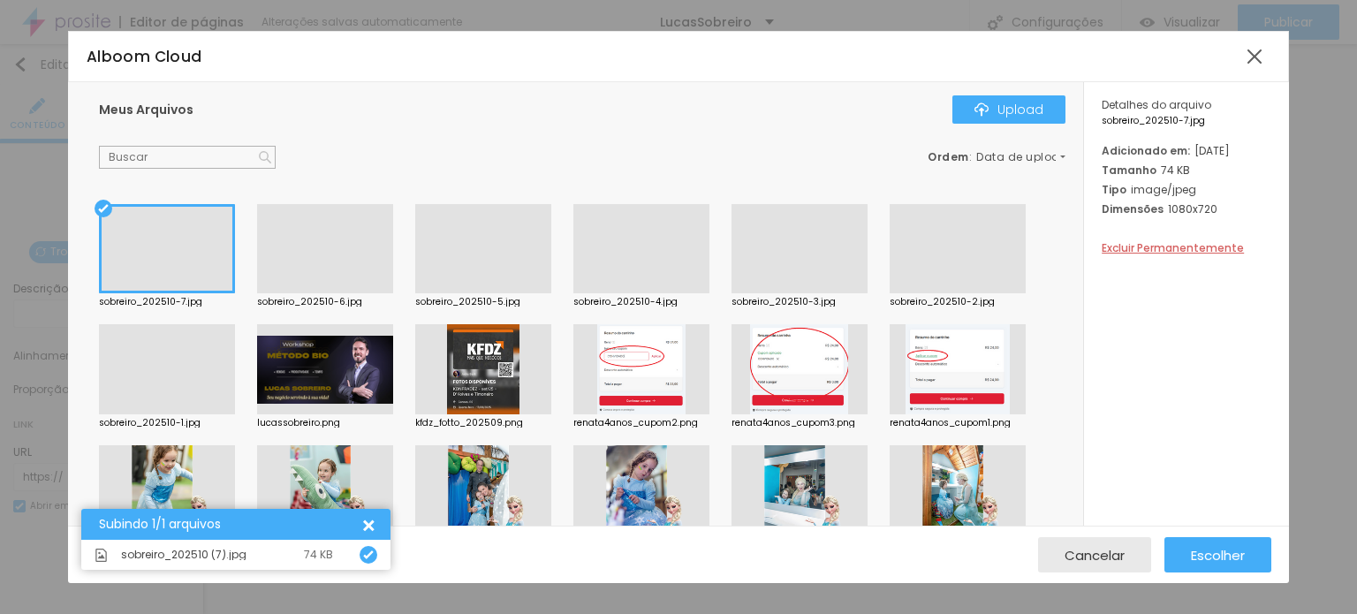
click at [1230, 525] on div "Detalhes do arquivo sobreiro_202510-7.jpg Adicionado em: [DATE] Tamanho 74 KB T…" at bounding box center [1186, 304] width 205 height 444
click at [1227, 540] on div "Escolher" at bounding box center [1218, 554] width 54 height 35
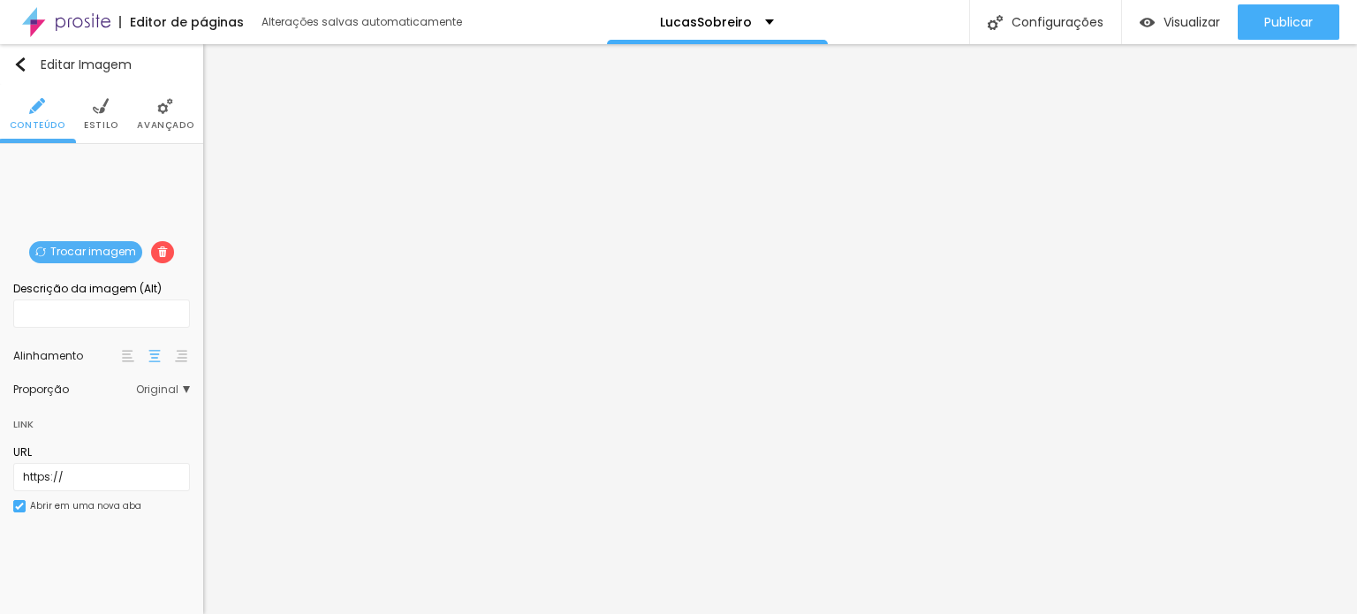
click at [120, 246] on span "Trocar imagem" at bounding box center [85, 252] width 113 height 22
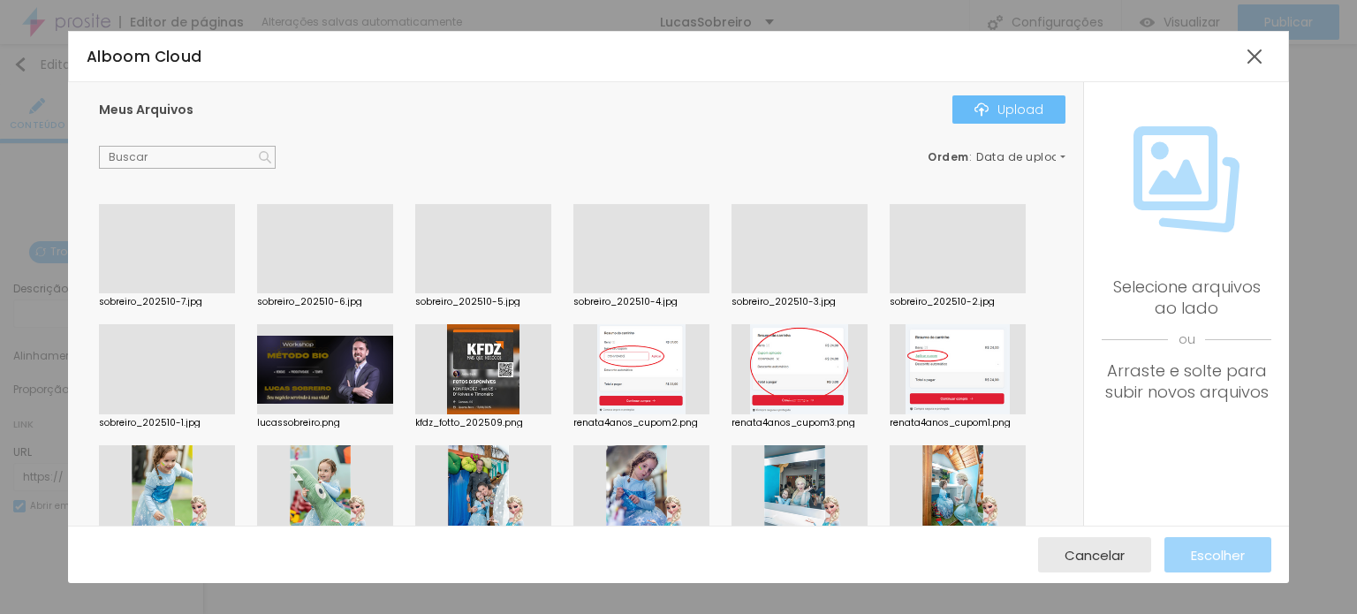
click at [1007, 106] on div "Upload" at bounding box center [1008, 109] width 69 height 14
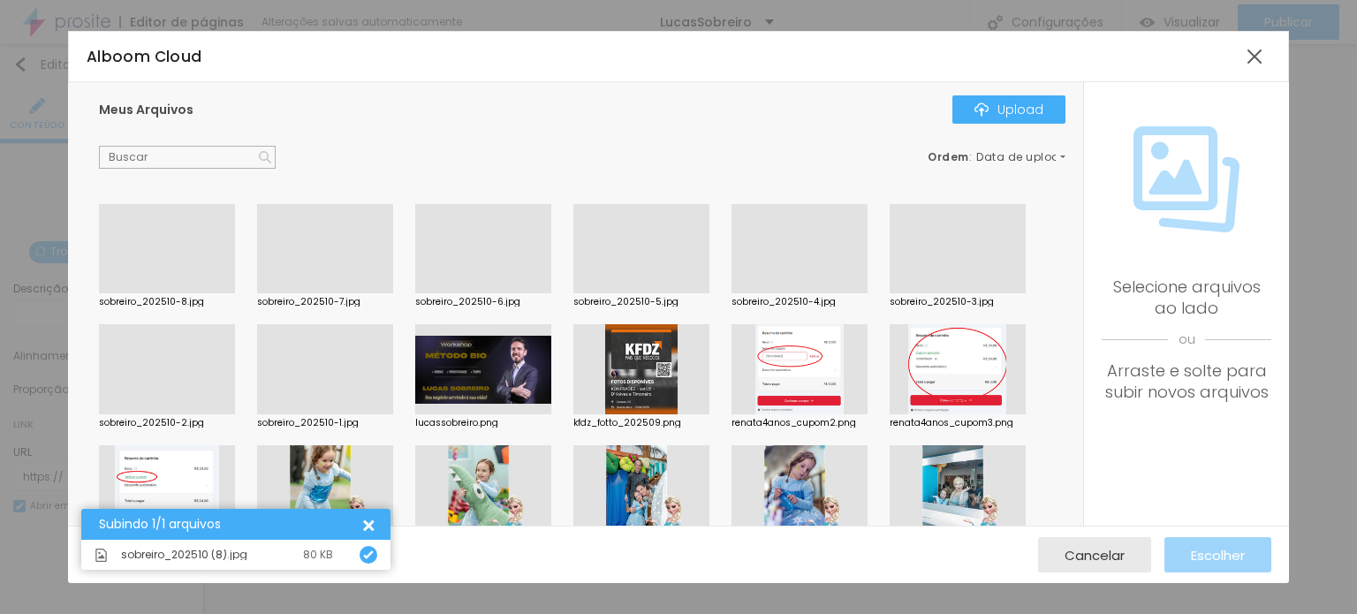
click at [204, 293] on div at bounding box center [167, 293] width 136 height 0
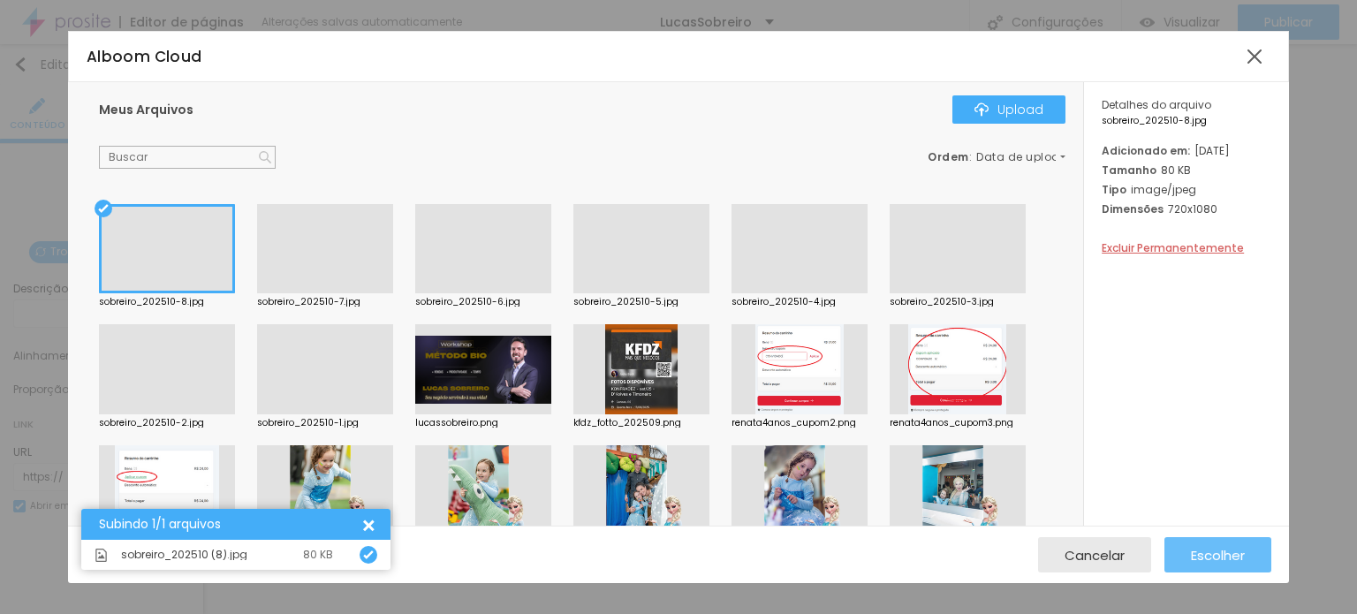
click at [1223, 563] on span "Escolher" at bounding box center [1218, 555] width 54 height 15
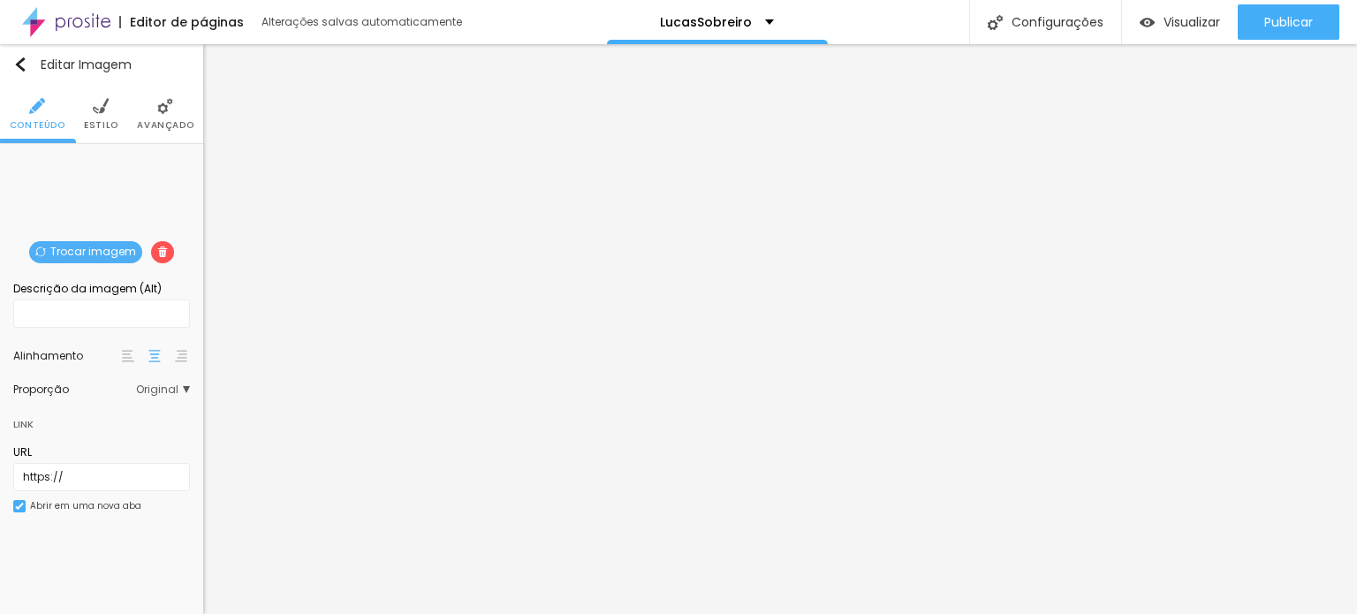
click at [95, 242] on span "Trocar imagem" at bounding box center [85, 252] width 113 height 22
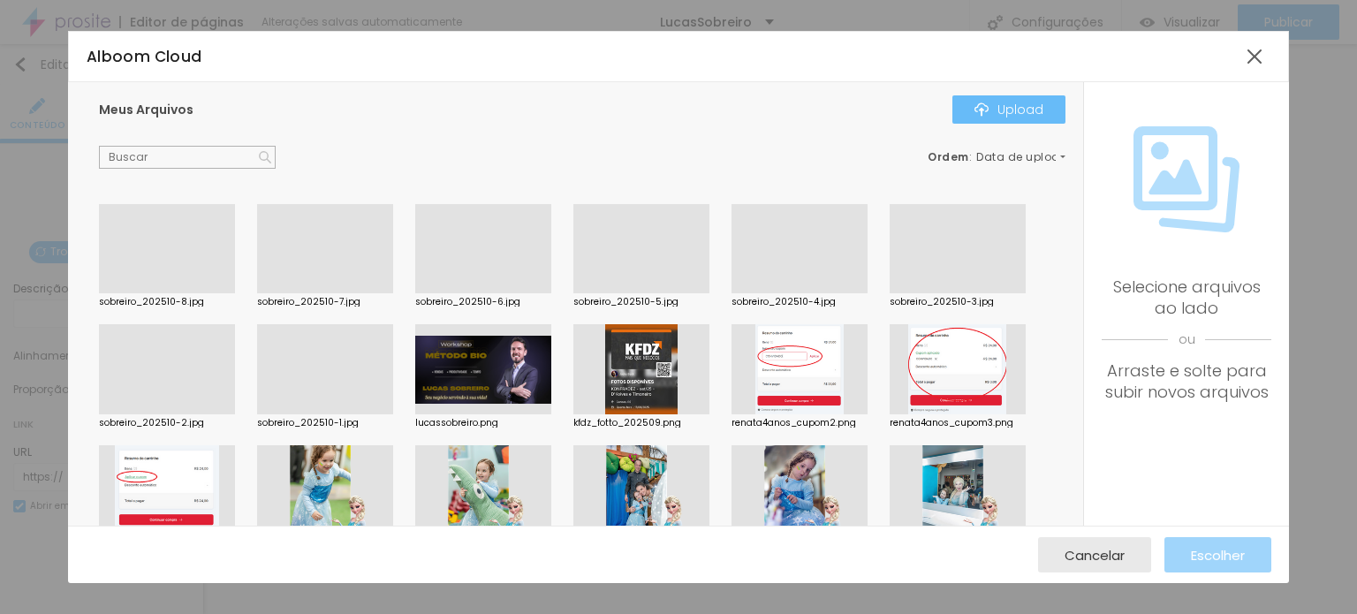
click at [1002, 105] on div "Upload" at bounding box center [1008, 109] width 69 height 14
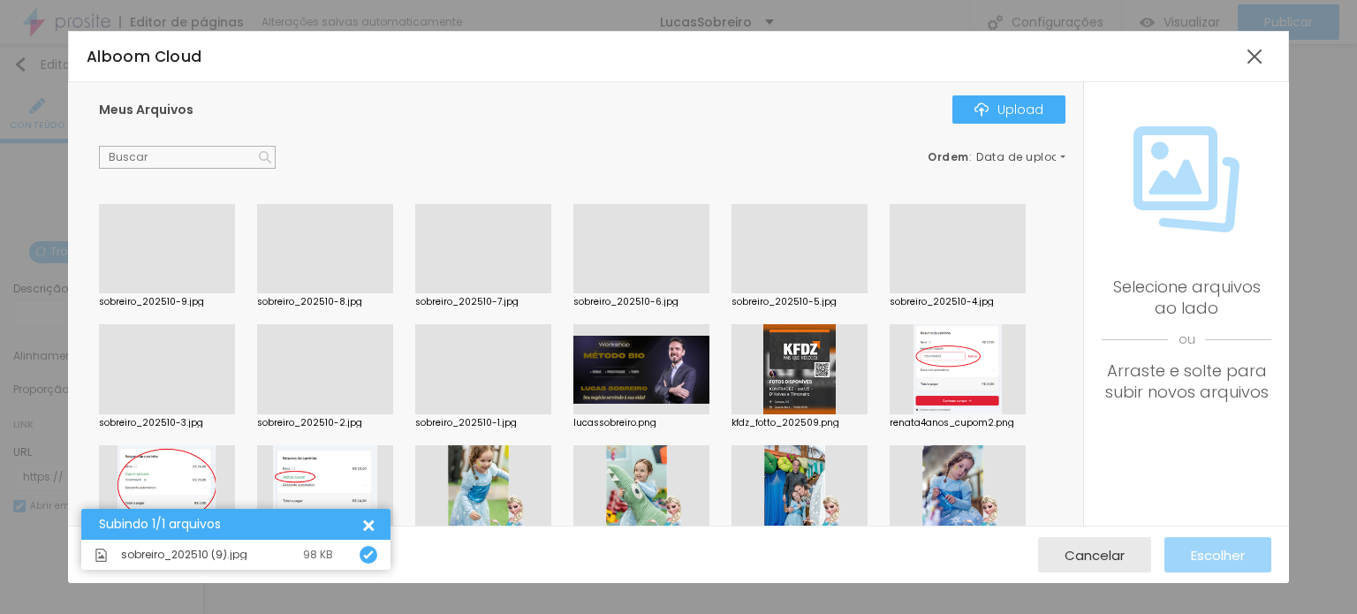
click at [184, 293] on div at bounding box center [167, 293] width 136 height 0
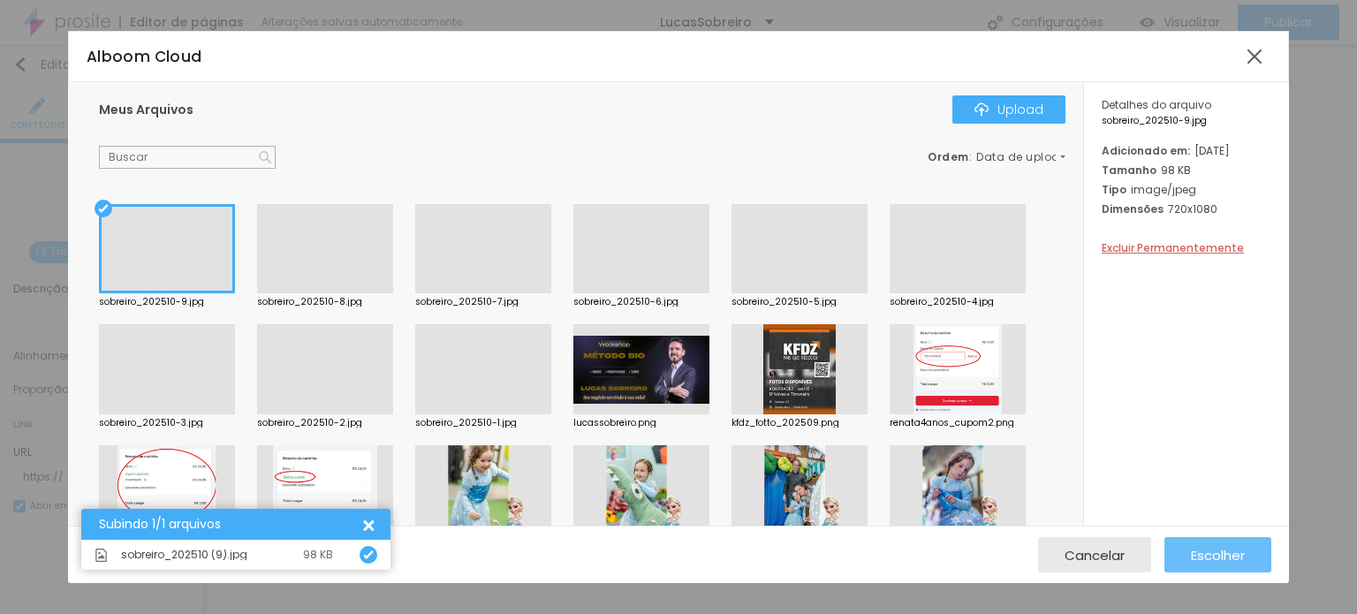
click at [1191, 543] on div "Escolher" at bounding box center [1218, 554] width 54 height 35
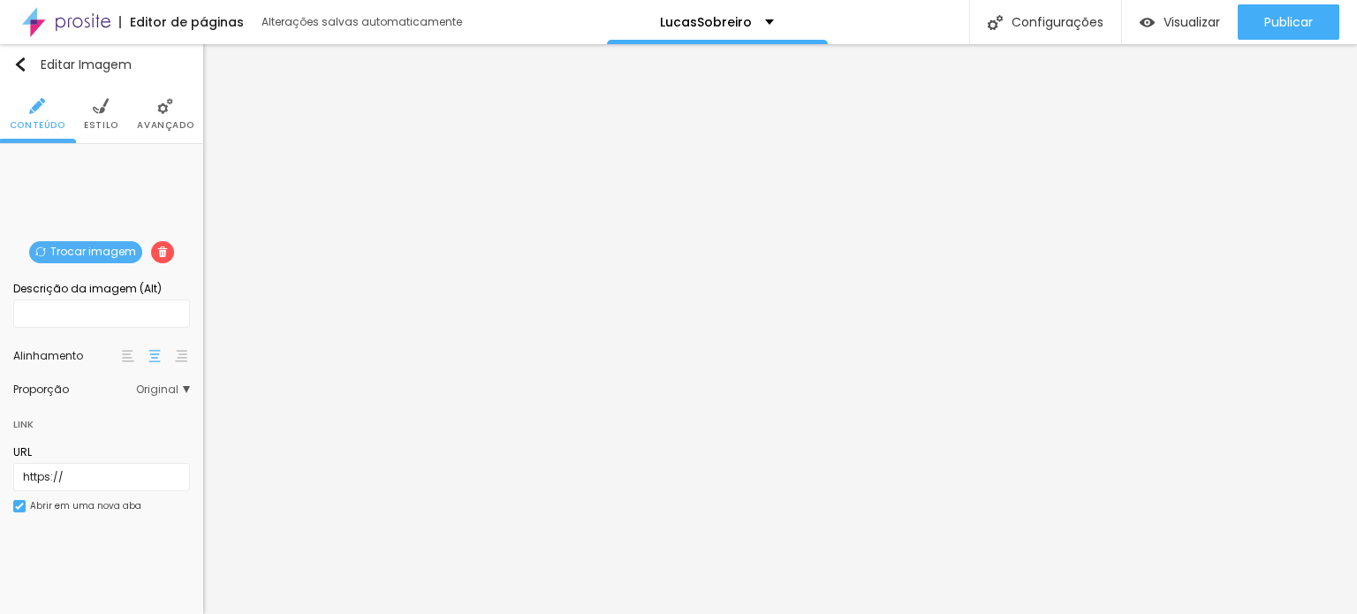
click at [126, 246] on span "Trocar imagem" at bounding box center [85, 252] width 113 height 22
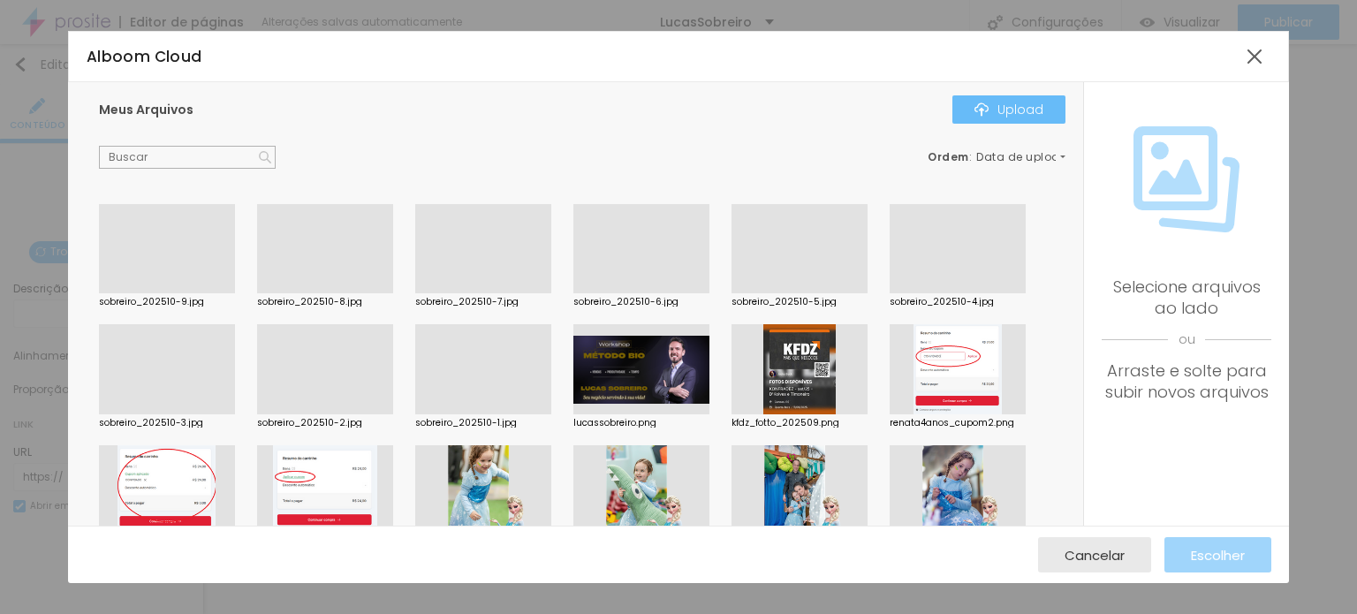
click at [1005, 107] on div "Upload" at bounding box center [1008, 109] width 69 height 14
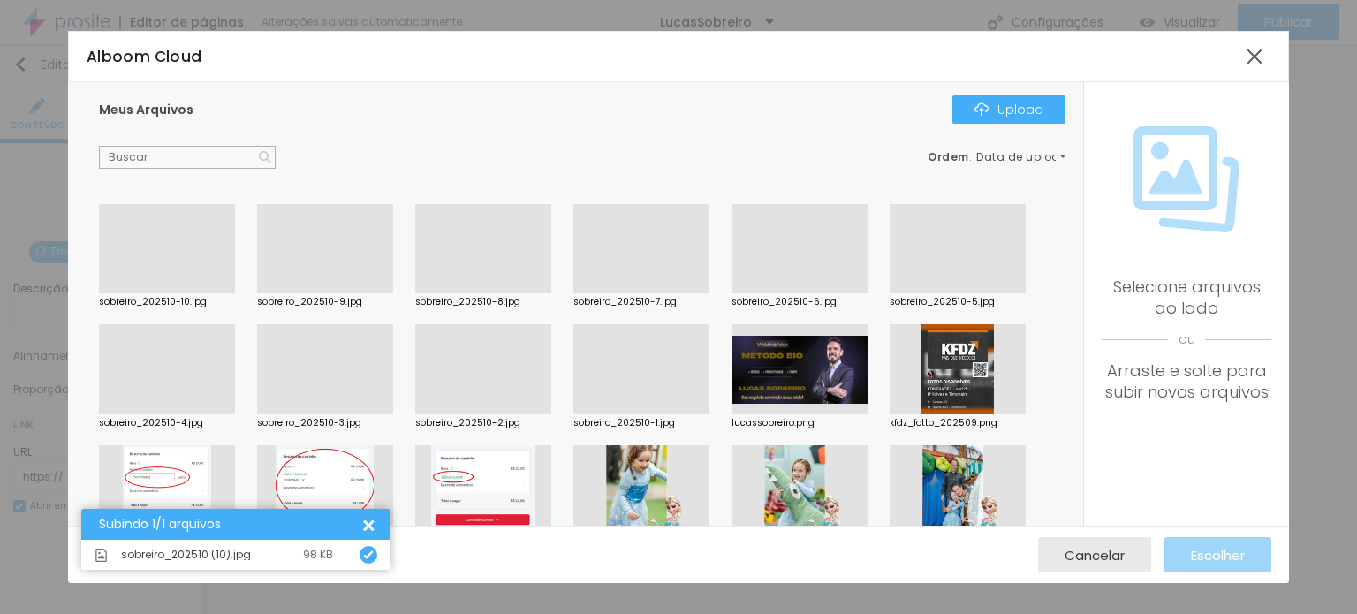
click at [159, 293] on div at bounding box center [167, 293] width 136 height 0
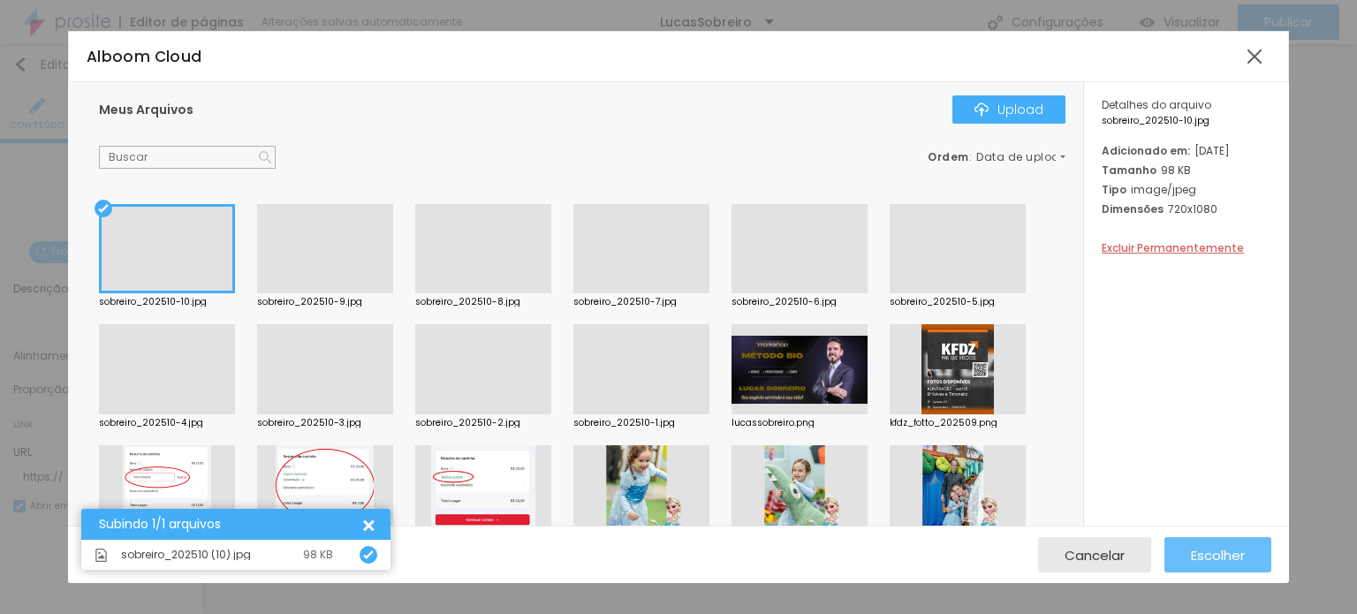
click at [1191, 559] on span "Escolher" at bounding box center [1218, 555] width 54 height 15
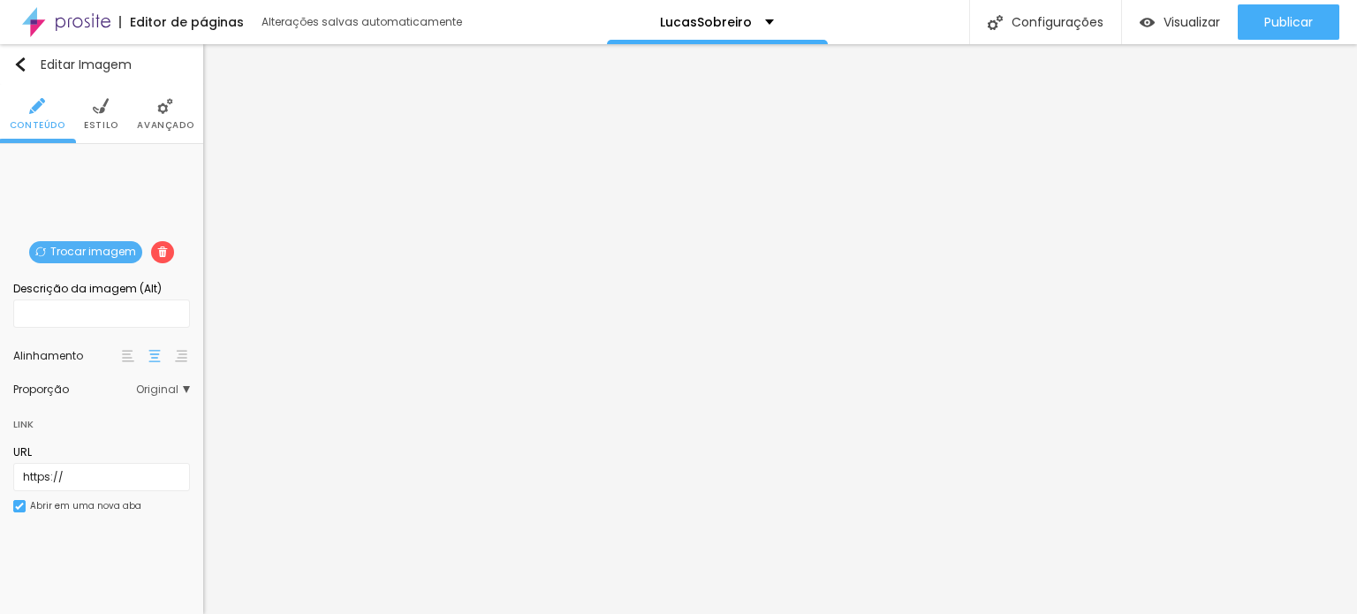
click at [133, 247] on span "Trocar imagem" at bounding box center [85, 252] width 113 height 22
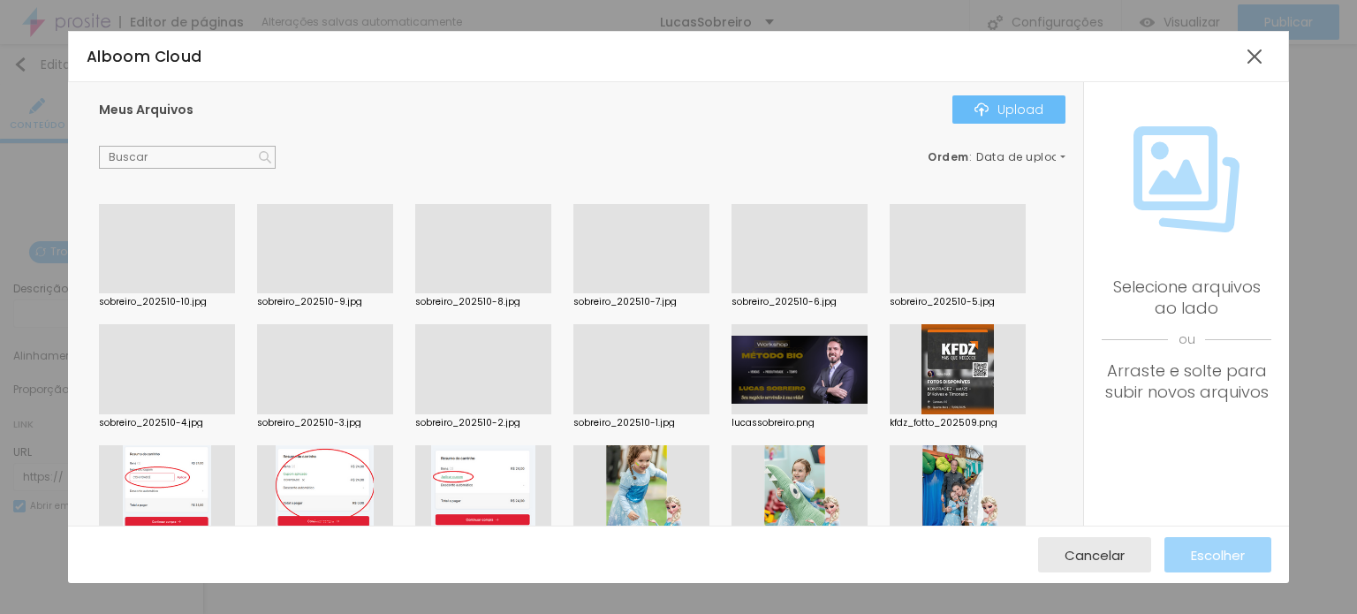
click at [1045, 104] on button "Upload" at bounding box center [1008, 109] width 113 height 28
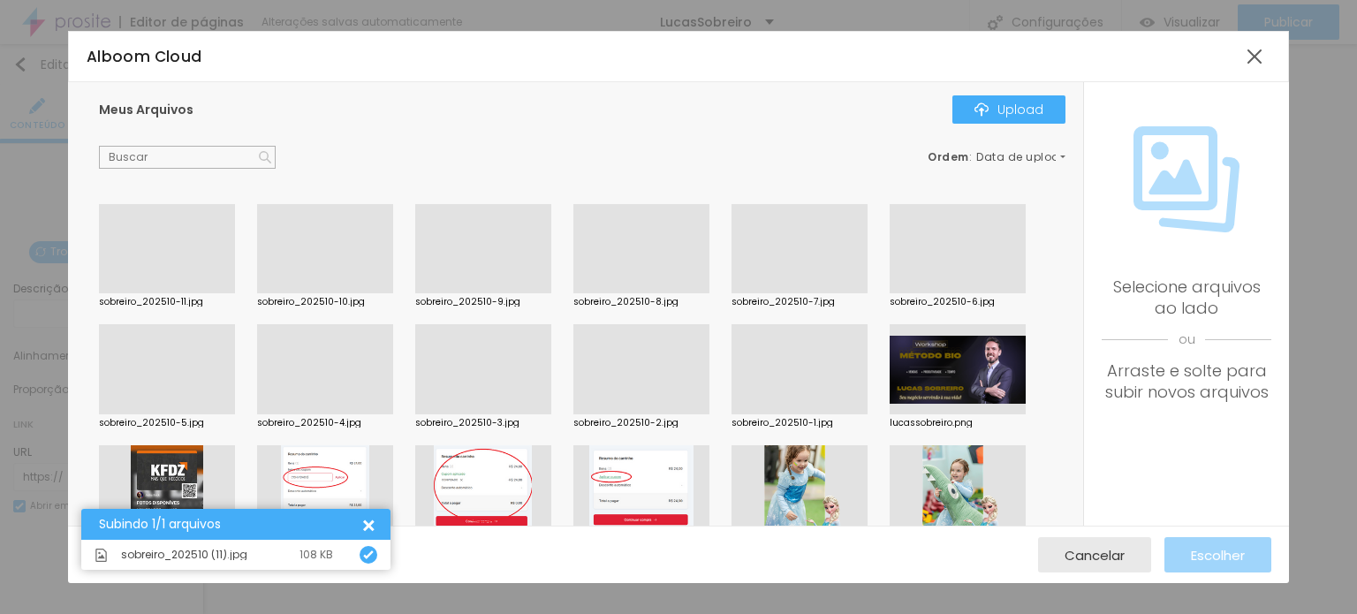
click at [180, 293] on div at bounding box center [167, 293] width 136 height 0
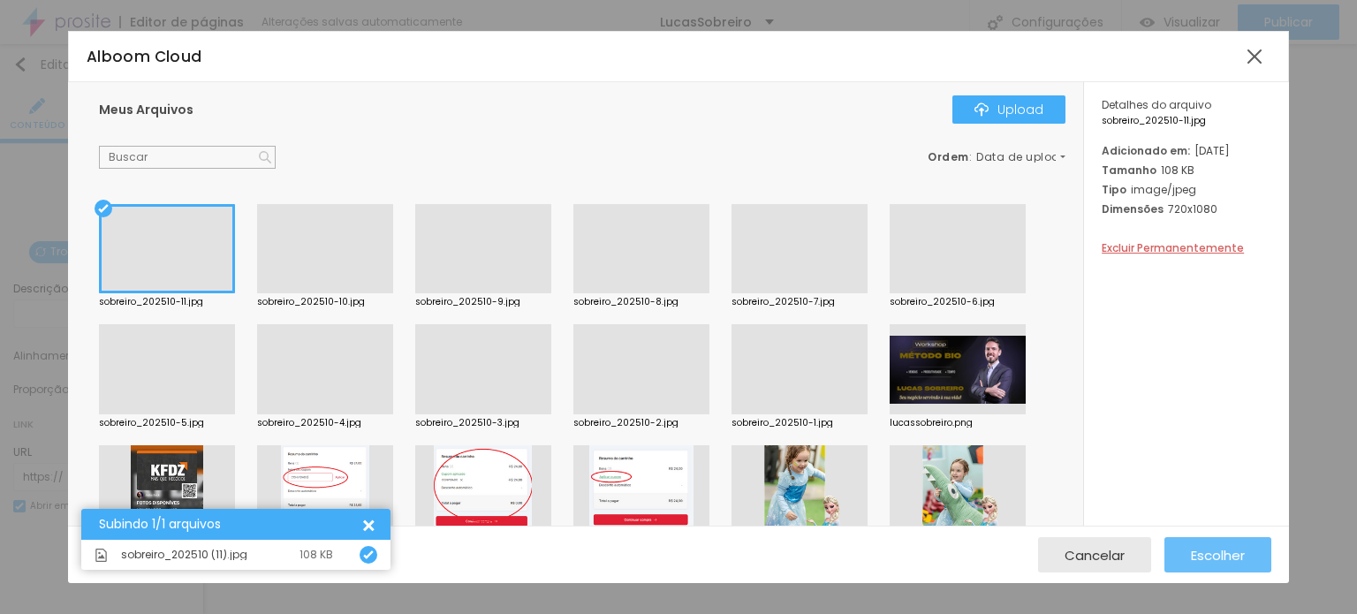
click at [1216, 543] on div "Escolher" at bounding box center [1218, 554] width 54 height 35
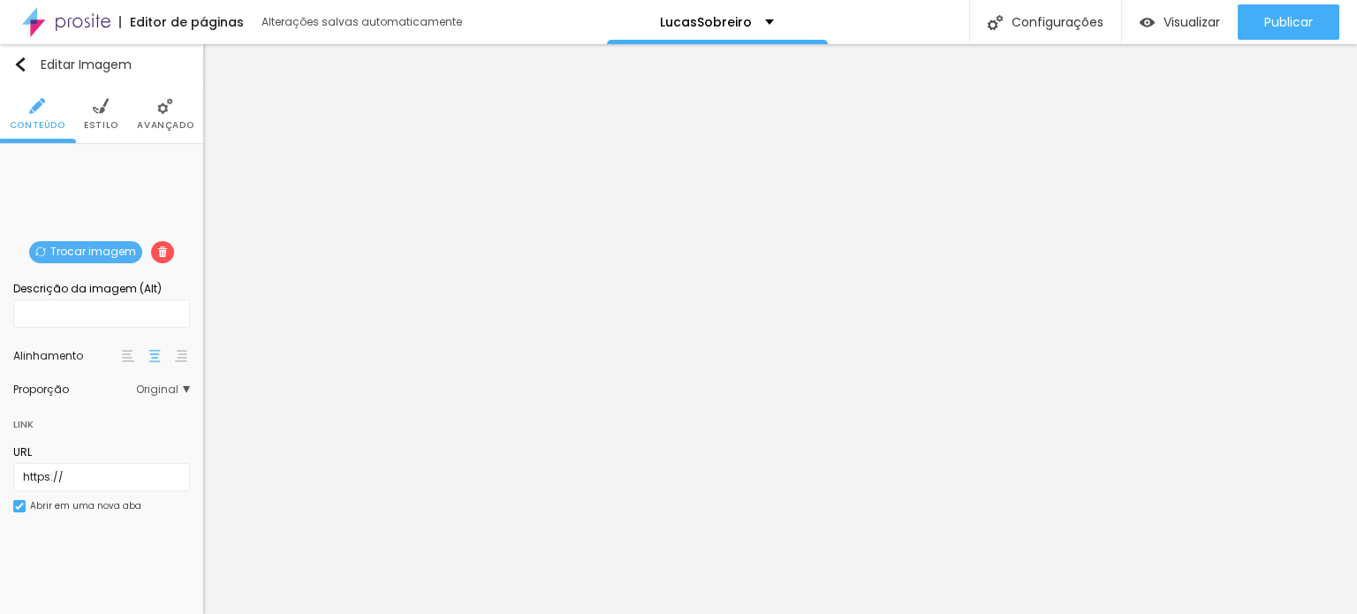
click at [118, 243] on span "Trocar imagem" at bounding box center [85, 252] width 113 height 22
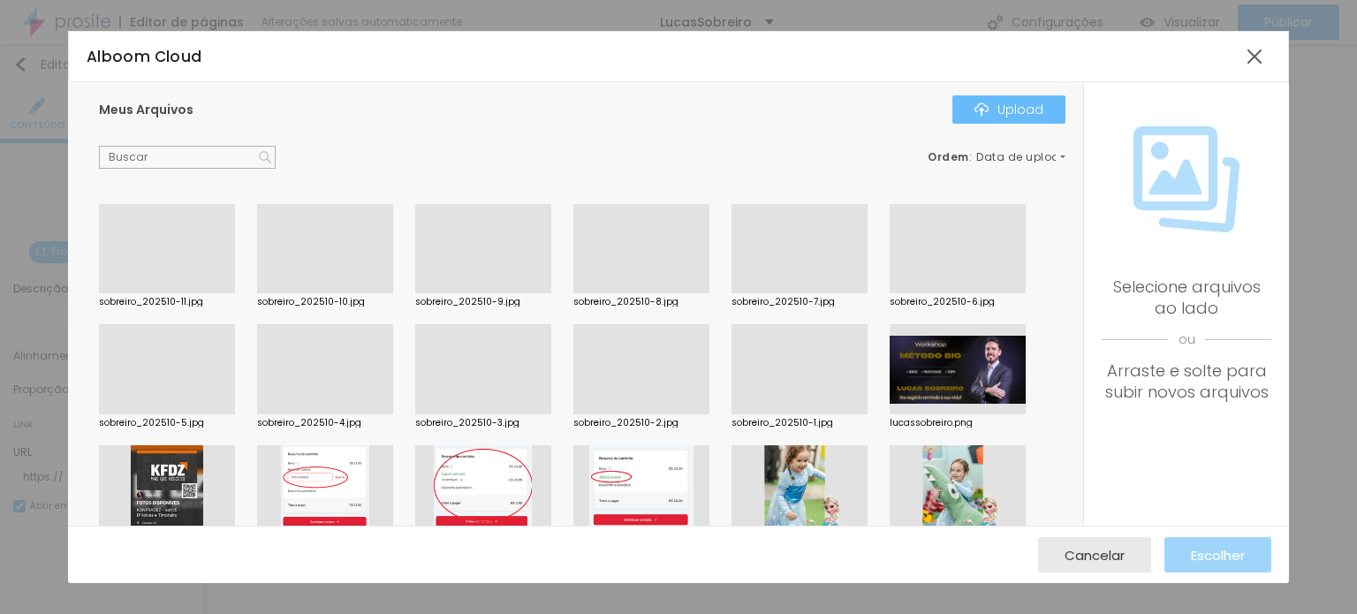
click at [1000, 108] on div "Upload" at bounding box center [1008, 109] width 69 height 14
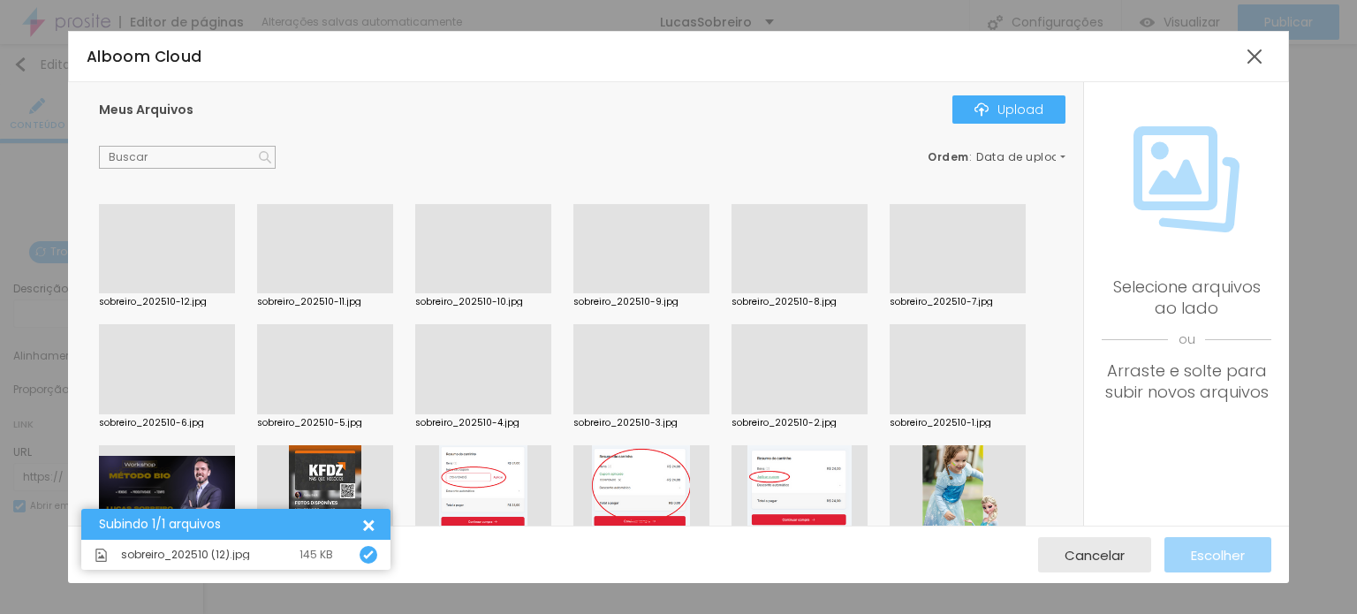
click at [201, 293] on div at bounding box center [167, 293] width 136 height 0
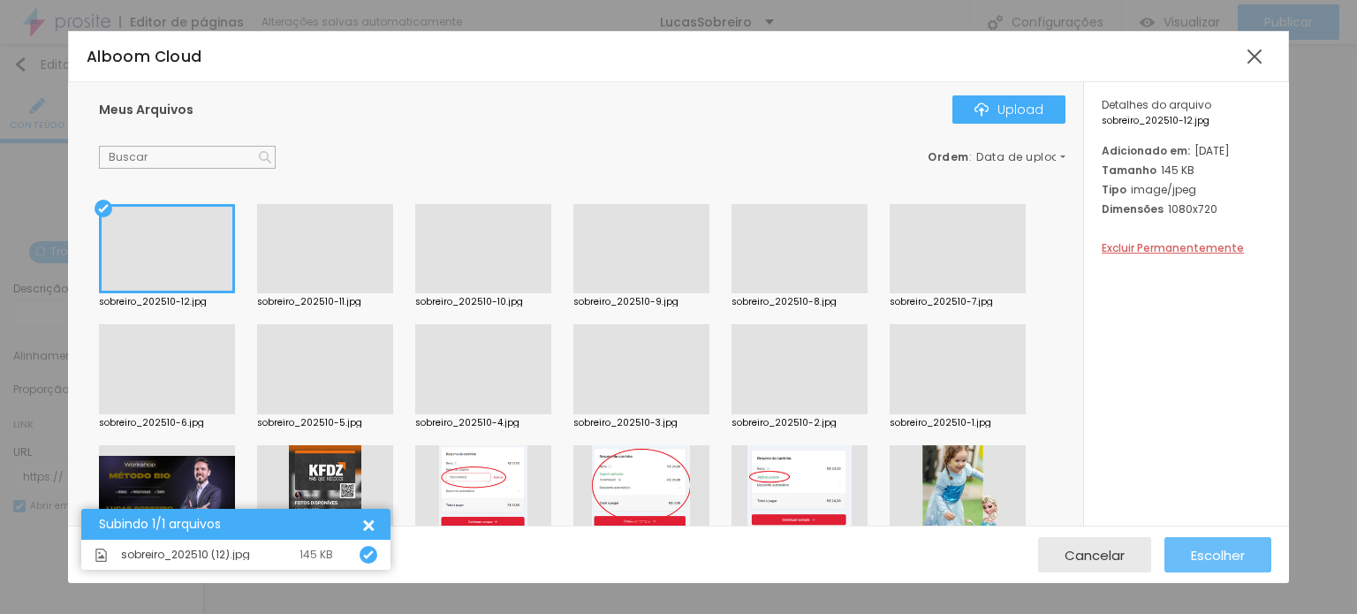
click at [1219, 550] on span "Escolher" at bounding box center [1218, 555] width 54 height 15
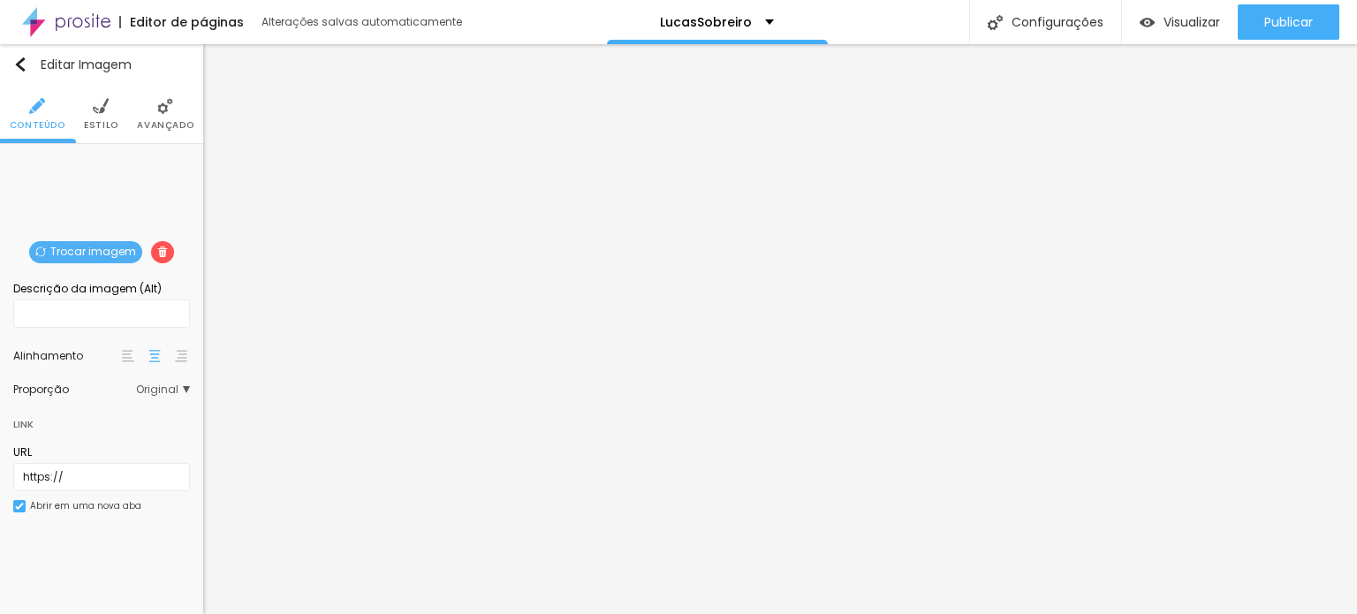
click at [120, 249] on span "Trocar imagem" at bounding box center [85, 252] width 113 height 22
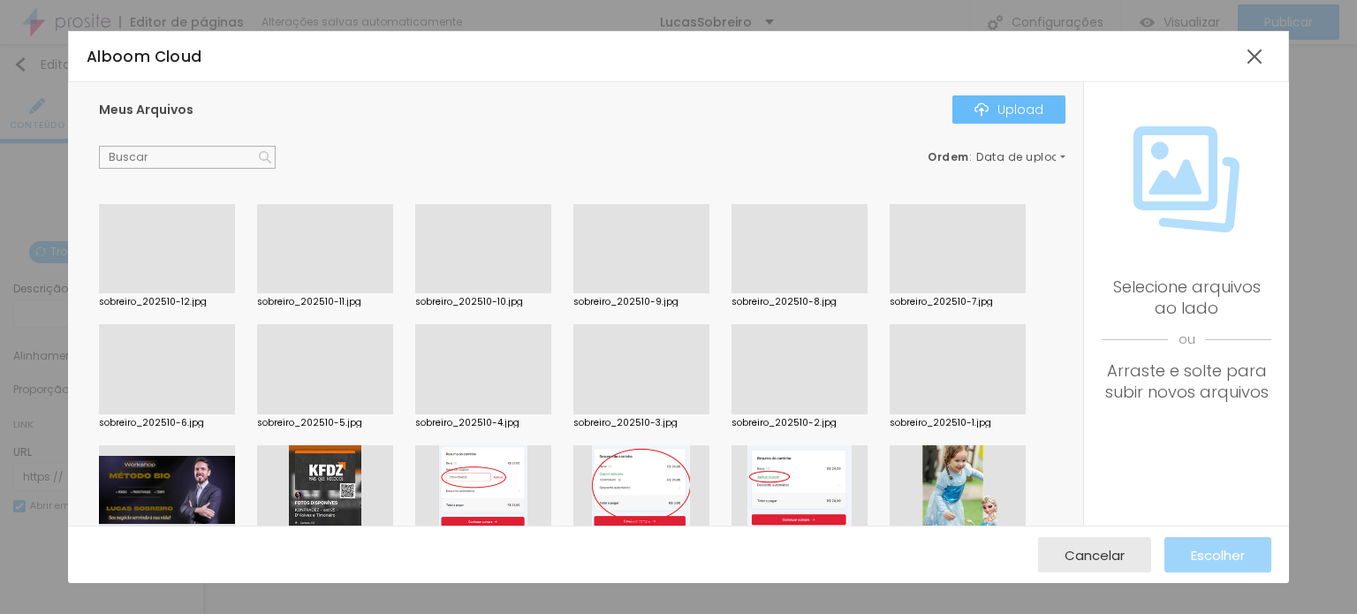
click at [968, 119] on button "Upload" at bounding box center [1008, 109] width 113 height 28
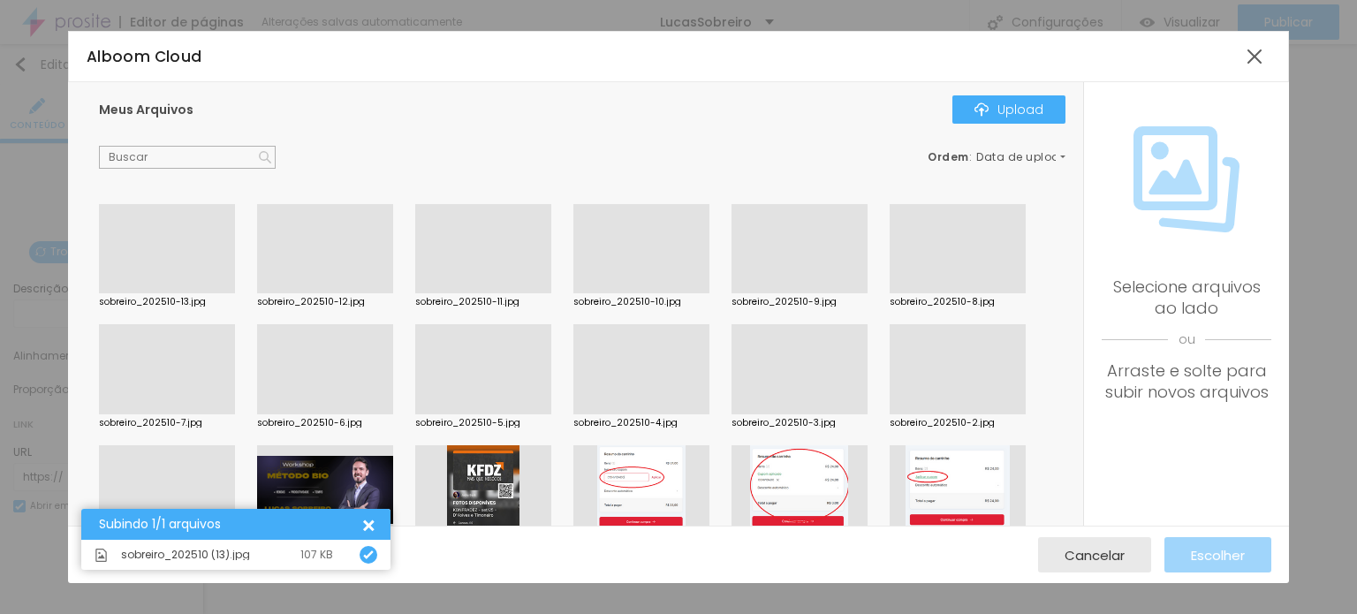
click at [163, 293] on div at bounding box center [167, 293] width 136 height 0
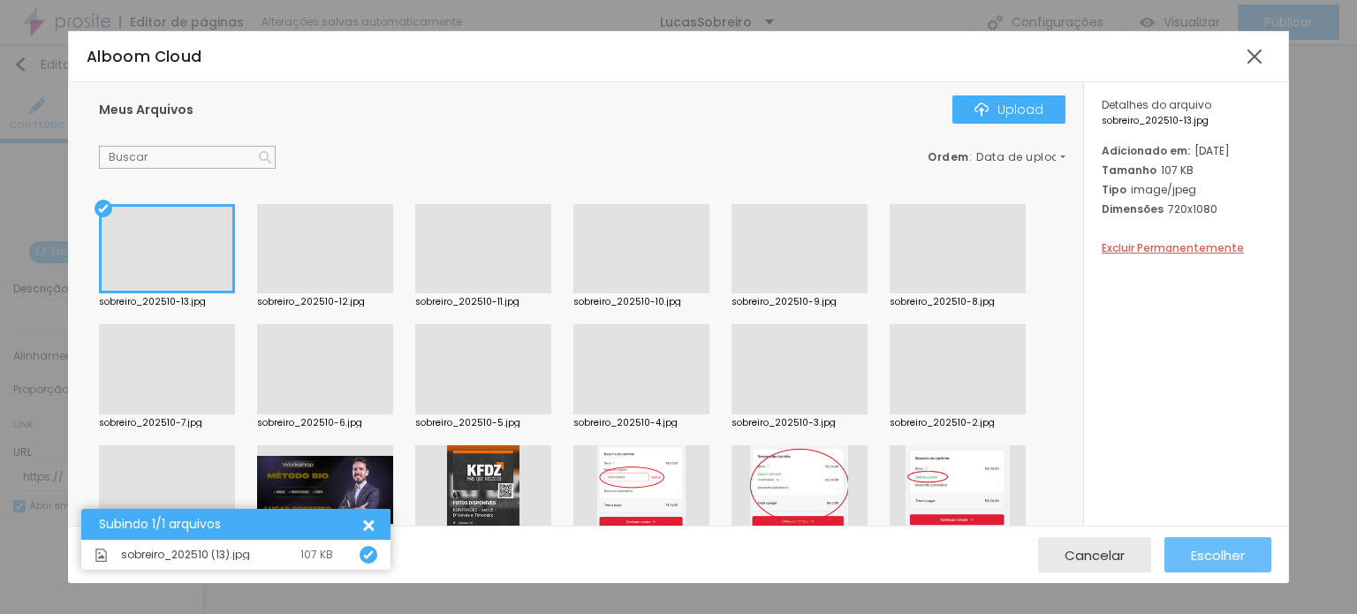
click at [1191, 551] on span "Escolher" at bounding box center [1218, 555] width 54 height 15
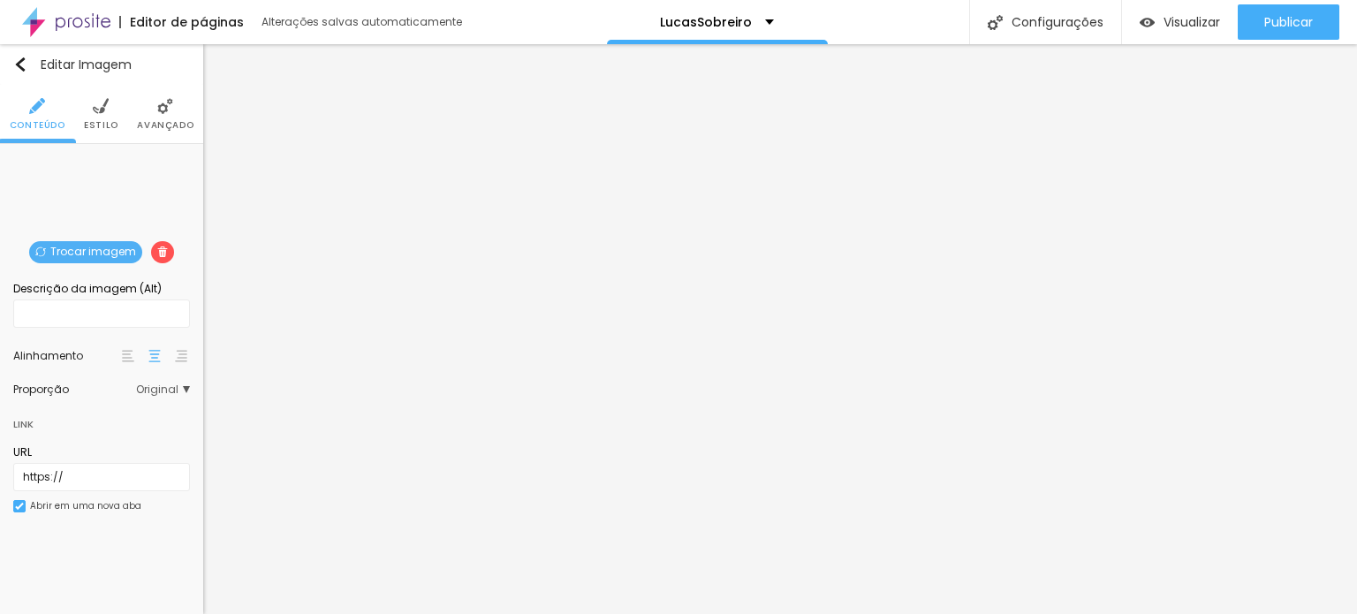
click at [107, 246] on span "Trocar imagem" at bounding box center [85, 252] width 113 height 22
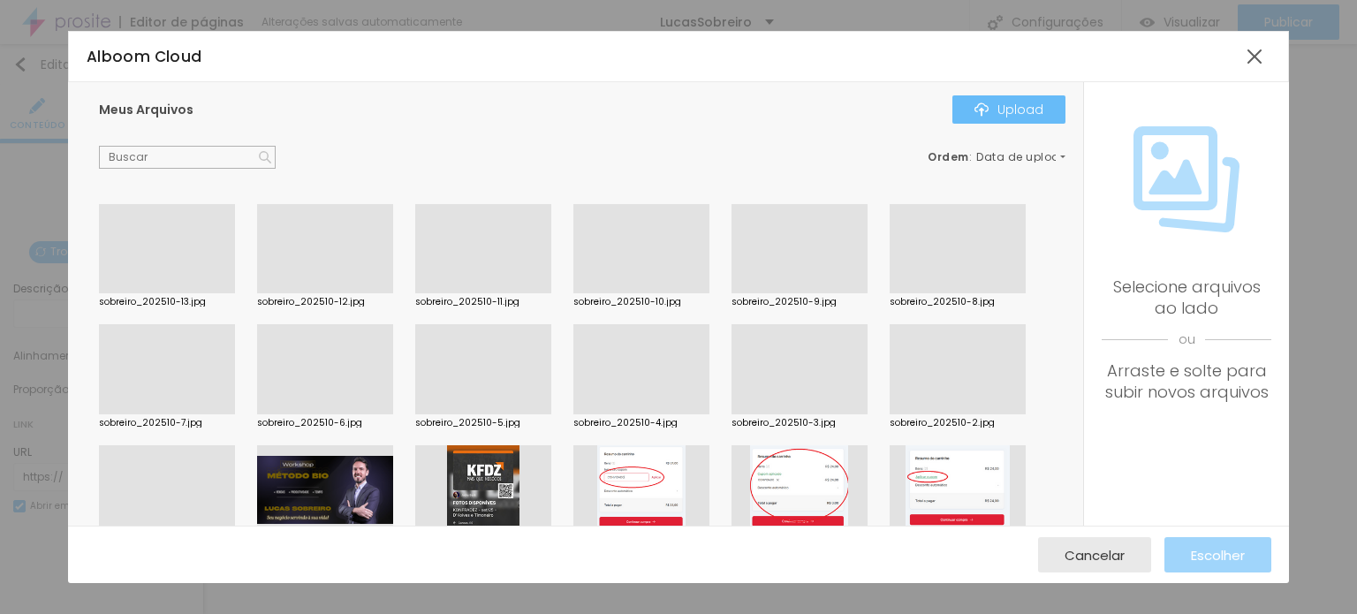
click at [1015, 103] on div "Upload" at bounding box center [1008, 109] width 69 height 14
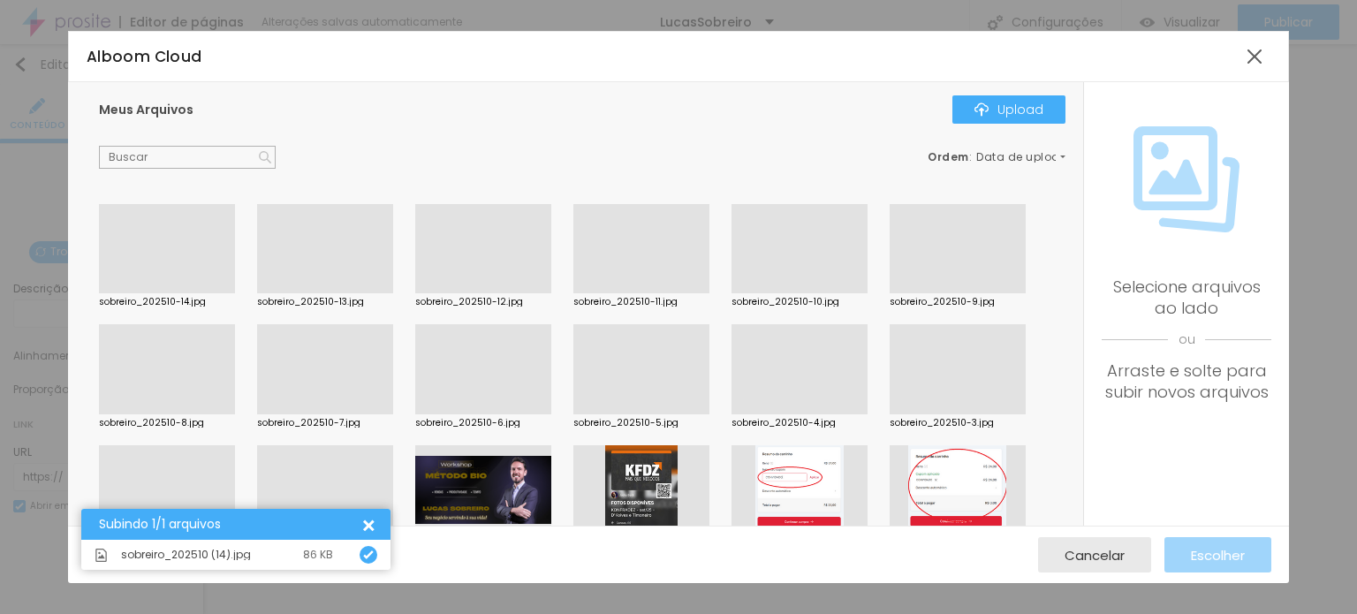
click at [170, 293] on div at bounding box center [167, 293] width 136 height 0
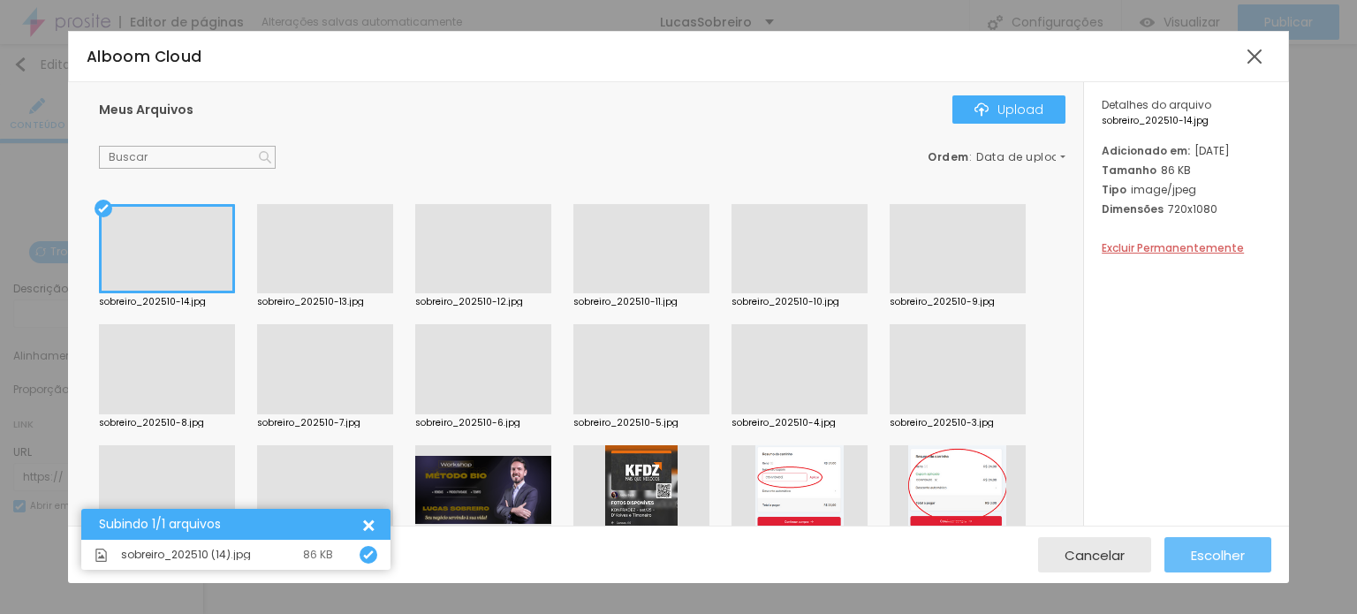
click at [1213, 562] on span "Escolher" at bounding box center [1218, 555] width 54 height 15
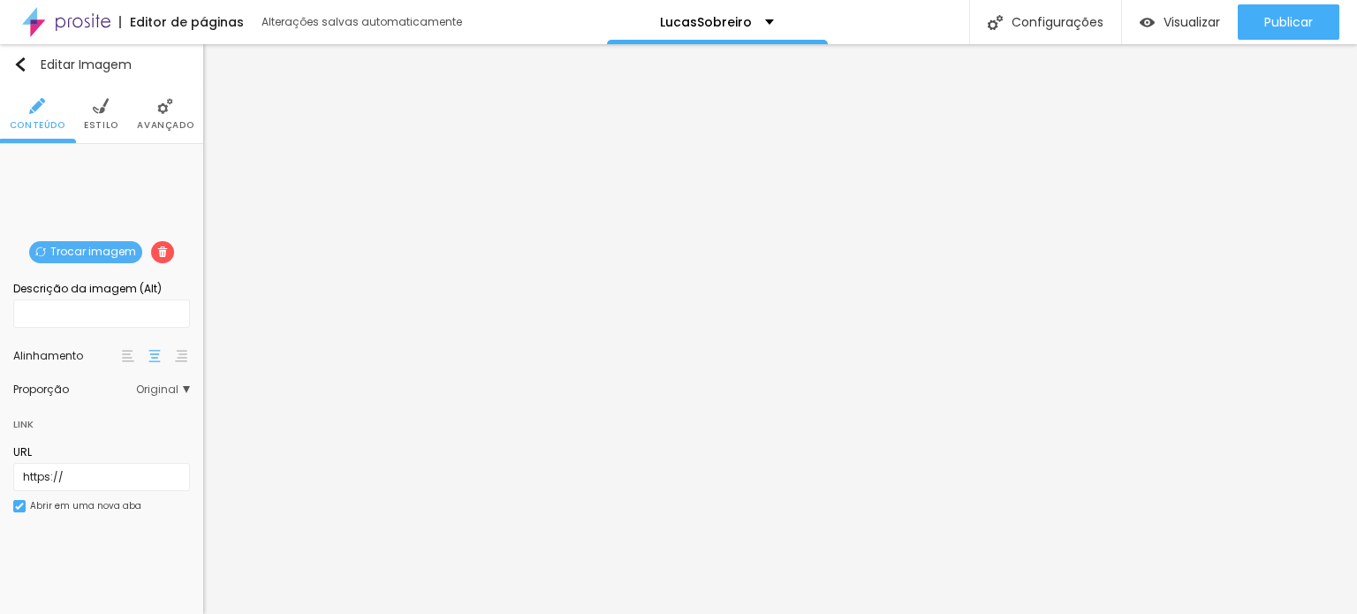
click at [125, 255] on span "Trocar imagem" at bounding box center [85, 252] width 113 height 22
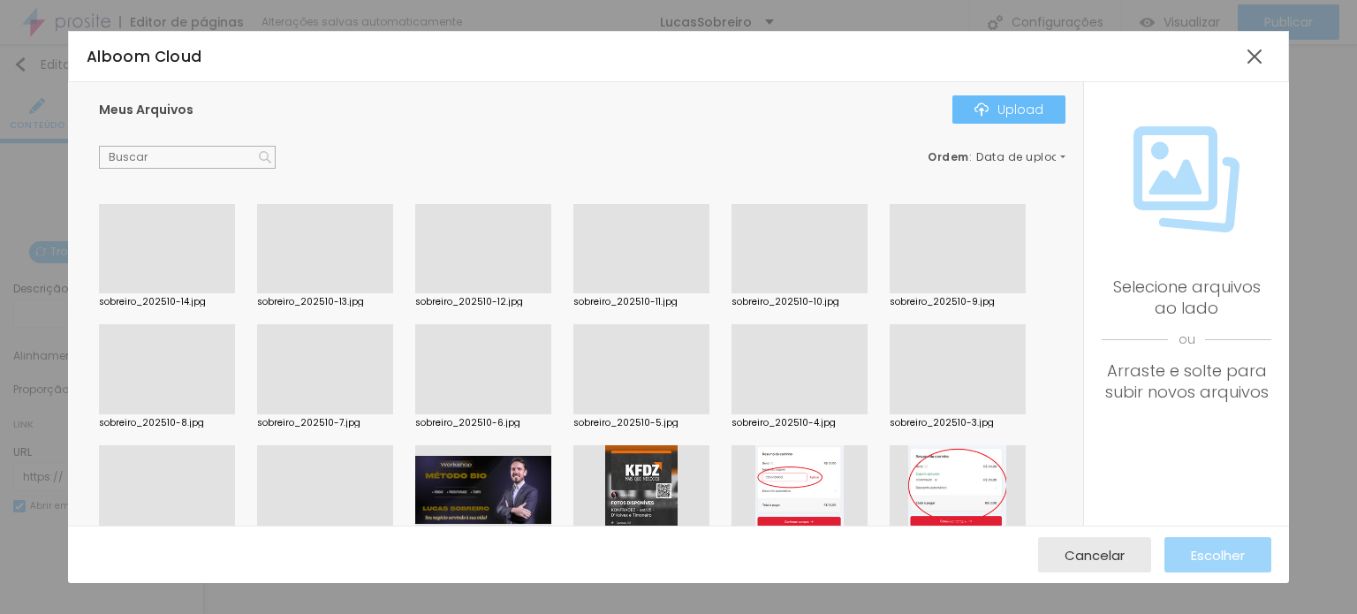
click at [1058, 105] on button "Upload" at bounding box center [1008, 109] width 113 height 28
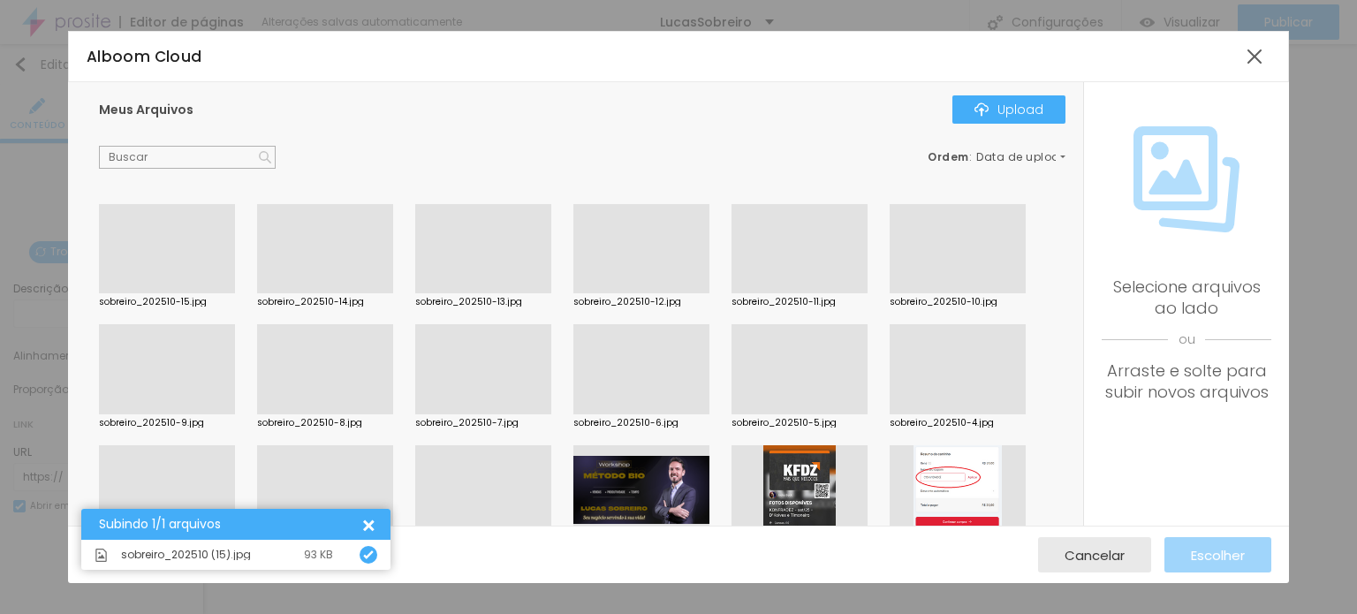
click at [178, 293] on div at bounding box center [167, 293] width 136 height 0
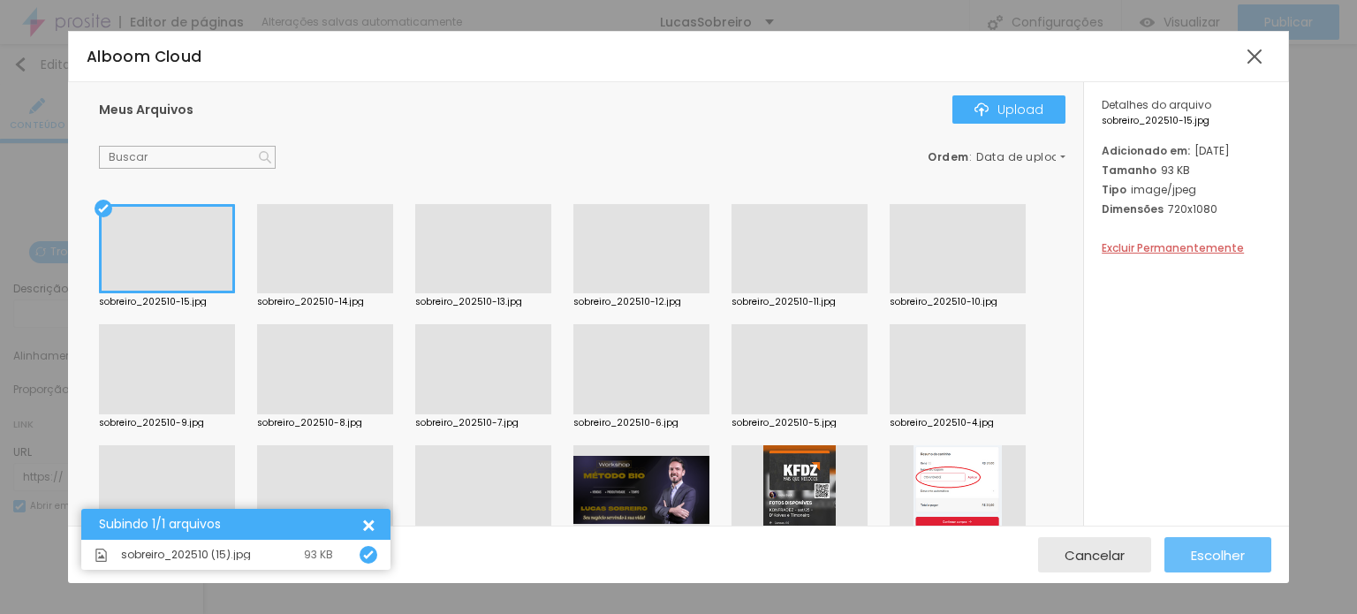
click at [1193, 553] on span "Escolher" at bounding box center [1218, 555] width 54 height 15
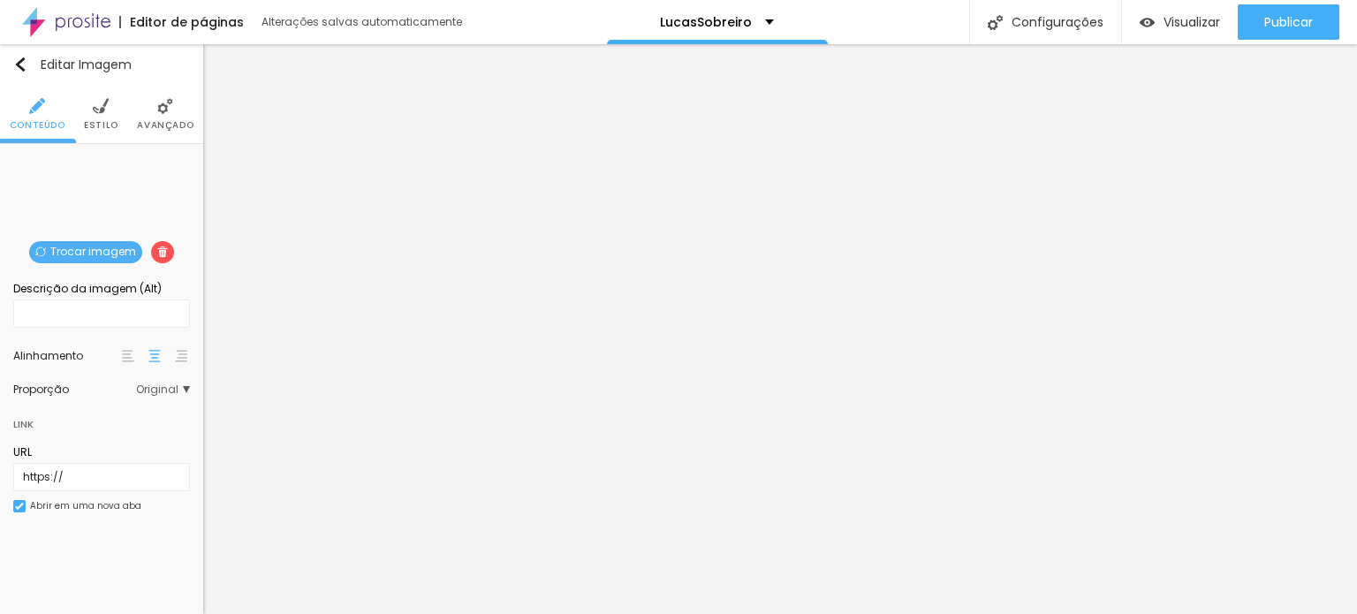
click at [125, 253] on span "Trocar imagem" at bounding box center [85, 252] width 113 height 22
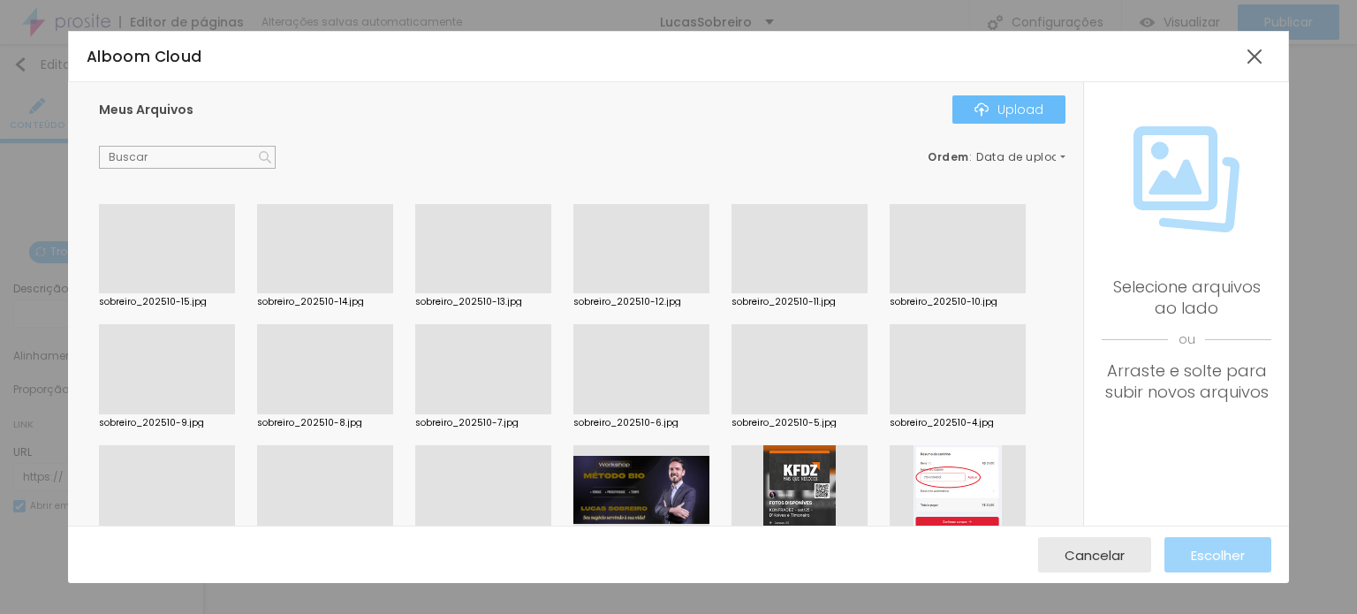
click at [1018, 102] on div "Upload" at bounding box center [1008, 109] width 69 height 14
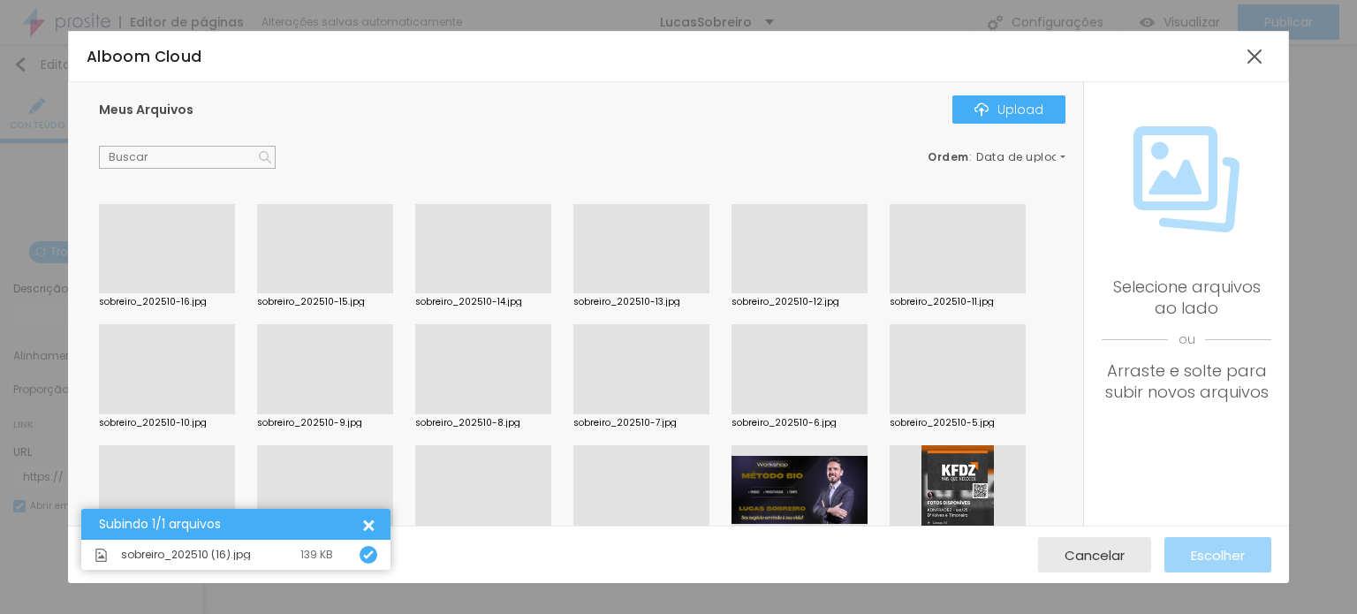
click at [197, 293] on div at bounding box center [167, 293] width 136 height 0
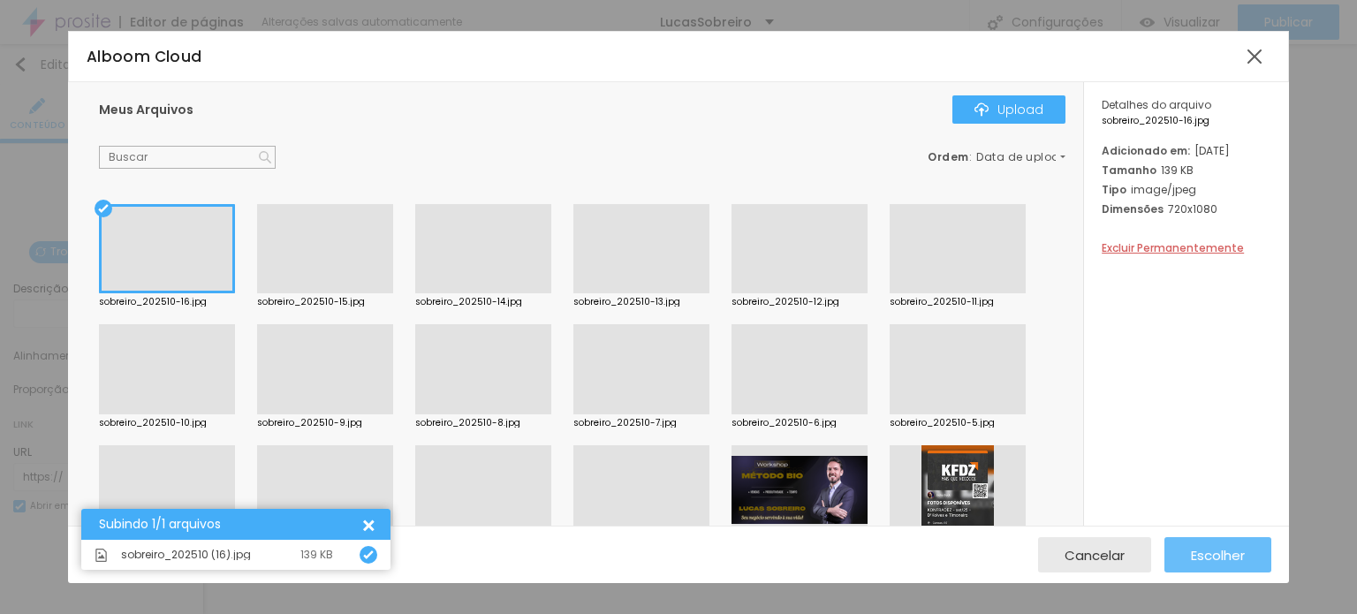
click at [1230, 556] on span "Escolher" at bounding box center [1218, 555] width 54 height 15
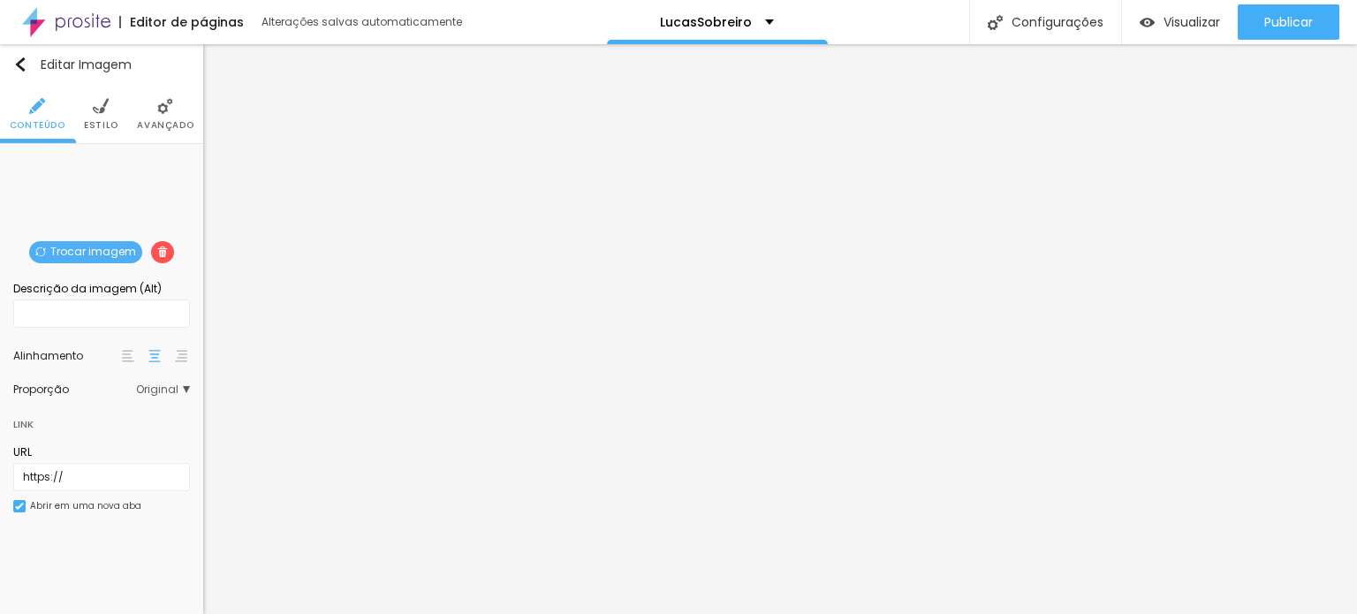
click at [113, 249] on span "Trocar imagem" at bounding box center [85, 252] width 113 height 22
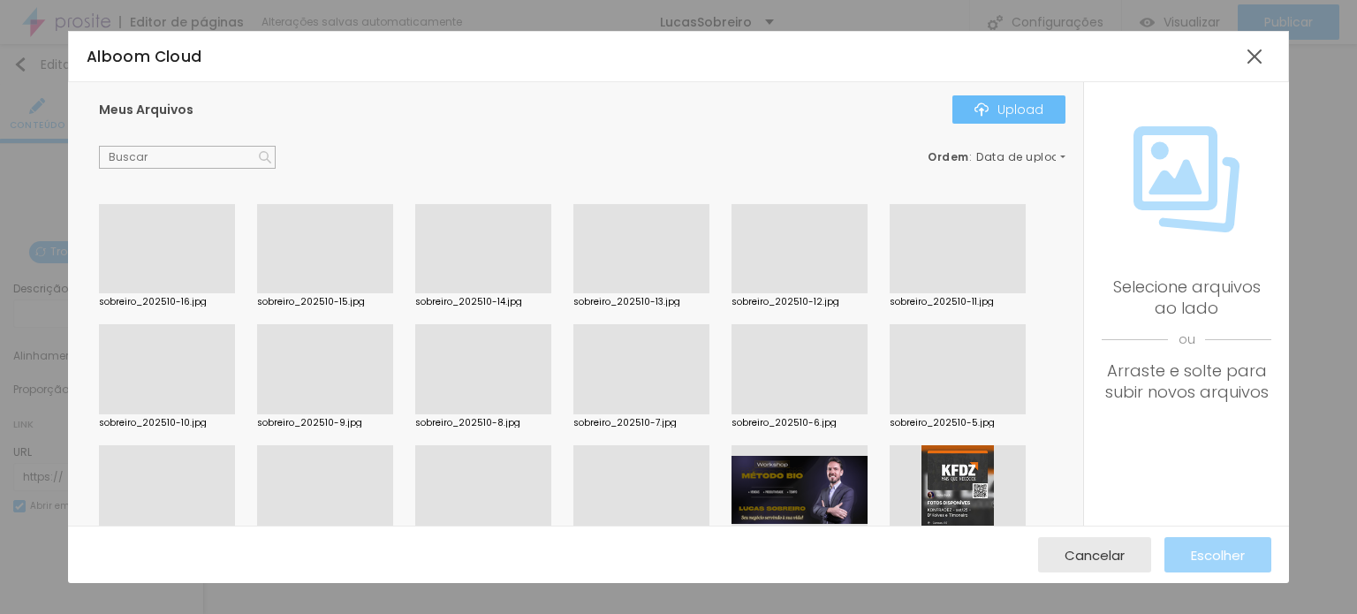
click at [1008, 102] on div "Upload" at bounding box center [1008, 109] width 69 height 14
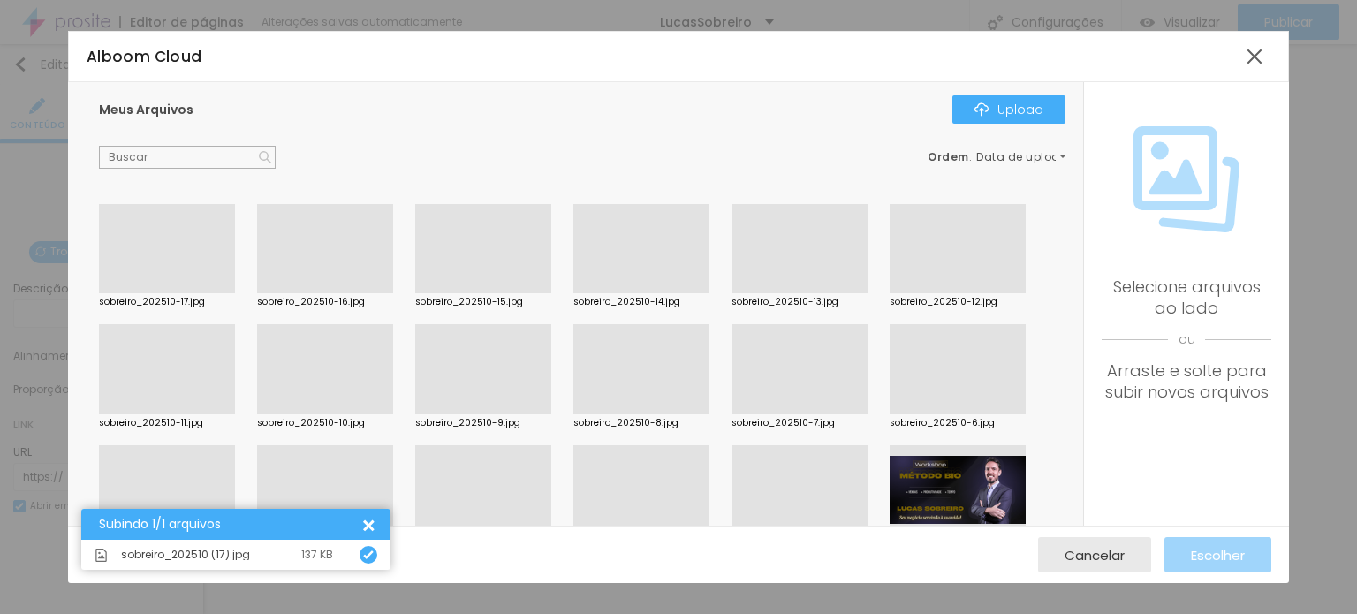
click at [181, 293] on div at bounding box center [167, 293] width 136 height 0
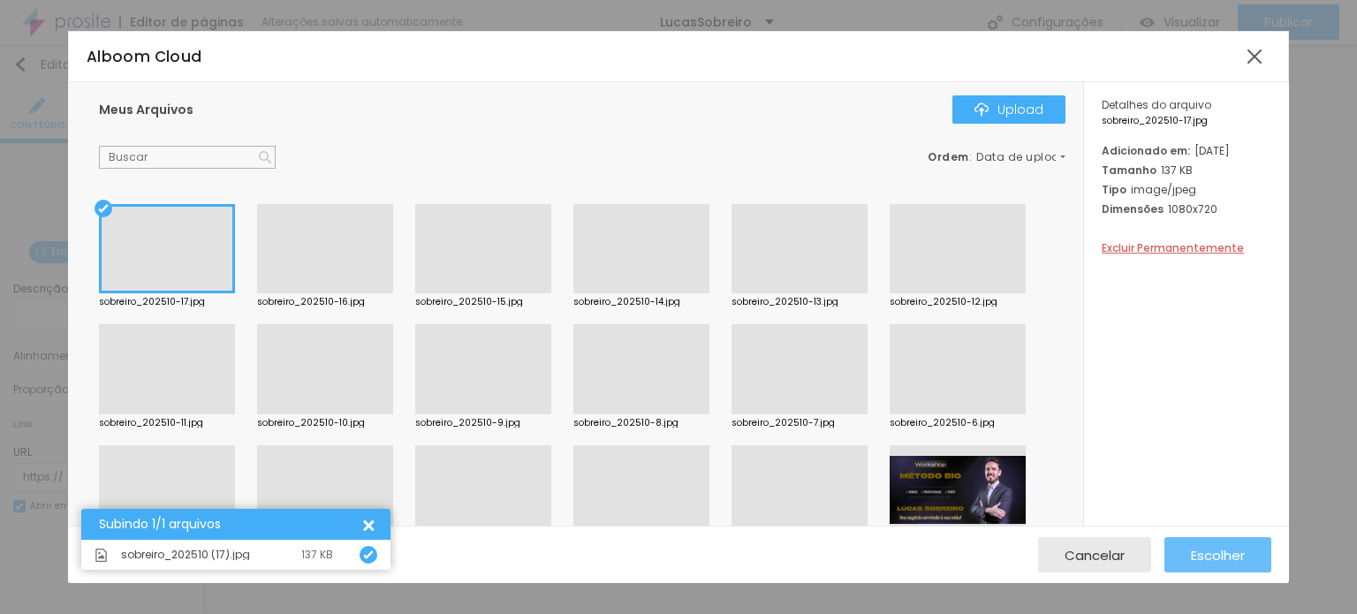
click at [1211, 559] on span "Escolher" at bounding box center [1218, 555] width 54 height 15
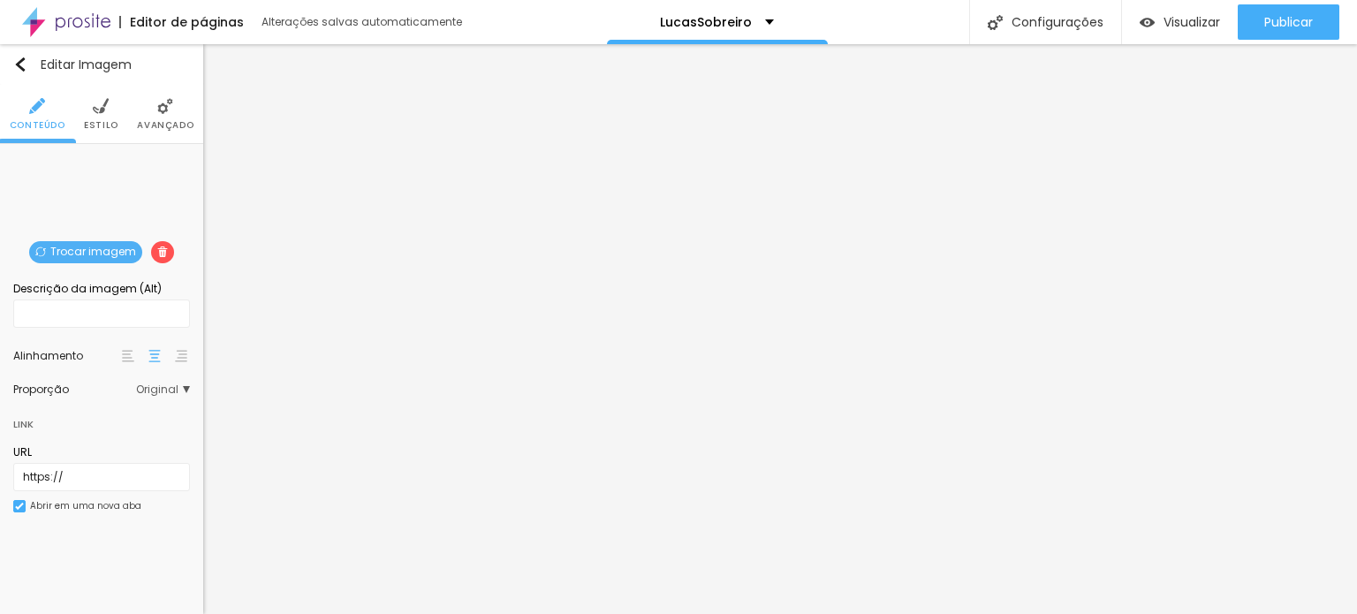
click at [118, 254] on span "Trocar imagem" at bounding box center [85, 252] width 113 height 22
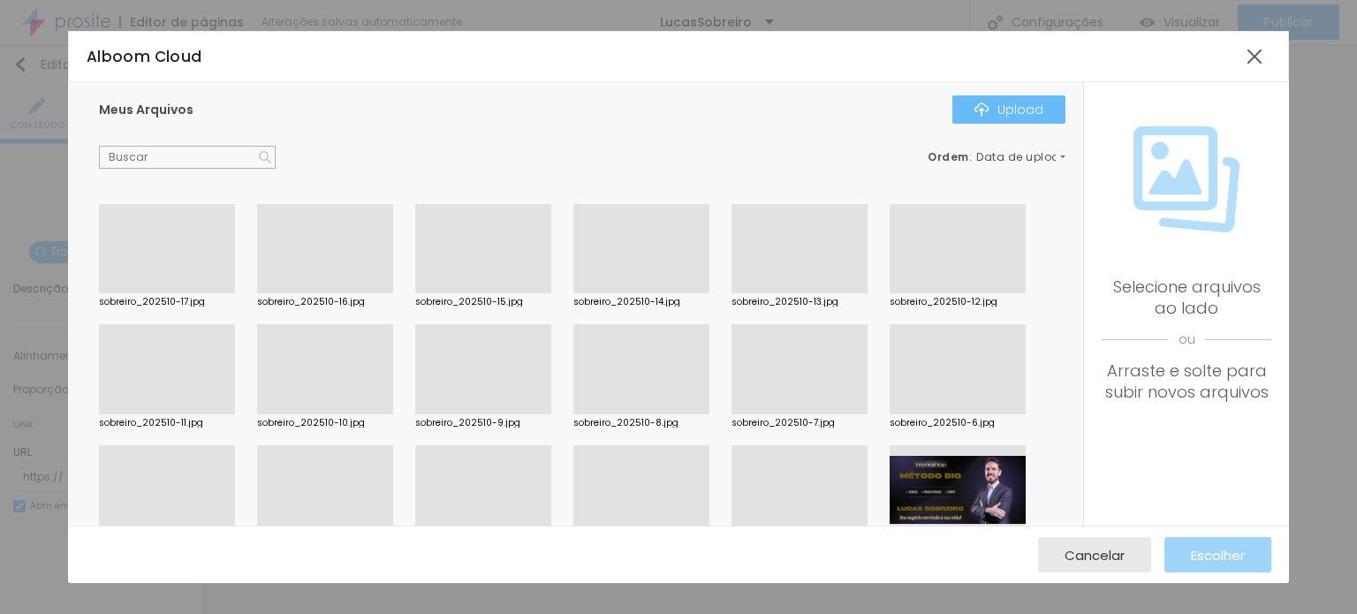
click at [1003, 113] on div "Upload" at bounding box center [1008, 109] width 69 height 14
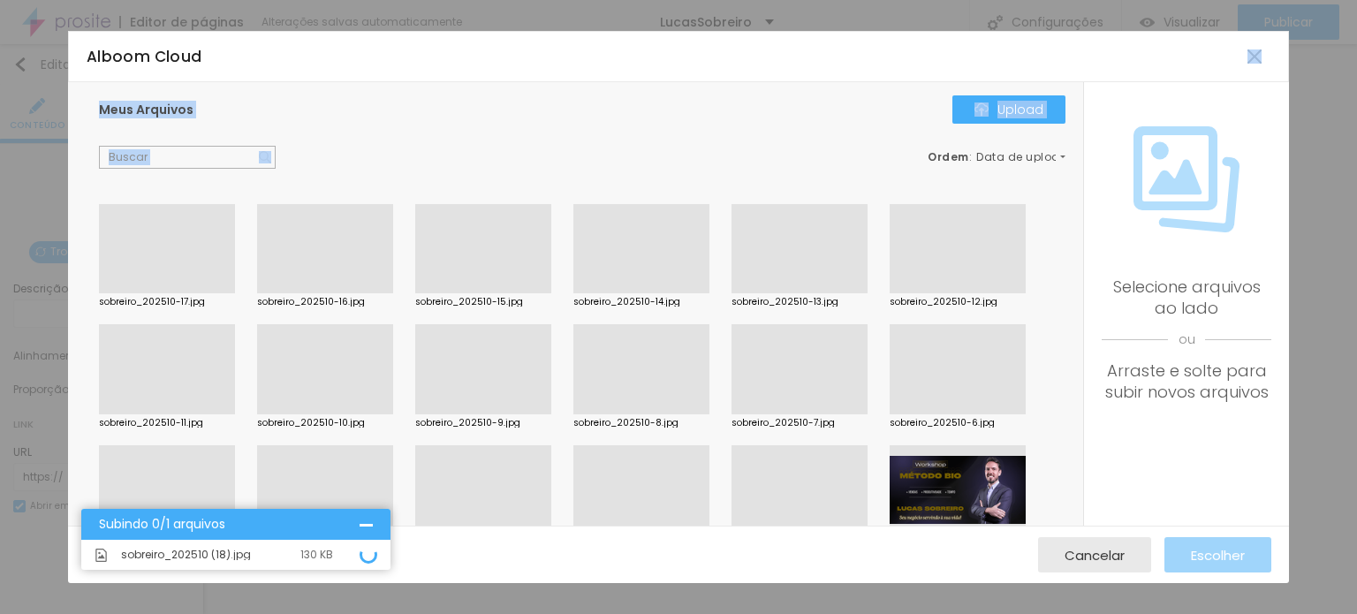
drag, startPoint x: 504, startPoint y: 49, endPoint x: 692, endPoint y: 137, distance: 207.9
click at [692, 137] on div "Alboom Cloud Meus Arquivos Upload Ordem : Data de upload sobreiro_202510-17.jpg…" at bounding box center [678, 307] width 1221 height 553
click at [474, 151] on div "Ordem : Data de upload" at bounding box center [582, 157] width 967 height 23
click at [647, 96] on div "Meus Arquivos Upload" at bounding box center [582, 109] width 967 height 28
click at [1077, 557] on span "Cancelar" at bounding box center [1095, 555] width 60 height 15
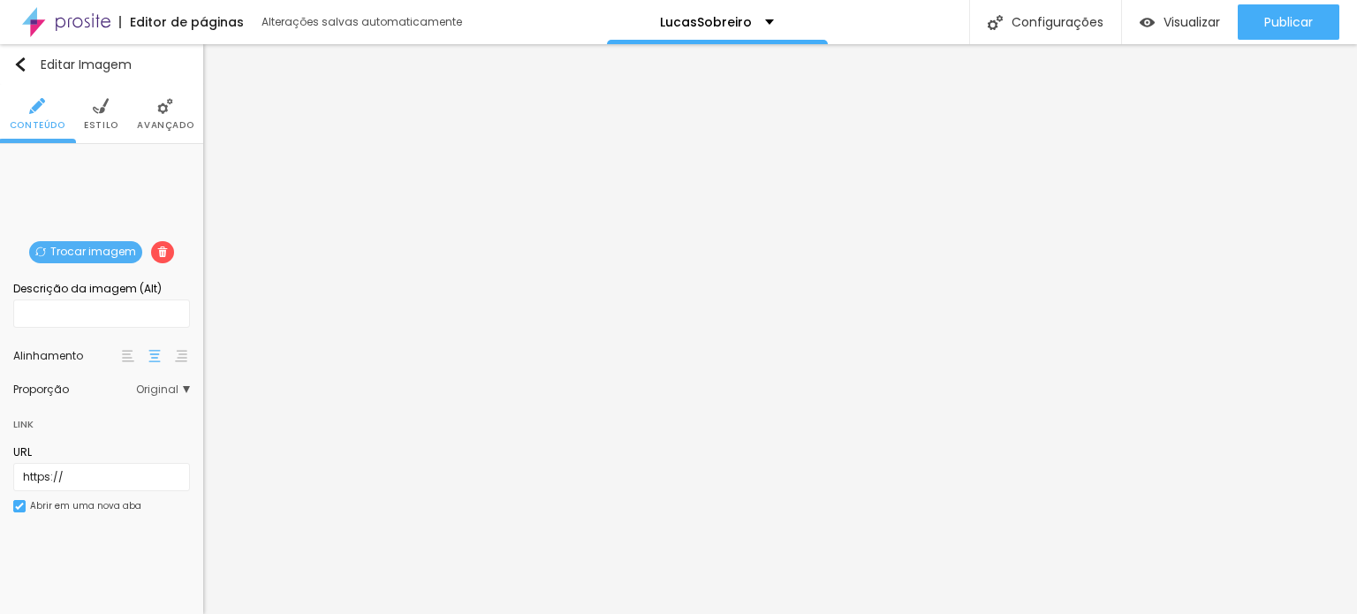
click at [116, 254] on span "Trocar imagem" at bounding box center [85, 252] width 113 height 22
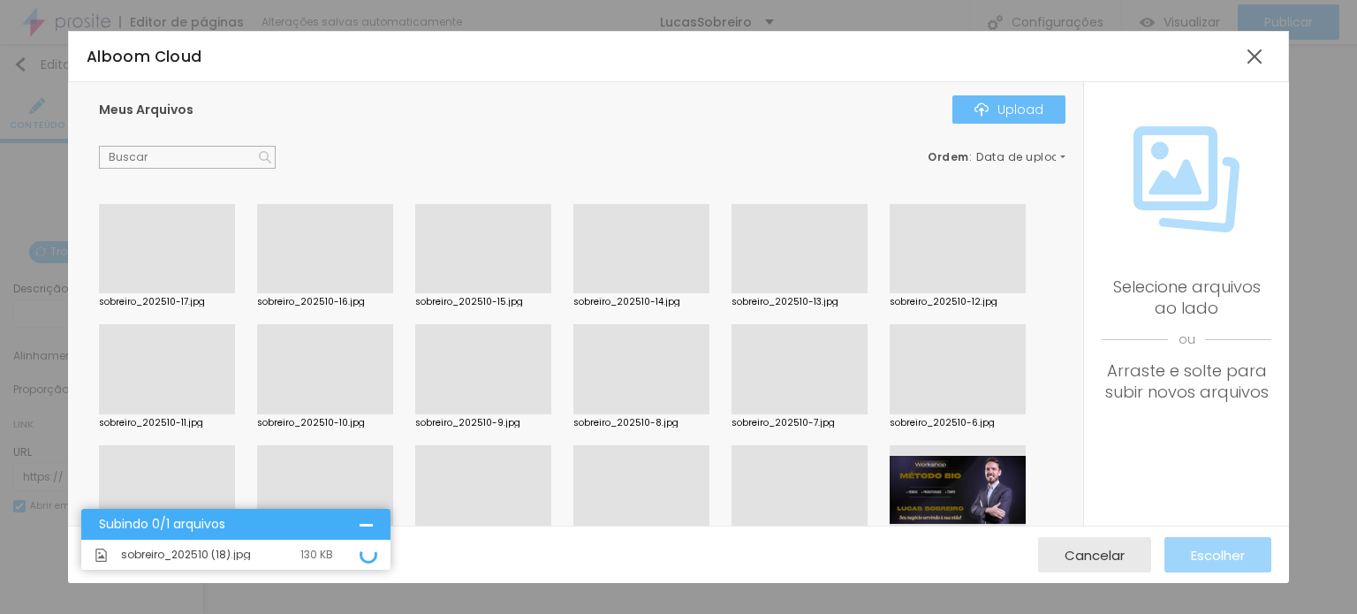
click at [1001, 110] on div "Upload" at bounding box center [1008, 109] width 69 height 14
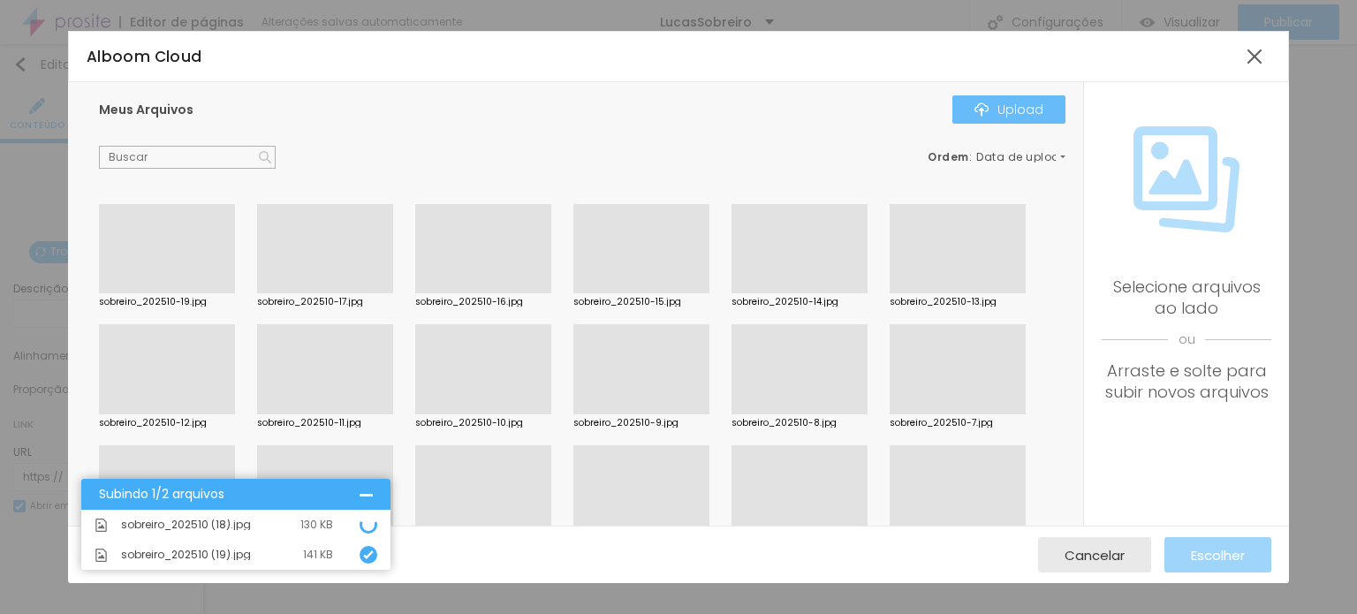
click at [998, 98] on button "Upload" at bounding box center [1008, 109] width 113 height 28
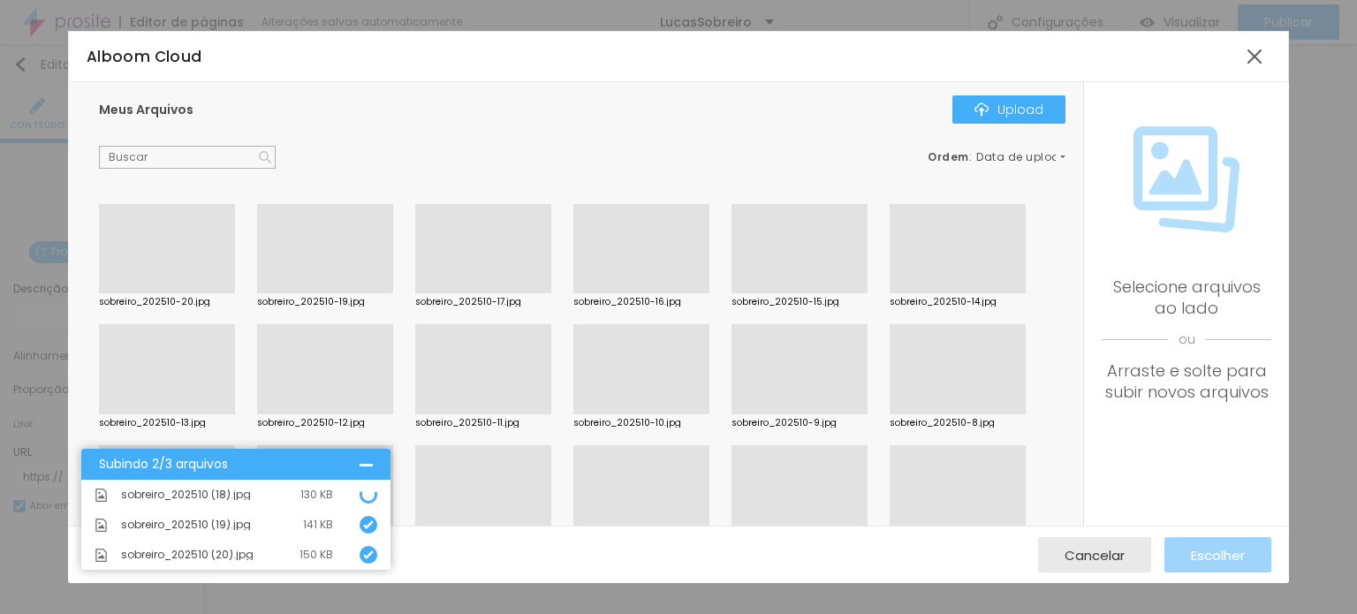
click at [299, 496] on div "sobreiro_202510 (18).jpg" at bounding box center [210, 494] width 179 height 11
click at [360, 493] on icon at bounding box center [368, 495] width 24 height 24
click at [300, 293] on div at bounding box center [325, 293] width 136 height 0
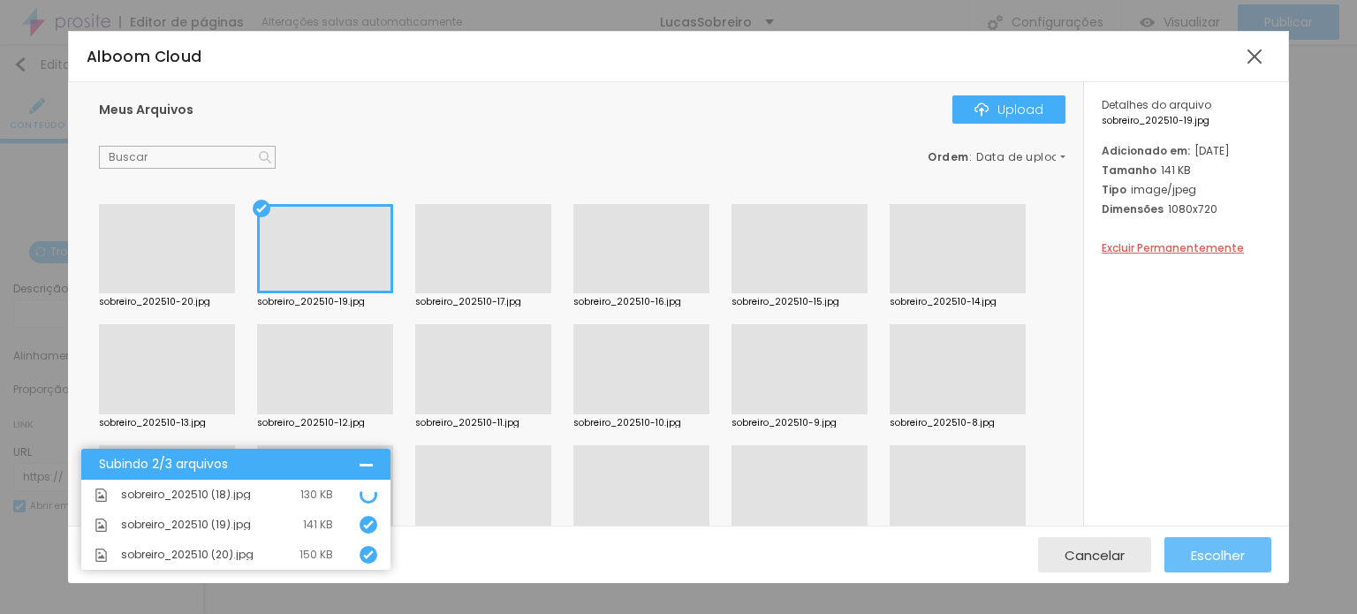
click at [1208, 557] on span "Escolher" at bounding box center [1218, 555] width 54 height 15
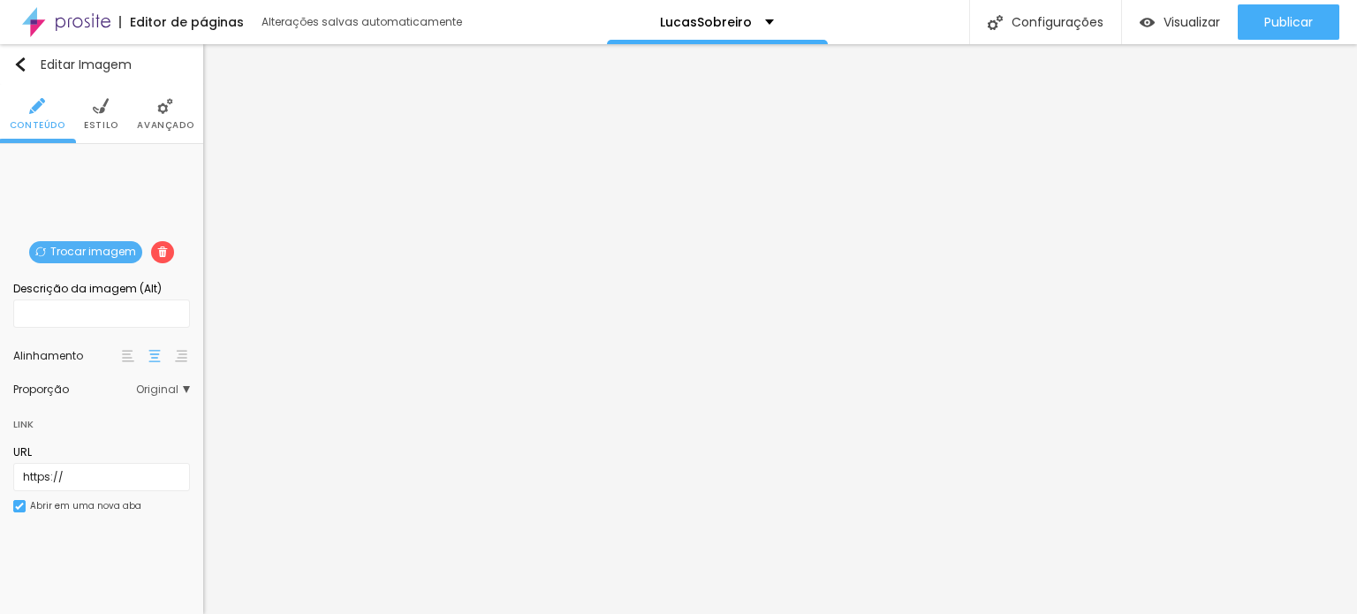
click at [117, 253] on span "Trocar imagem" at bounding box center [85, 252] width 113 height 22
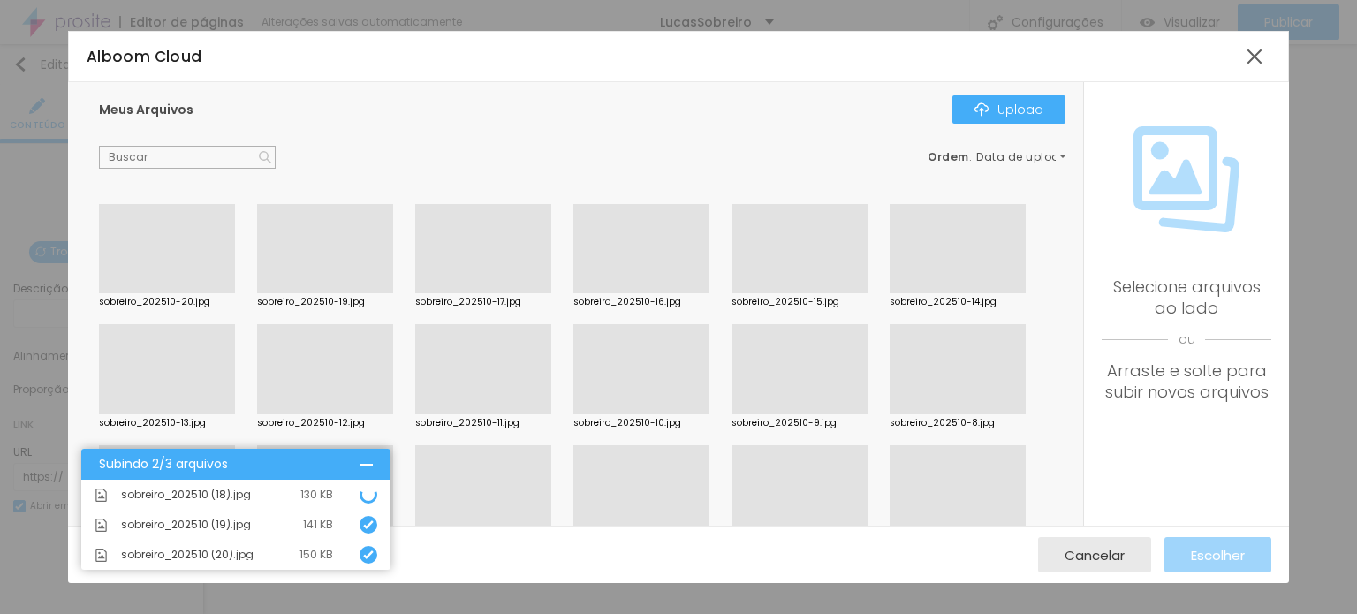
click at [176, 293] on div at bounding box center [167, 293] width 136 height 0
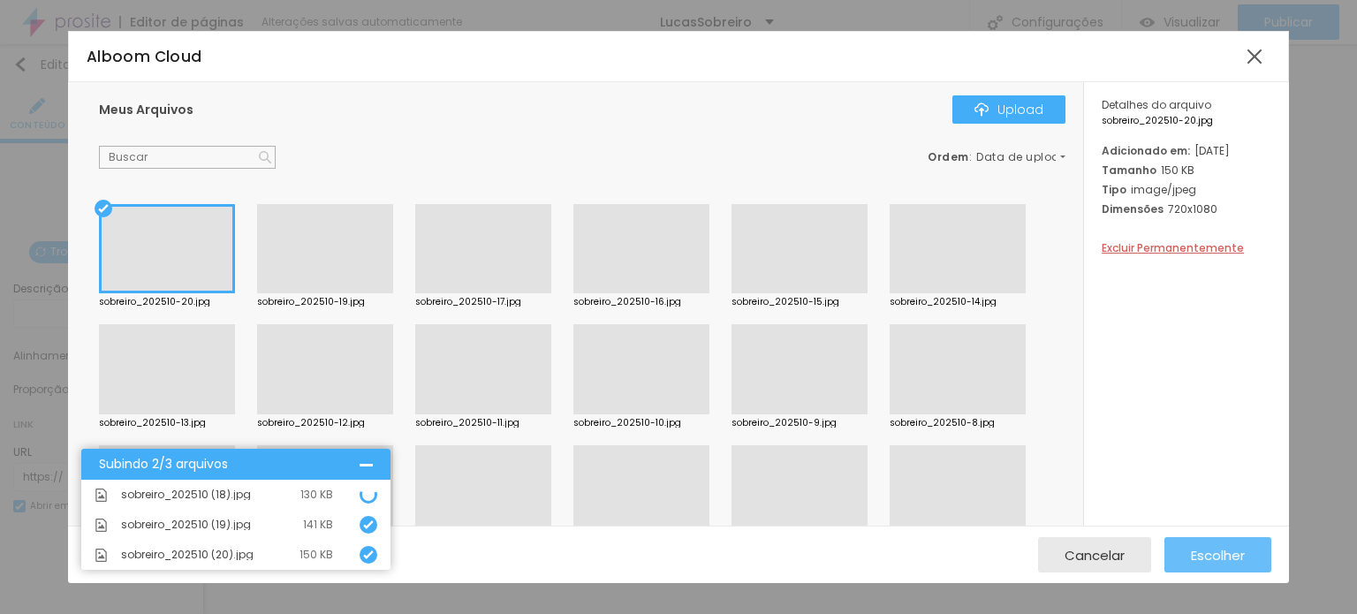
click at [1211, 548] on span "Escolher" at bounding box center [1218, 555] width 54 height 15
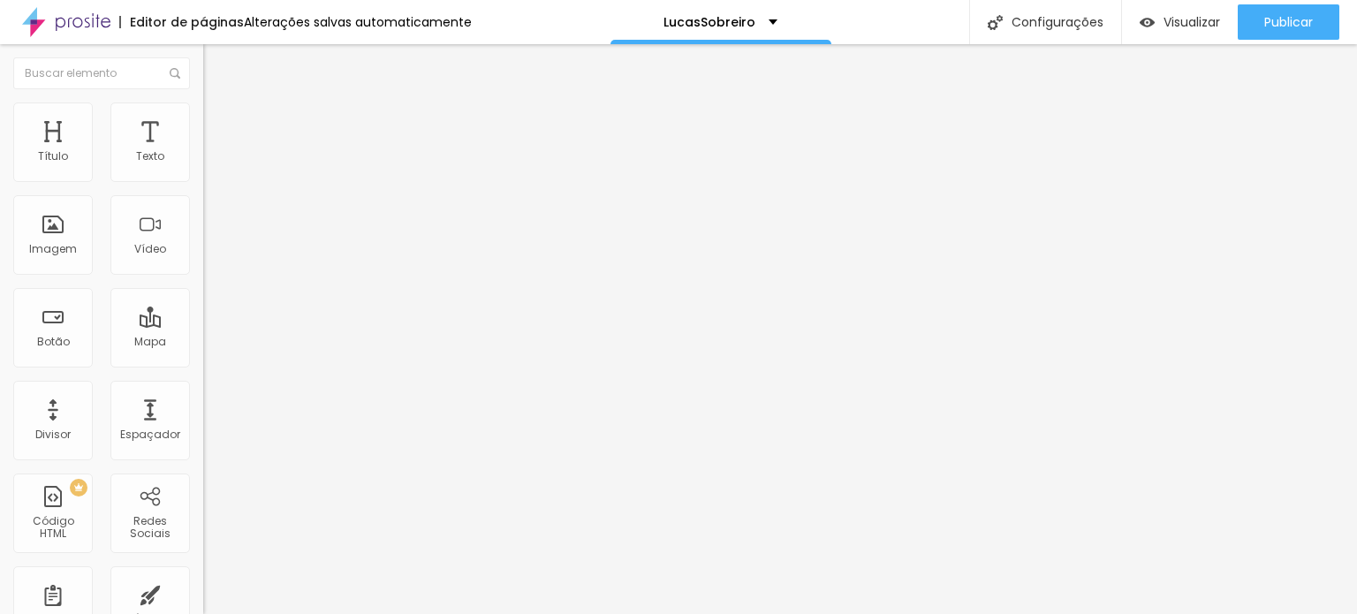
click at [203, 152] on span "Trocar imagem" at bounding box center [251, 144] width 96 height 15
click at [203, 266] on div "< div id = "hcg-slider-1" class = "hcg-slider" > < div class = "hcg-slide-conta…" at bounding box center [606, 222] width 806 height 137
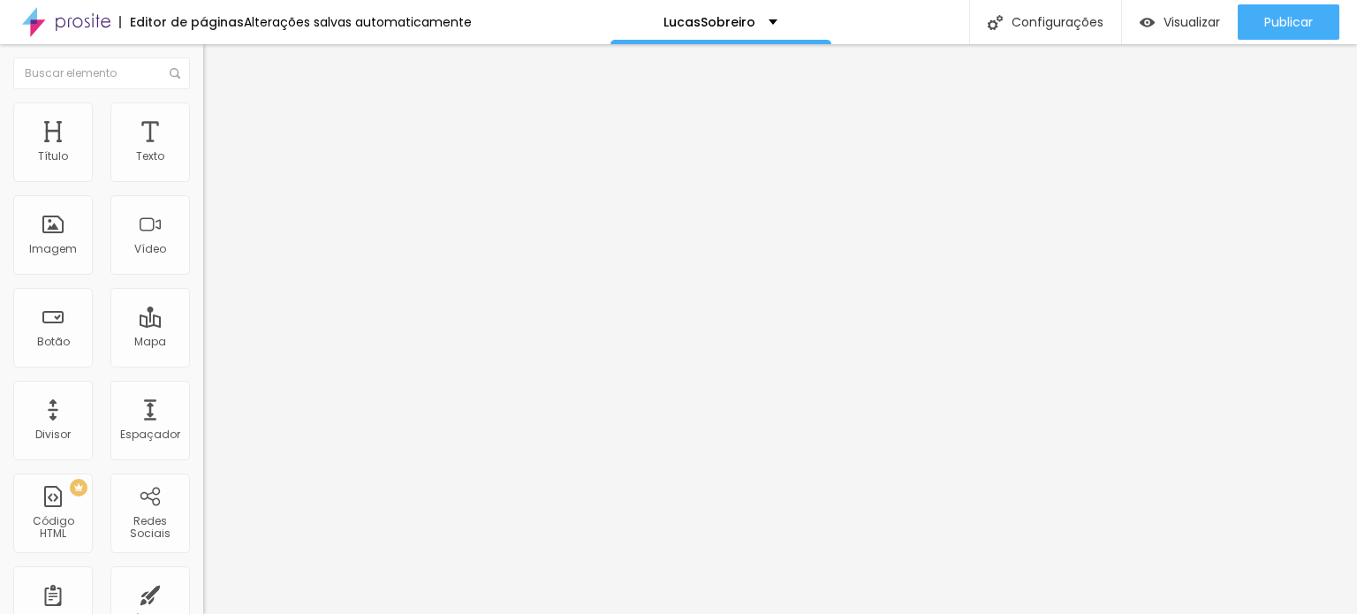
scroll to position [3972, 0]
click at [203, 261] on div "< div id = "hcg-slider-1" class = "hcg-slider" > < div class = "hcg-slide-conta…" at bounding box center [606, 216] width 806 height 124
click at [219, 120] on span "Estilo" at bounding box center [232, 114] width 27 height 15
click at [203, 167] on input "100" at bounding box center [241, 157] width 76 height 19
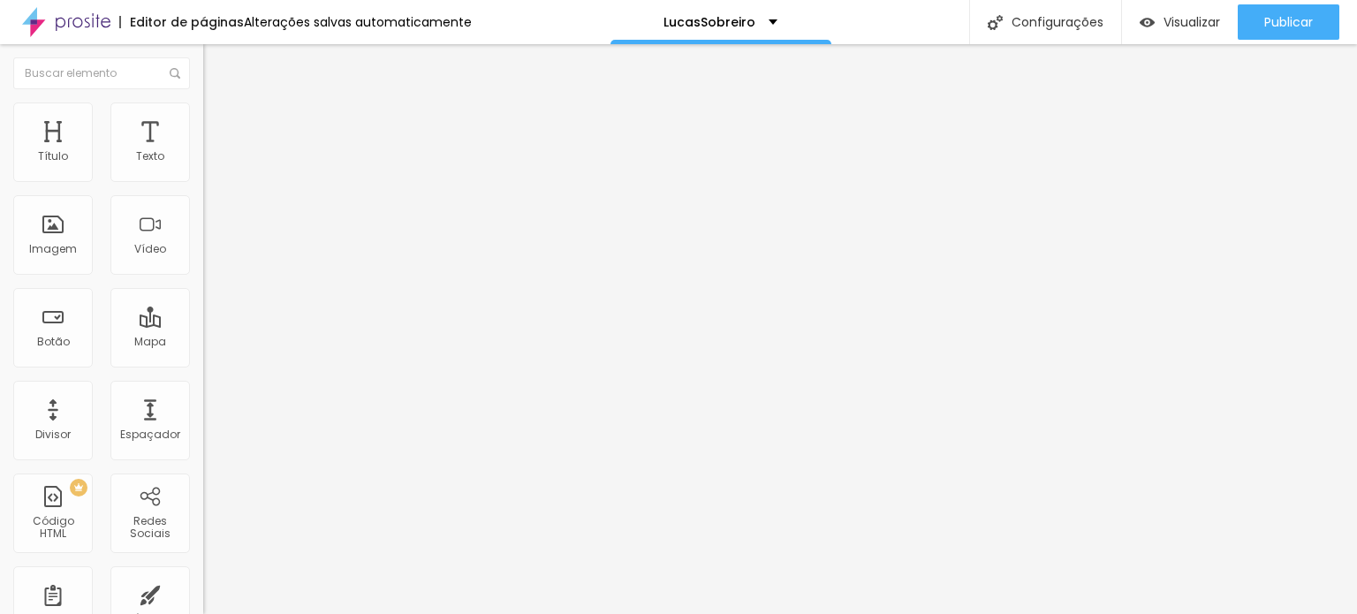
type input "9"
type input "10"
type input "90"
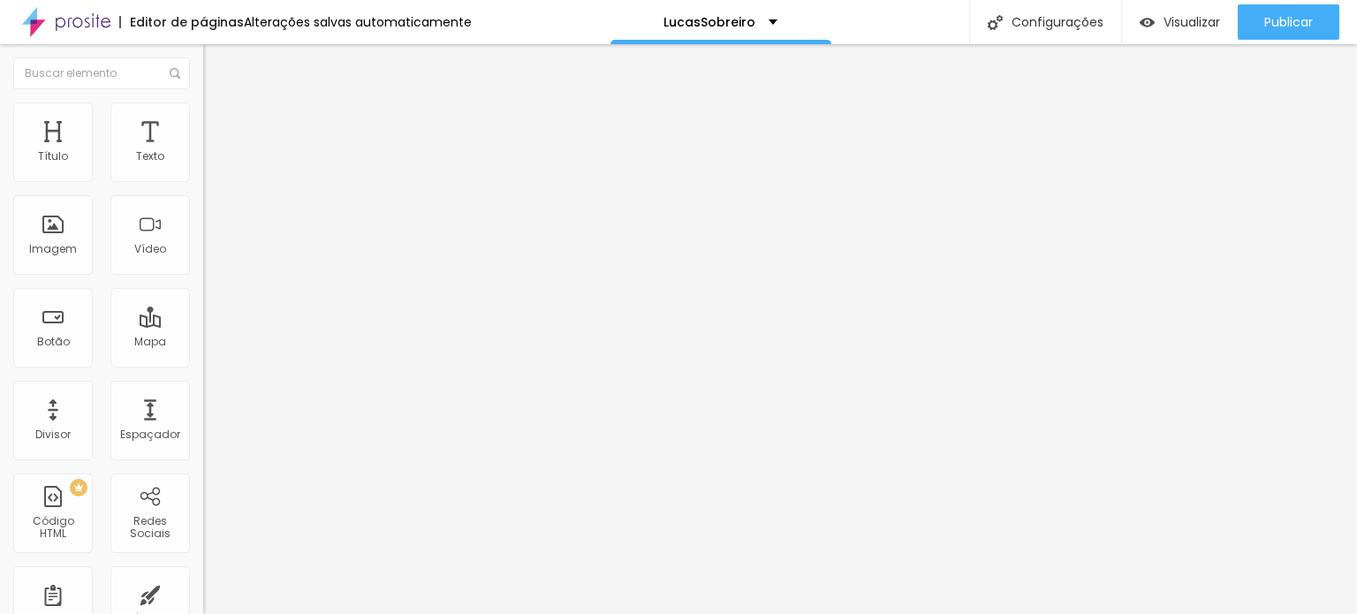
click at [219, 125] on span "Avançado" at bounding box center [248, 132] width 58 height 15
click at [219, 128] on span "Avançado" at bounding box center [248, 132] width 58 height 15
click at [203, 120] on li "Avançado" at bounding box center [304, 129] width 203 height 18
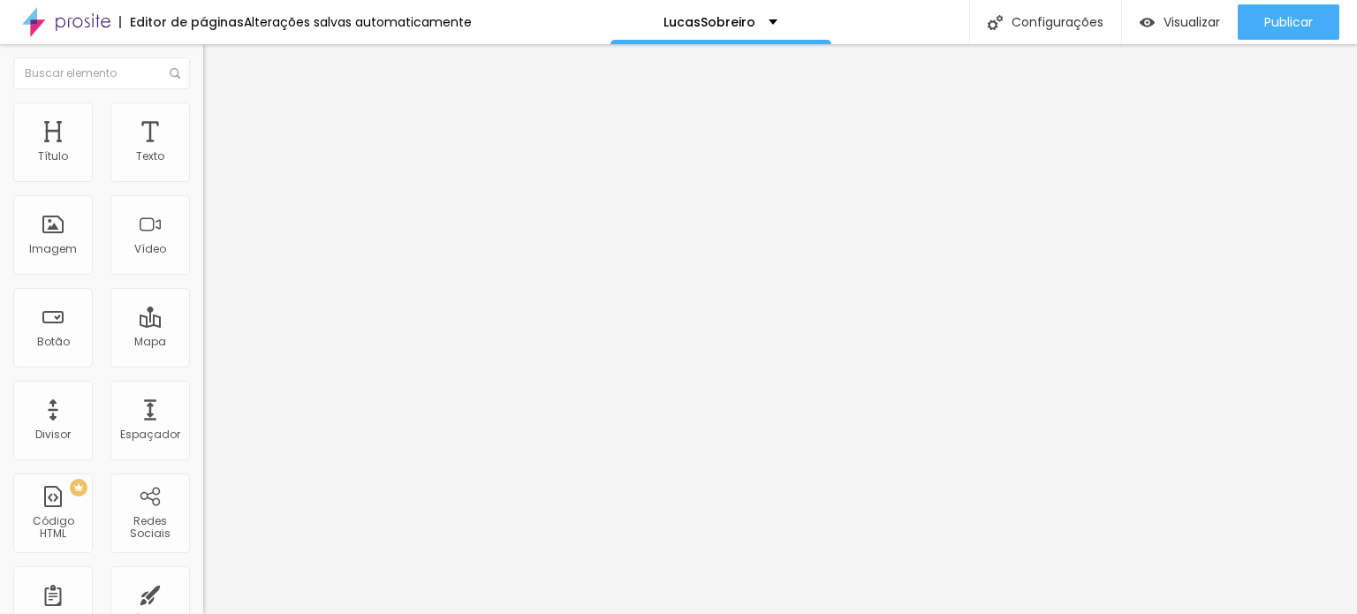
click at [203, 359] on input "20" at bounding box center [236, 368] width 66 height 19
type input "5"
type input "3"
type input "30"
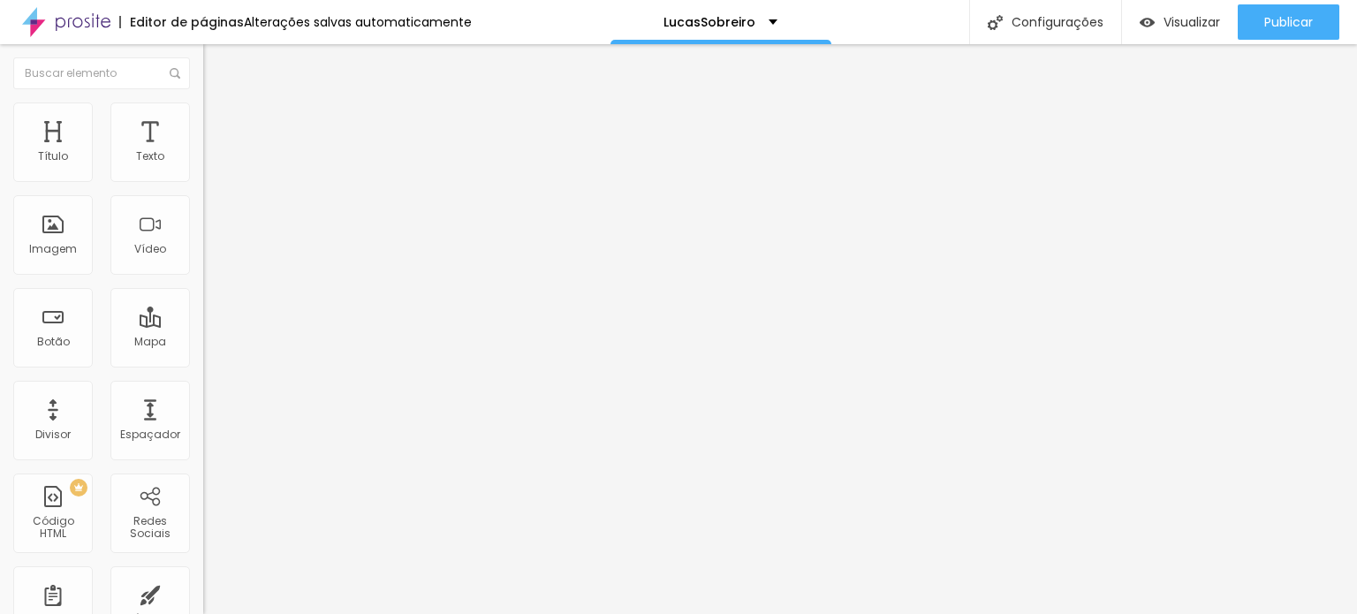
type input "30"
click at [219, 125] on span "Avançado" at bounding box center [248, 132] width 58 height 15
click at [203, 359] on input "20" at bounding box center [236, 368] width 66 height 19
type input "5"
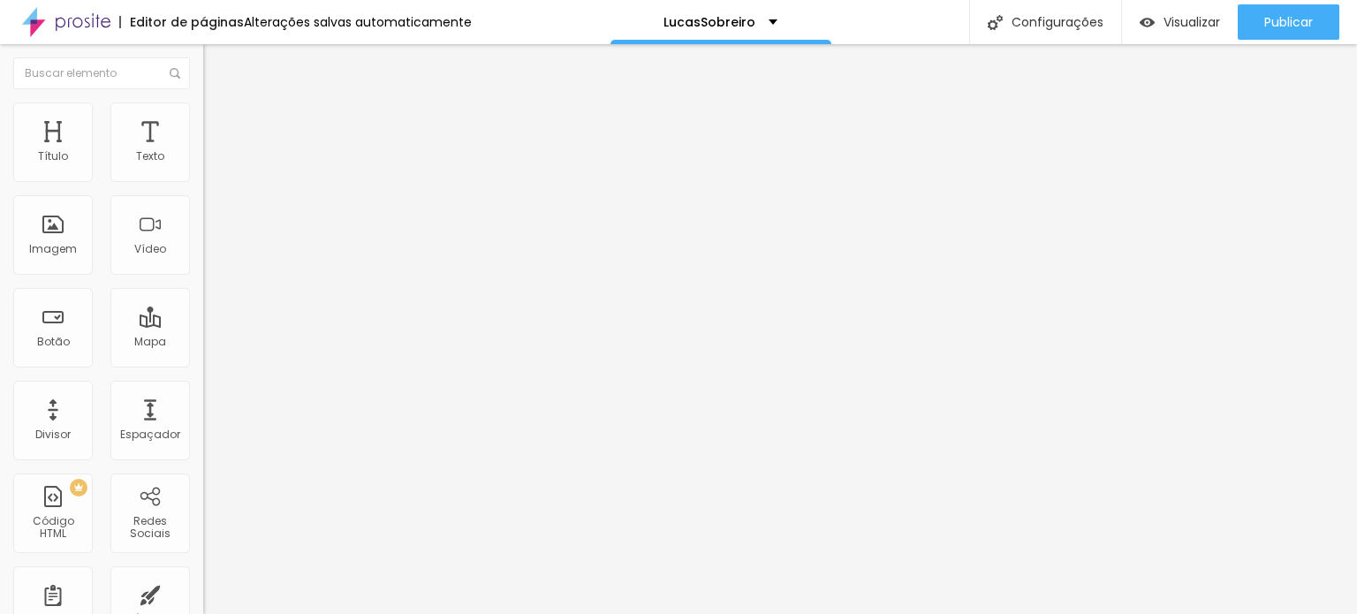
type input "3"
type input "30"
click at [219, 130] on span "Avançado" at bounding box center [248, 132] width 58 height 15
click at [203, 359] on input "20" at bounding box center [236, 368] width 66 height 19
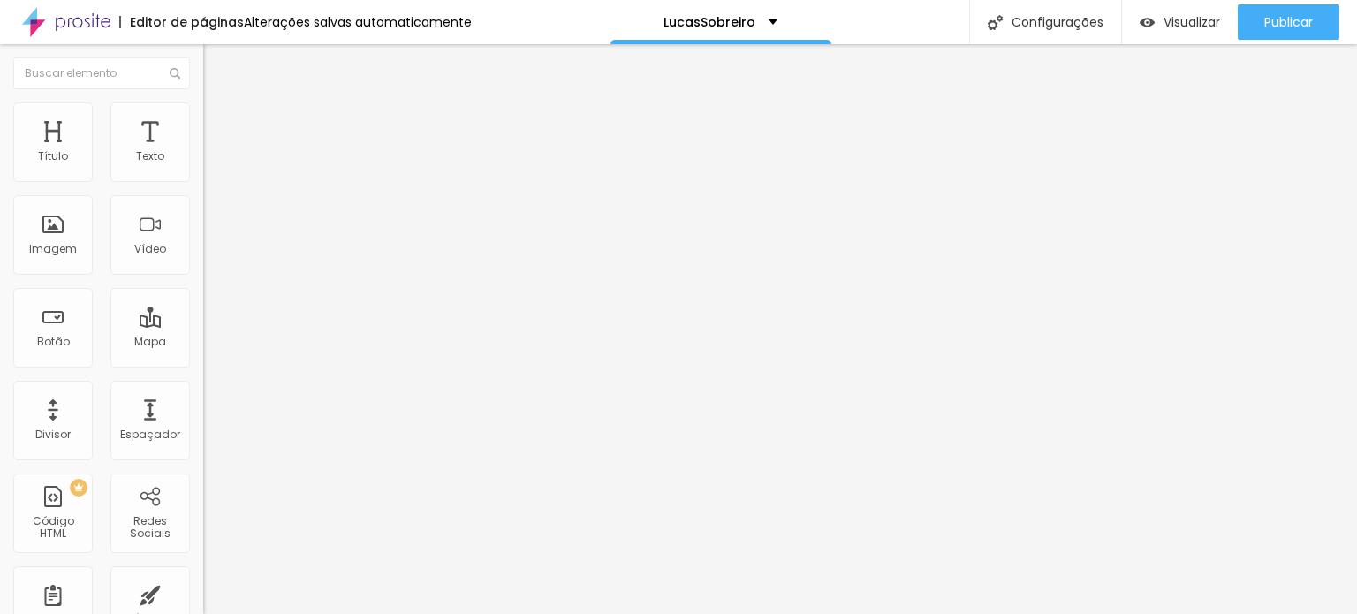
click at [203, 359] on input "20" at bounding box center [236, 368] width 66 height 19
type input "5"
type input "3"
type input "30"
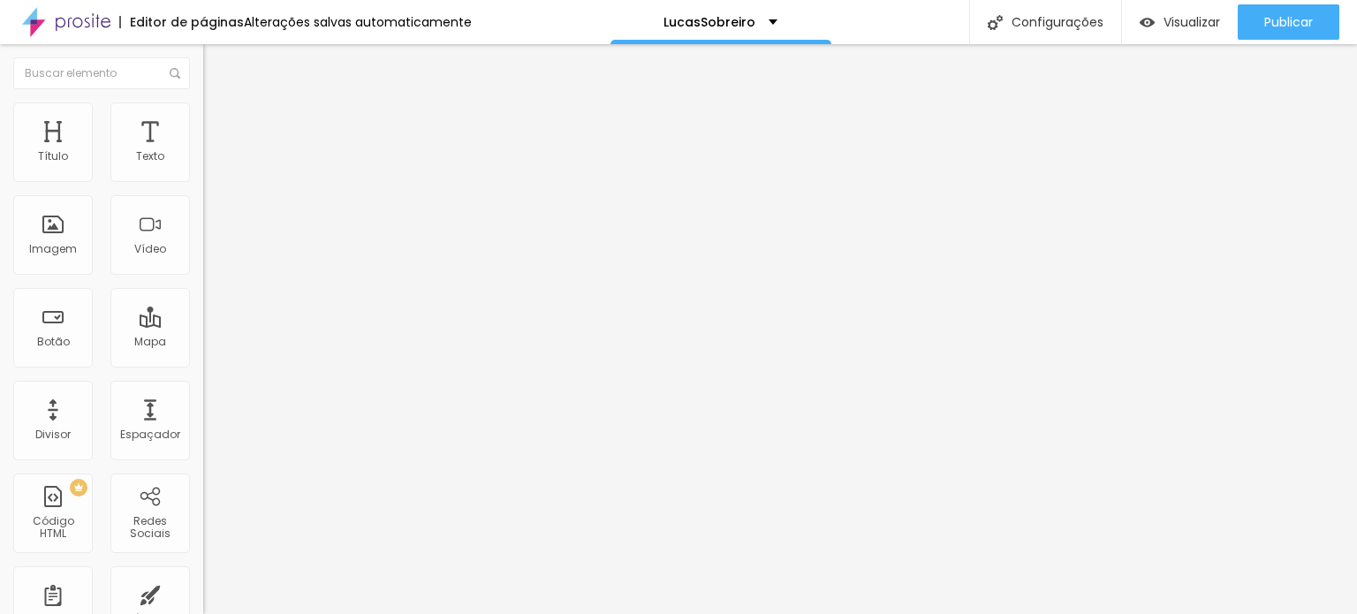
click at [216, 66] on img "button" at bounding box center [223, 64] width 14 height 14
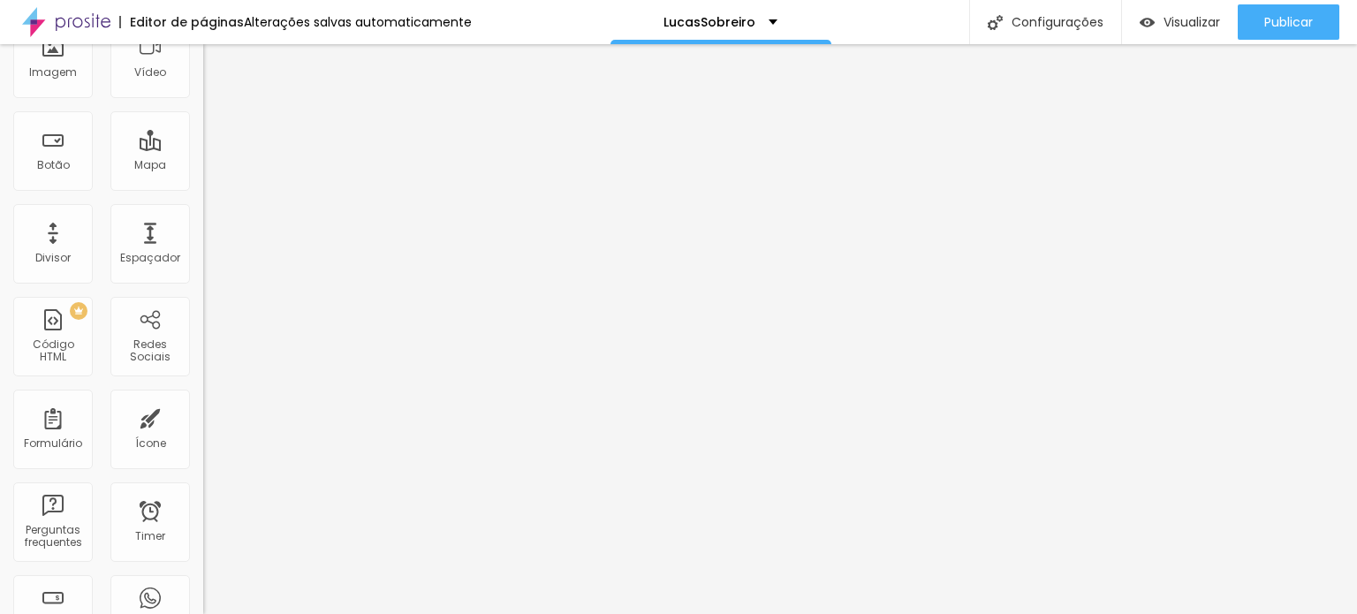
scroll to position [0, 0]
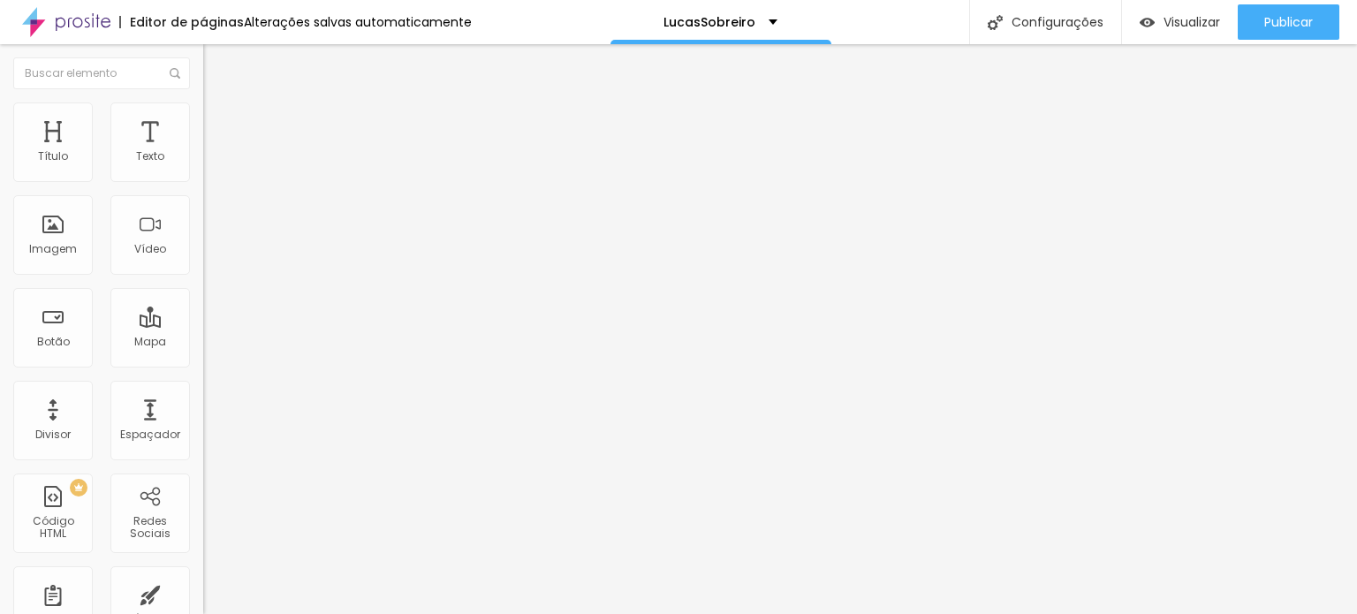
click at [203, 120] on li "Avançado" at bounding box center [304, 129] width 203 height 18
drag, startPoint x: 171, startPoint y: 116, endPoint x: 165, endPoint y: 136, distance: 21.2
click at [203, 120] on li "Avançado" at bounding box center [304, 129] width 203 height 18
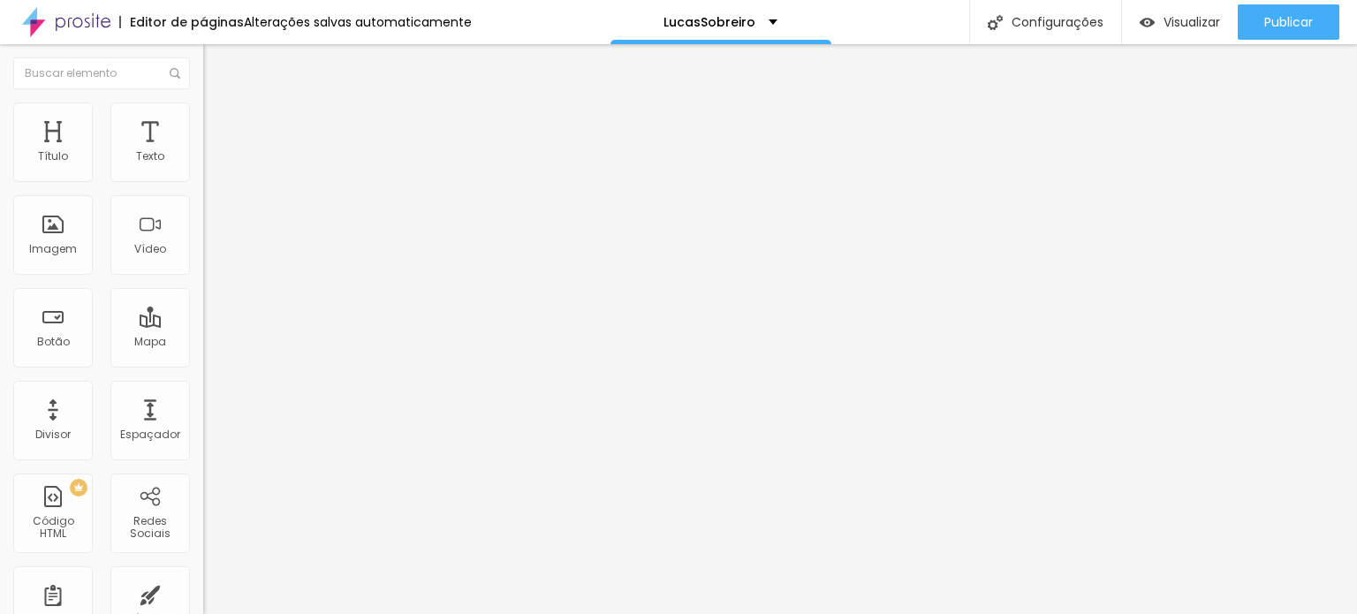
click at [203, 168] on div "TikTok" at bounding box center [304, 173] width 203 height 11
click at [213, 213] on div "TikTok" at bounding box center [305, 205] width 184 height 16
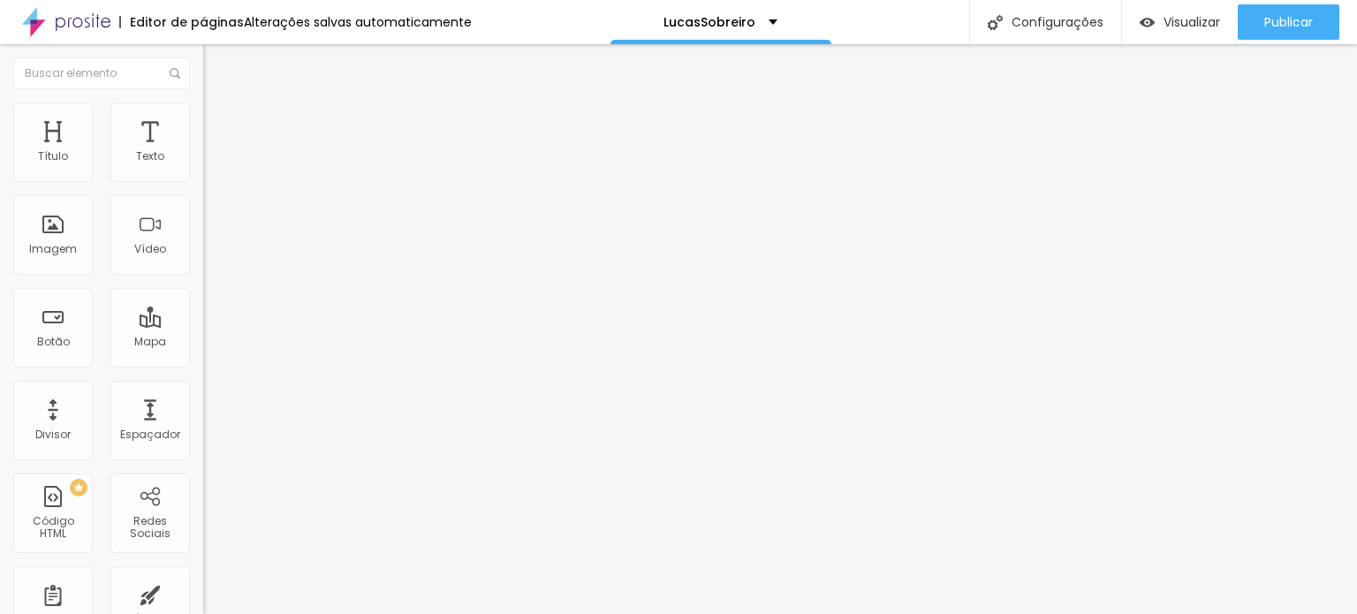
scroll to position [177, 0]
paste input "www.linkedin.com/in/lucas-sobreiro/"
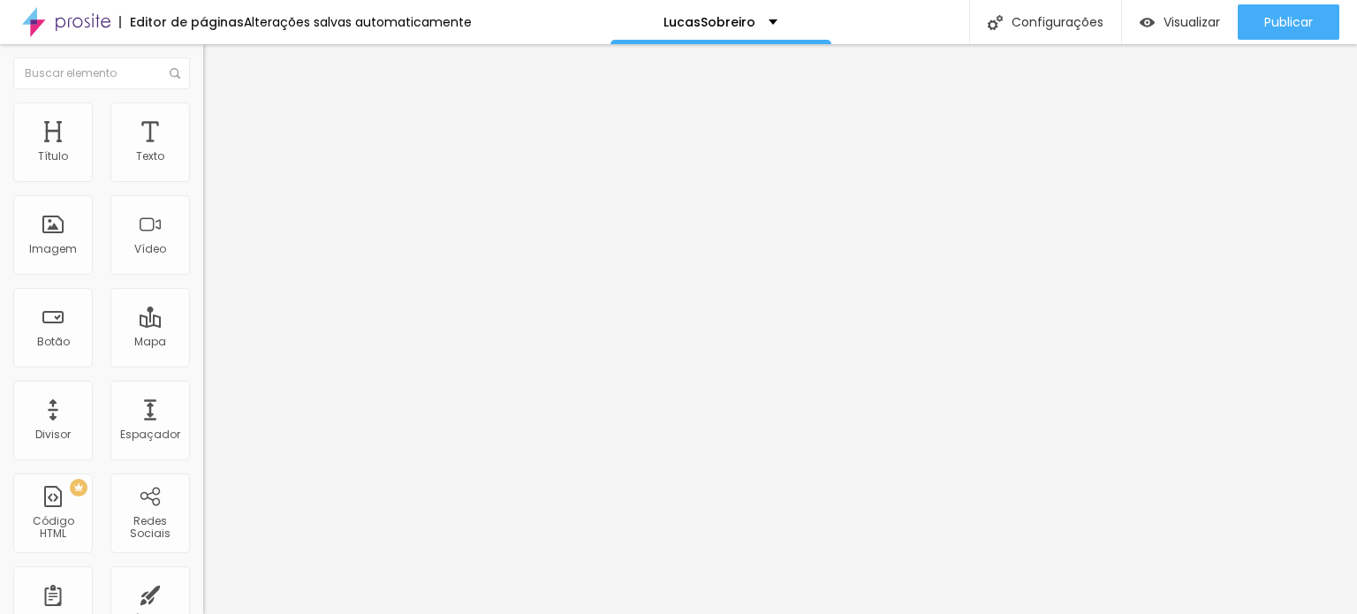
scroll to position [0, 98]
type input "https://www.linkedin.com/in/lucas-sobreiro/"
click at [203, 533] on div "Editar Redes Sociais Conteúdo Estilo Avançado WhatsApp Rede social WhatsApp End…" at bounding box center [304, 329] width 203 height 570
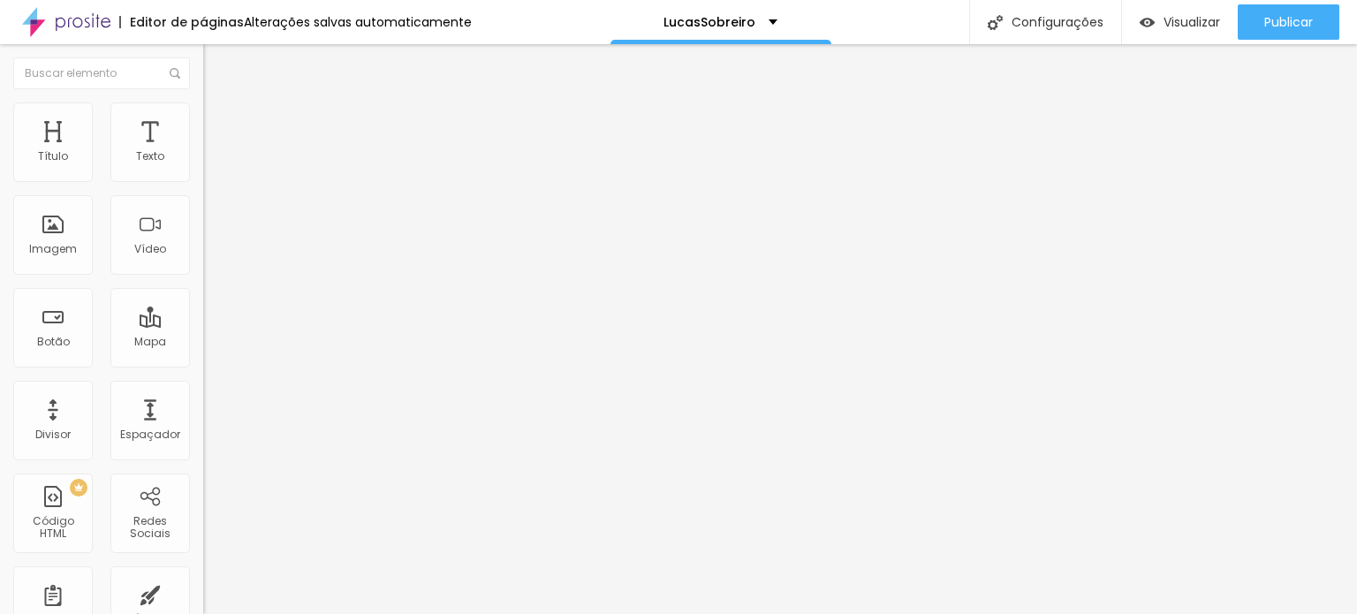
paste input "www.instagram.com/lucas.sobreiro/"
type input "https://www.instagram.com/lucas.sobreiro/"
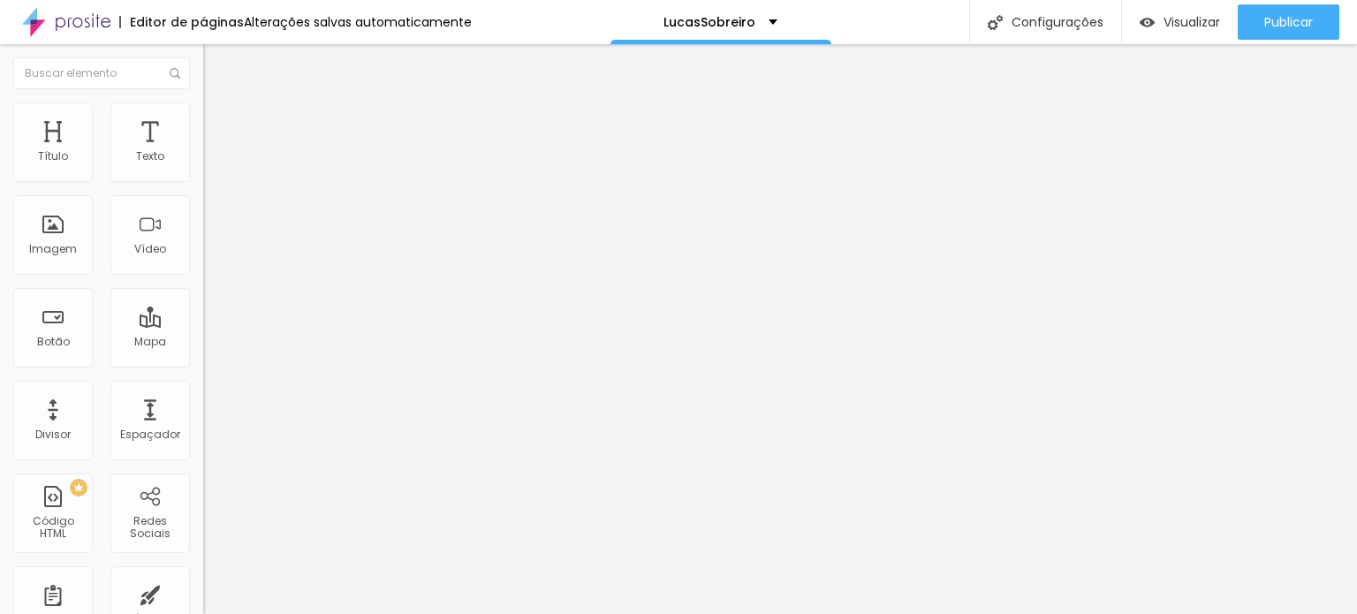
click at [203, 117] on li "Estilo" at bounding box center [304, 111] width 203 height 18
click at [219, 125] on span "Avançado" at bounding box center [248, 132] width 58 height 15
click at [203, 101] on img at bounding box center [211, 93] width 16 height 16
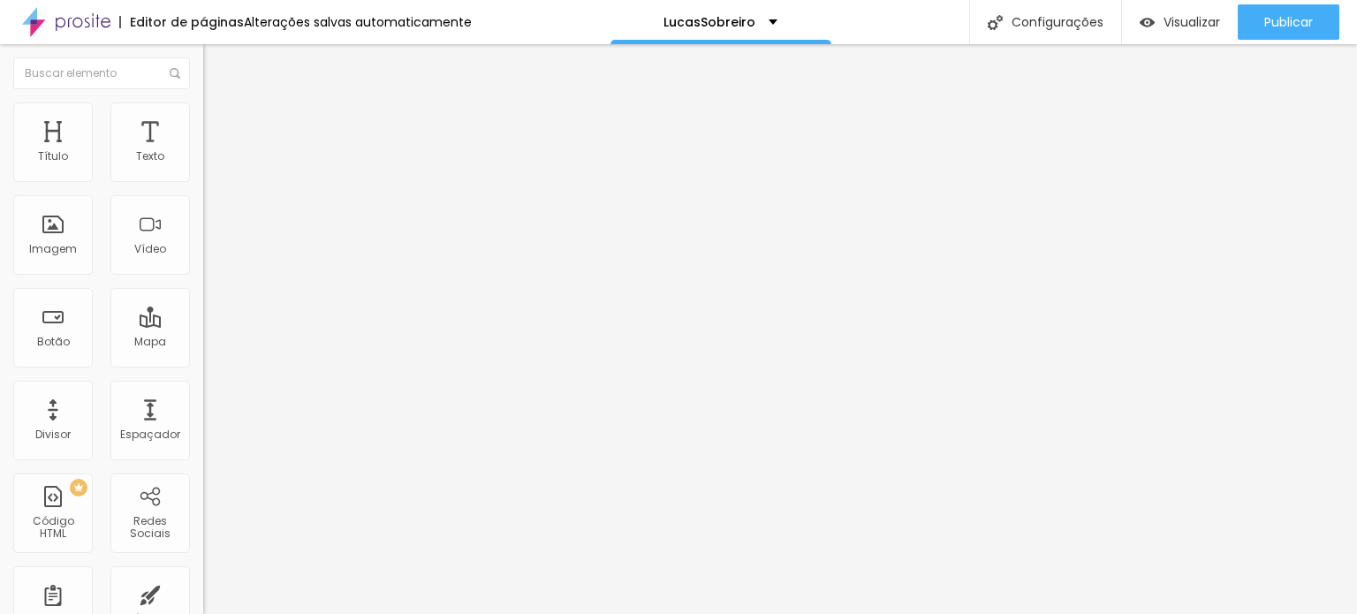
click at [203, 120] on li "Avançado" at bounding box center [304, 129] width 203 height 18
click at [203, 113] on li "Estilo" at bounding box center [304, 111] width 203 height 18
click at [203, 167] on input "22" at bounding box center [236, 157] width 66 height 19
type input "1"
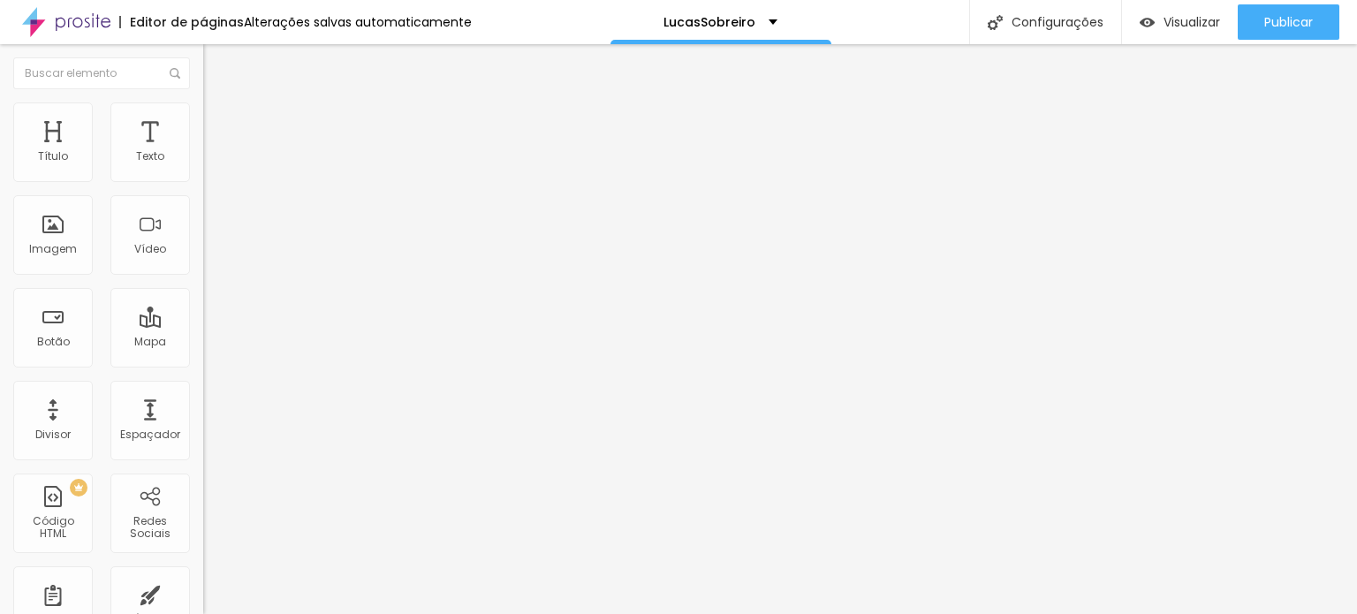
type input "14"
type input "15"
click at [203, 322] on button "button" at bounding box center [215, 313] width 25 height 19
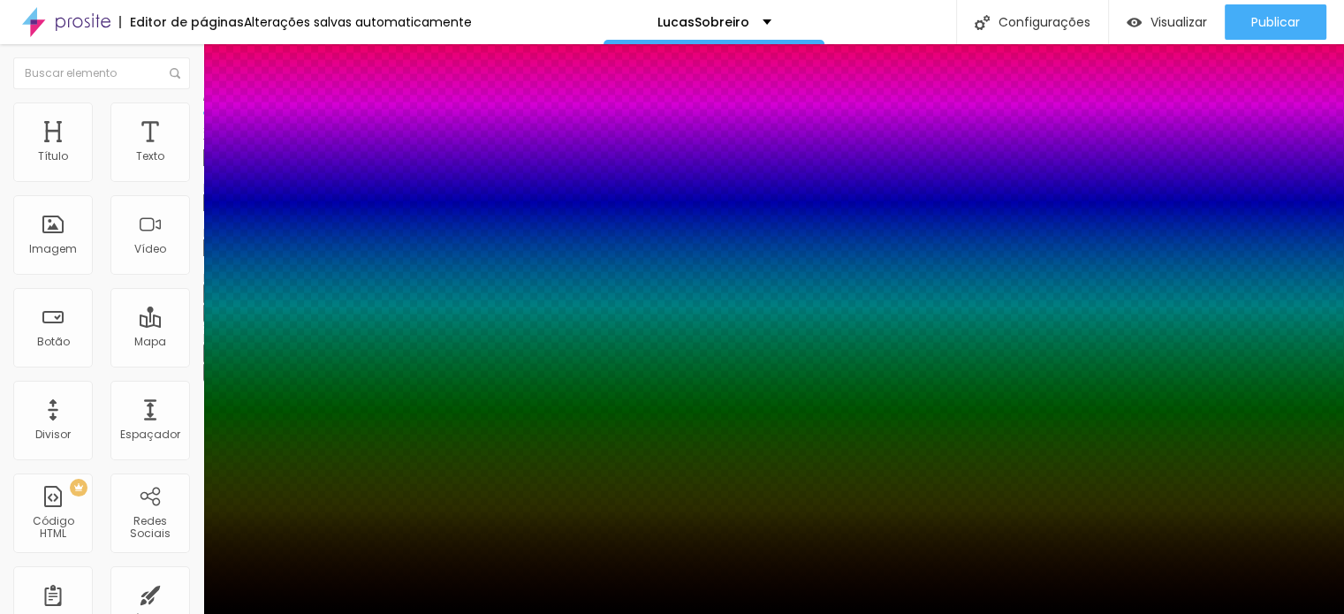
click at [181, 613] on div at bounding box center [672, 614] width 1344 height 0
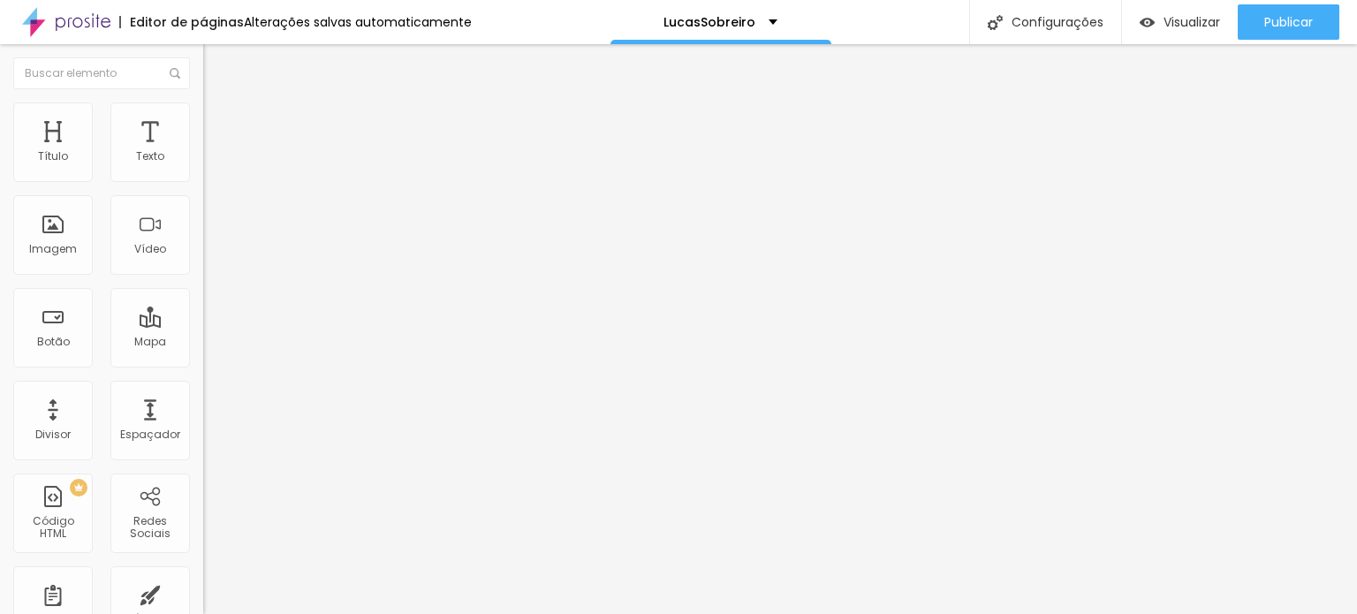
click at [203, 120] on li "Avançado" at bounding box center [304, 129] width 203 height 18
click at [203, 102] on img at bounding box center [211, 110] width 16 height 16
click at [217, 310] on icon "button" at bounding box center [219, 309] width 4 height 4
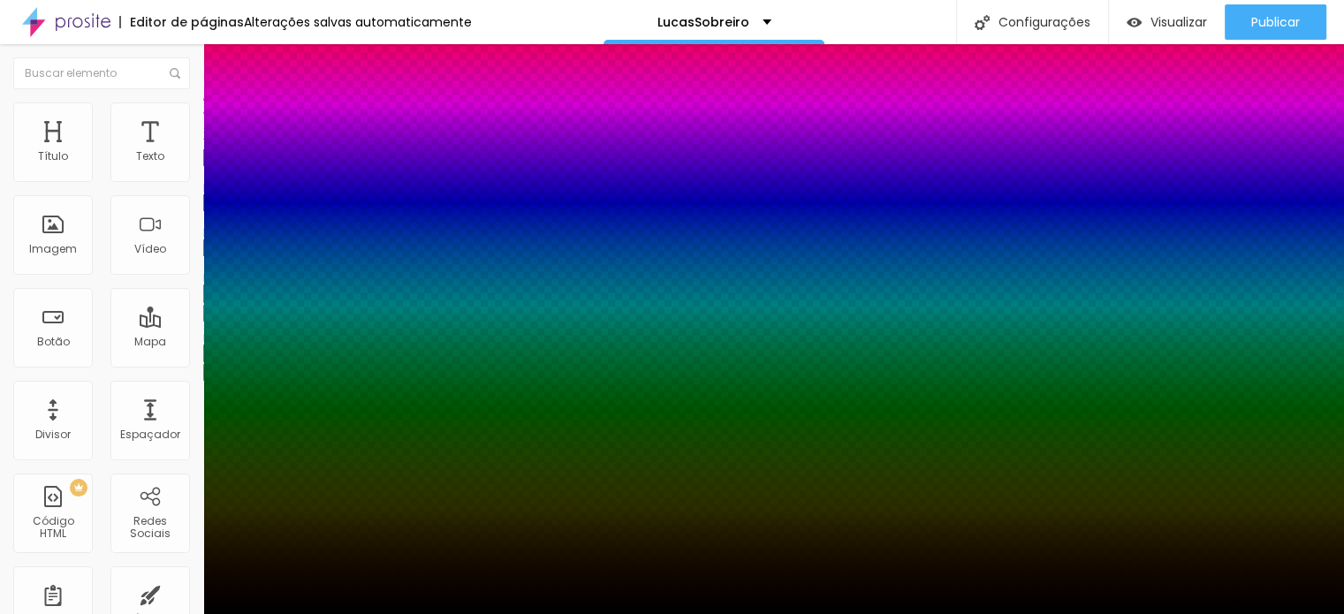
click at [80, 613] on div at bounding box center [672, 614] width 1344 height 0
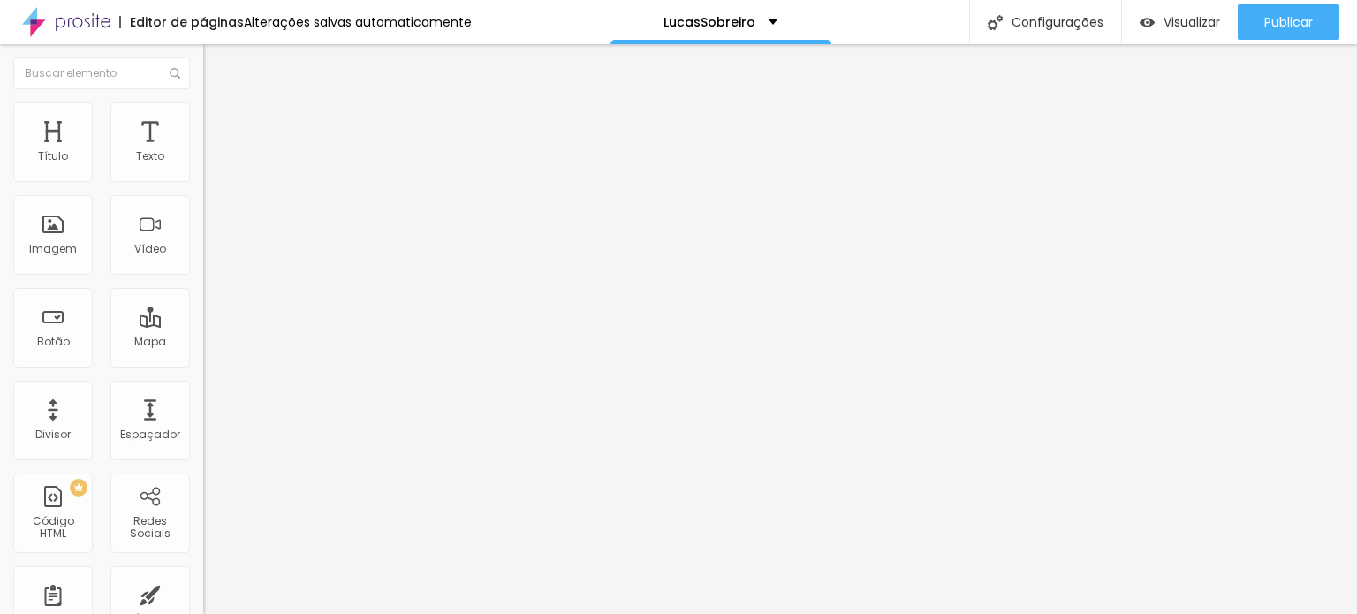
click at [203, 120] on li "Avançado" at bounding box center [304, 129] width 203 height 18
click at [219, 104] on span "Conteúdo" at bounding box center [246, 96] width 55 height 15
click at [219, 119] on span "Estilo" at bounding box center [232, 114] width 27 height 15
click at [212, 315] on icon "button" at bounding box center [215, 311] width 7 height 7
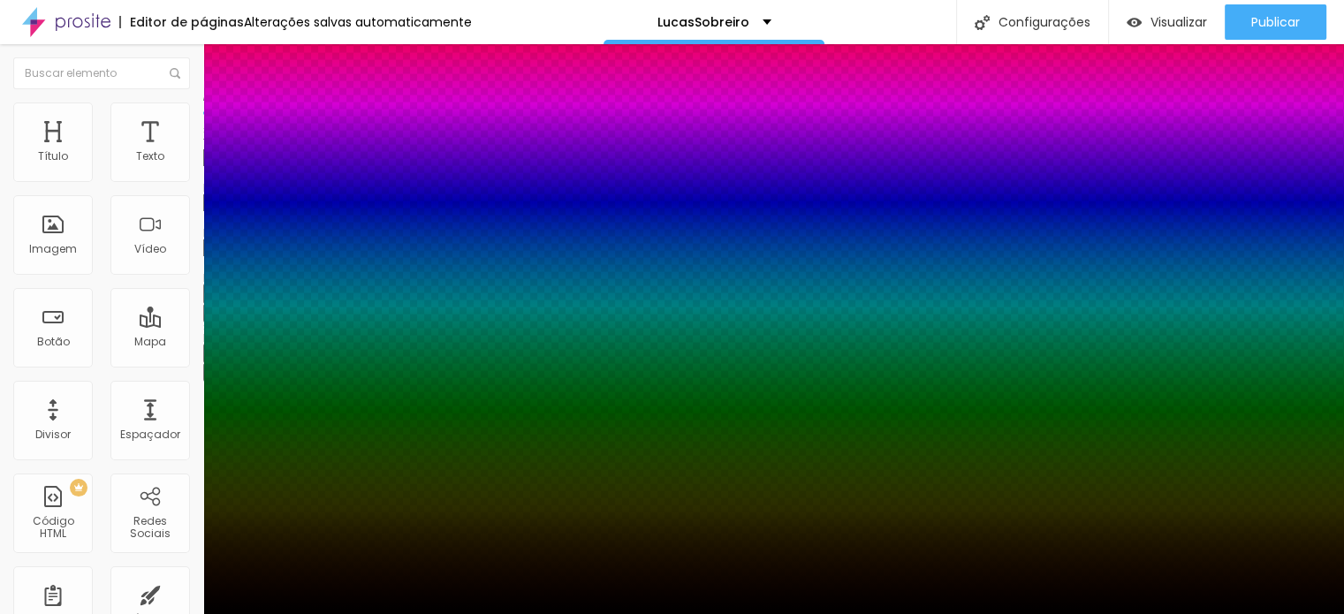
type input "1"
type input "10"
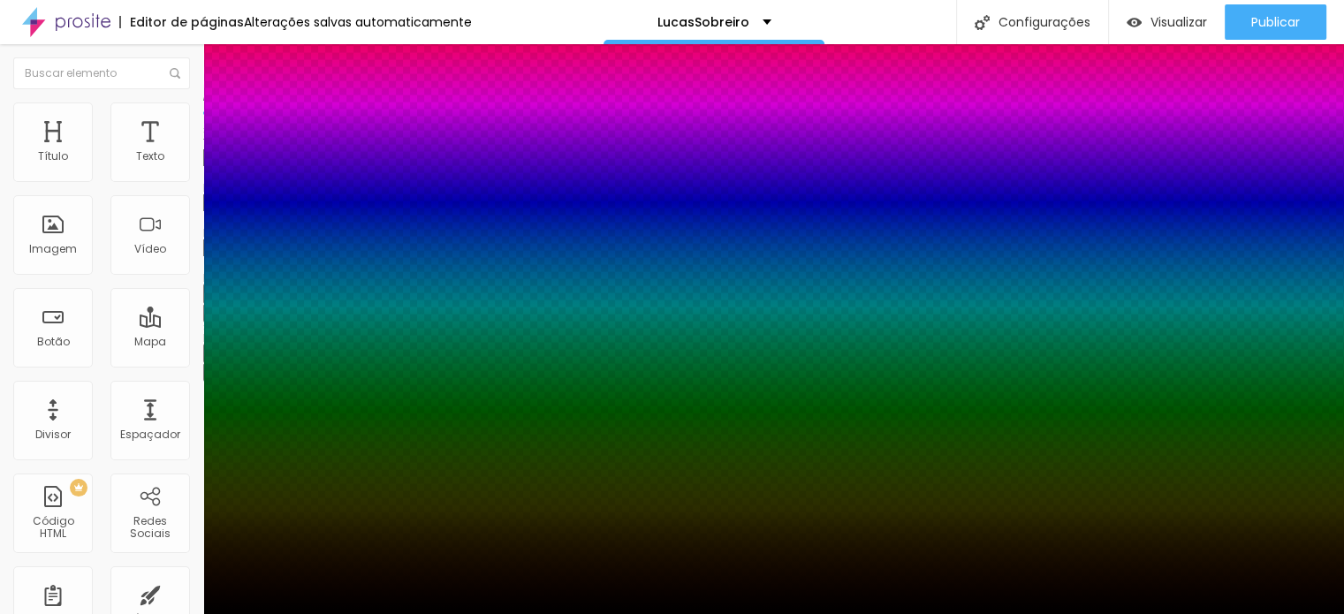
type input "10"
click at [156, 613] on div at bounding box center [672, 614] width 1344 height 0
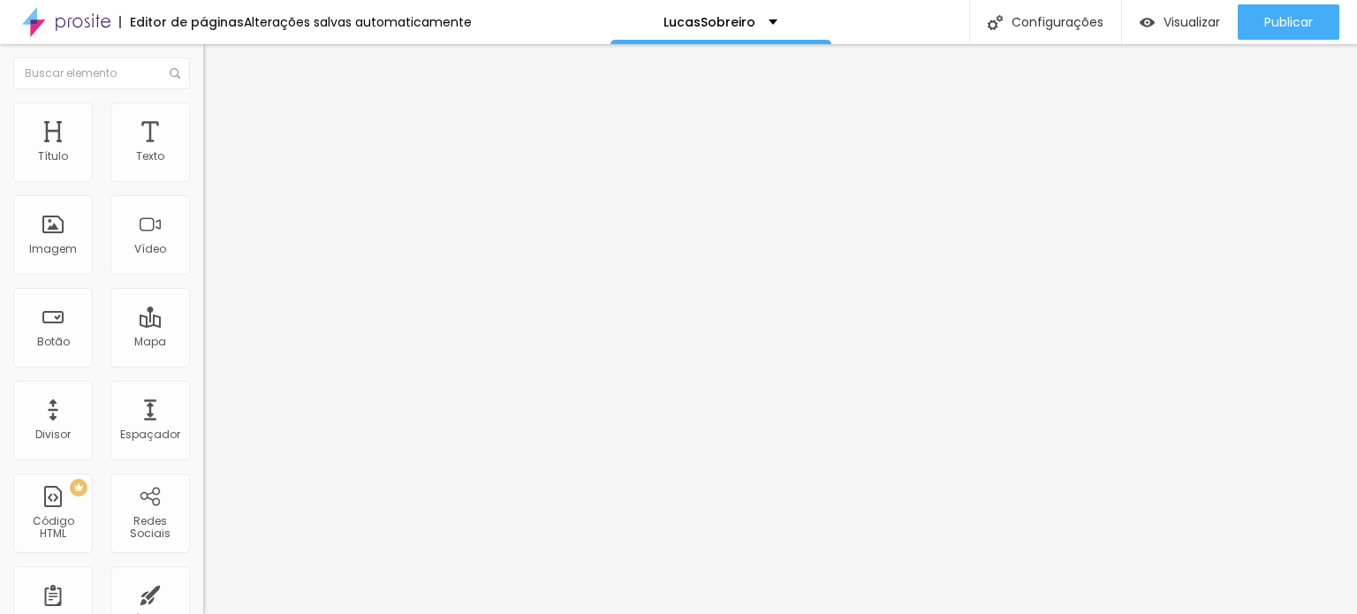
click at [203, 167] on input "15" at bounding box center [236, 157] width 66 height 19
type input "2"
type input "14"
type input "22"
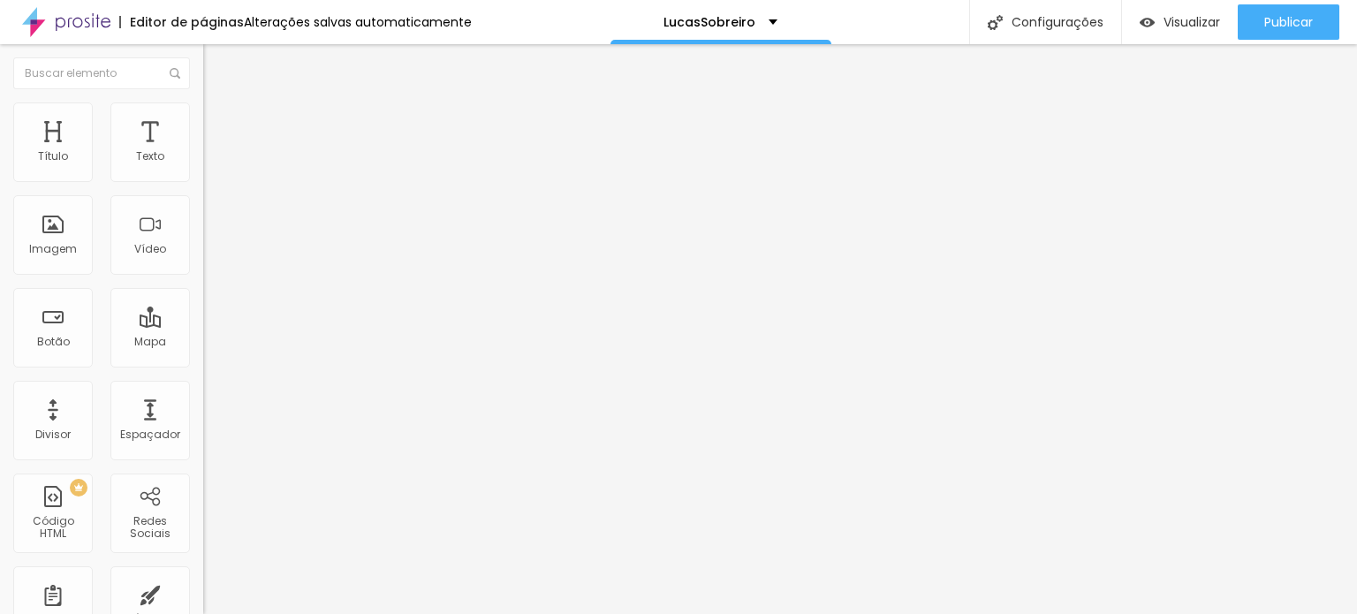
type input "22"
click at [210, 256] on icon "button" at bounding box center [215, 251] width 11 height 11
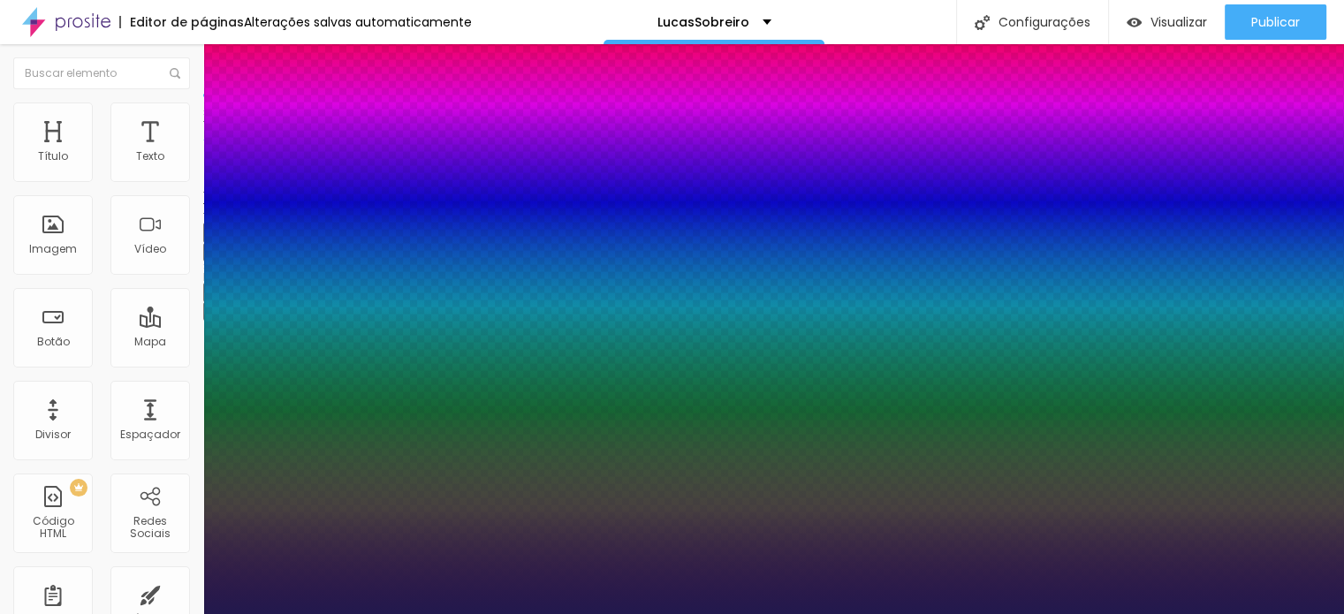
type input "1"
type input "8"
type input "2"
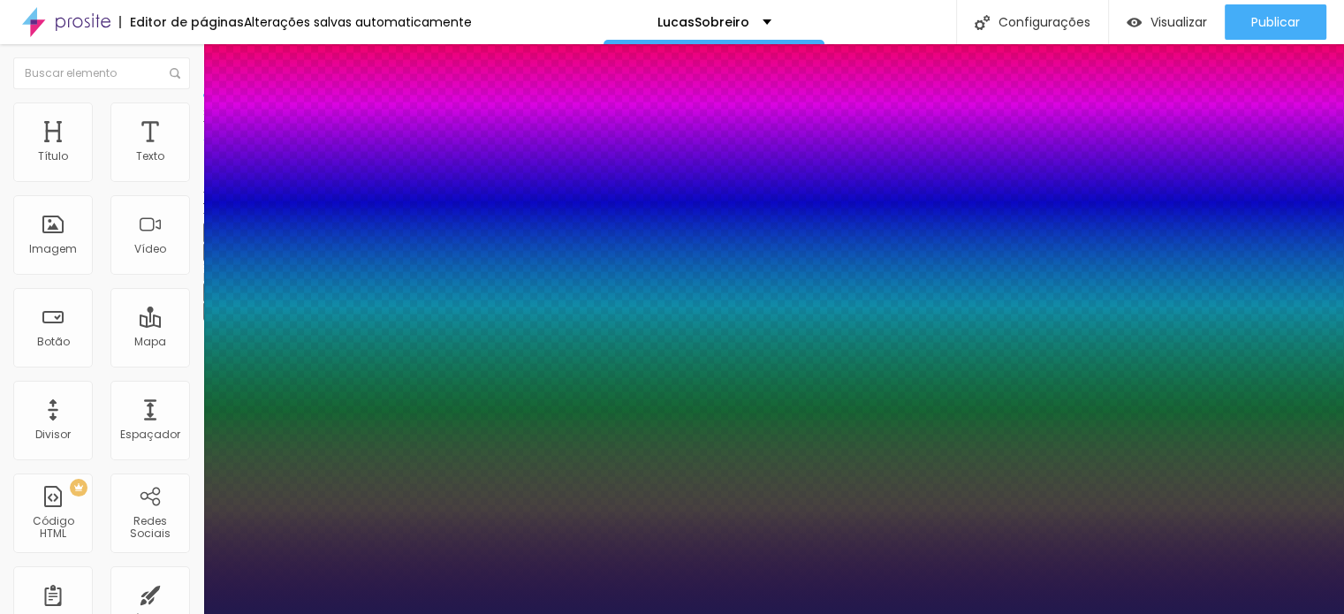
type input "1"
type input "22"
type input "1"
type input "22"
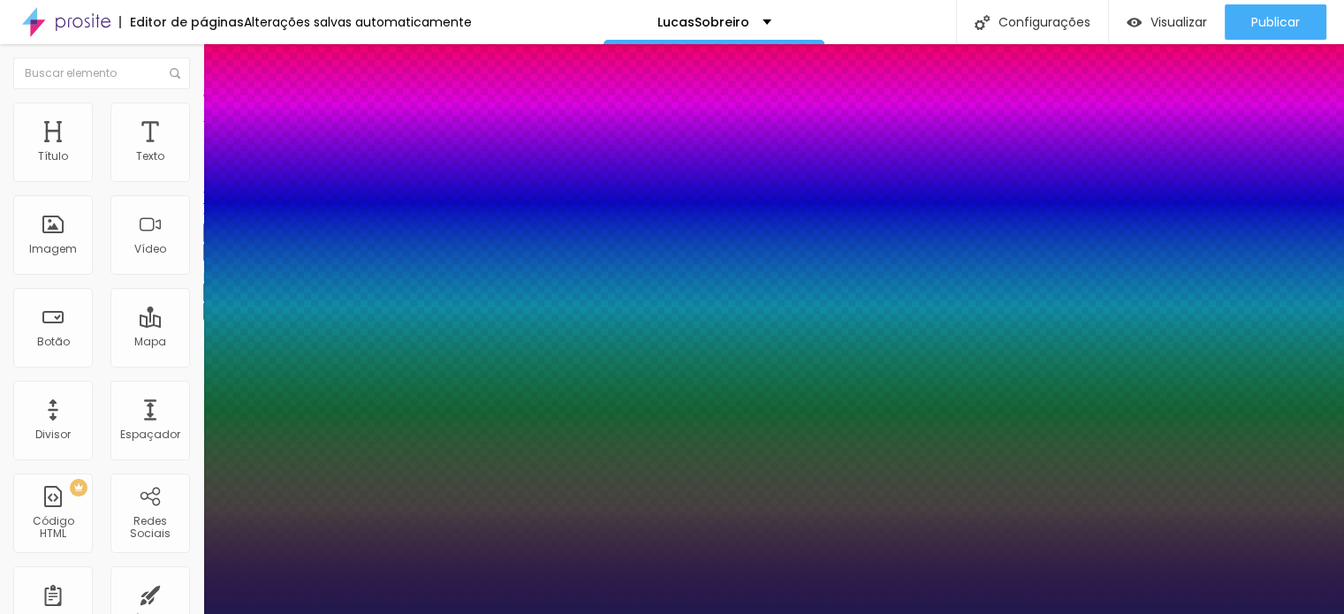
type input "1"
click at [1304, 613] on div at bounding box center [672, 614] width 1344 height 0
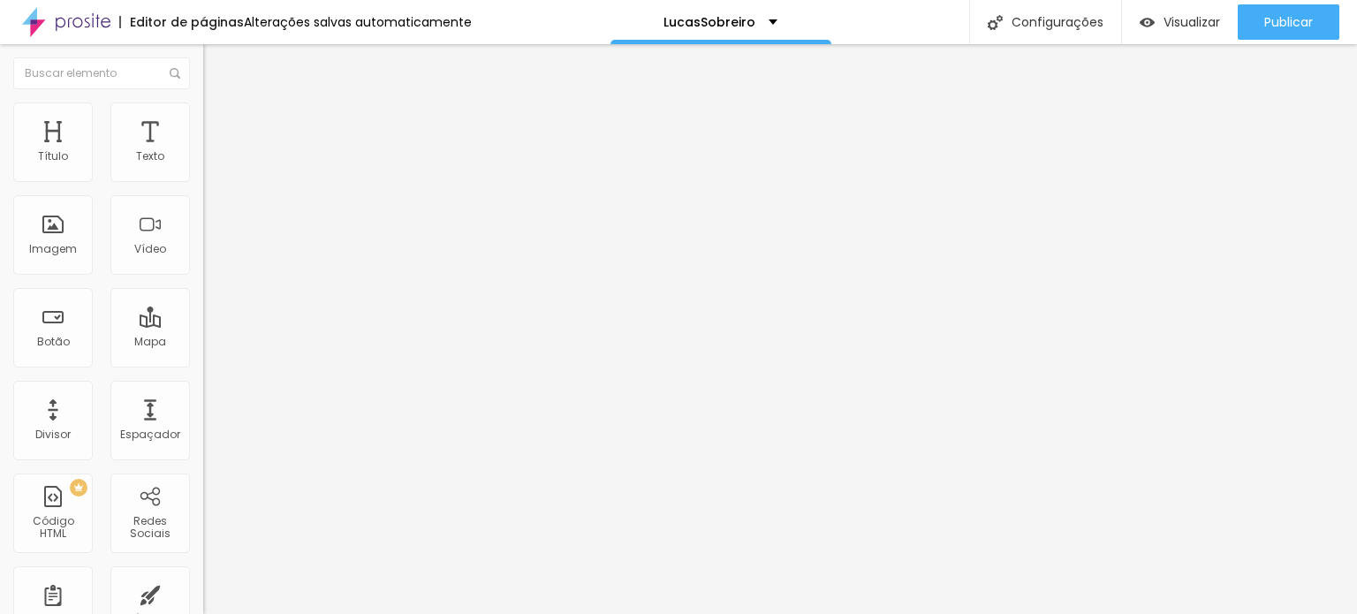
click at [203, 178] on div "WhatsApp" at bounding box center [304, 260] width 203 height 244
click at [203, 601] on input "text" at bounding box center [309, 610] width 212 height 18
paste input "https://wa.me/5551991416264?text=Conheci%20voc%C3%AA%20pela%20festa%20da%20Rena…"
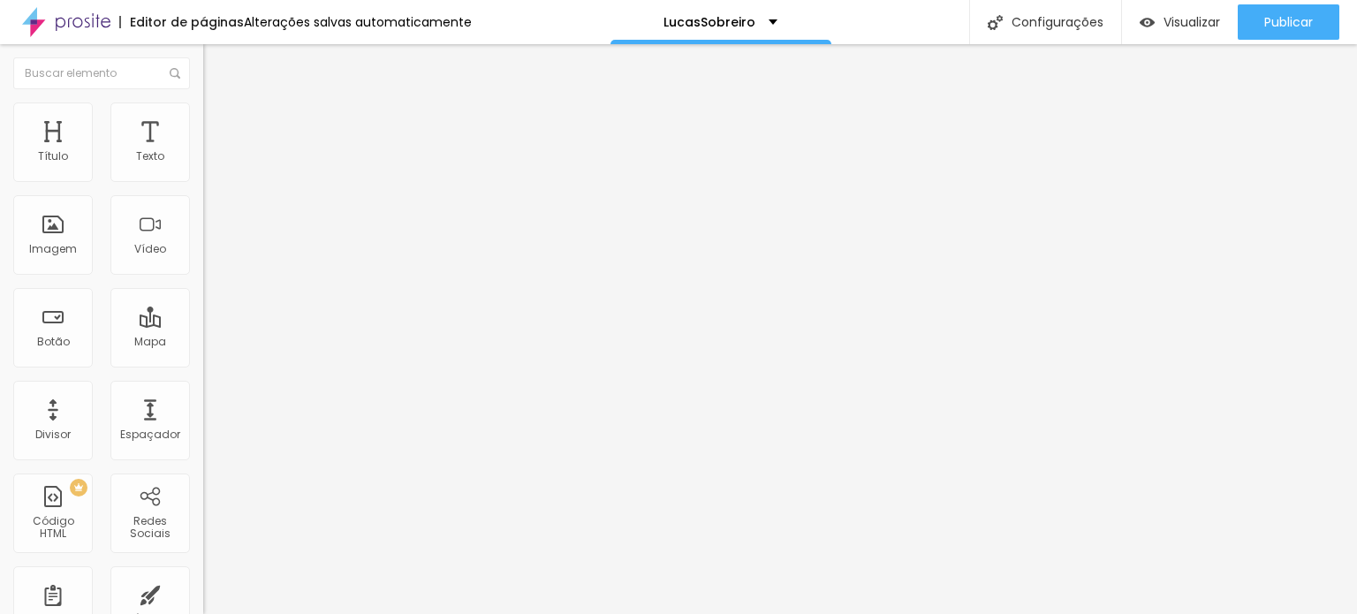
scroll to position [0, 445]
type input "https://wa.me/5551991416264?text=Conheci%20voc%C3%AA%20pela%20festa%20da%20Rena…"
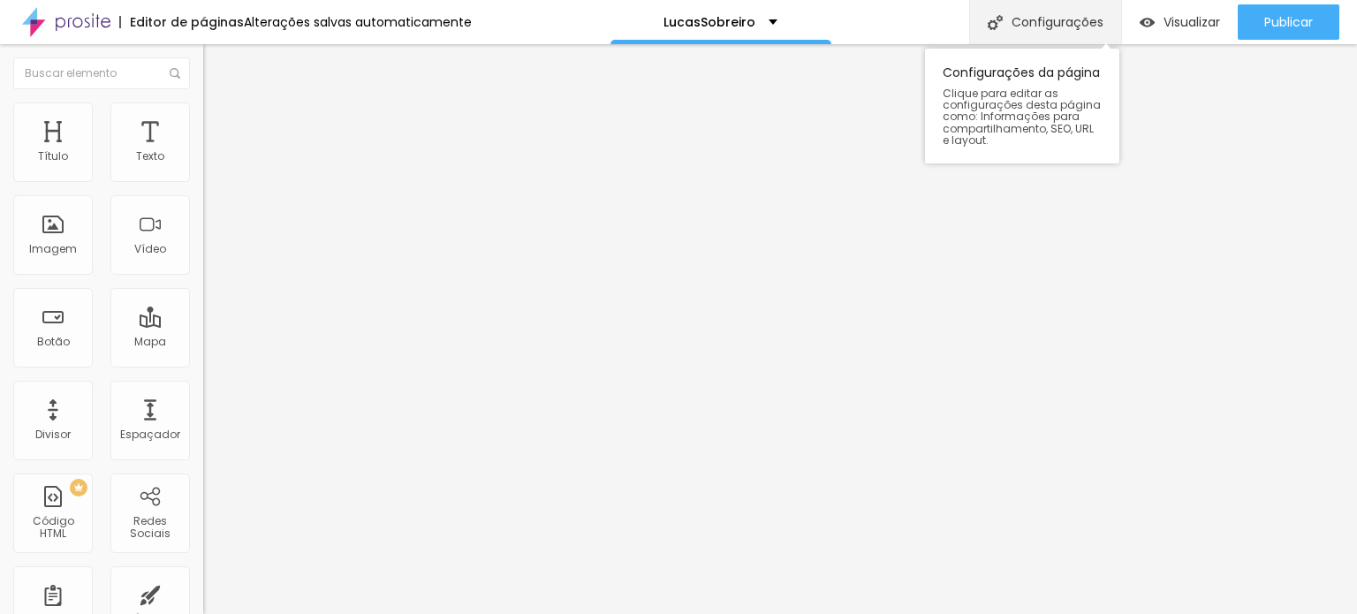
click at [1053, 20] on div "Configurações" at bounding box center [1045, 22] width 152 height 44
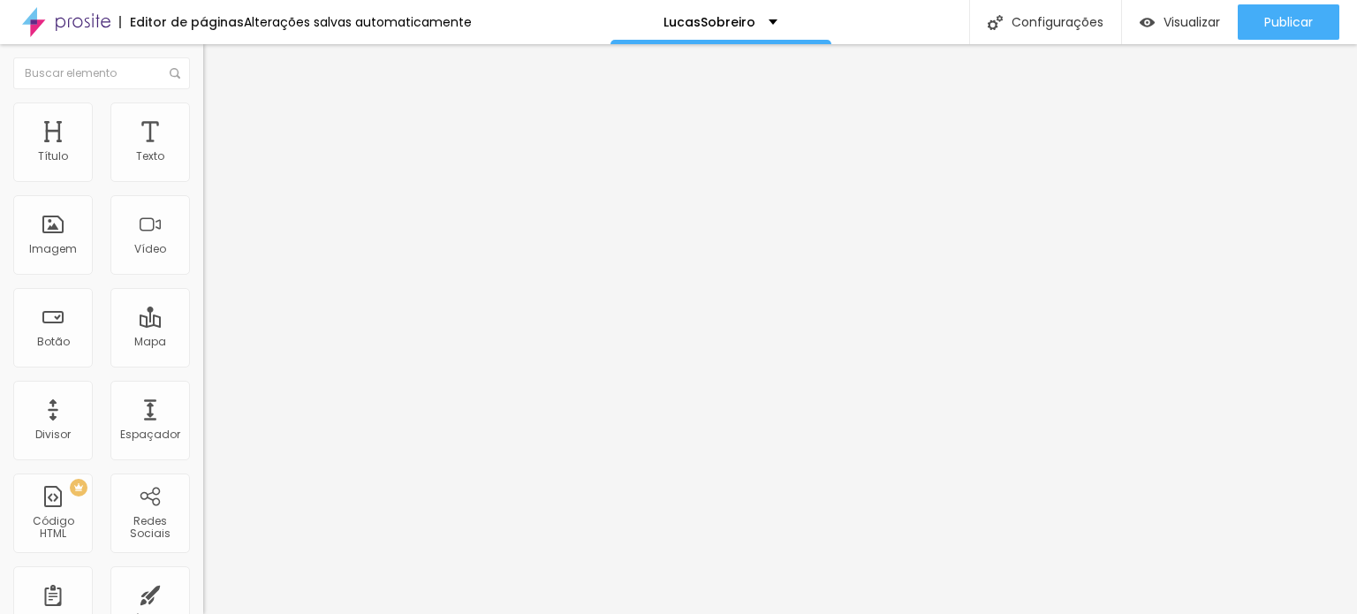
scroll to position [0, 0]
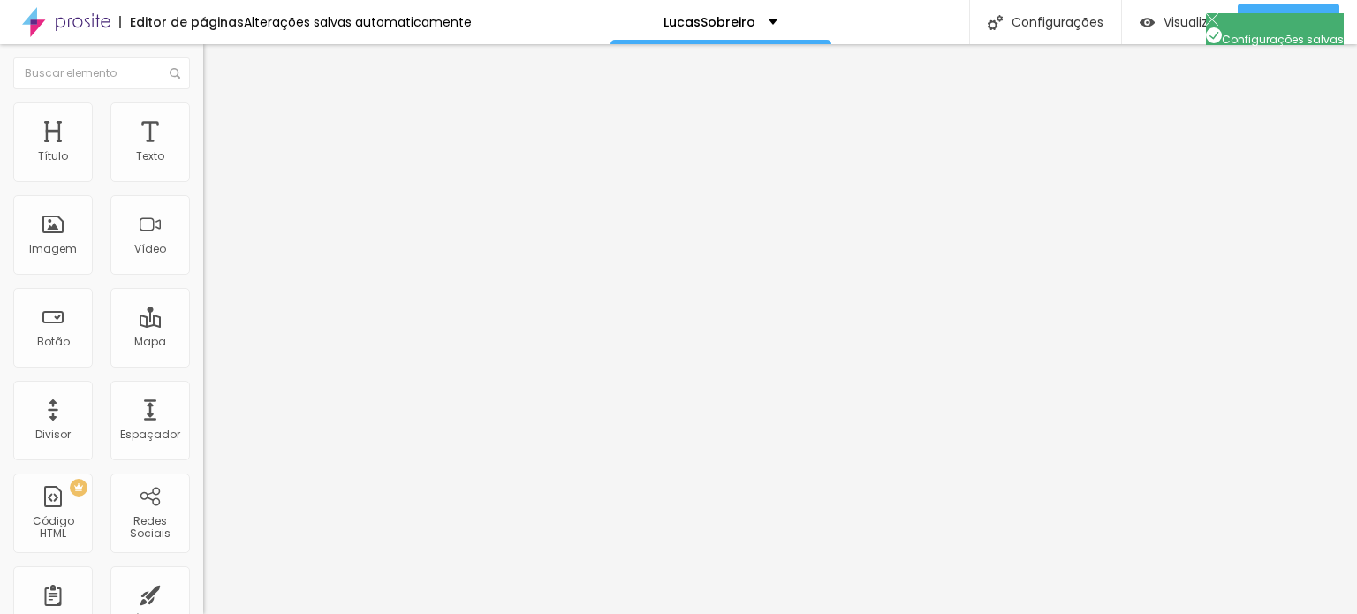
paste input "o%20workshop%20do%20Lucas%20Sobreiro"
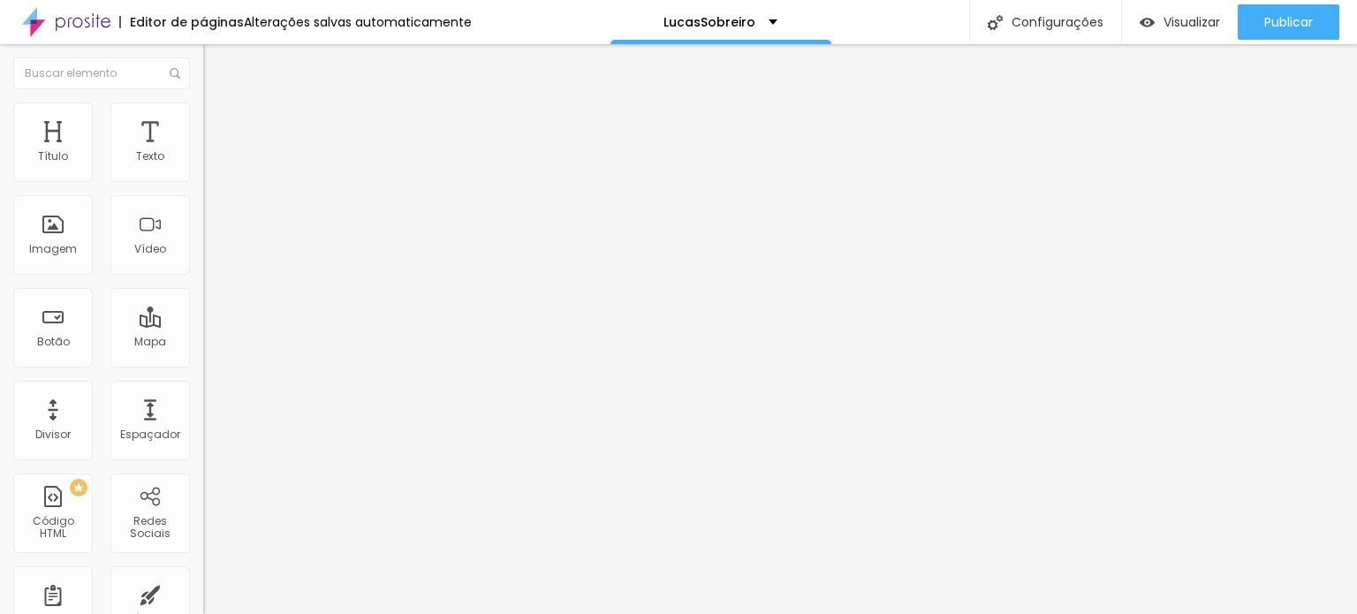
type input "https://wa.me/5551991416264?text=Conheci%20voc%C3%AA%20pelo%20workshop%20do%20L…"
click at [203, 357] on div "WhatsApp" at bounding box center [304, 362] width 203 height 11
click at [203, 601] on input "https://wa.me/5551991416264?text=Conheci%20voc%C3%AA%20pela%20festa%20da%20Rena…" at bounding box center [309, 610] width 212 height 18
paste input "81115195?text=Conheci%20voc%C3%AA%20pelo%20site%20do%20workshop%20BIO"
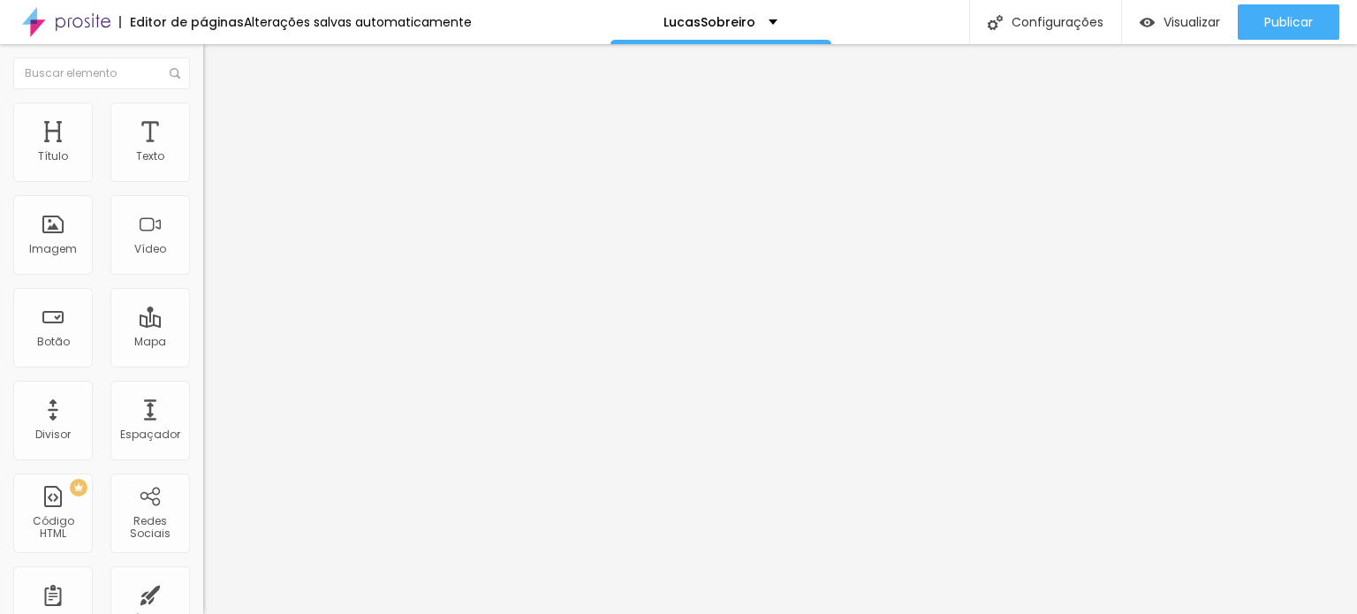
scroll to position [0, 407]
type input "https://wa.me/5551981115195?text=Conheci%20voc%C3%AA%20pelo%20site%20do%20works…"
click at [203, 357] on div "WhatsApp" at bounding box center [304, 362] width 203 height 11
click at [203, 601] on input "https://wa.me/5551981115195?text=Conheci%20voc%C3%AA%20pelo%20site%20do%20works…" at bounding box center [309, 610] width 212 height 18
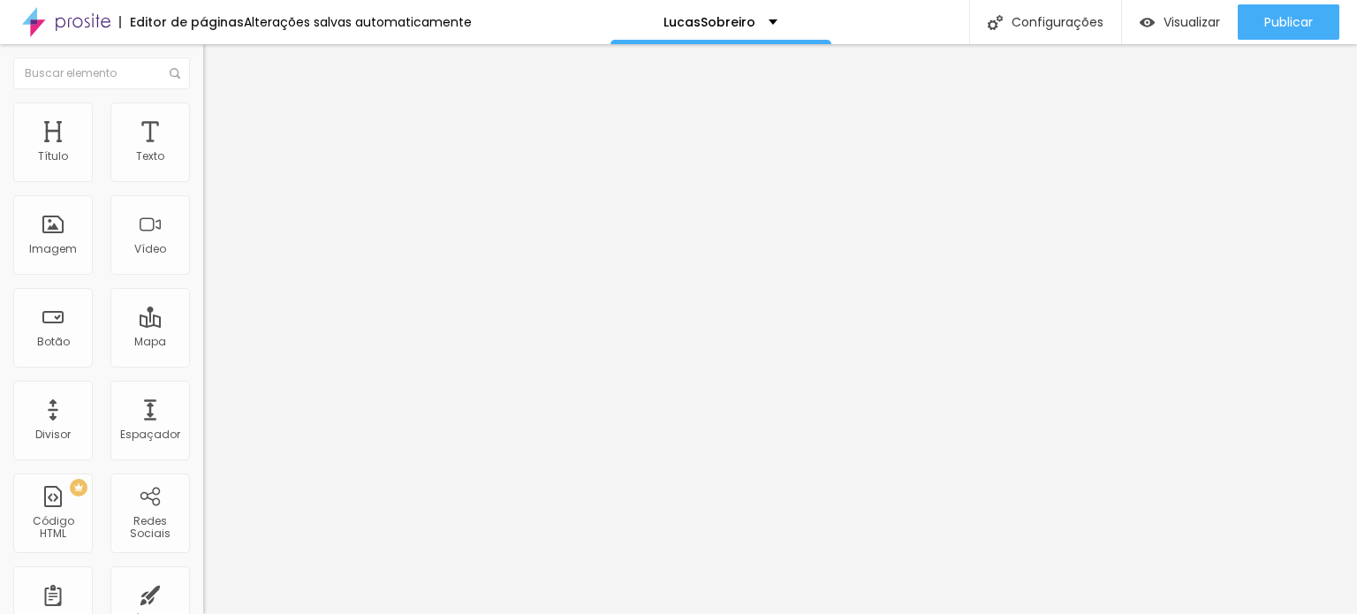
paste input "Venho"
type input "https://wa.me/5551981115195?text=Venho%20pelo%20site%20do%20workshop%20BIO..."
click at [203, 499] on div "Editar Redes Sociais Conteúdo Estilo Avançado WhatsApp Rede social WhatsApp End…" at bounding box center [304, 329] width 203 height 570
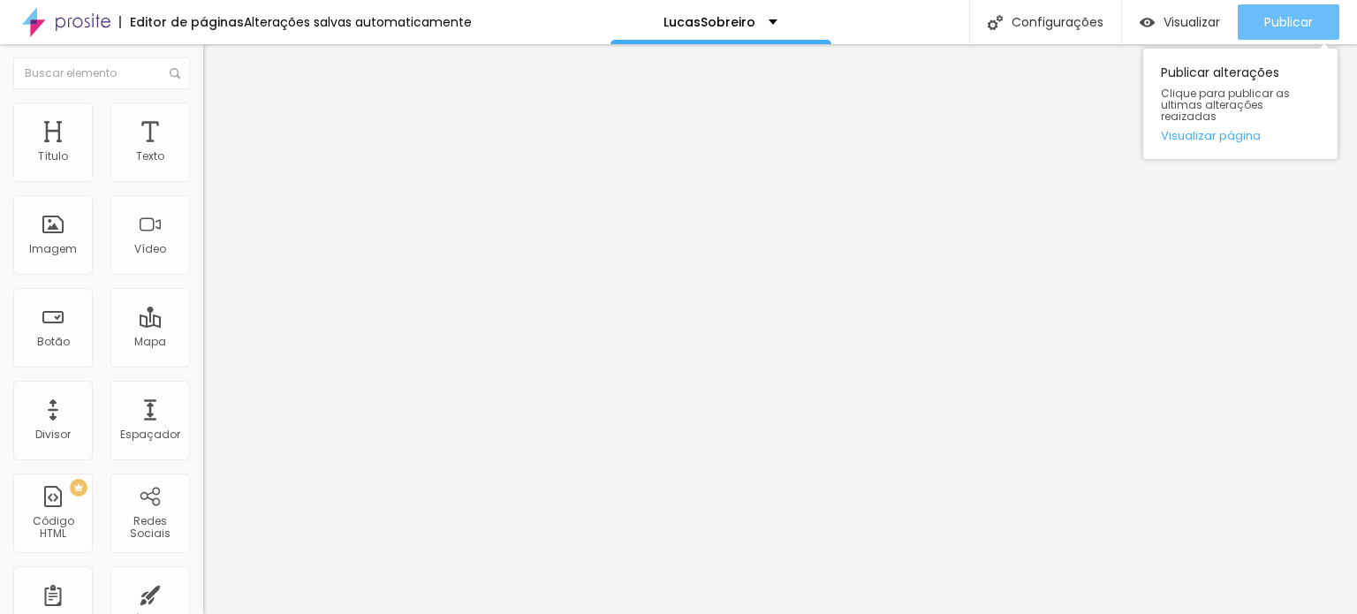
click at [1300, 17] on span "Publicar" at bounding box center [1288, 22] width 49 height 14
click at [1265, 24] on span "Publicar" at bounding box center [1288, 22] width 49 height 14
click at [1287, 36] on div "Publicar" at bounding box center [1288, 21] width 49 height 35
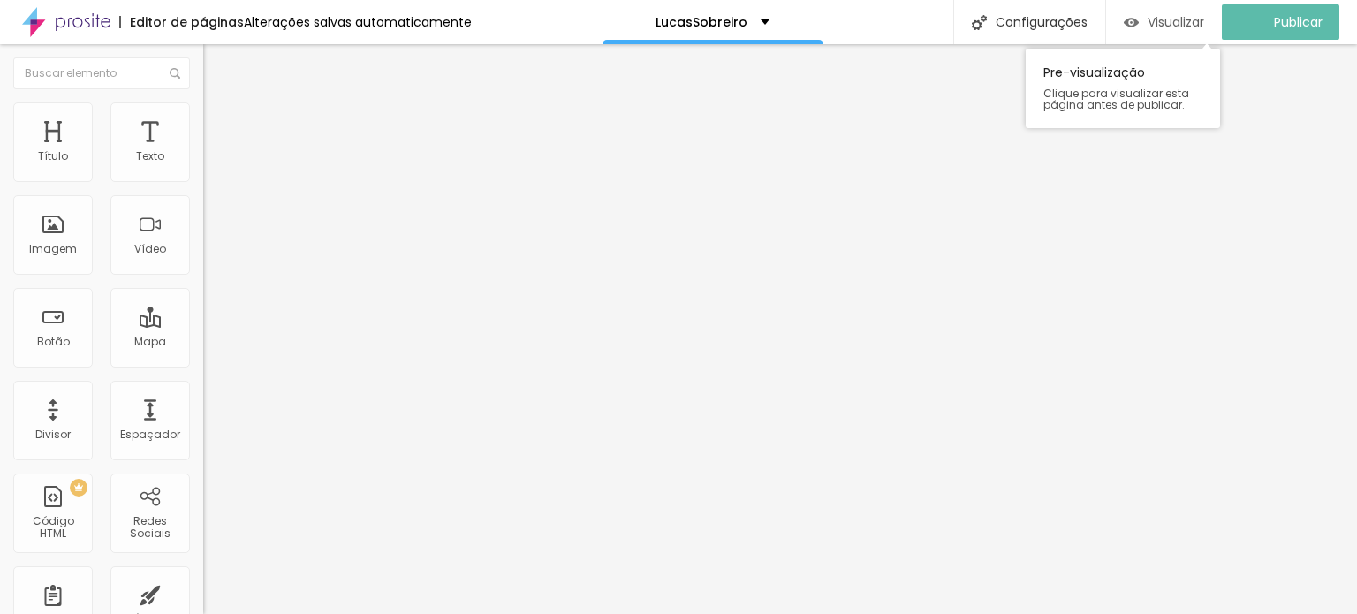
click at [1166, 18] on span "Visualizar" at bounding box center [1176, 22] width 57 height 14
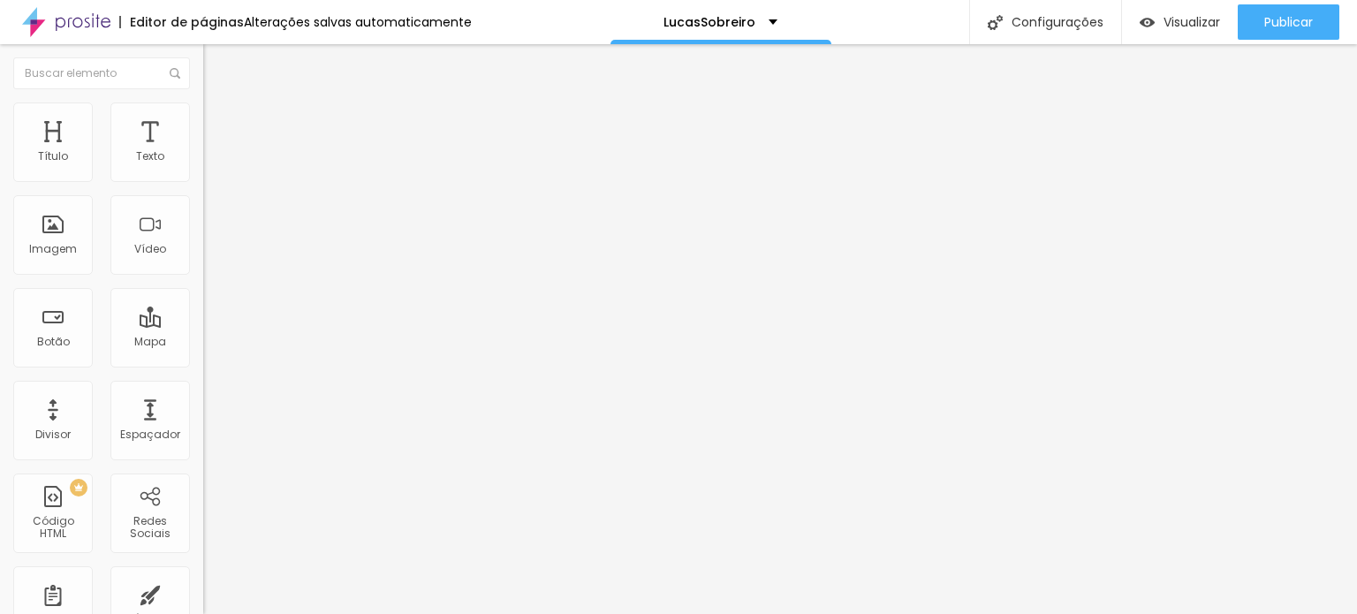
click at [203, 178] on img at bounding box center [208, 183] width 11 height 11
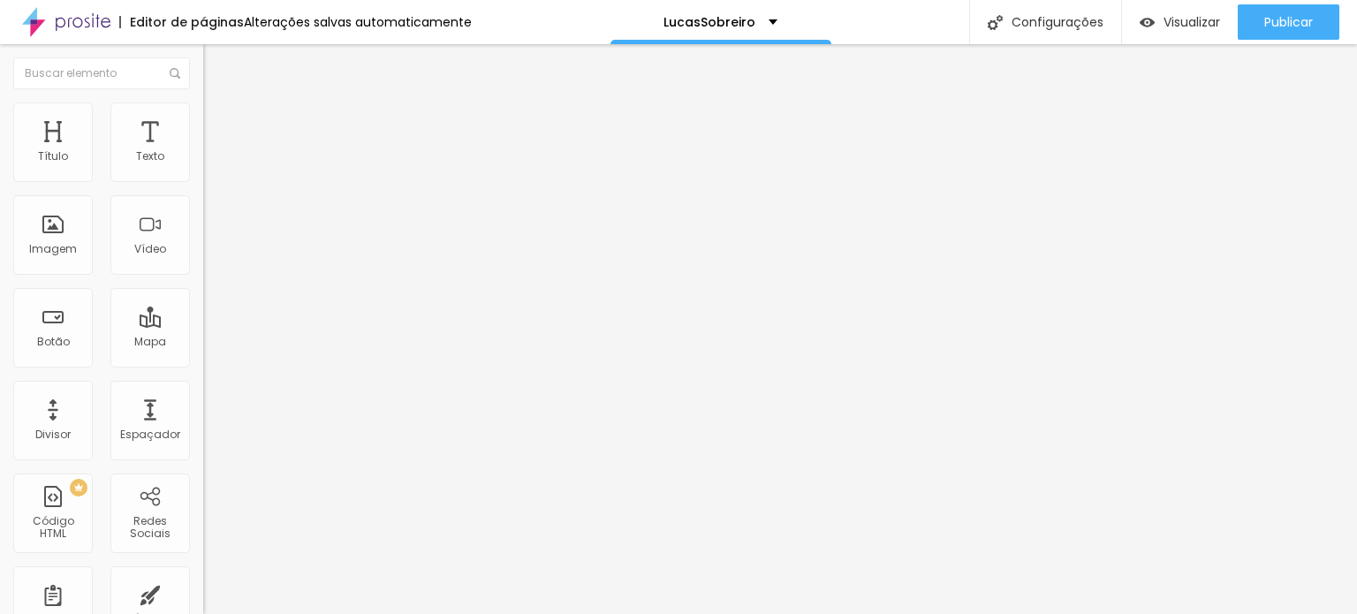
paste input "lucas_sobreiro@yahoo.com.br"
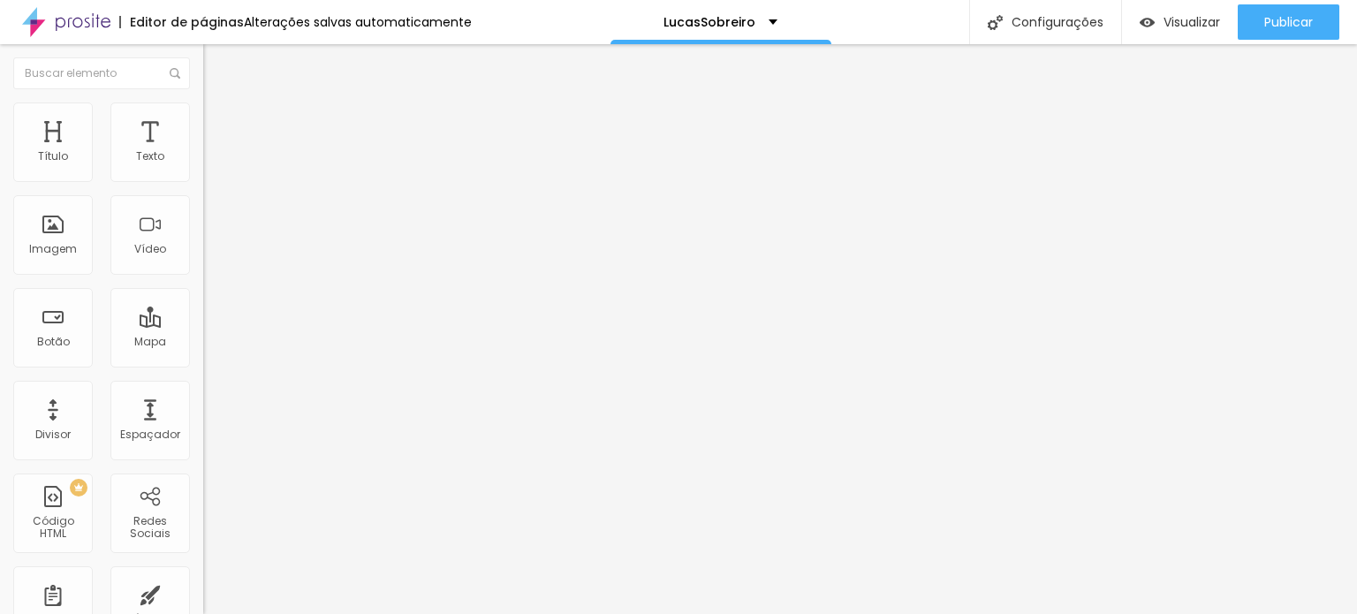
drag, startPoint x: 611, startPoint y: 387, endPoint x: 100, endPoint y: 391, distance: 511.6
type input "jacks.beck@gmail.com"
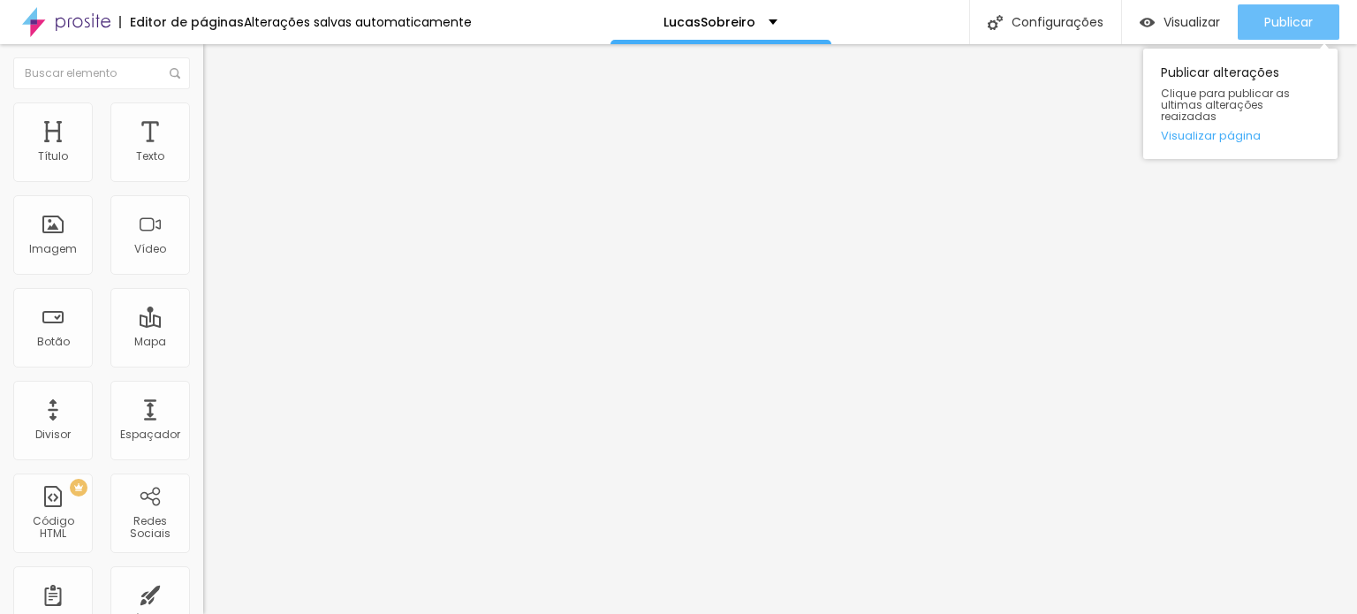
click at [1297, 15] on span "Publicar" at bounding box center [1288, 22] width 49 height 14
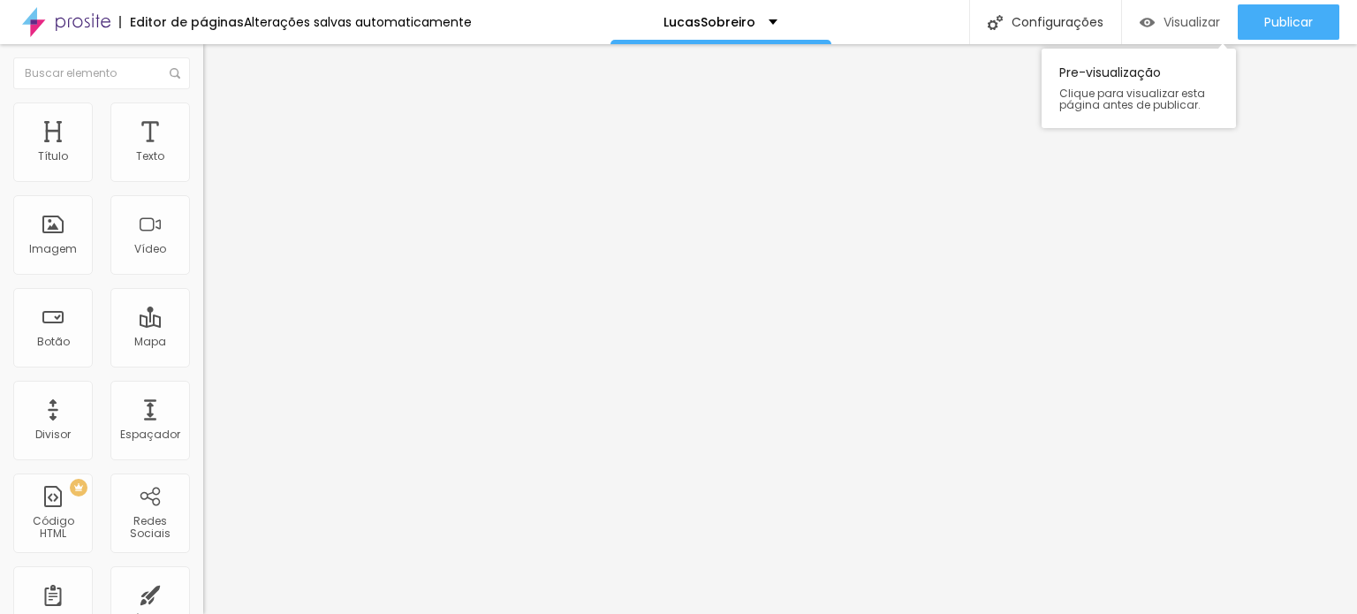
click at [1203, 19] on span "Visualizar" at bounding box center [1192, 22] width 57 height 14
click at [203, 178] on img at bounding box center [208, 183] width 11 height 11
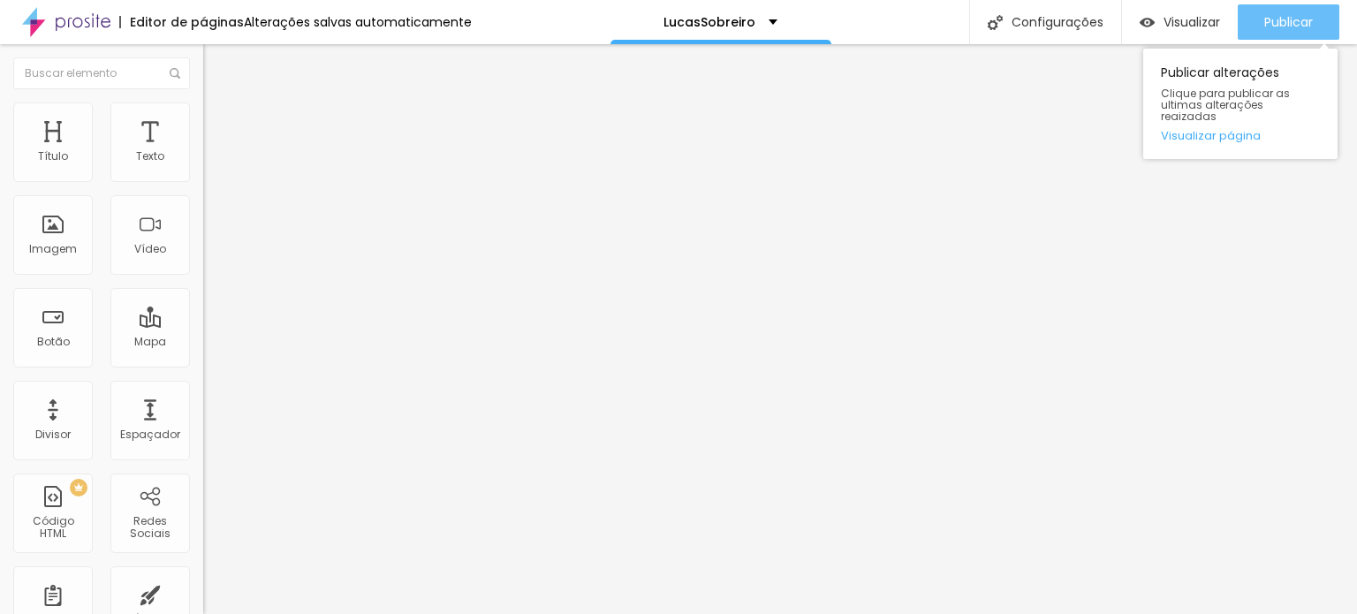
click at [1286, 15] on span "Publicar" at bounding box center [1288, 22] width 49 height 14
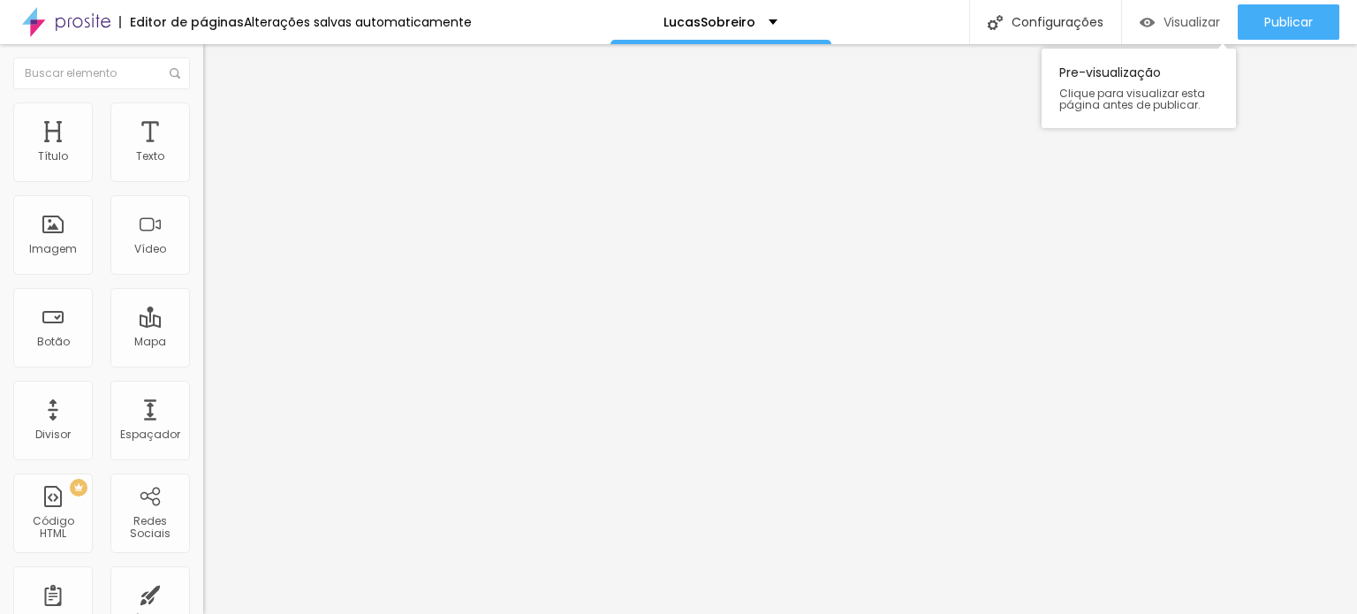
click at [1176, 18] on span "Visualizar" at bounding box center [1192, 22] width 57 height 14
click at [203, 178] on img at bounding box center [208, 183] width 11 height 11
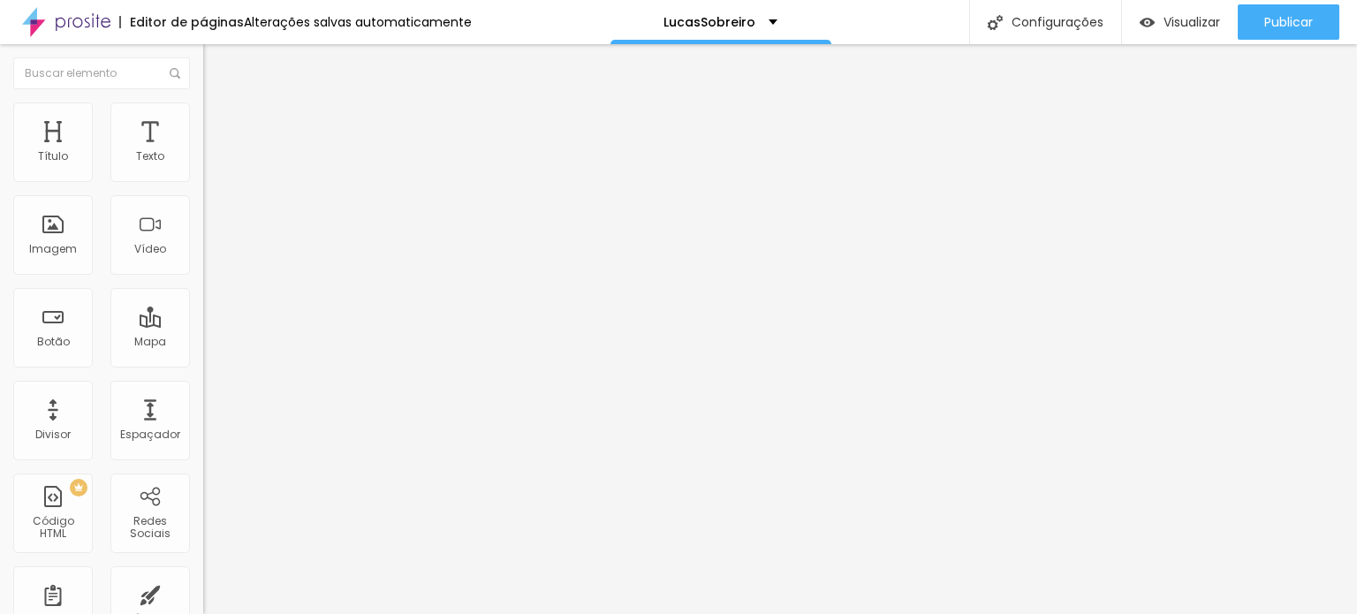
paste input "lucas_sobreiro@yahoo.com.br"
type input "lucas_sobreiro@yahoo.com.br"
click at [203, 152] on span "Adicionar imagem" at bounding box center [260, 144] width 114 height 15
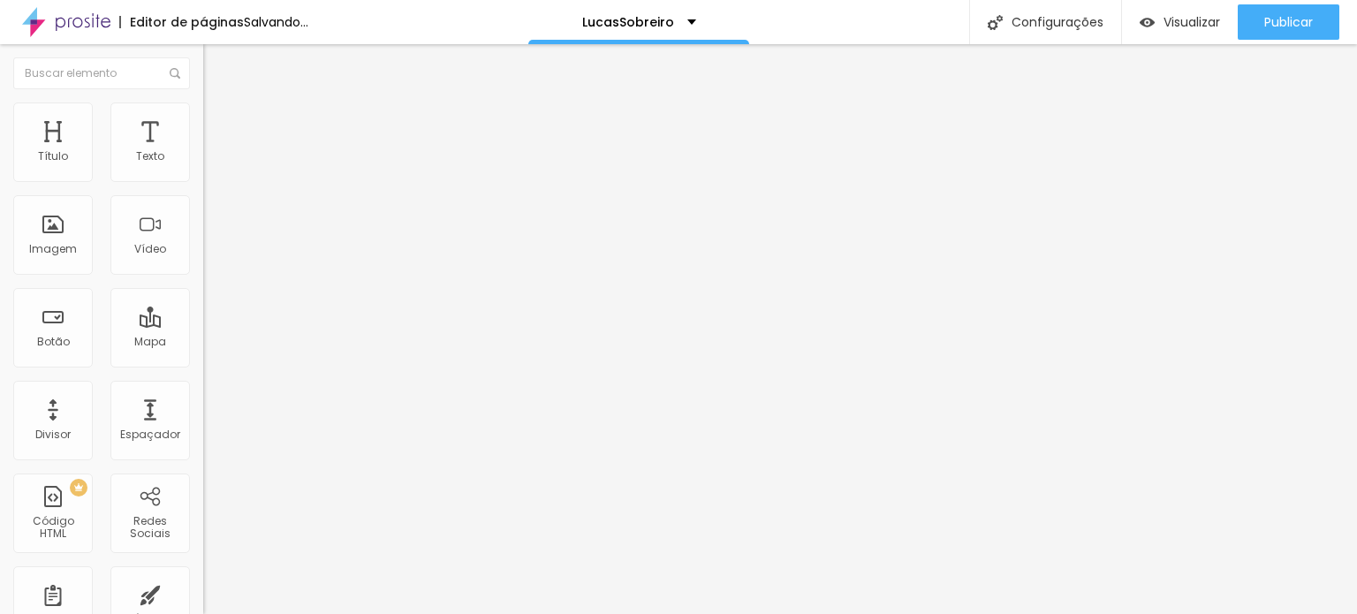
click at [203, 152] on span "Trocar imagem" at bounding box center [251, 144] width 96 height 15
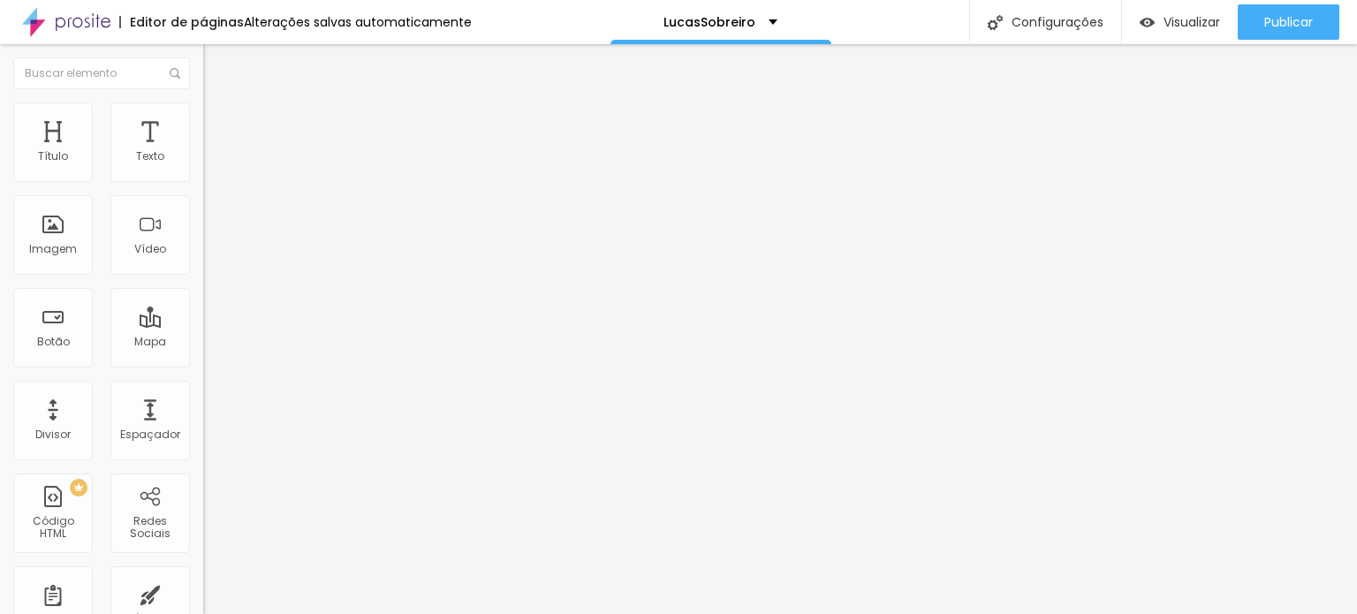
click at [299, 148] on img at bounding box center [304, 143] width 11 height 11
click at [203, 273] on div "< div id = "hcg-slider-1" class = "hcg-slider" > < div class = "hcg-slide-conta…" at bounding box center [606, 216] width 806 height 124
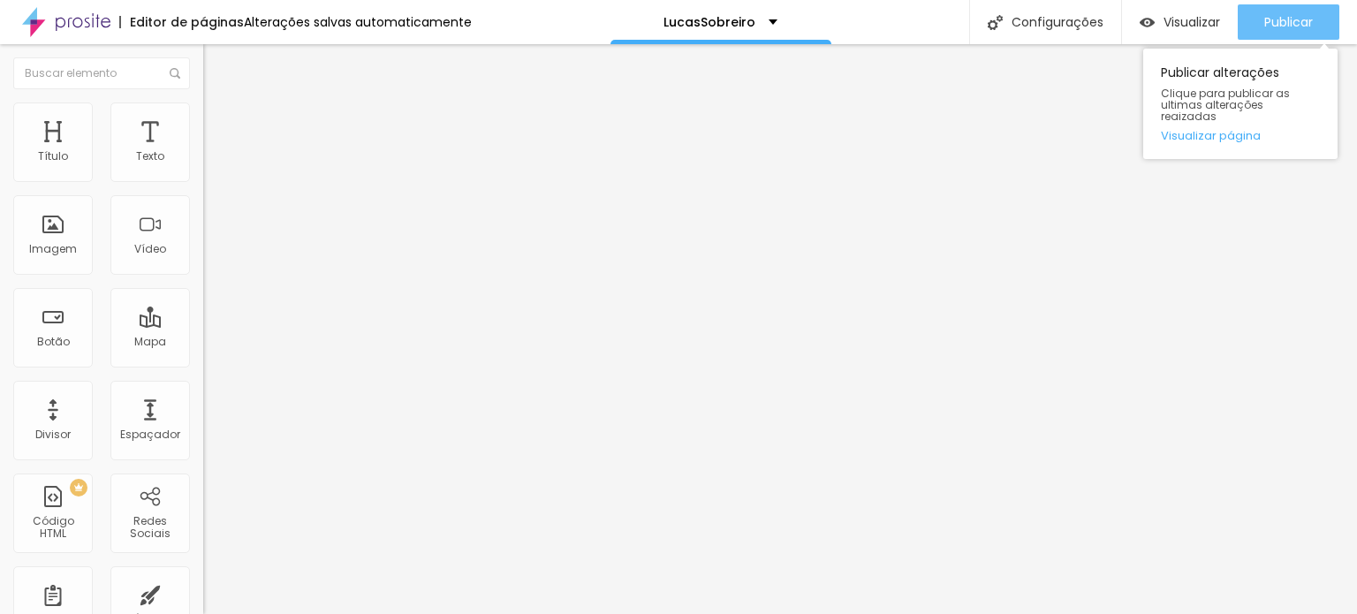
click at [1293, 20] on span "Publicar" at bounding box center [1288, 22] width 49 height 14
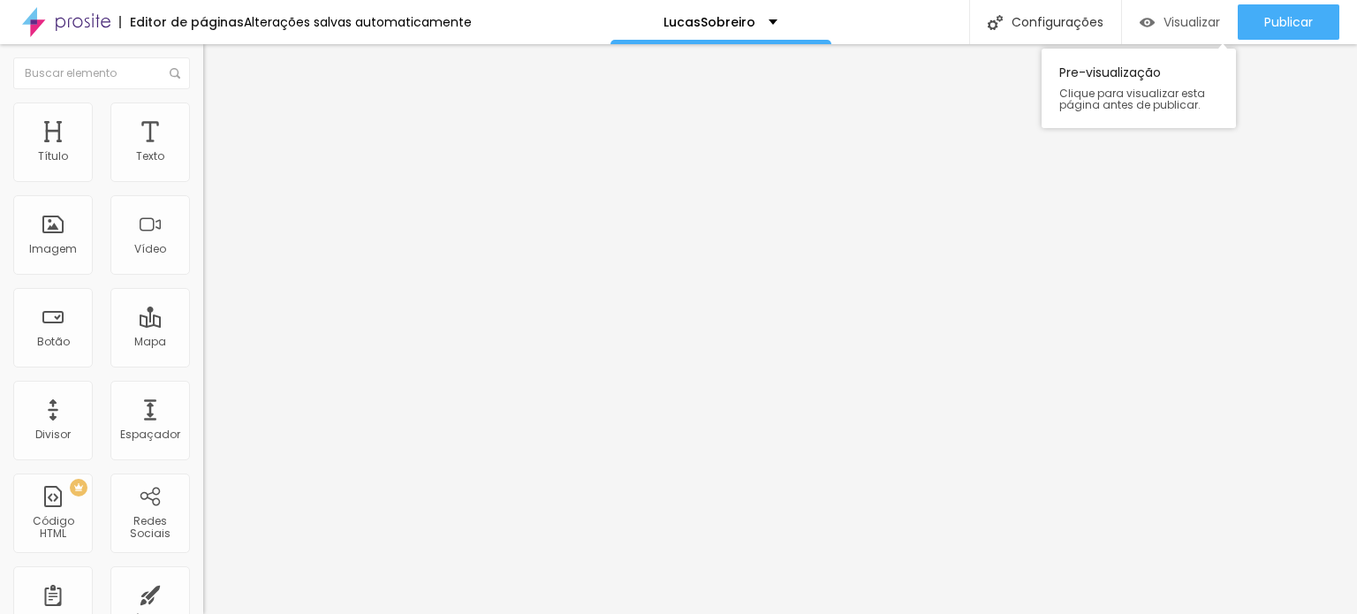
click at [1179, 20] on span "Visualizar" at bounding box center [1192, 22] width 57 height 14
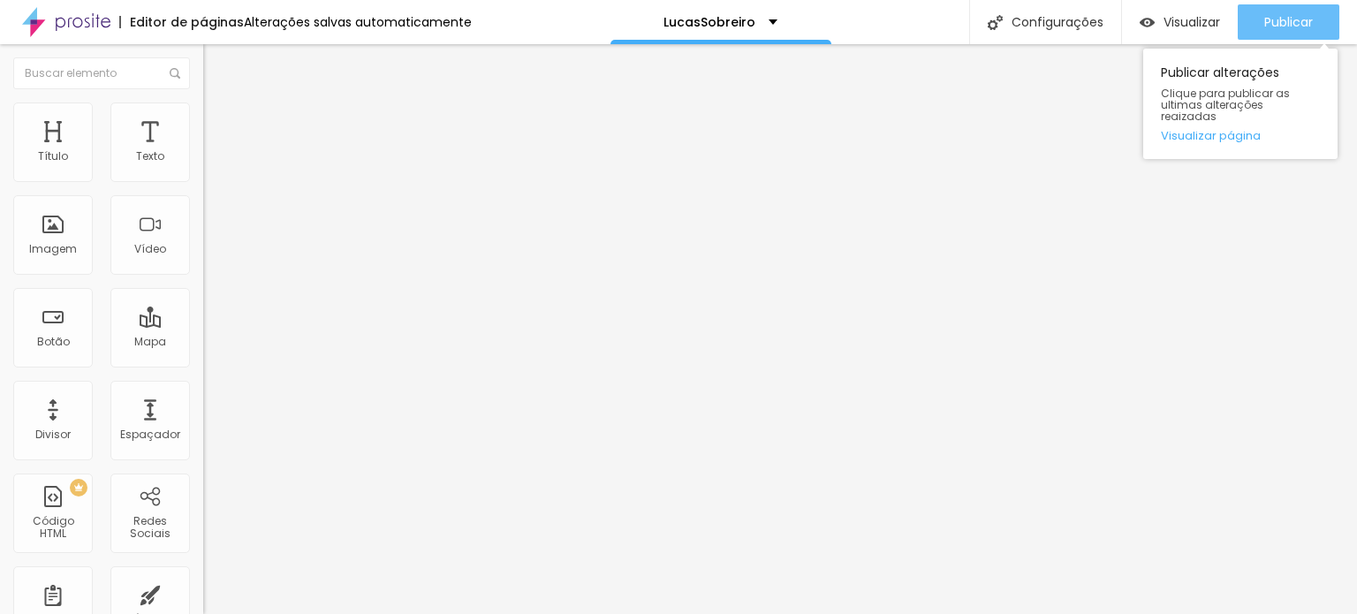
click at [1266, 10] on div "Publicar" at bounding box center [1288, 21] width 49 height 35
click at [1270, 19] on span "Publicar" at bounding box center [1288, 22] width 49 height 14
